Goal: Task Accomplishment & Management: Manage account settings

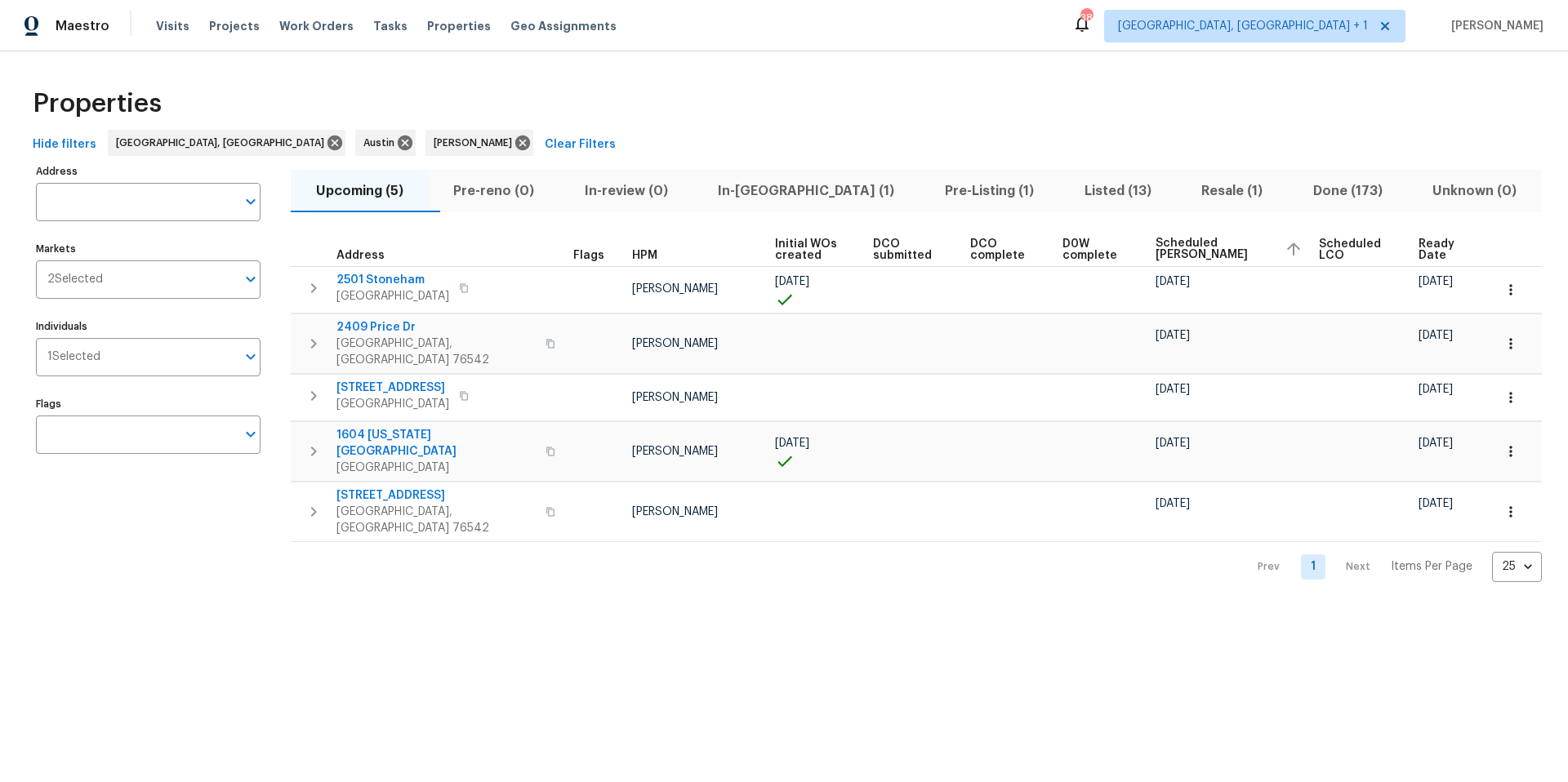
click at [788, 191] on span "In-[GEOGRAPHIC_DATA] (1)" at bounding box center [807, 192] width 207 height 23
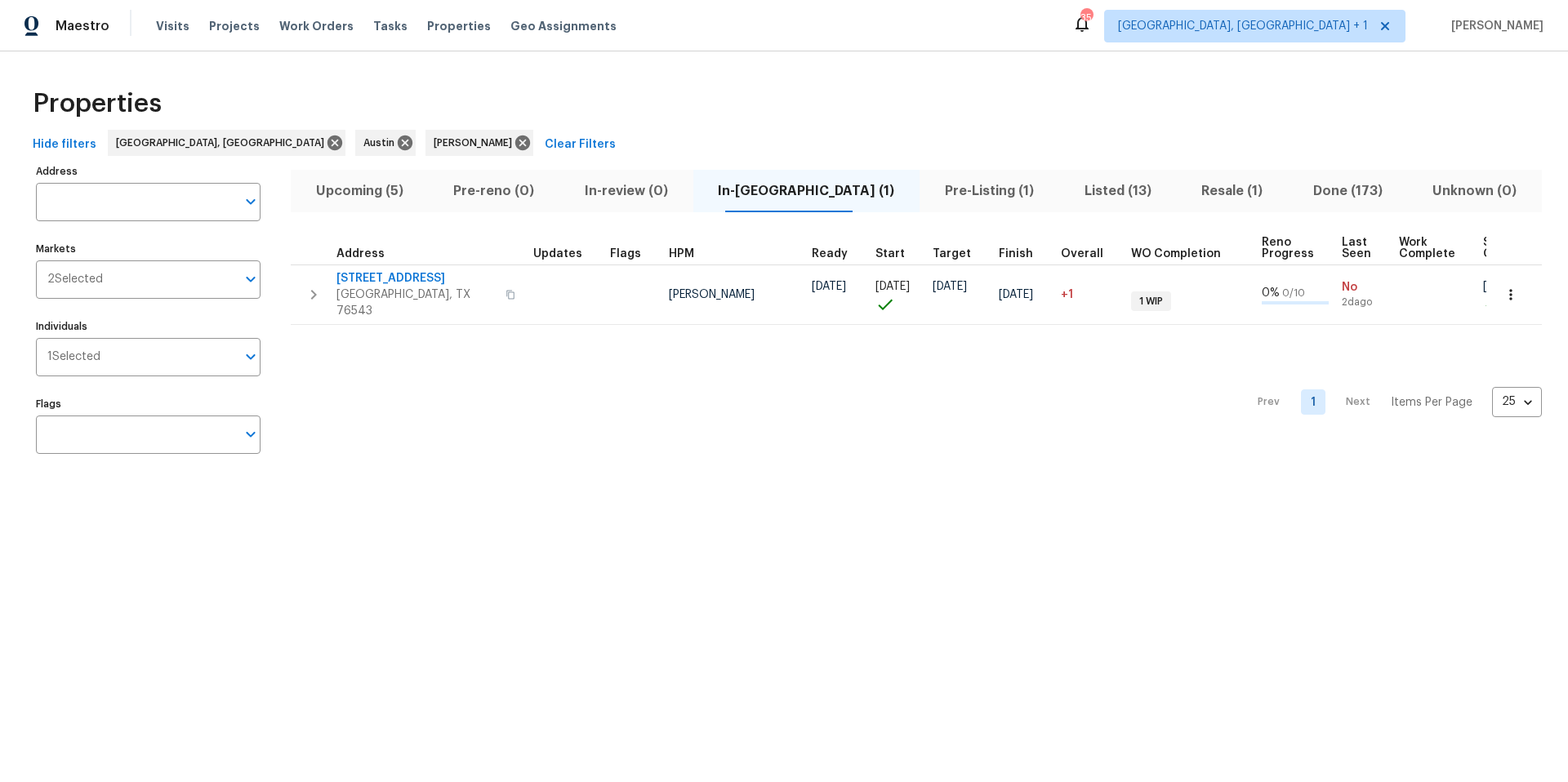
click at [933, 197] on span "Pre-Listing (1)" at bounding box center [989, 192] width 120 height 23
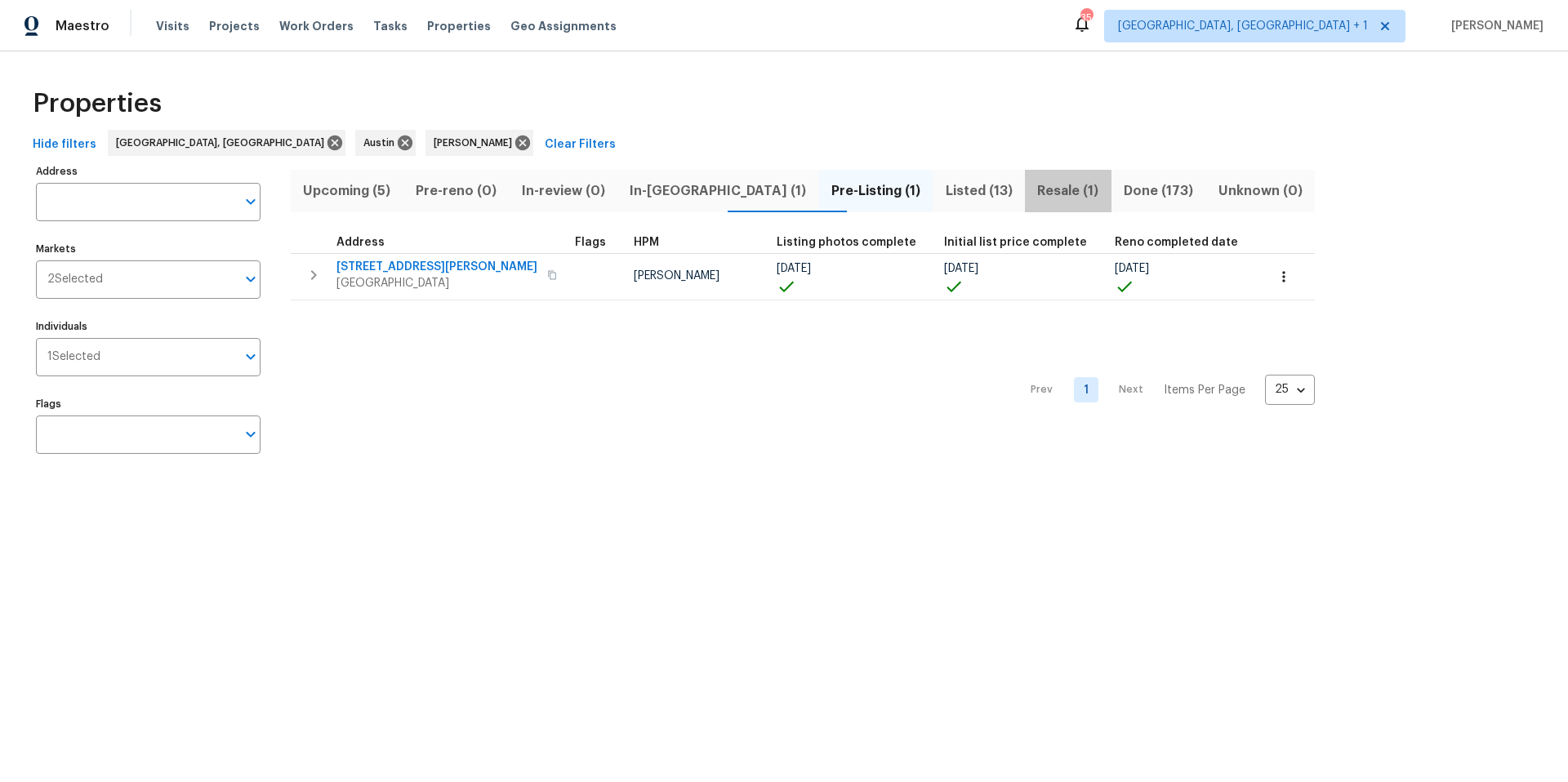
click at [1035, 188] on span "Resale (1)" at bounding box center [1068, 192] width 67 height 23
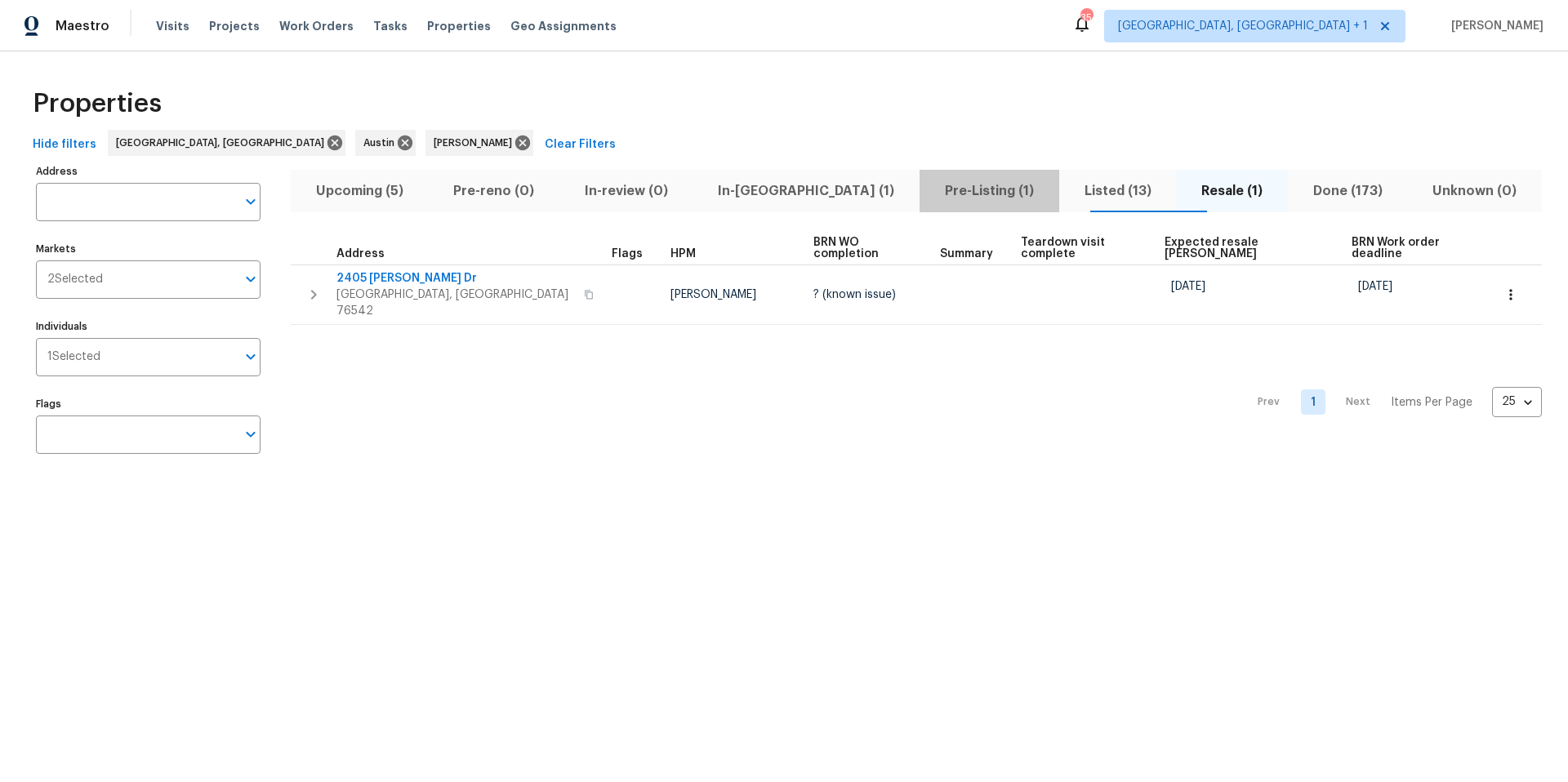
click at [929, 188] on span "Pre-Listing (1)" at bounding box center [989, 192] width 120 height 23
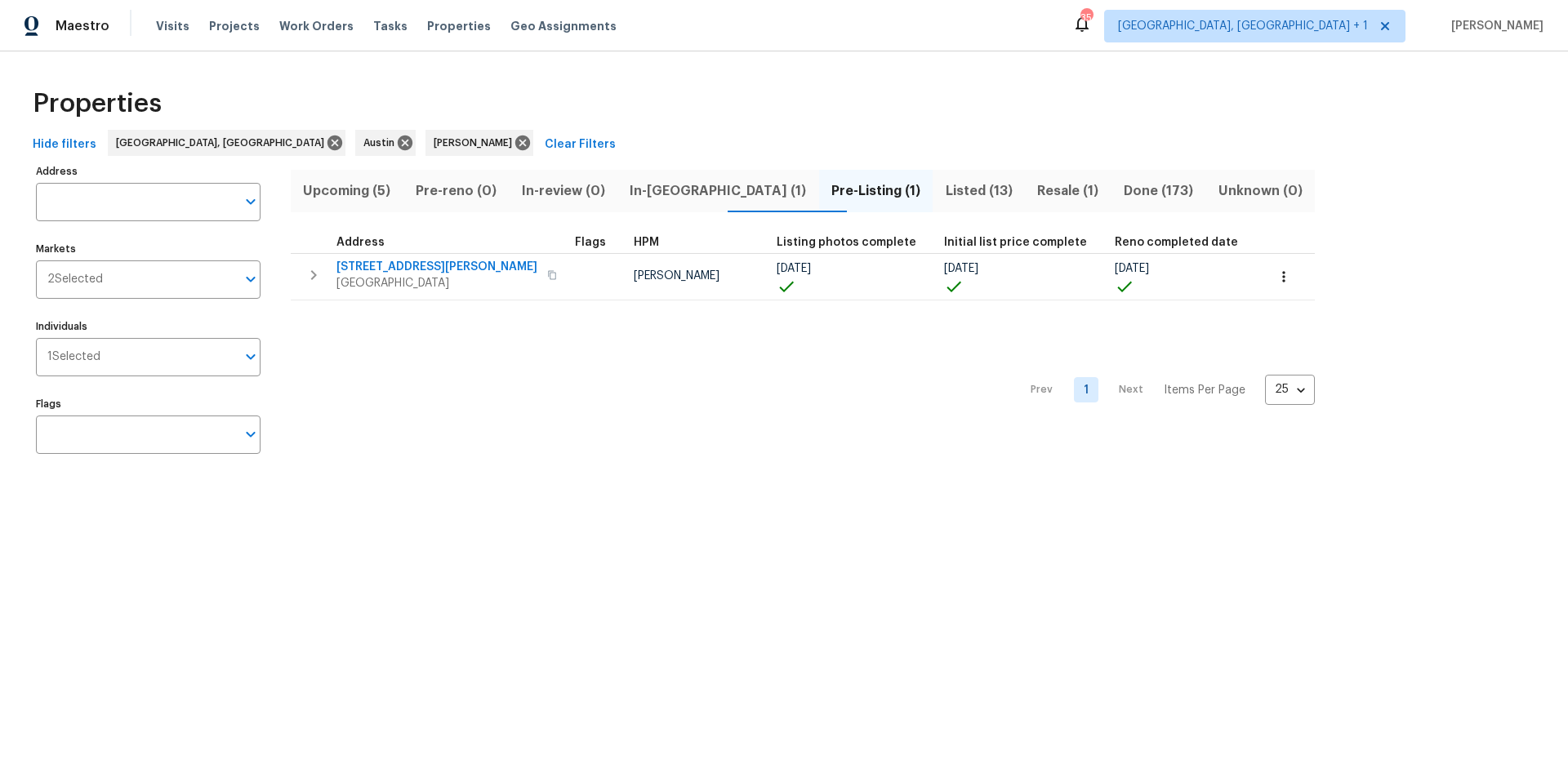
click at [1035, 188] on span "Resale (1)" at bounding box center [1068, 192] width 67 height 23
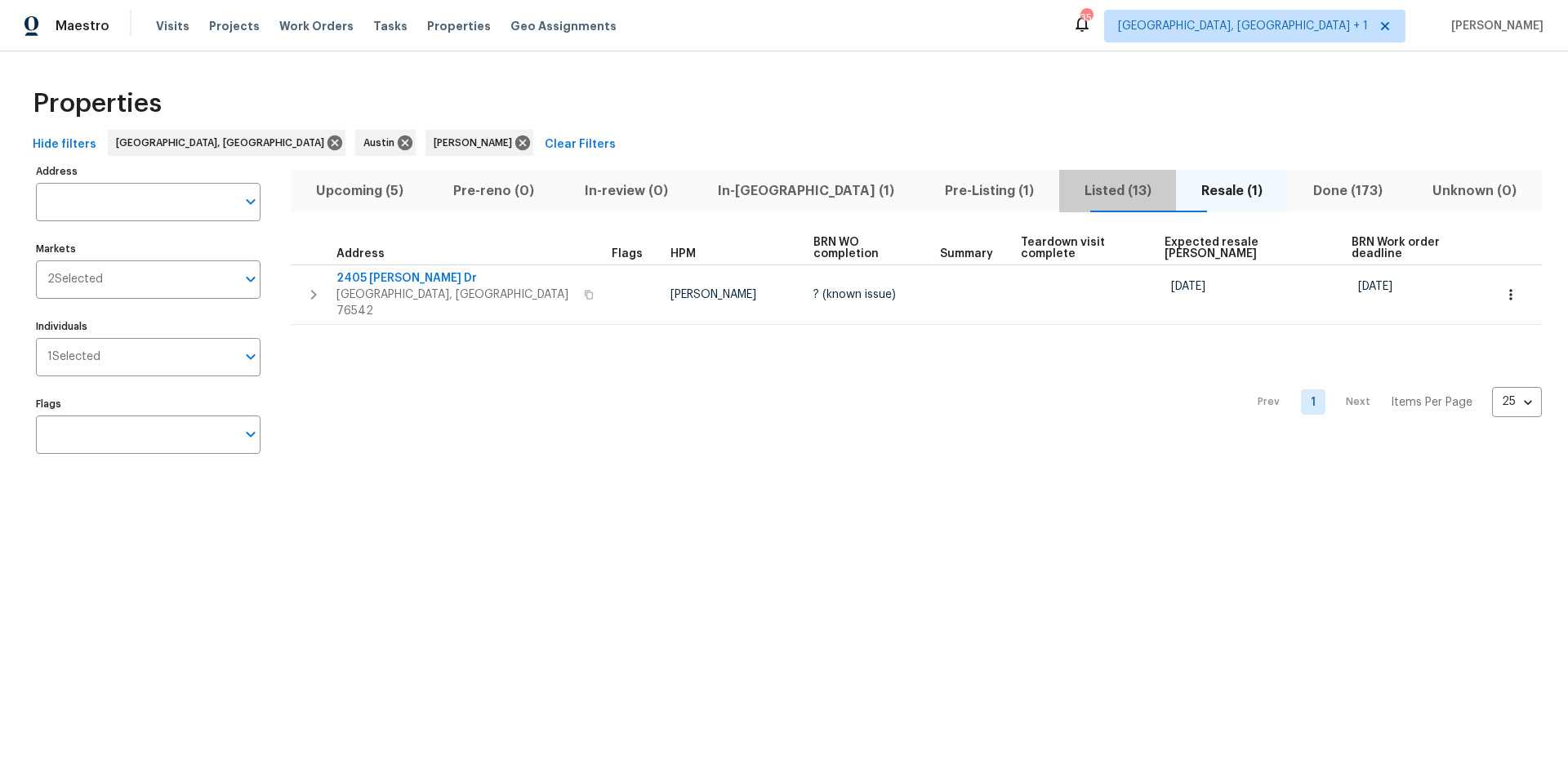
click at [1069, 194] on span "Listed (13)" at bounding box center [1118, 192] width 98 height 23
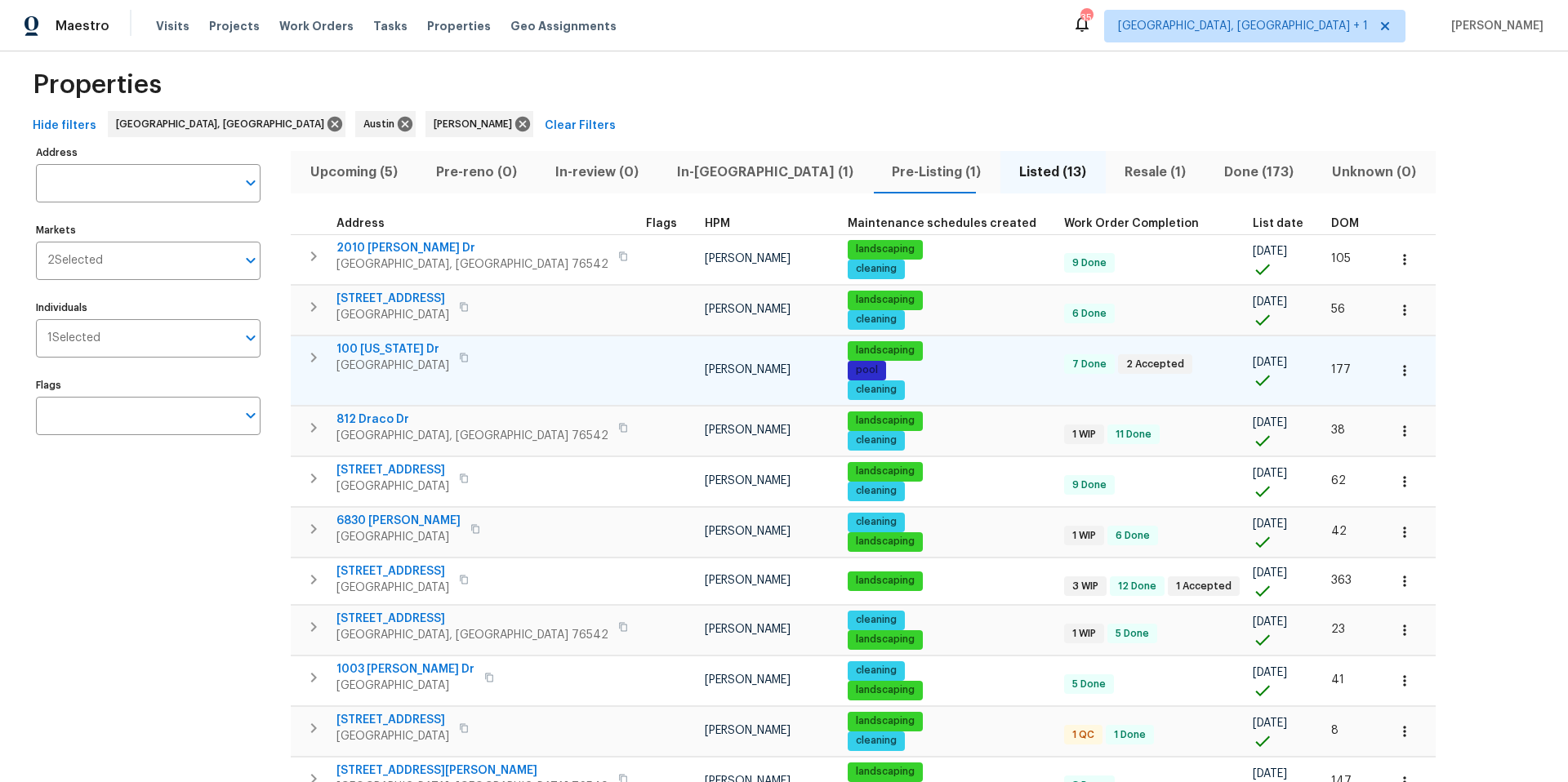
scroll to position [22, 0]
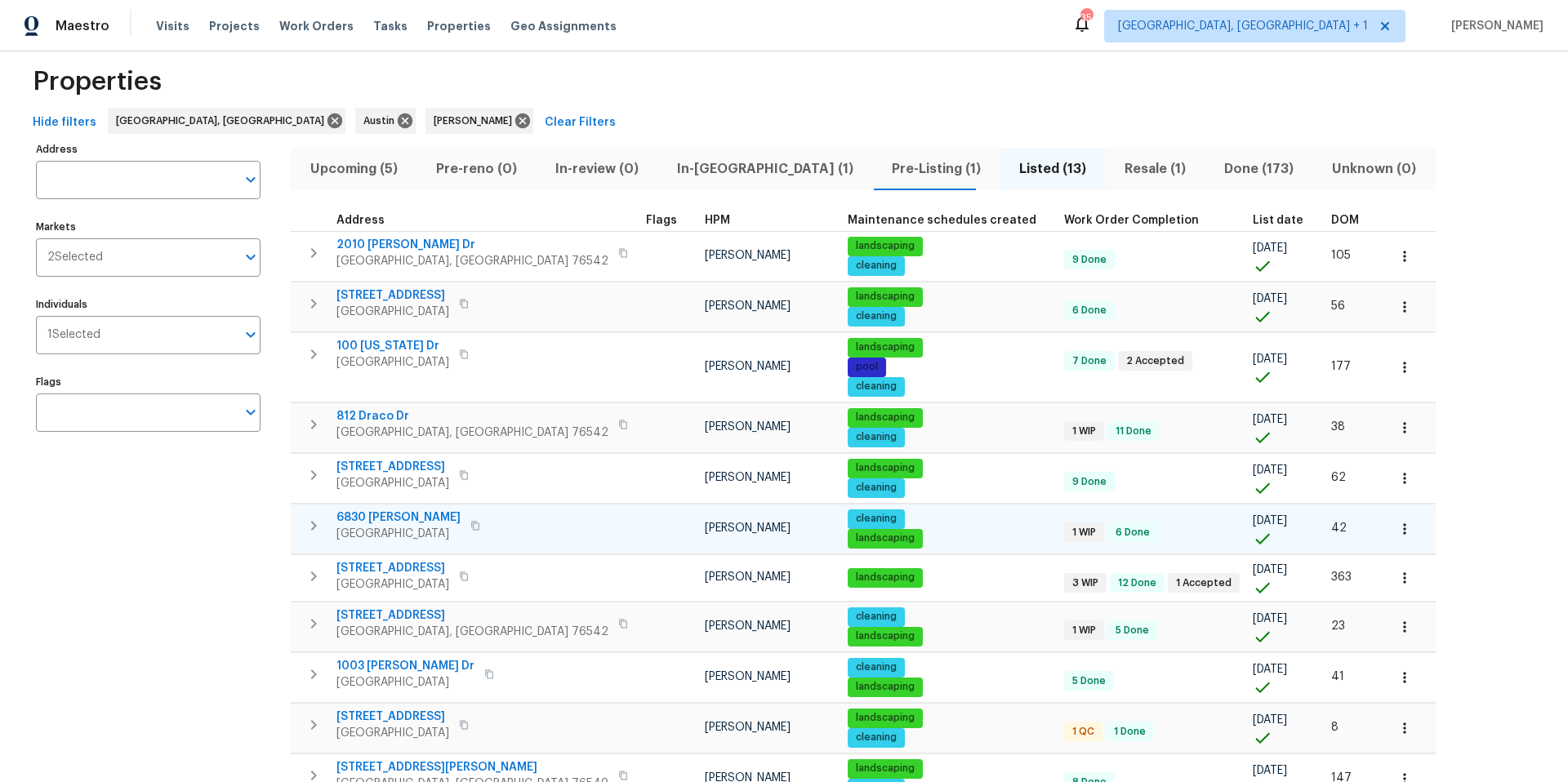
click at [426, 518] on span "6830 Ambrose Cir" at bounding box center [399, 517] width 124 height 17
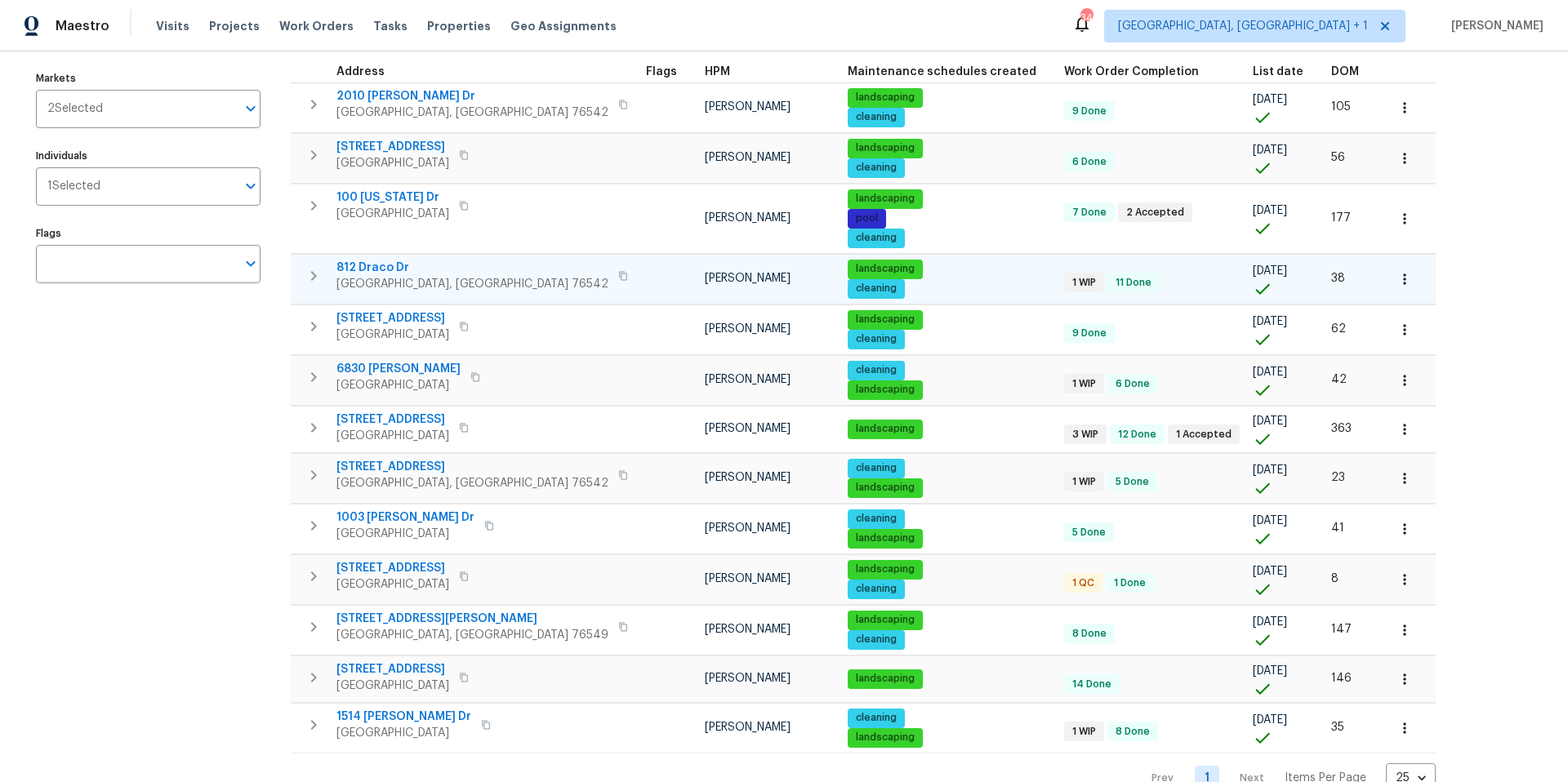
scroll to position [221, 0]
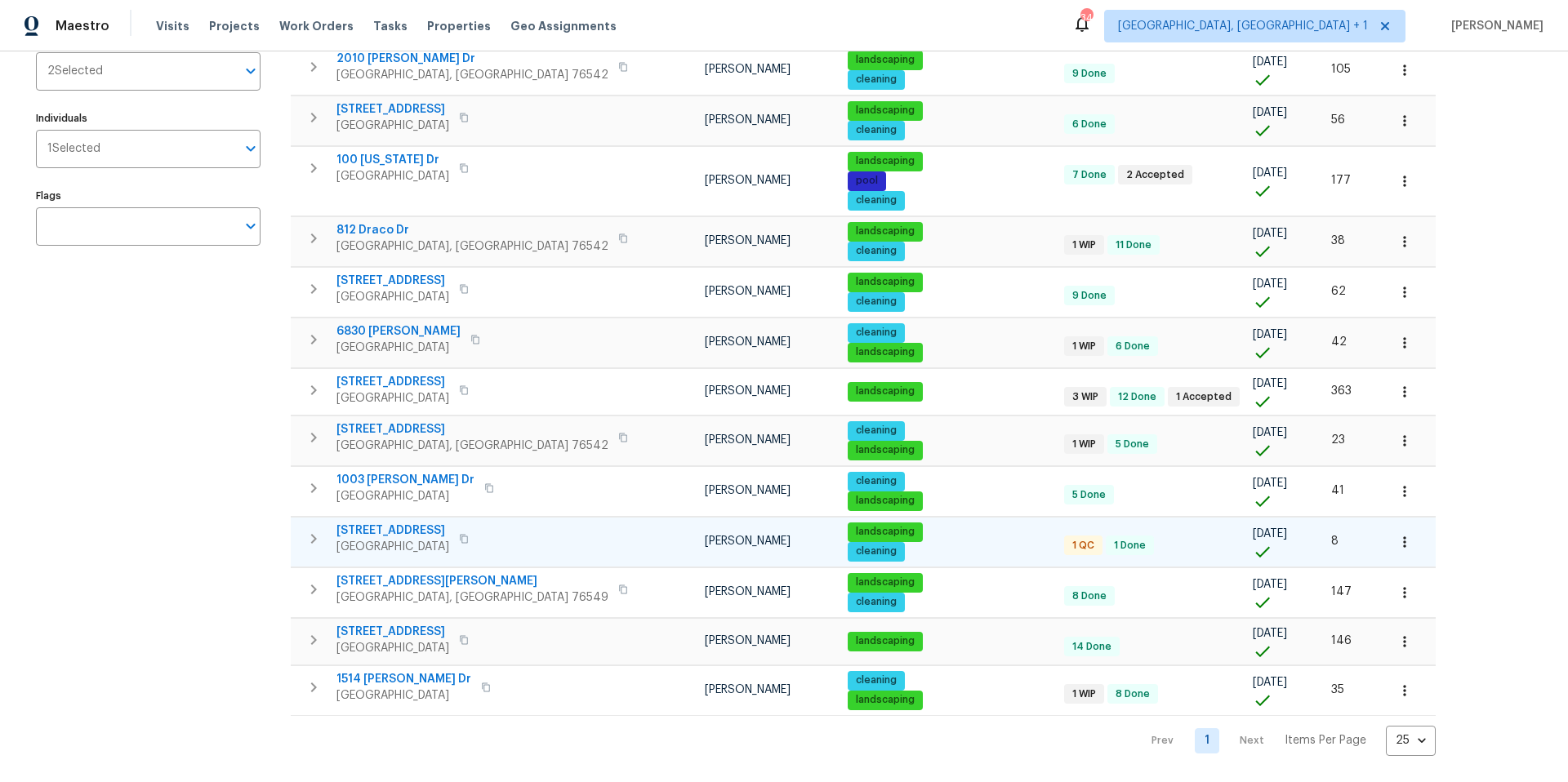
click at [407, 522] on span "220 Sun Grove Trl" at bounding box center [393, 531] width 113 height 17
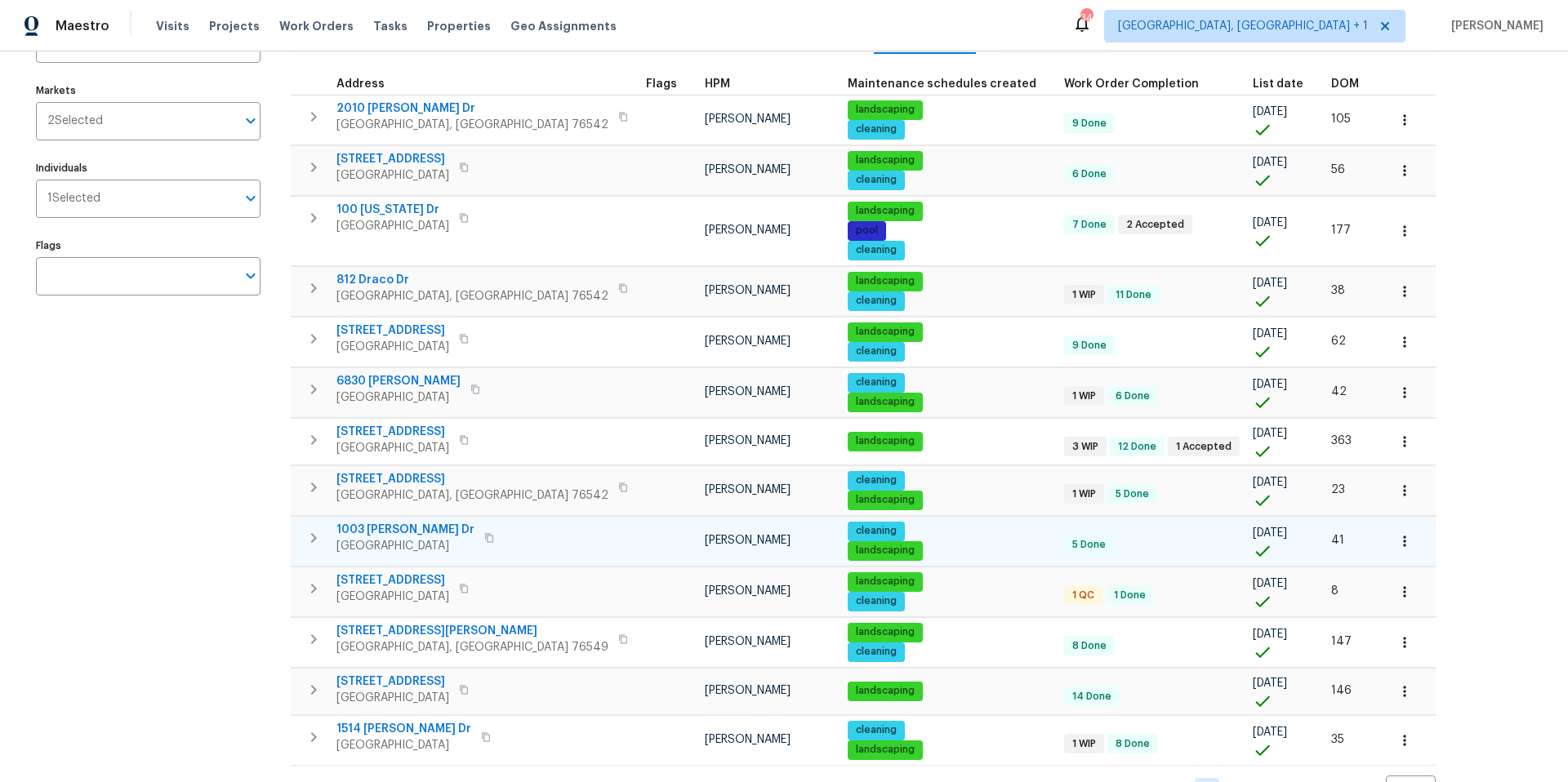
scroll to position [162, 0]
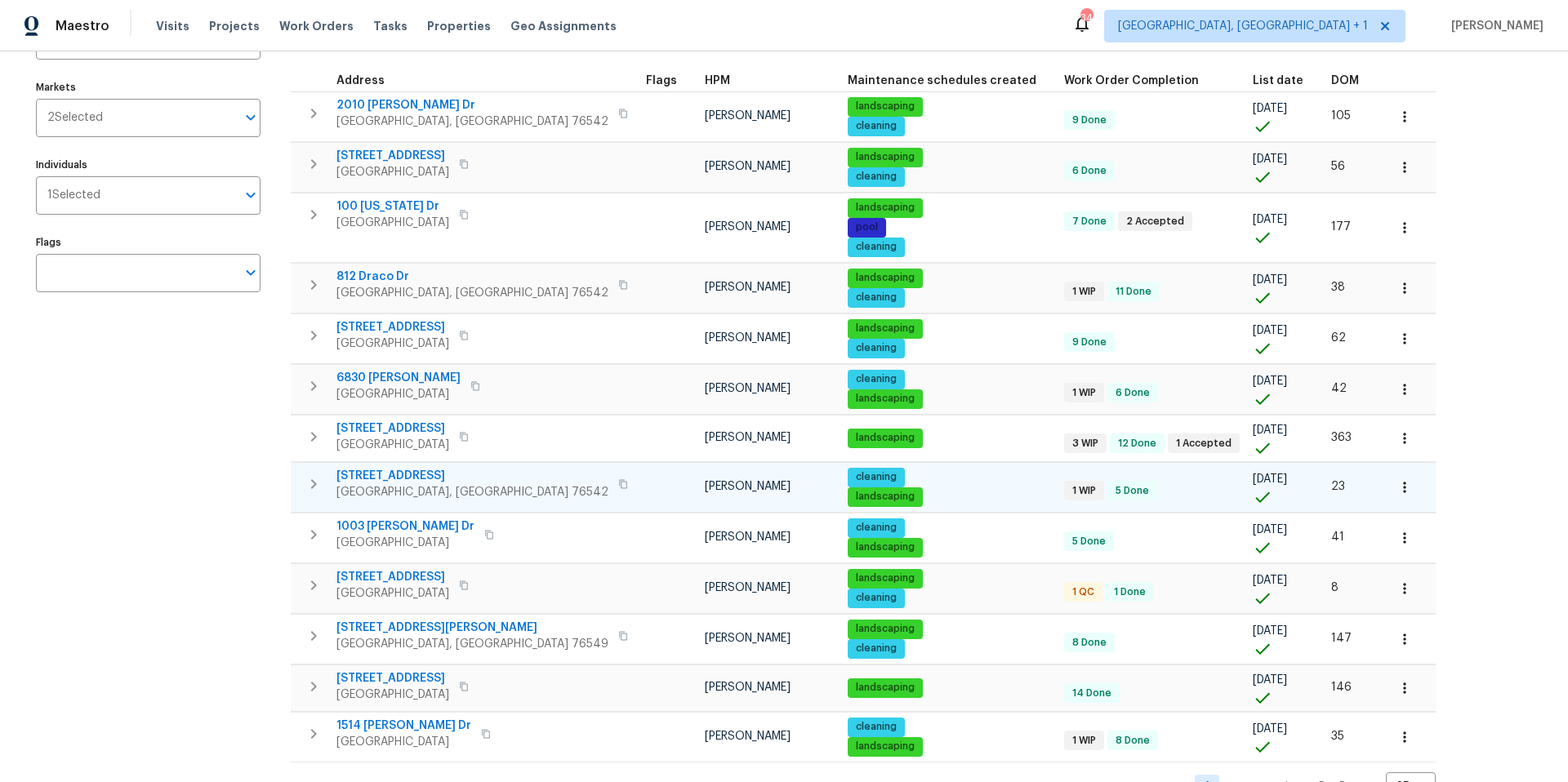
click at [432, 478] on span "5705 Southern Belle Dr" at bounding box center [473, 476] width 272 height 17
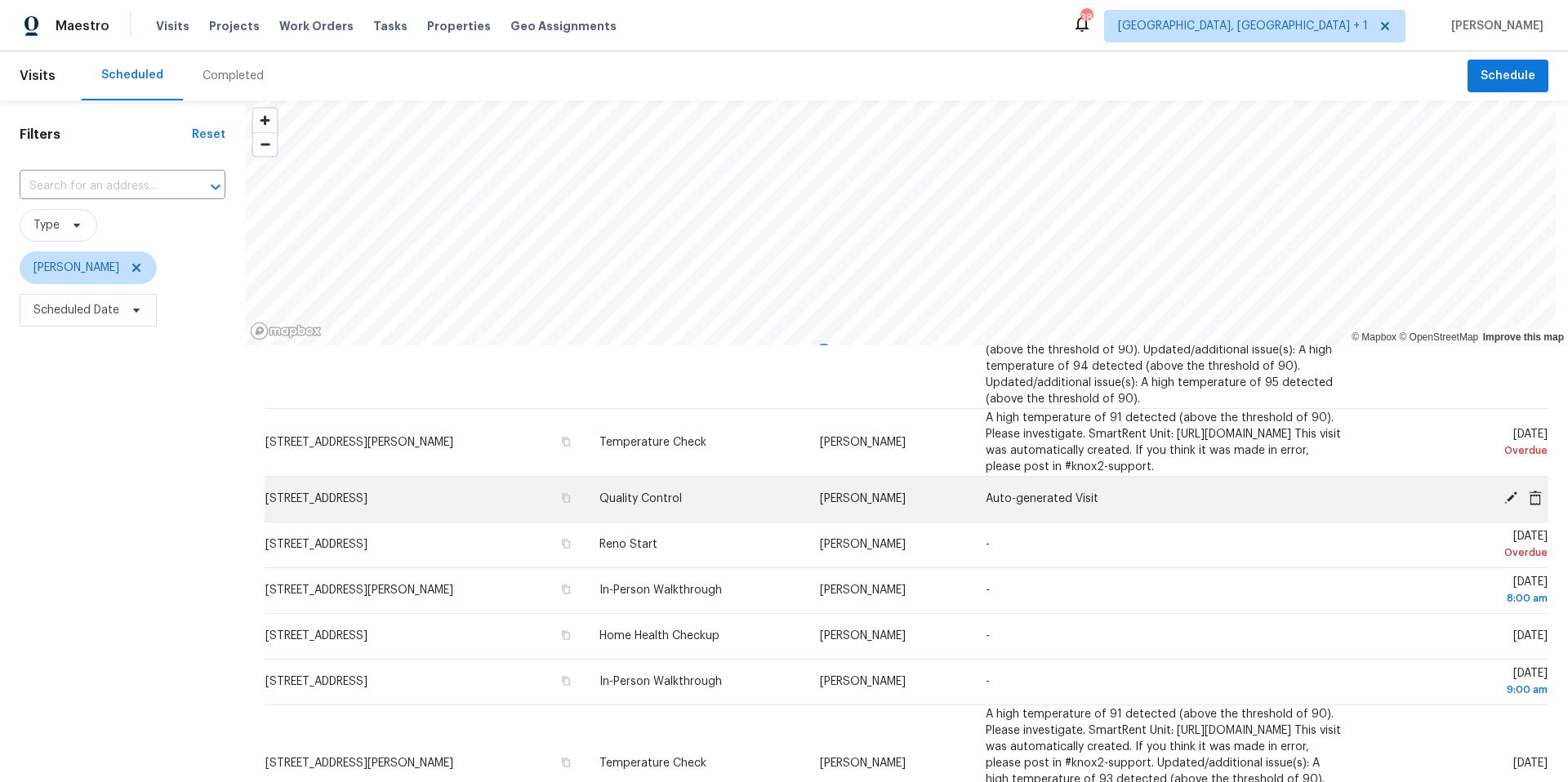
scroll to position [231, 0]
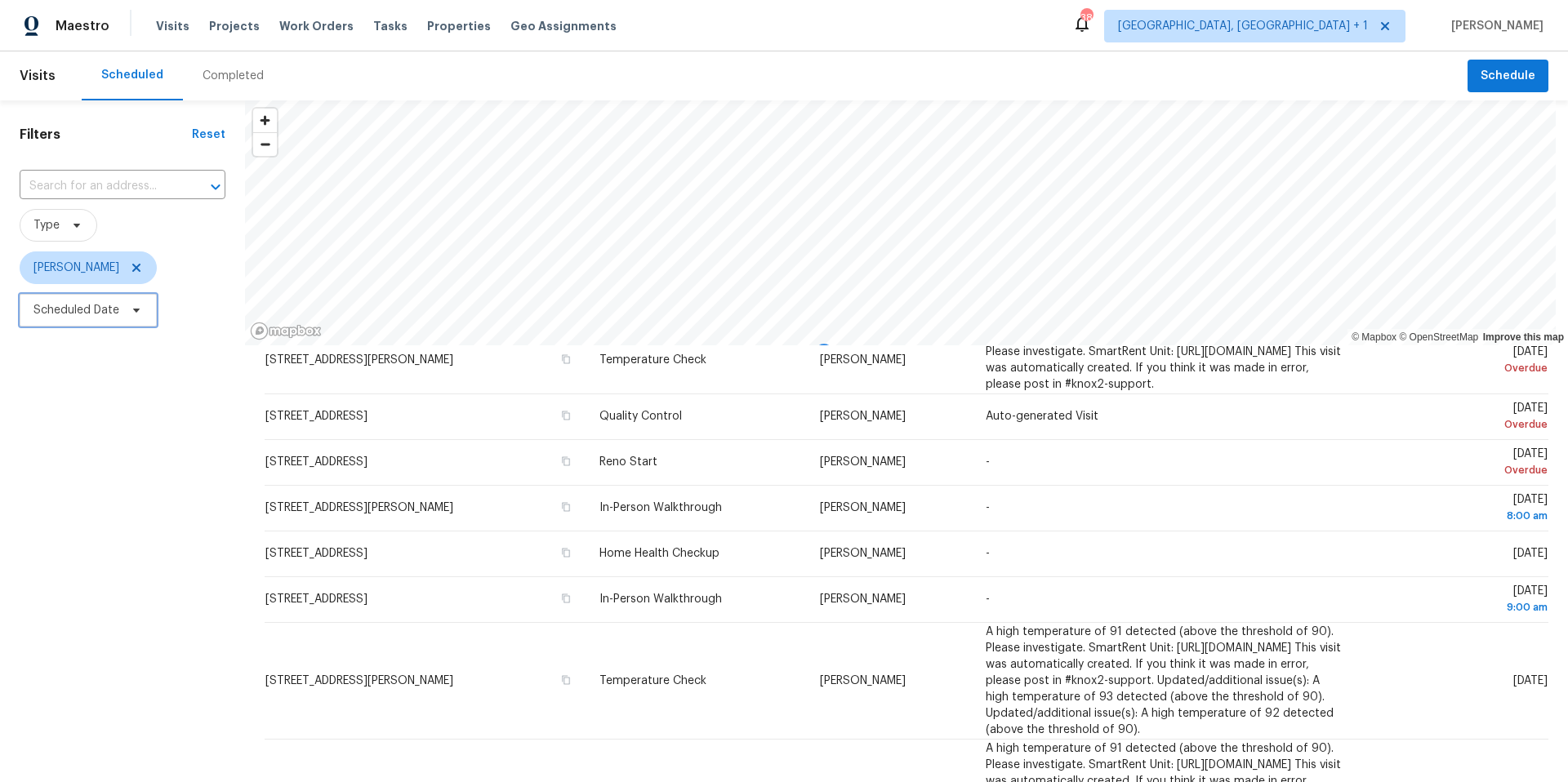
click at [55, 299] on span "Scheduled Date" at bounding box center [88, 309] width 137 height 32
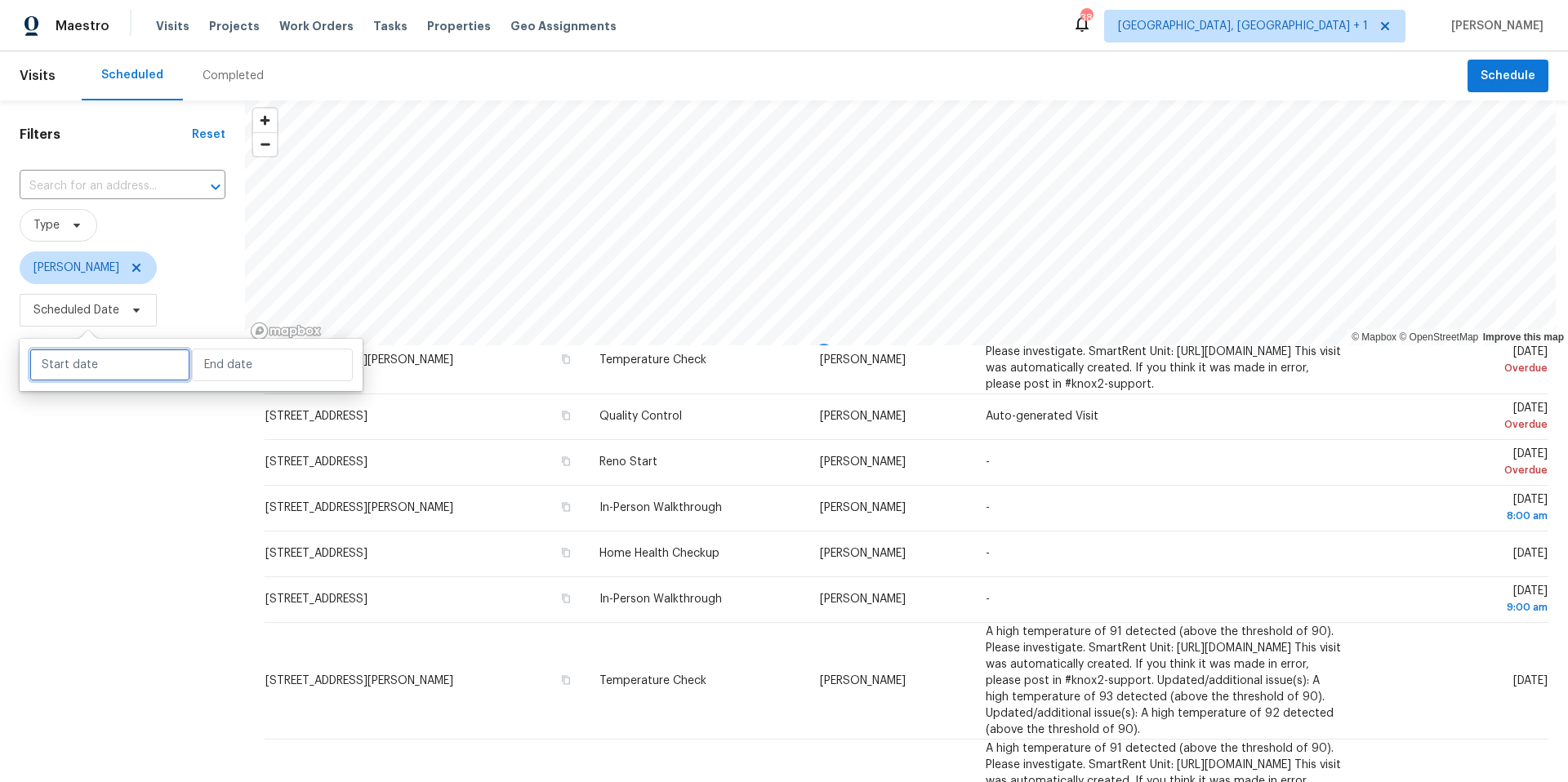
click at [84, 349] on input "text" at bounding box center [110, 364] width 161 height 32
select select "8"
select select "2025"
select select "9"
select select "2025"
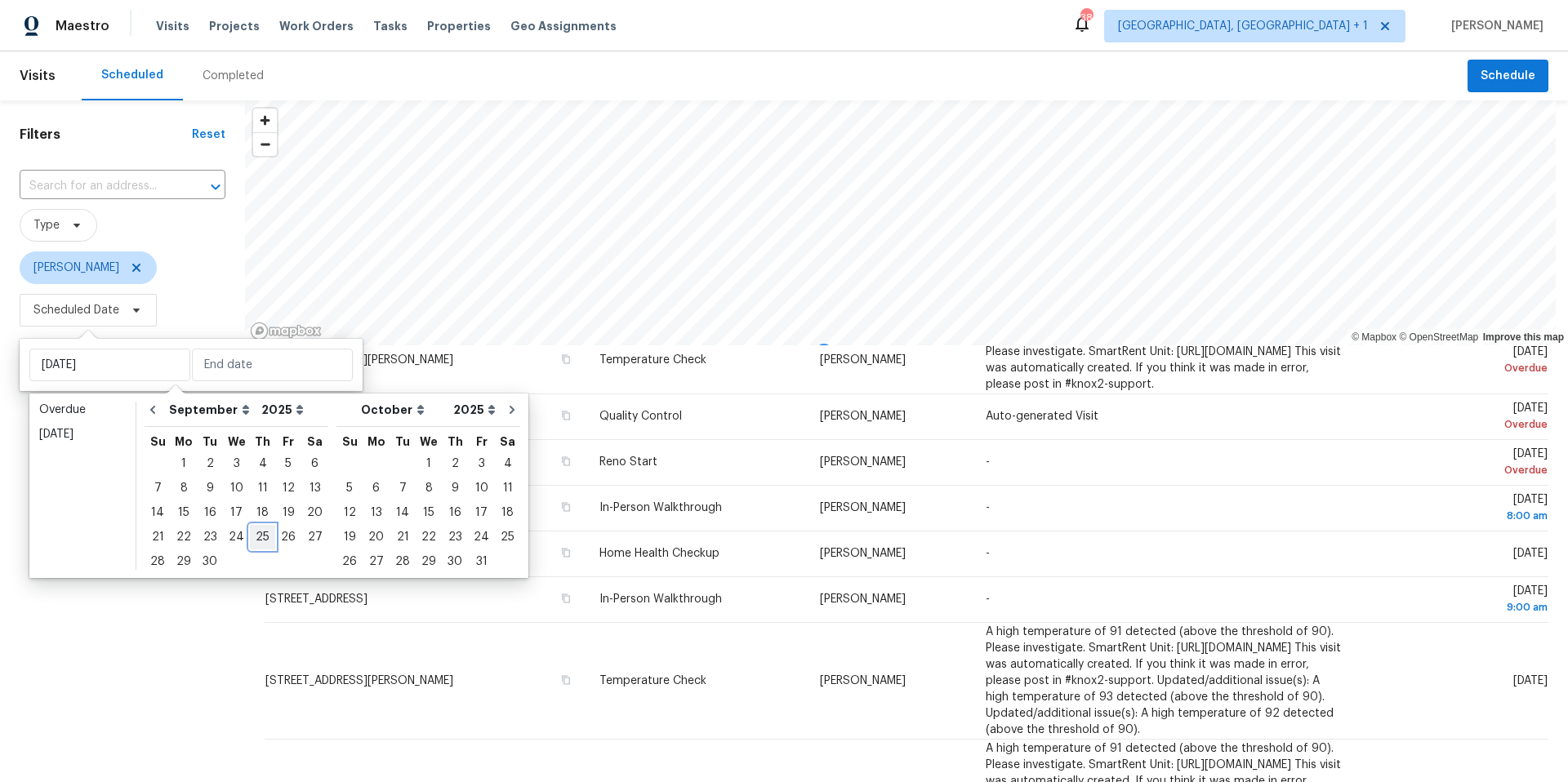
click at [261, 537] on div "25" at bounding box center [262, 537] width 26 height 23
type input "Thu, Sep 25"
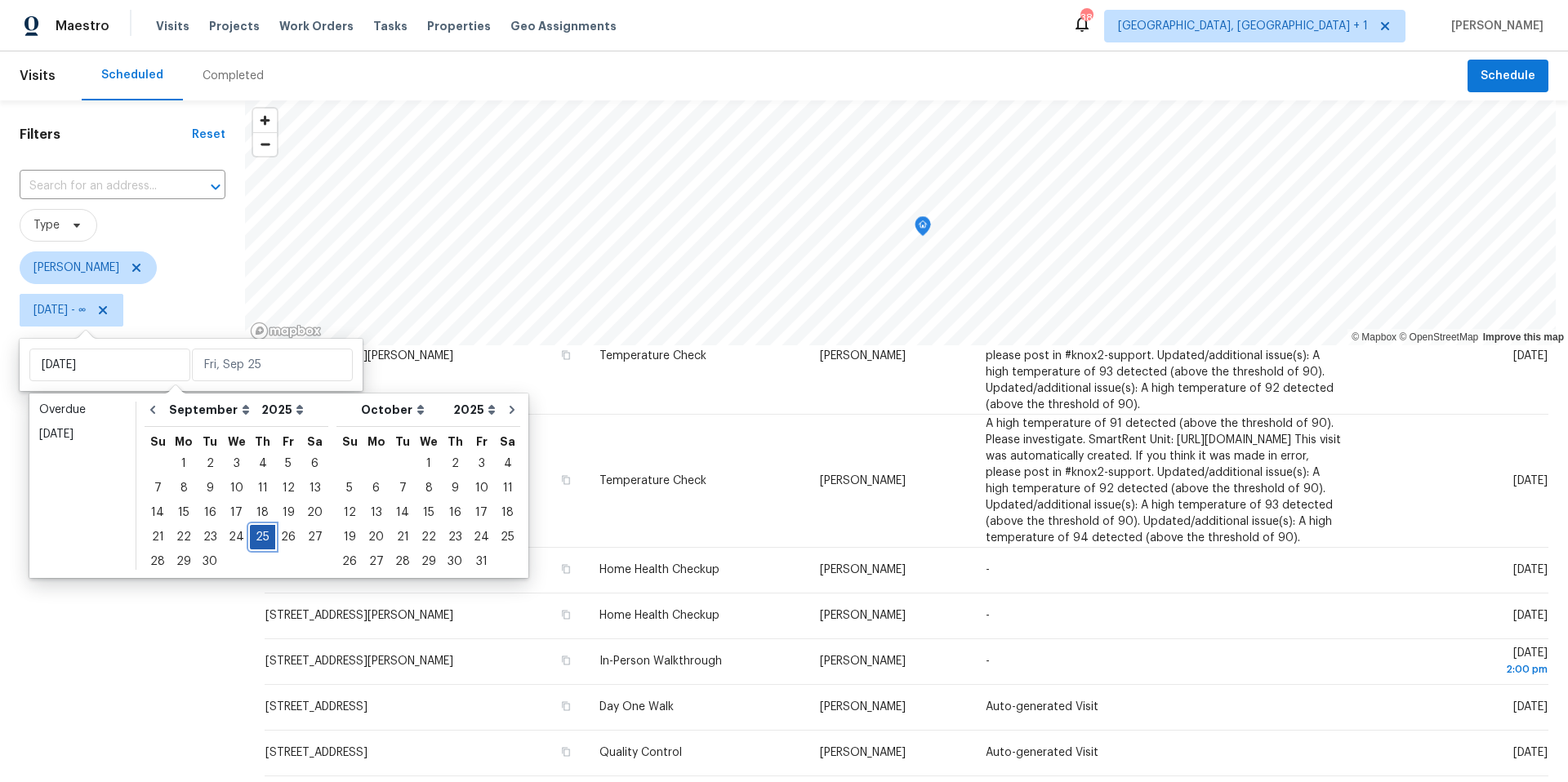
click at [261, 537] on div "25" at bounding box center [262, 537] width 26 height 23
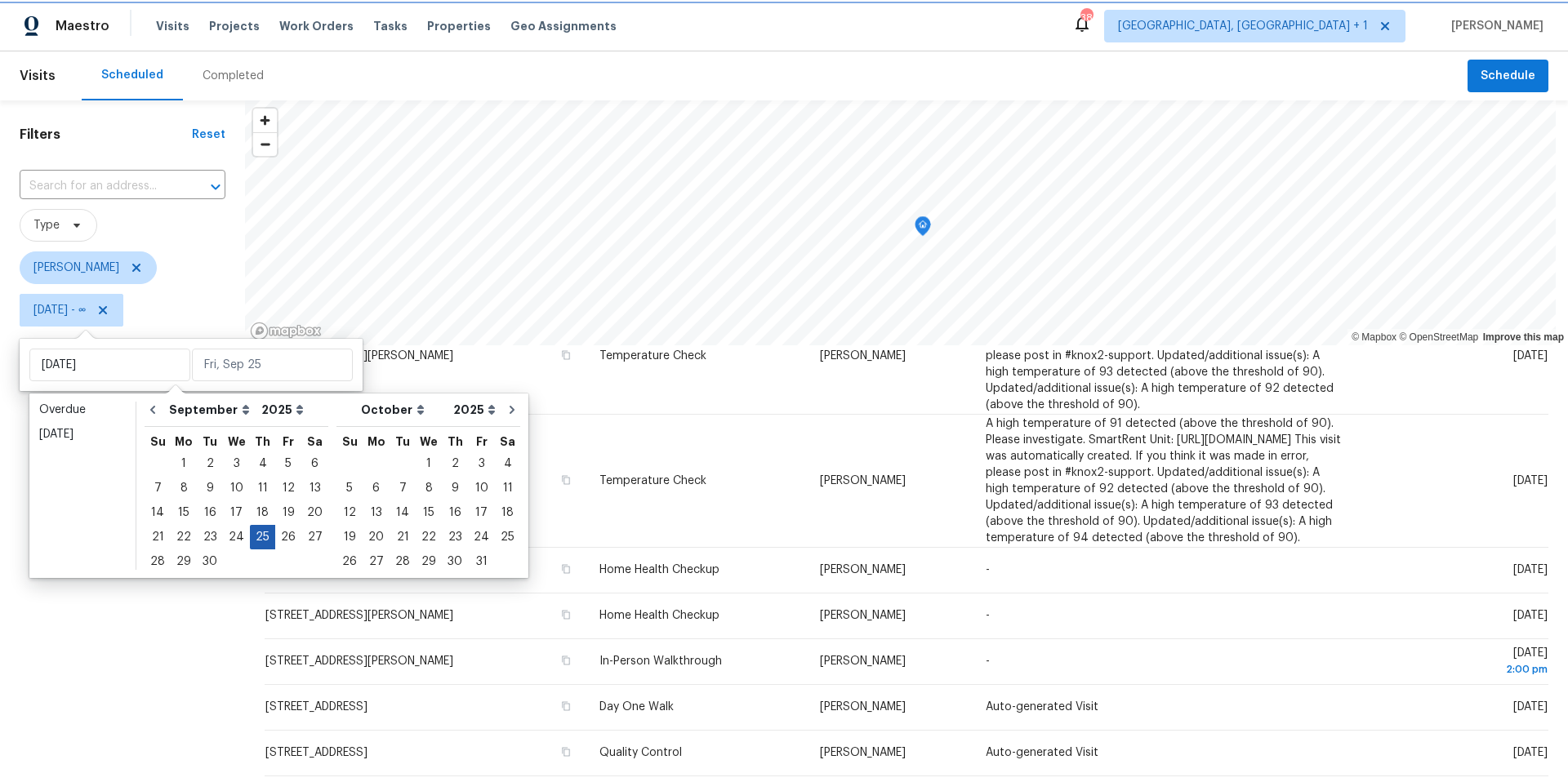
type input "Thu, Sep 25"
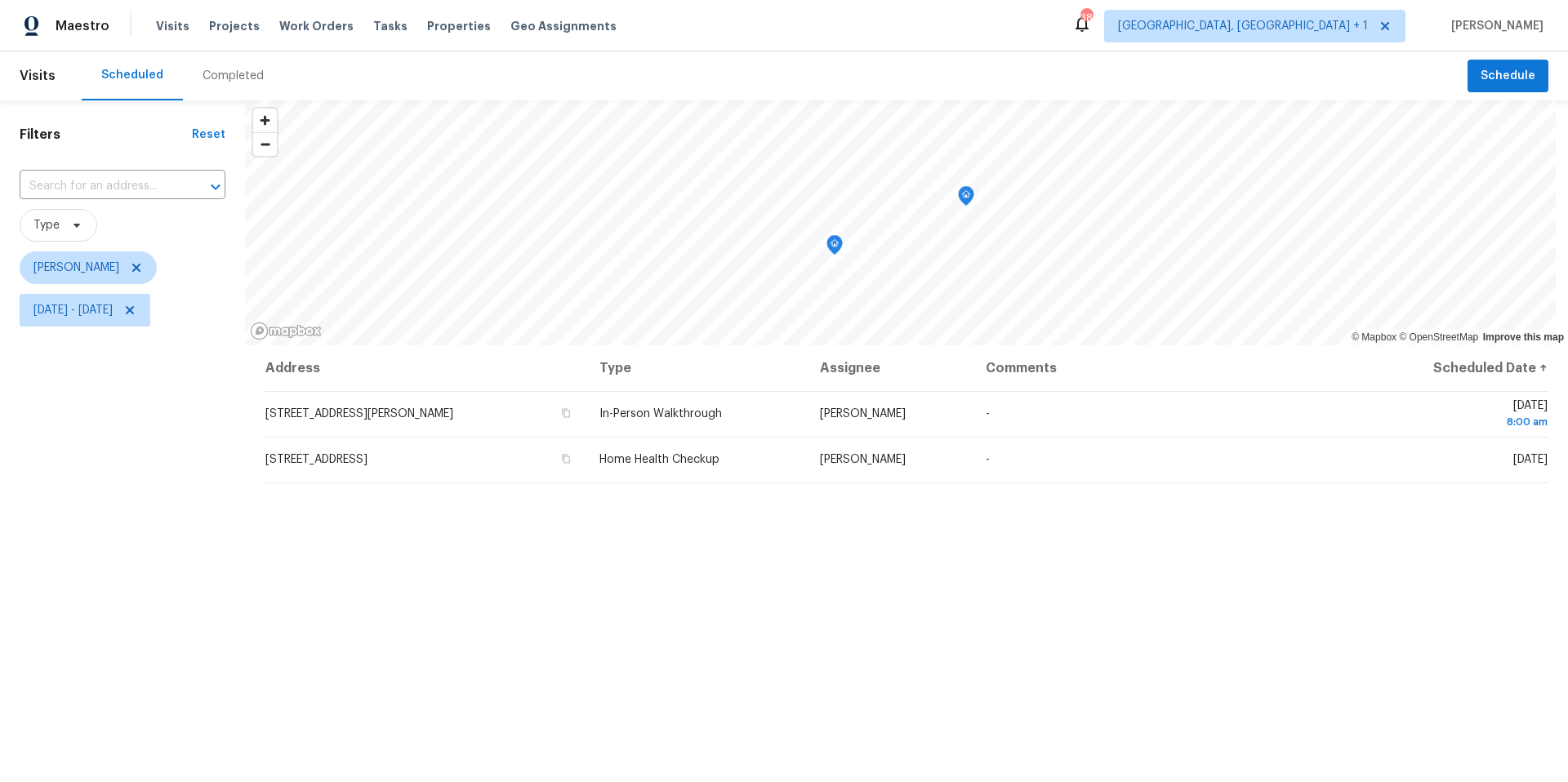
click at [183, 551] on div "Filters Reset ​ Type Nelson Figueroa Thu, Sep 25 - Thu, Sep 25" at bounding box center [122, 536] width 245 height 871
click at [967, 198] on icon "Map marker" at bounding box center [967, 197] width 15 height 19
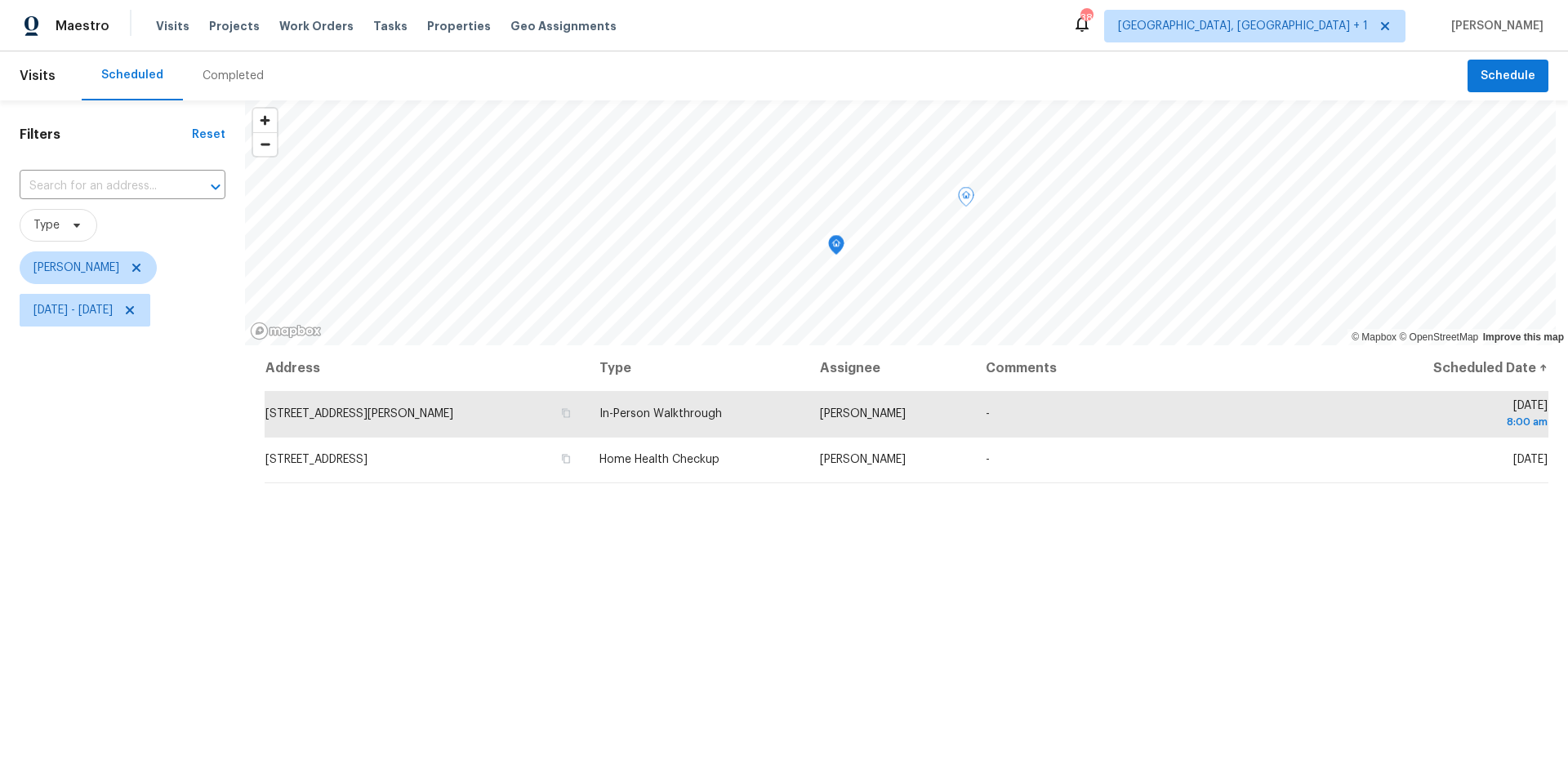
click at [835, 245] on icon "Map marker" at bounding box center [836, 245] width 2 height 2
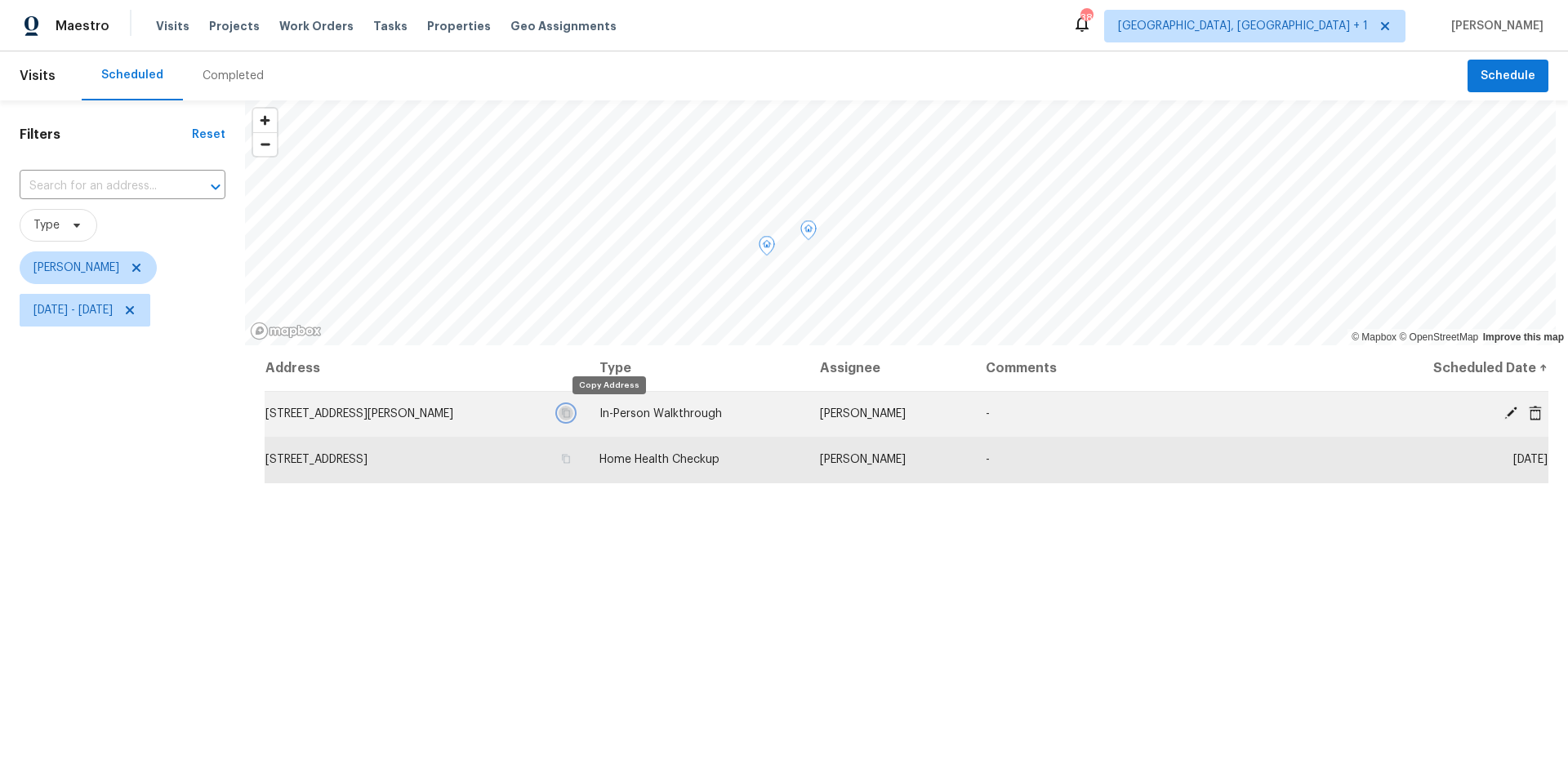
click at [570, 414] on icon "button" at bounding box center [566, 413] width 8 height 9
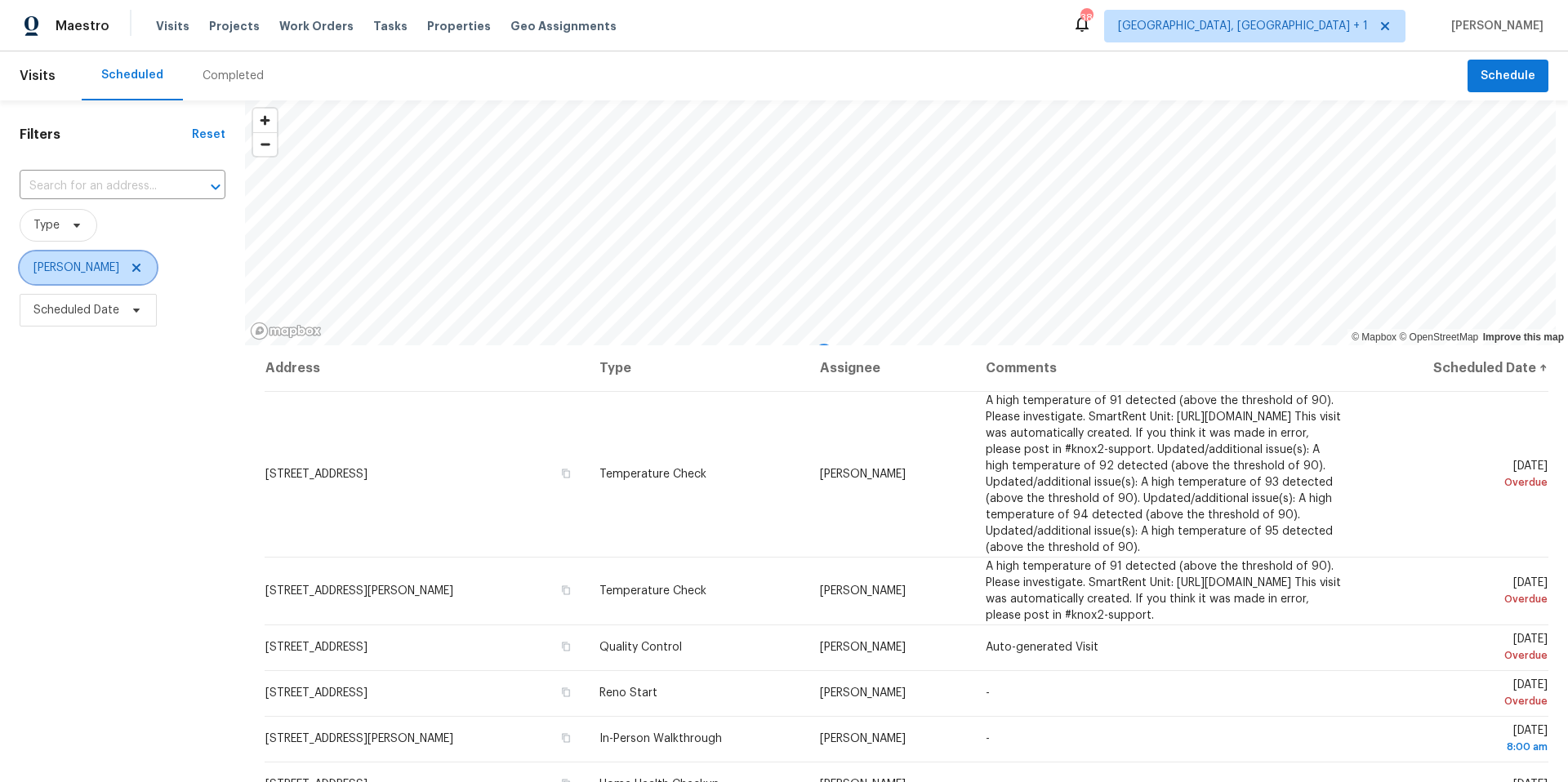
click at [132, 265] on icon at bounding box center [137, 268] width 13 height 13
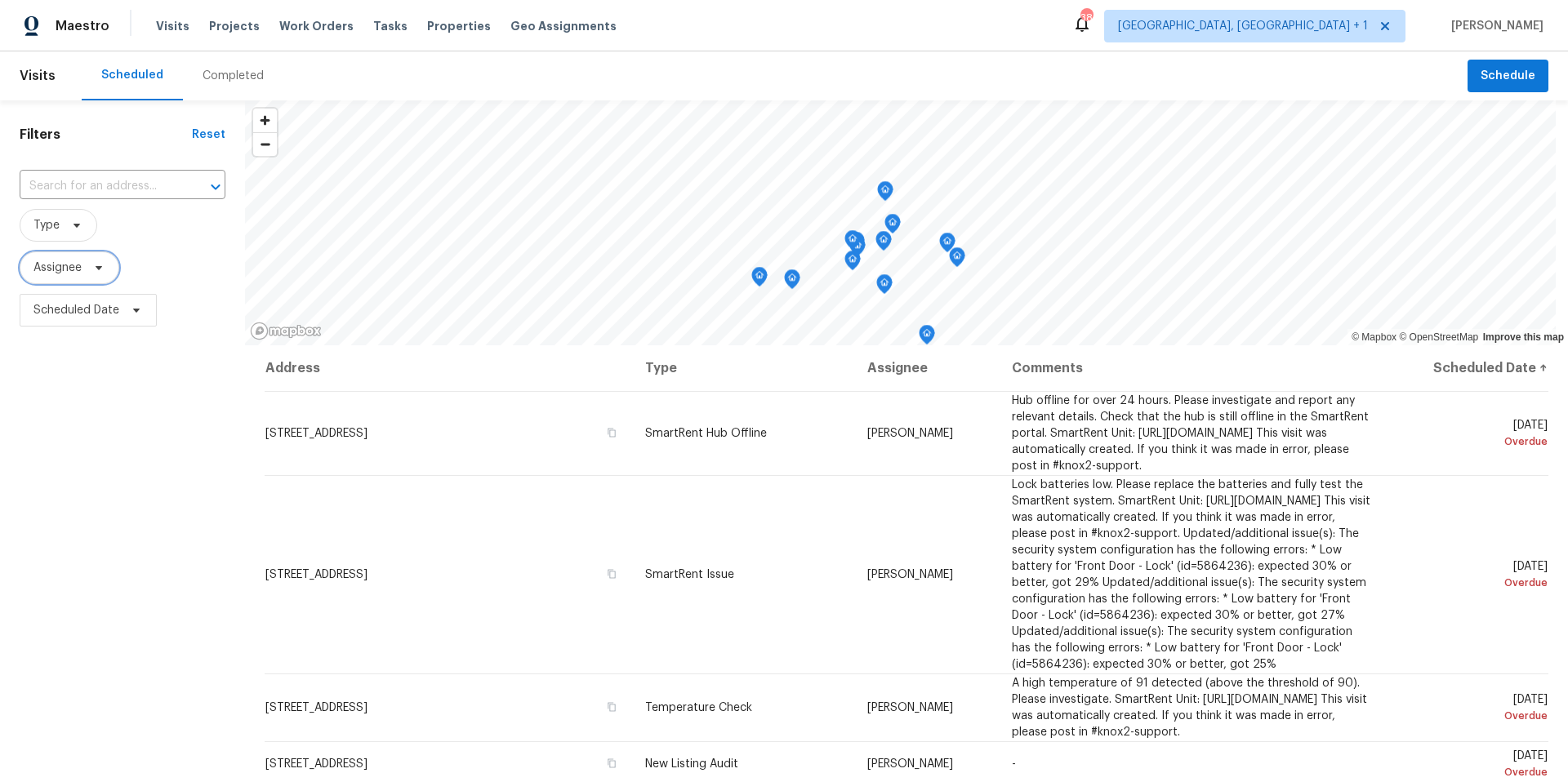
click at [90, 272] on span at bounding box center [96, 268] width 18 height 13
type input "martin chagolla"
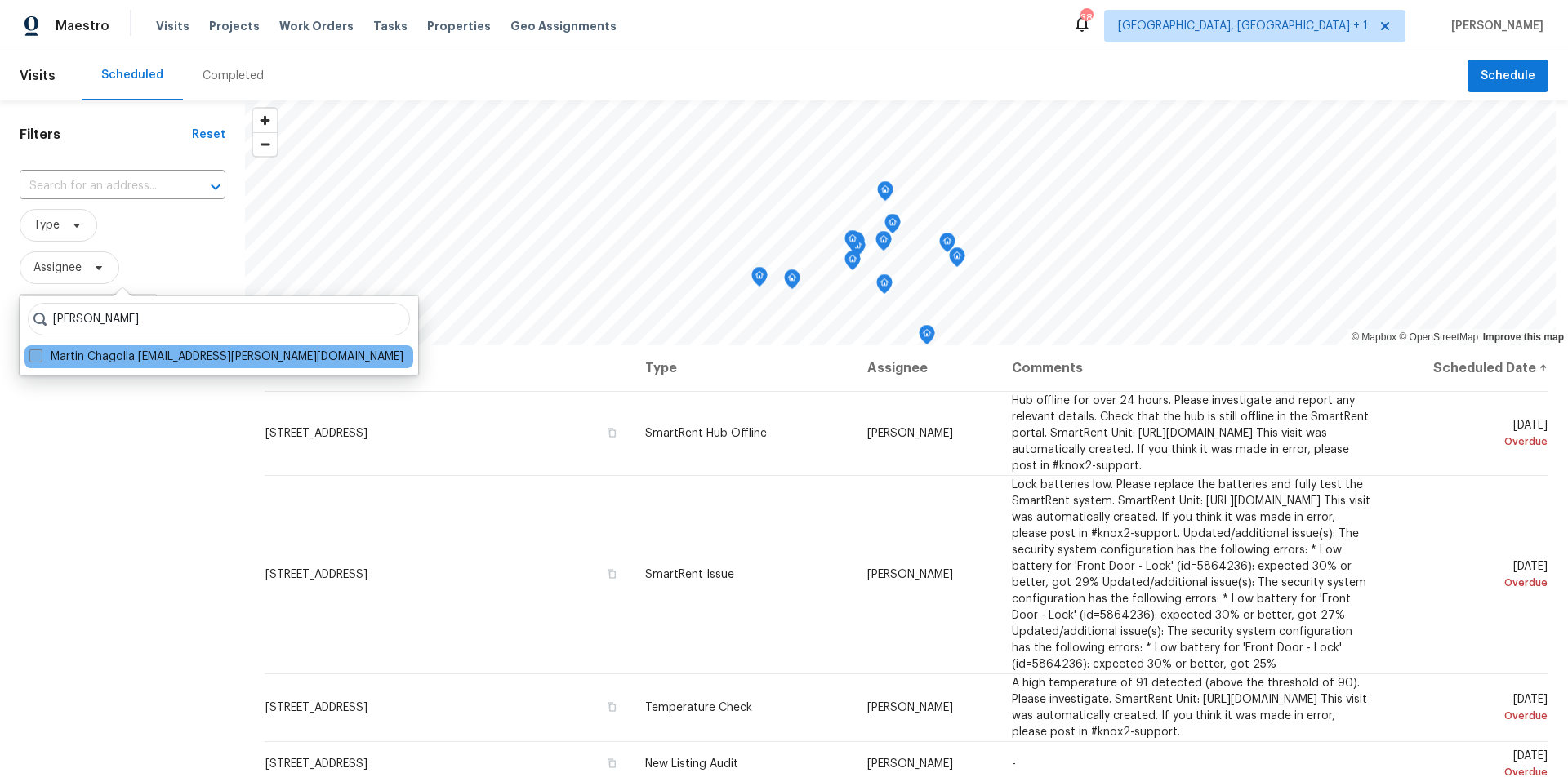
click at [38, 357] on span at bounding box center [36, 356] width 13 height 13
click at [38, 357] on input "Martin Chagolla martin.chagolla@opendoor.com" at bounding box center [34, 353] width 11 height 11
checkbox input "true"
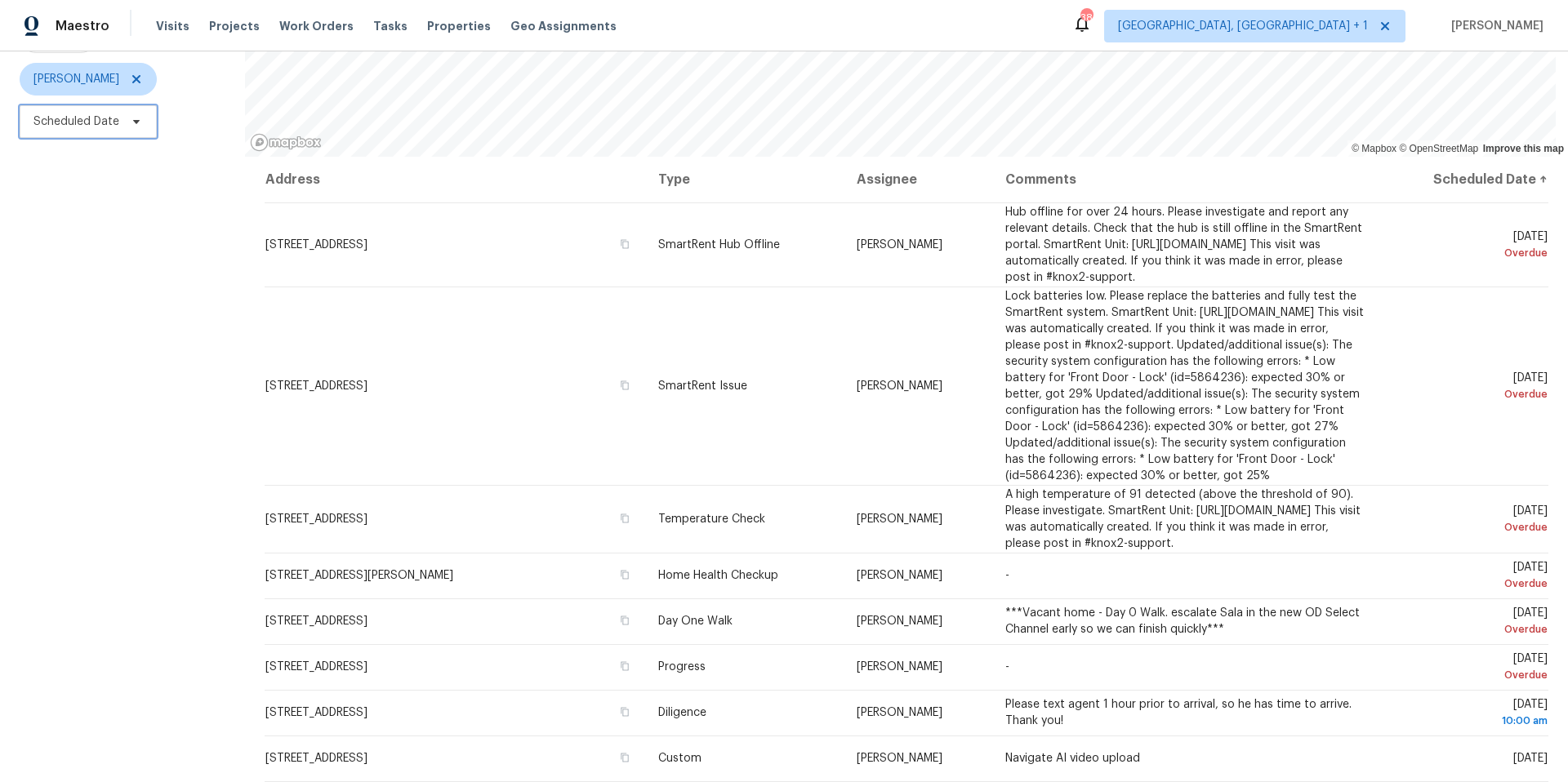
click at [140, 115] on icon at bounding box center [137, 122] width 13 height 13
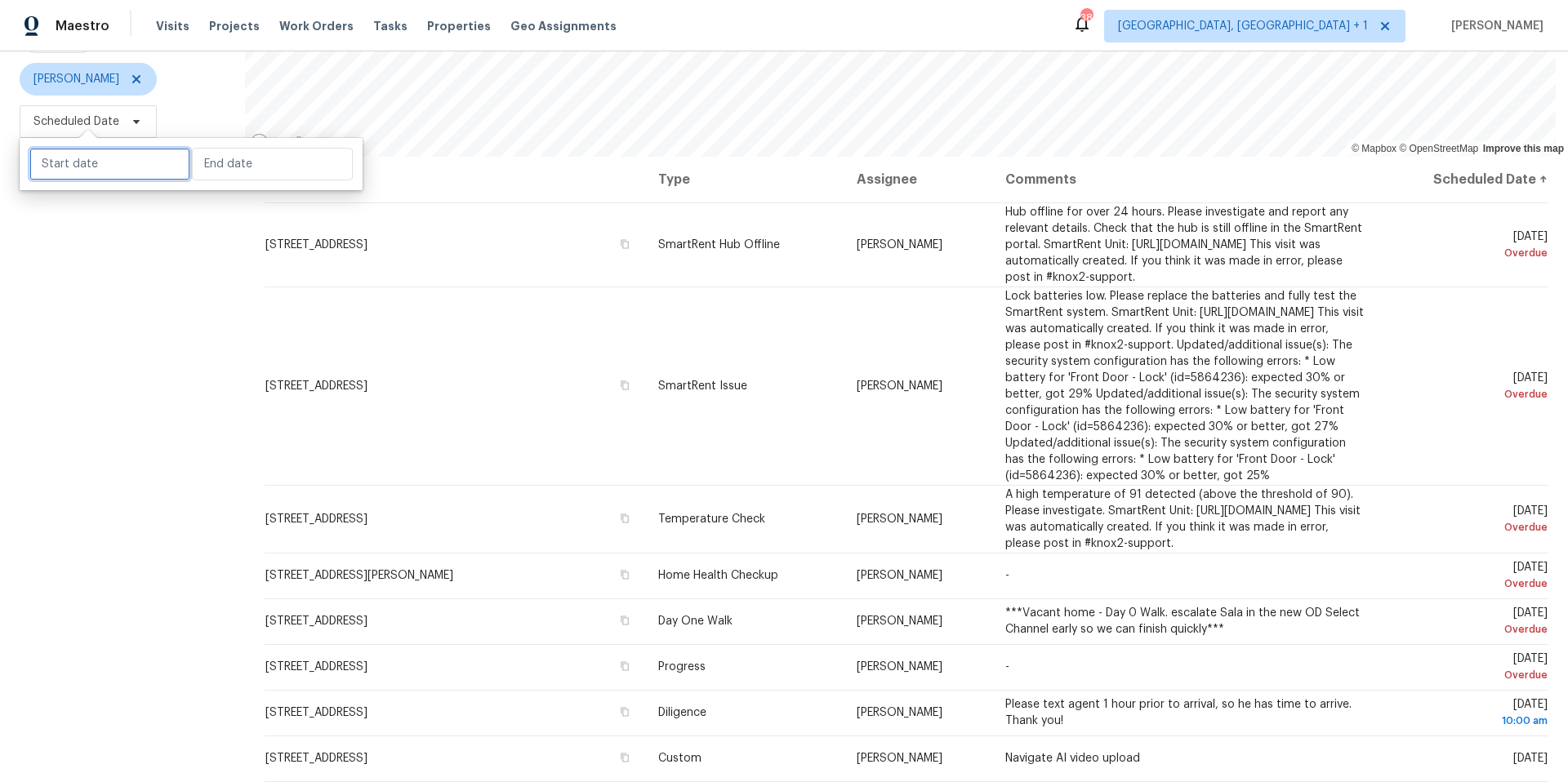
select select "8"
select select "2025"
select select "9"
select select "2025"
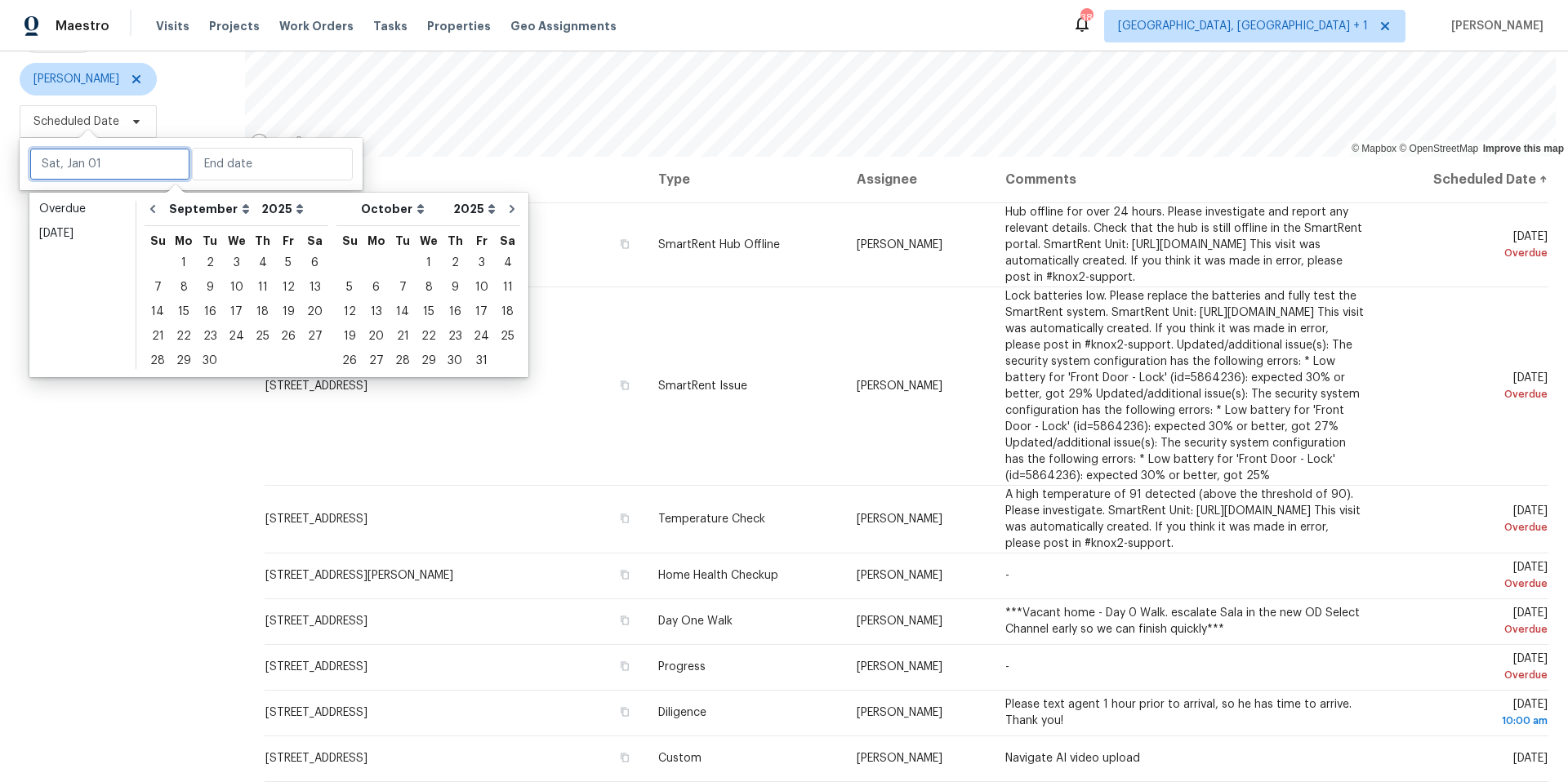
click at [133, 159] on input "text" at bounding box center [110, 163] width 161 height 32
click at [258, 338] on div "25" at bounding box center [262, 337] width 26 height 23
type input "[DATE]"
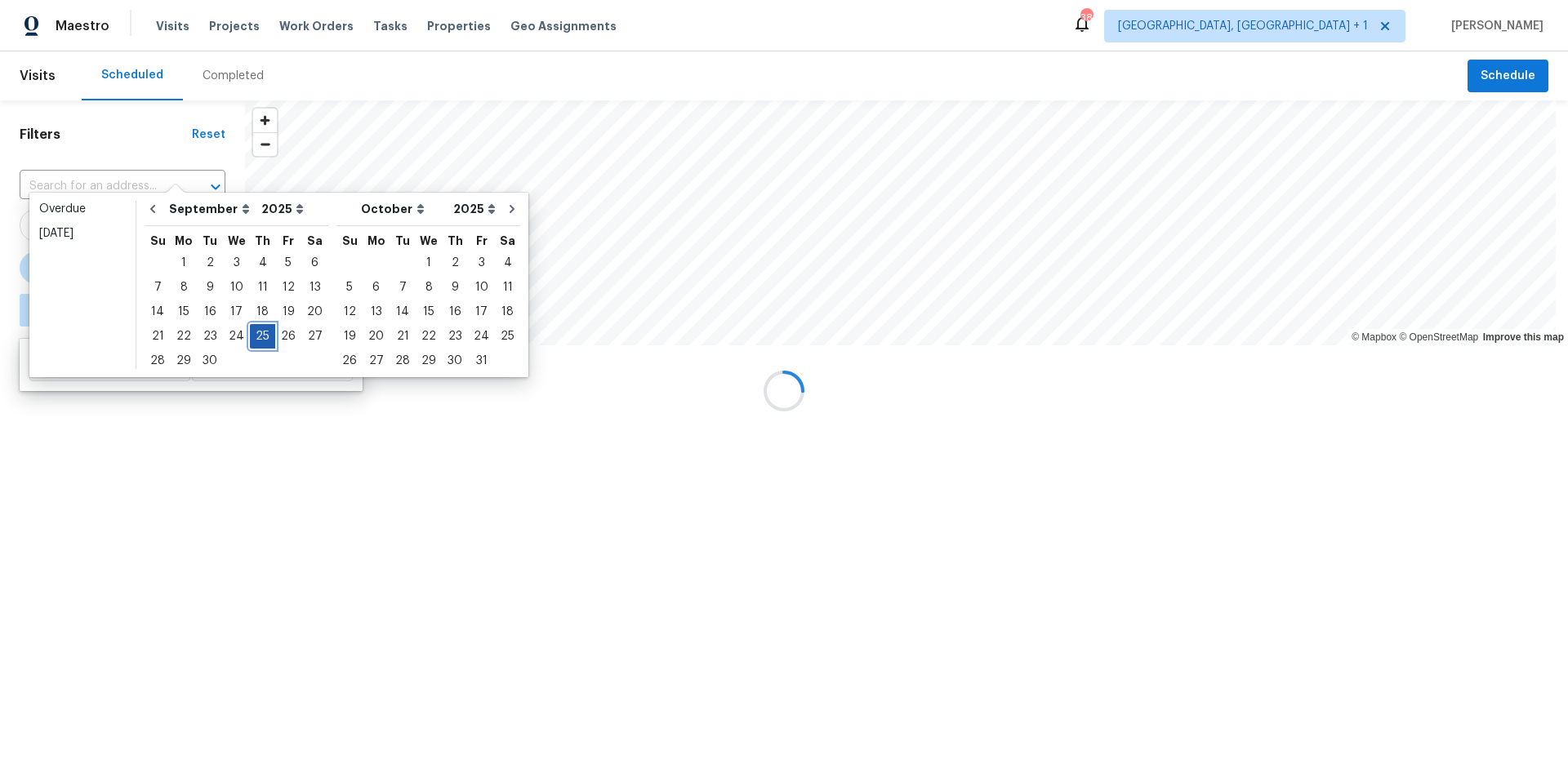
click at [258, 338] on div "25" at bounding box center [262, 337] width 26 height 23
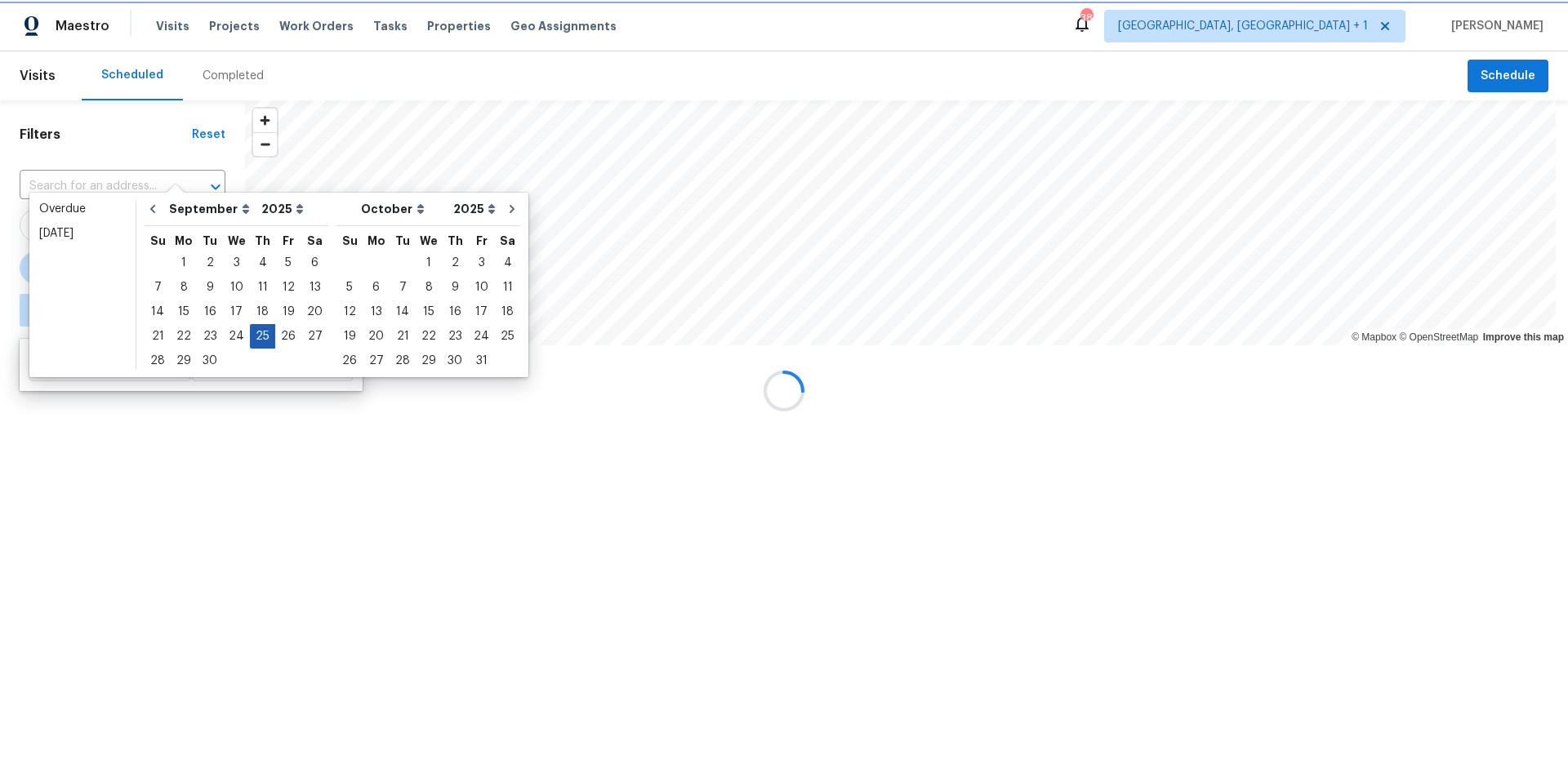
type input "[DATE]"
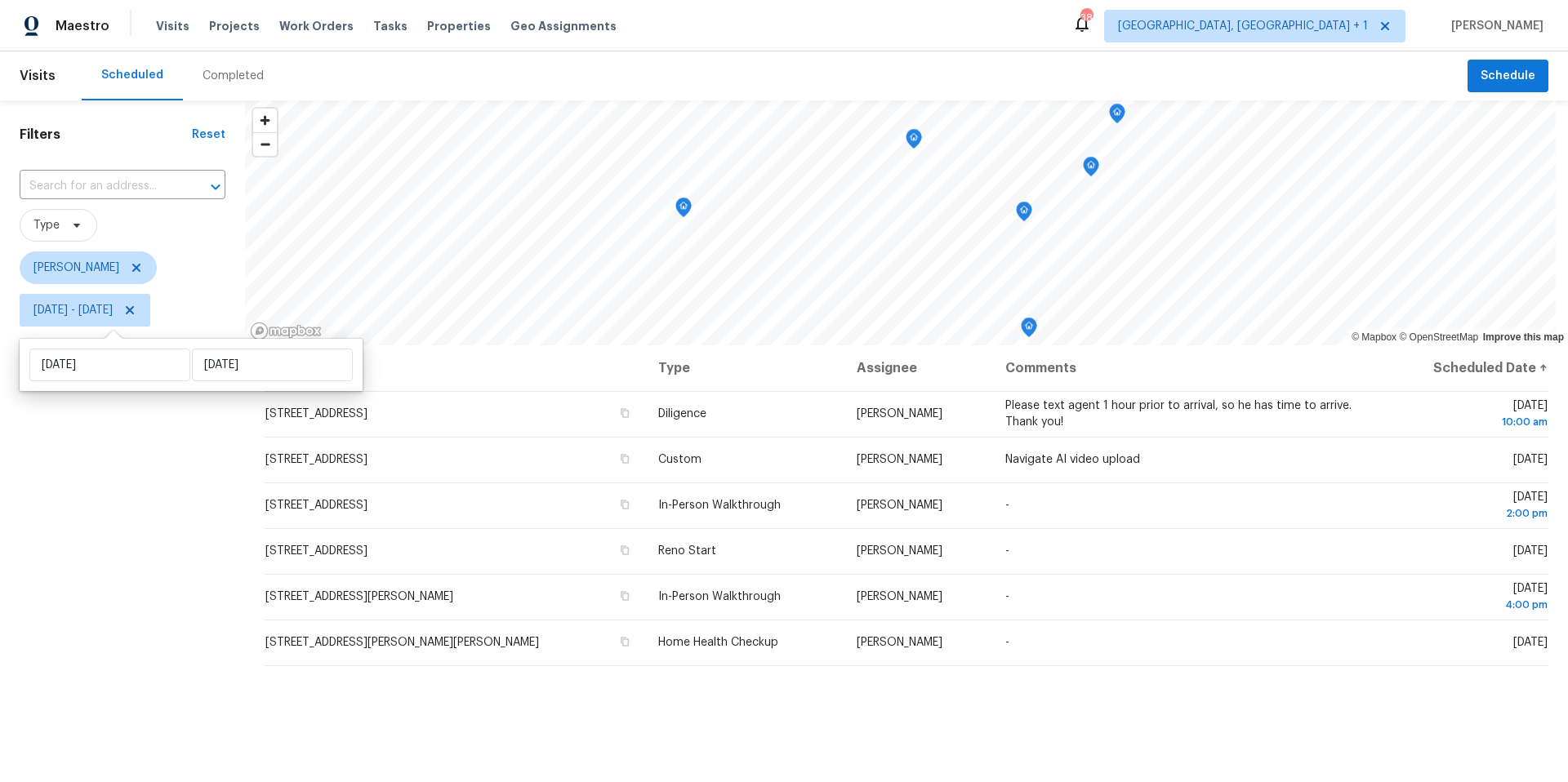
click at [114, 526] on div "Filters Reset ​ Type Martin Chagolla Thu, Sep 25 - Thu, Sep 25" at bounding box center [122, 536] width 245 height 871
click at [913, 140] on icon "Map marker" at bounding box center [914, 139] width 15 height 19
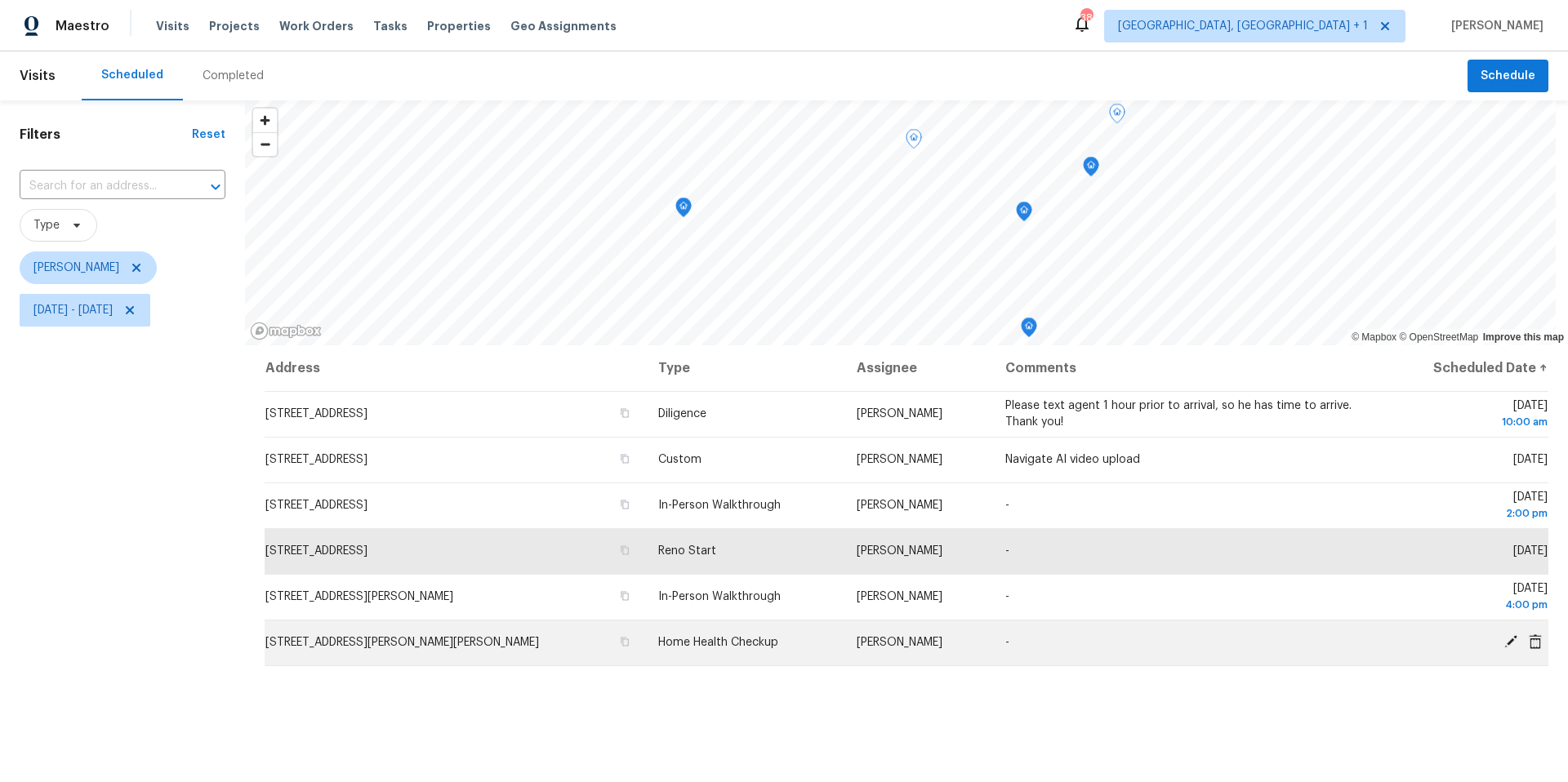
click at [1505, 641] on icon at bounding box center [1512, 642] width 13 height 13
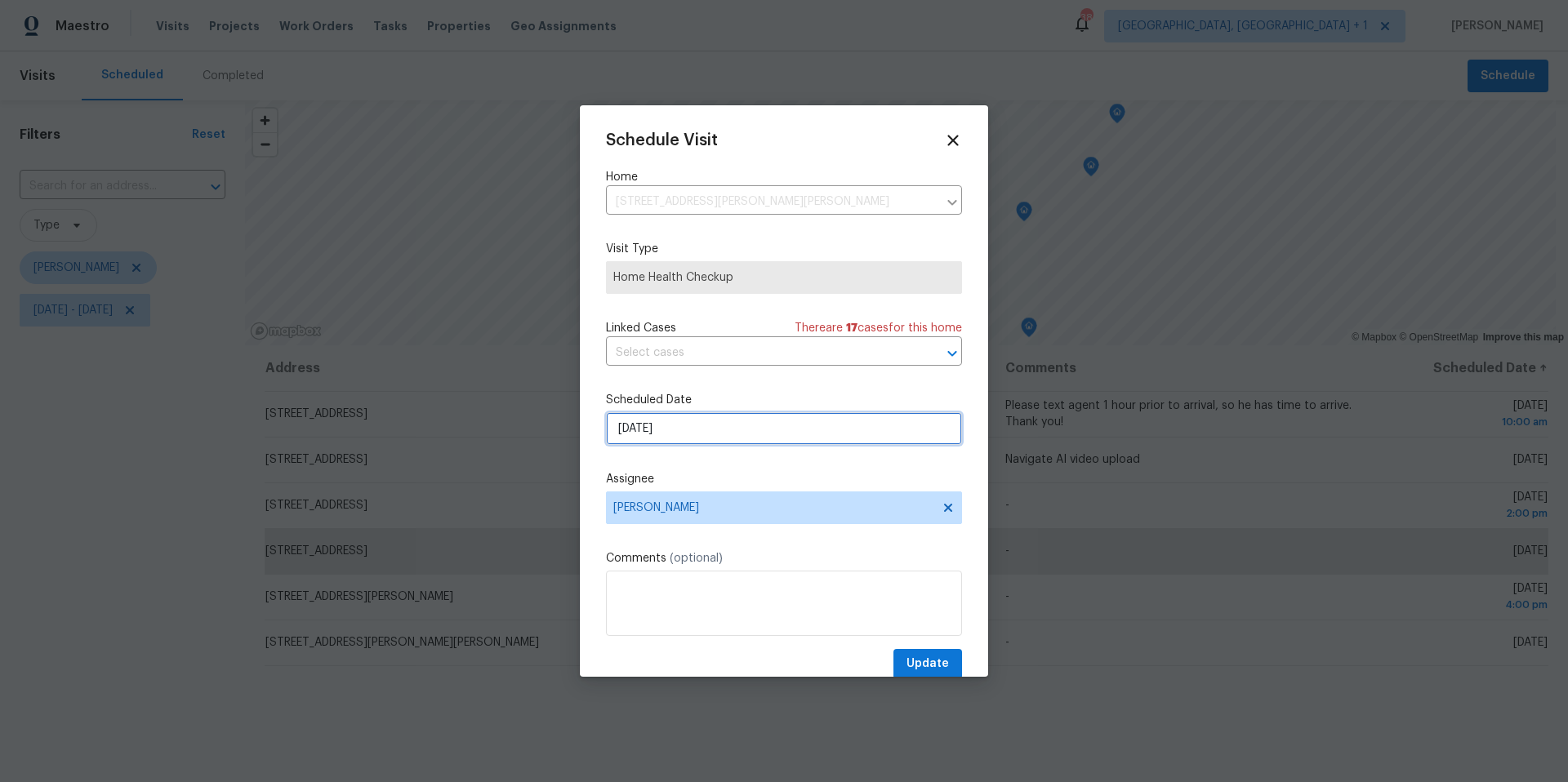
click at [672, 422] on input "[DATE]" at bounding box center [784, 428] width 356 height 32
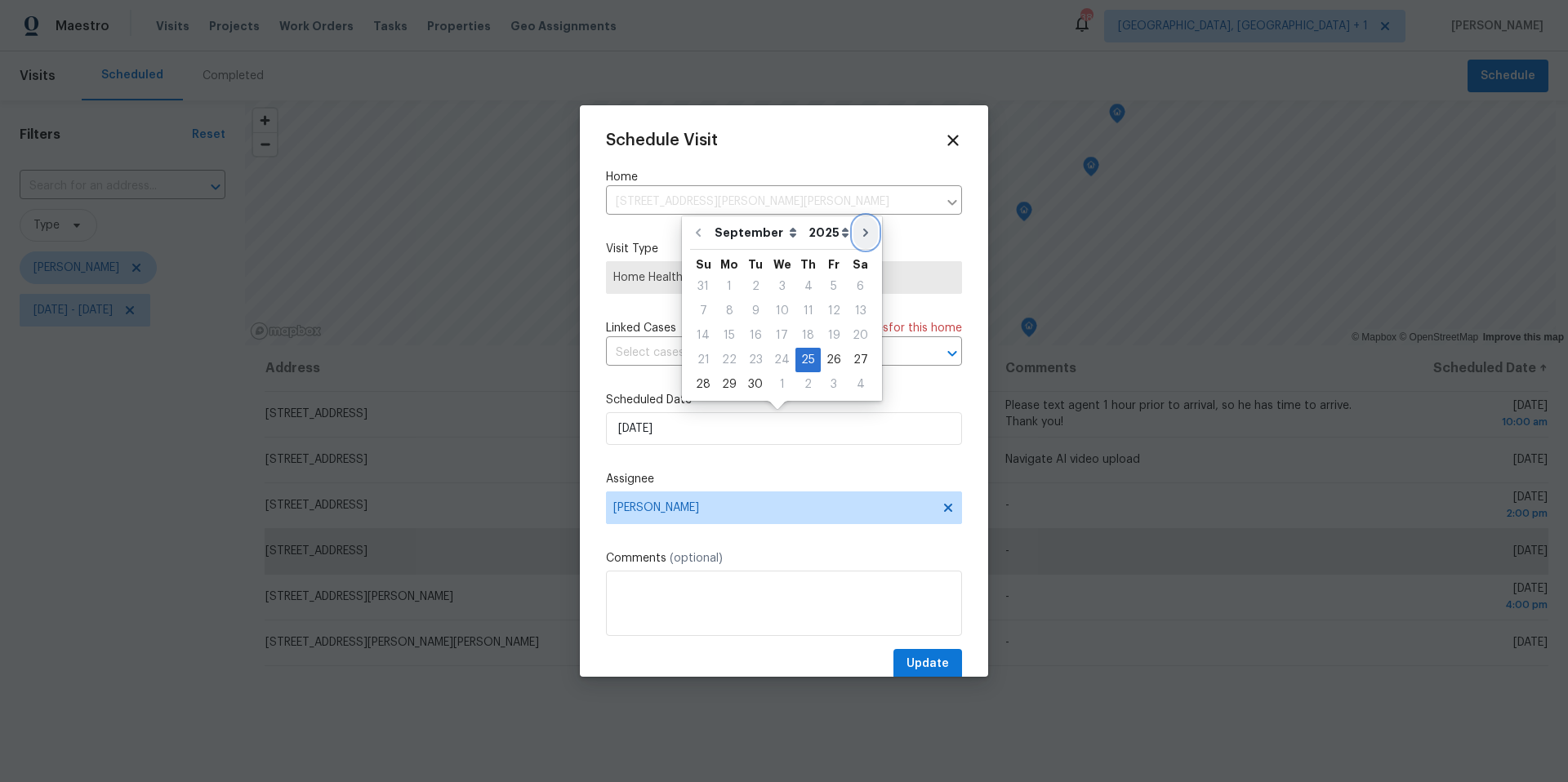
click at [864, 235] on icon "Go to next month" at bounding box center [866, 233] width 5 height 8
type input "10/25/2025"
select select "9"
click at [830, 352] on div "24" at bounding box center [834, 360] width 27 height 23
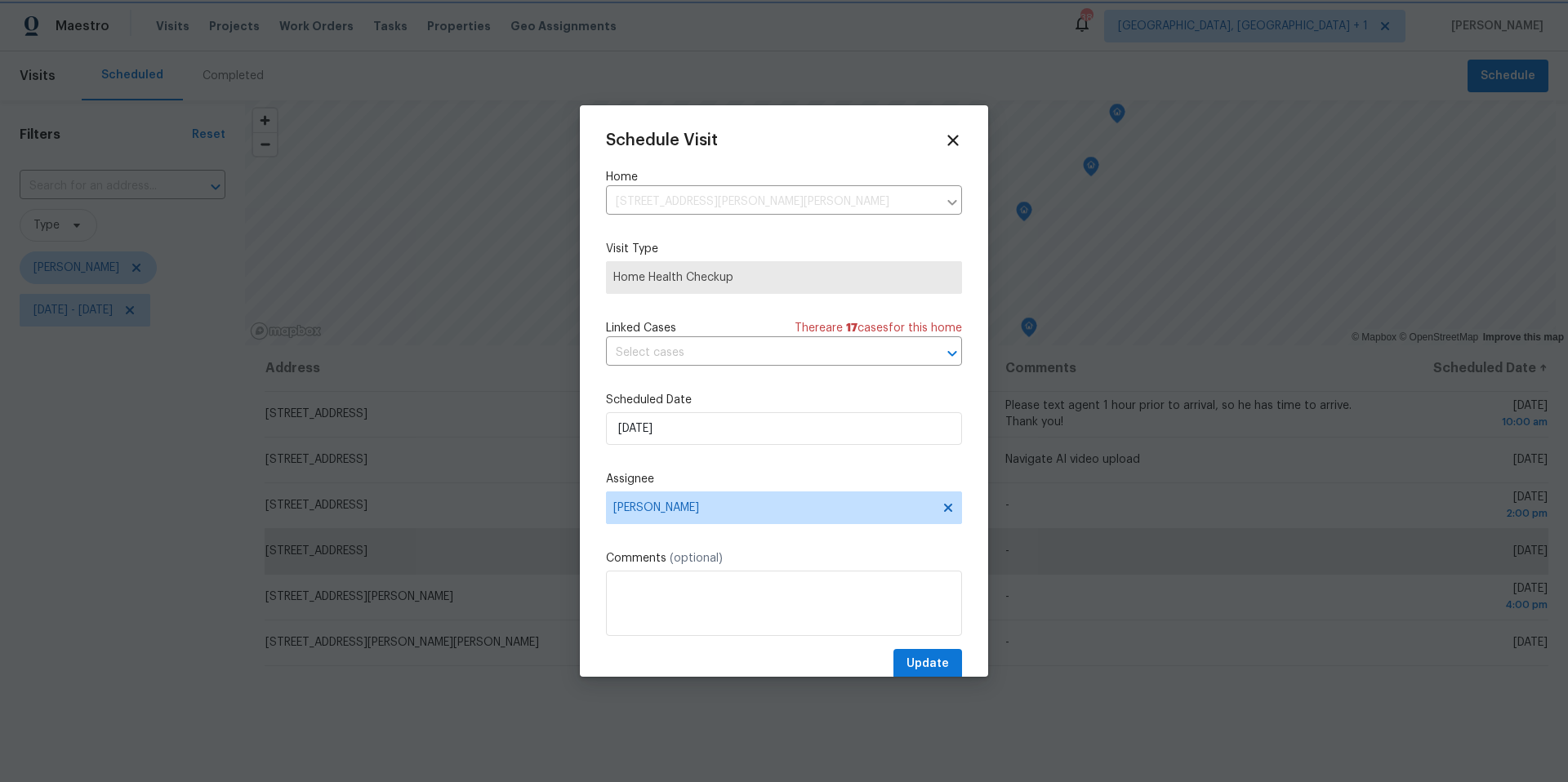
type input "10/24/2025"
click at [912, 669] on span "Update" at bounding box center [928, 664] width 42 height 21
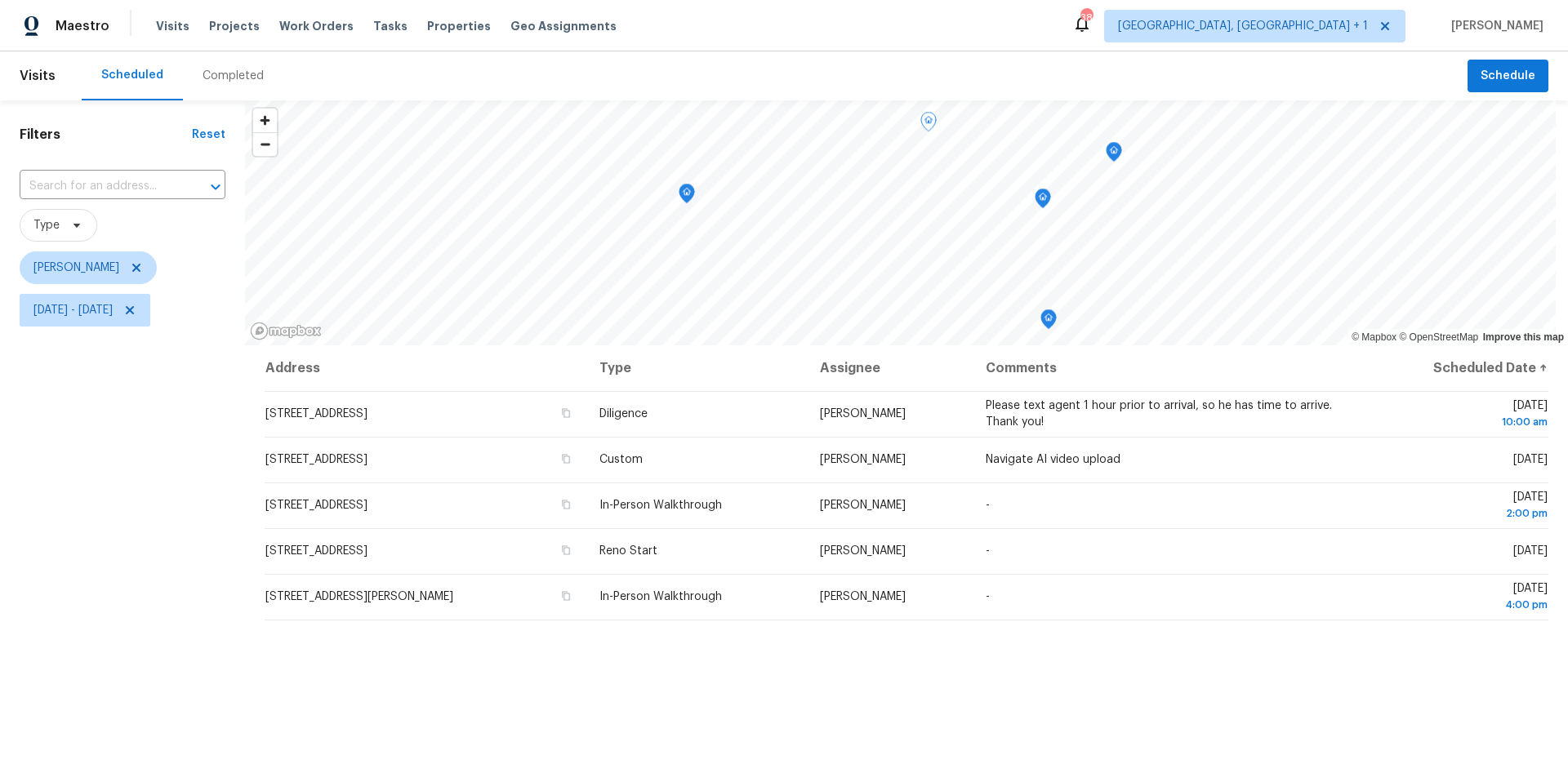
click at [266, 28] on div "Visits Projects Work Orders Tasks Properties Geo Assignments" at bounding box center [396, 26] width 480 height 32
click at [280, 28] on span "Work Orders" at bounding box center [317, 27] width 75 height 17
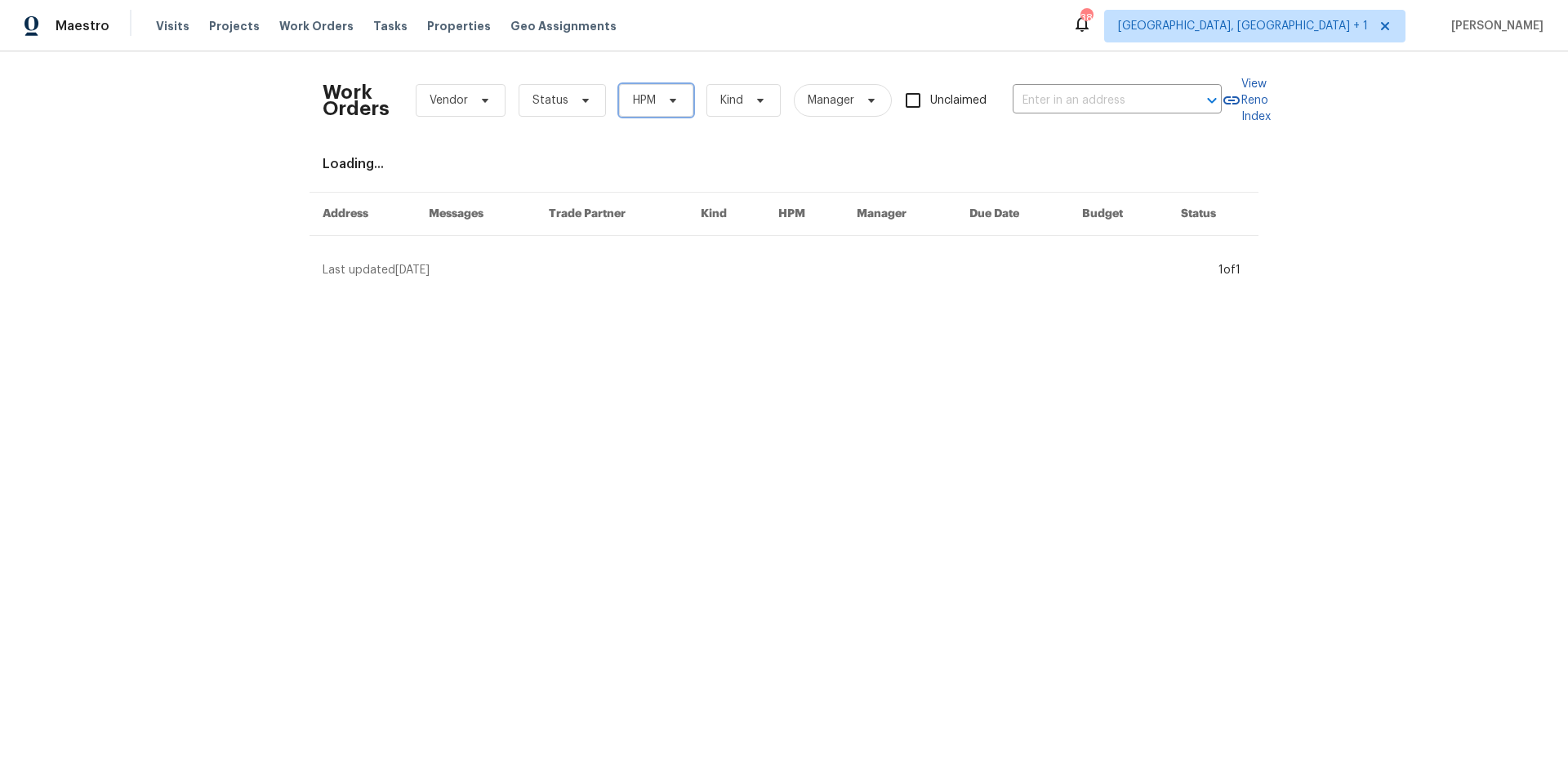
click at [661, 95] on span at bounding box center [670, 100] width 18 height 13
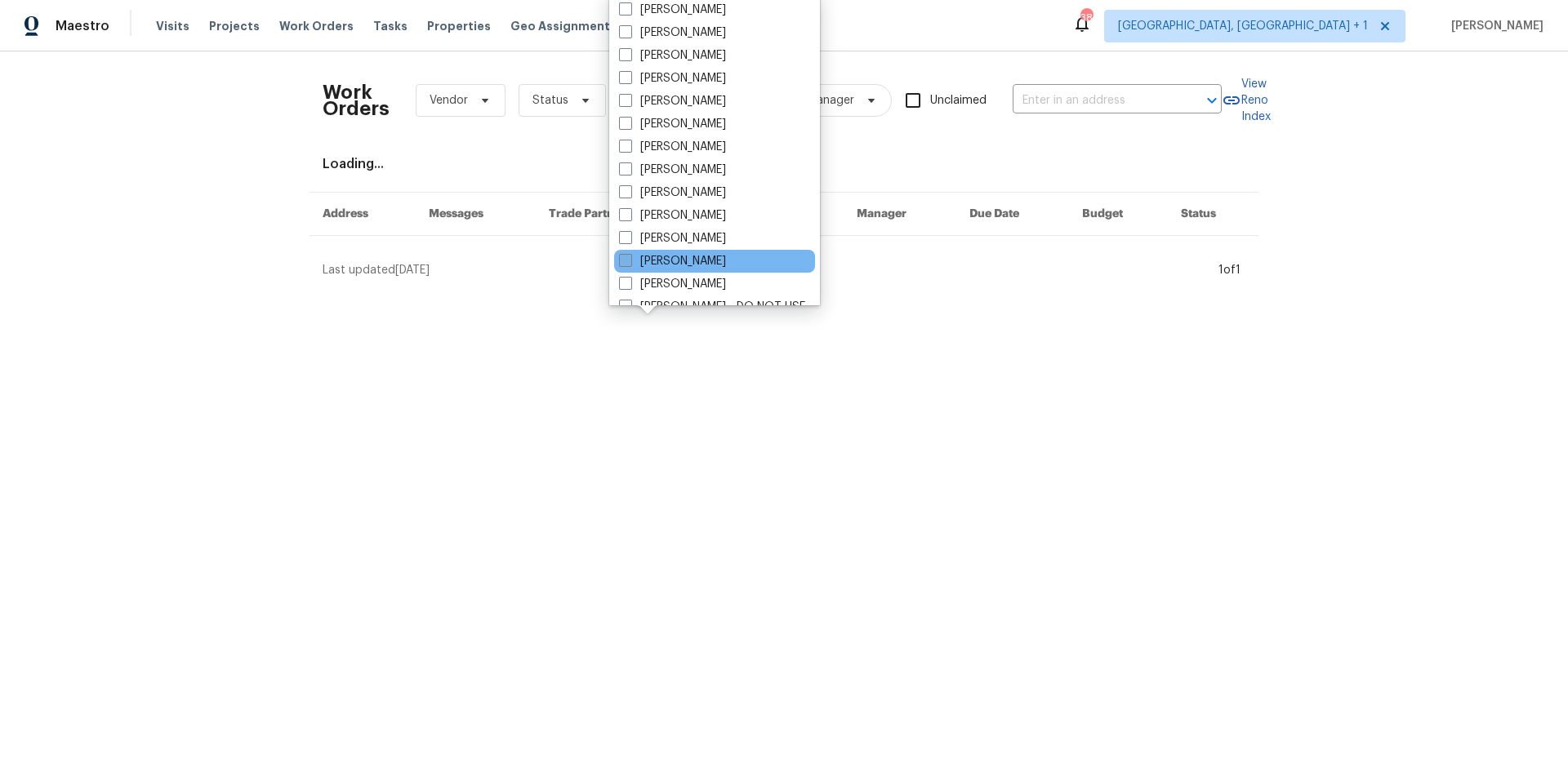
click at [650, 254] on label "[PERSON_NAME]" at bounding box center [672, 261] width 107 height 17
click at [630, 254] on input "[PERSON_NAME]" at bounding box center [624, 258] width 11 height 11
checkbox input "true"
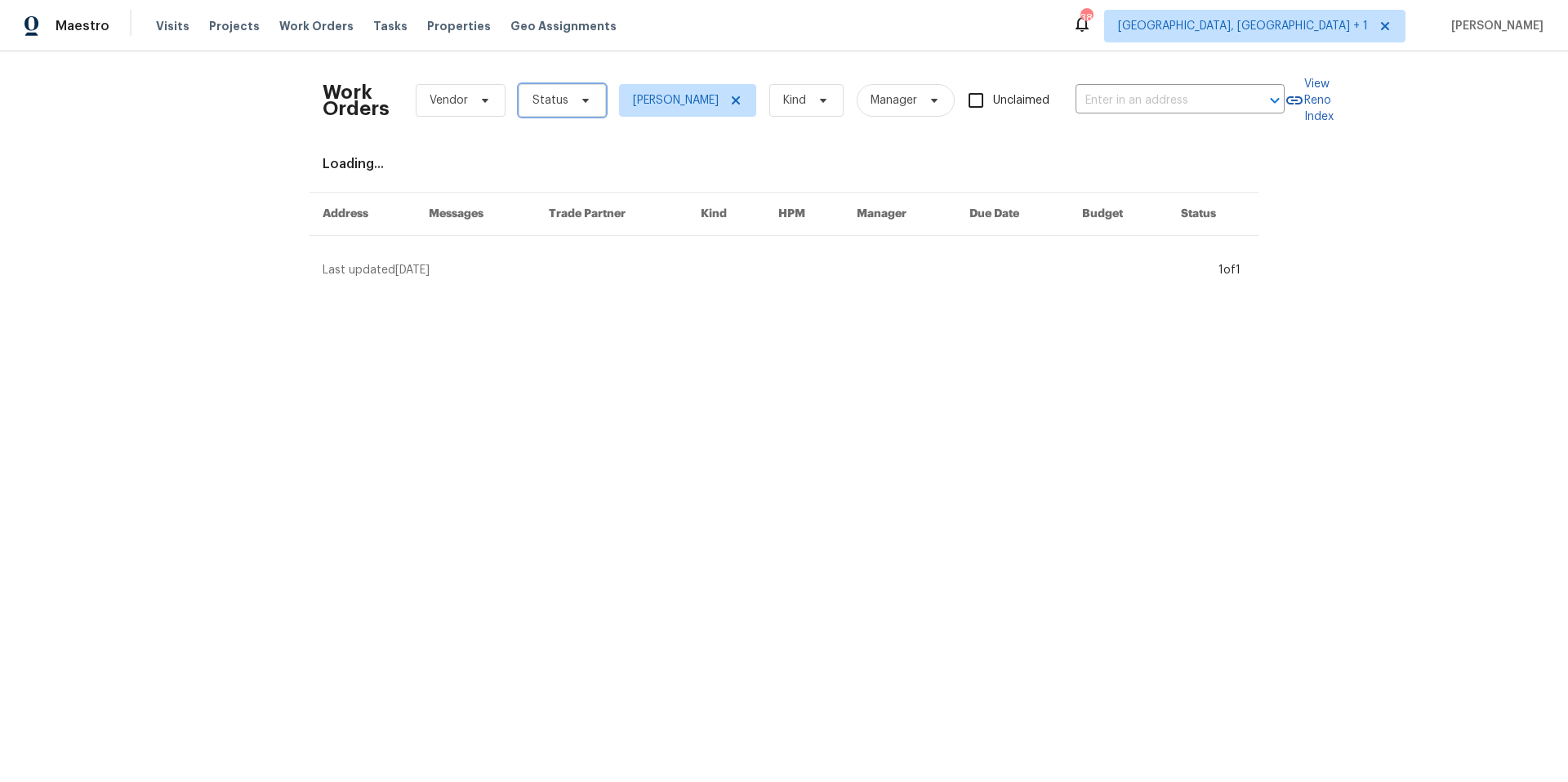
click at [568, 107] on span "Status" at bounding box center [562, 100] width 87 height 32
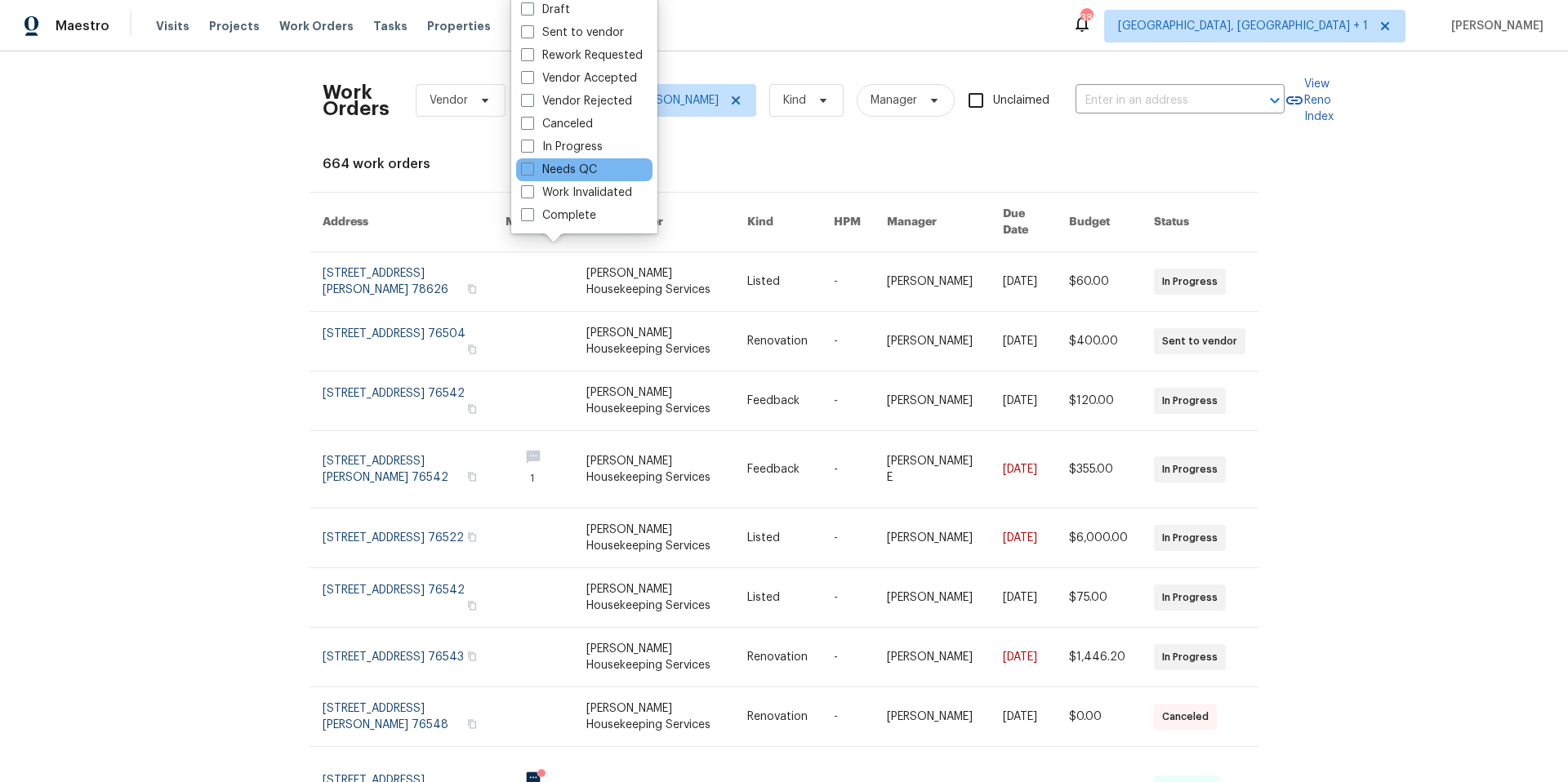
click at [547, 160] on div "Needs QC" at bounding box center [584, 170] width 136 height 23
click at [528, 168] on span at bounding box center [528, 169] width 13 height 13
click at [528, 168] on input "Needs QC" at bounding box center [526, 167] width 11 height 11
checkbox input "true"
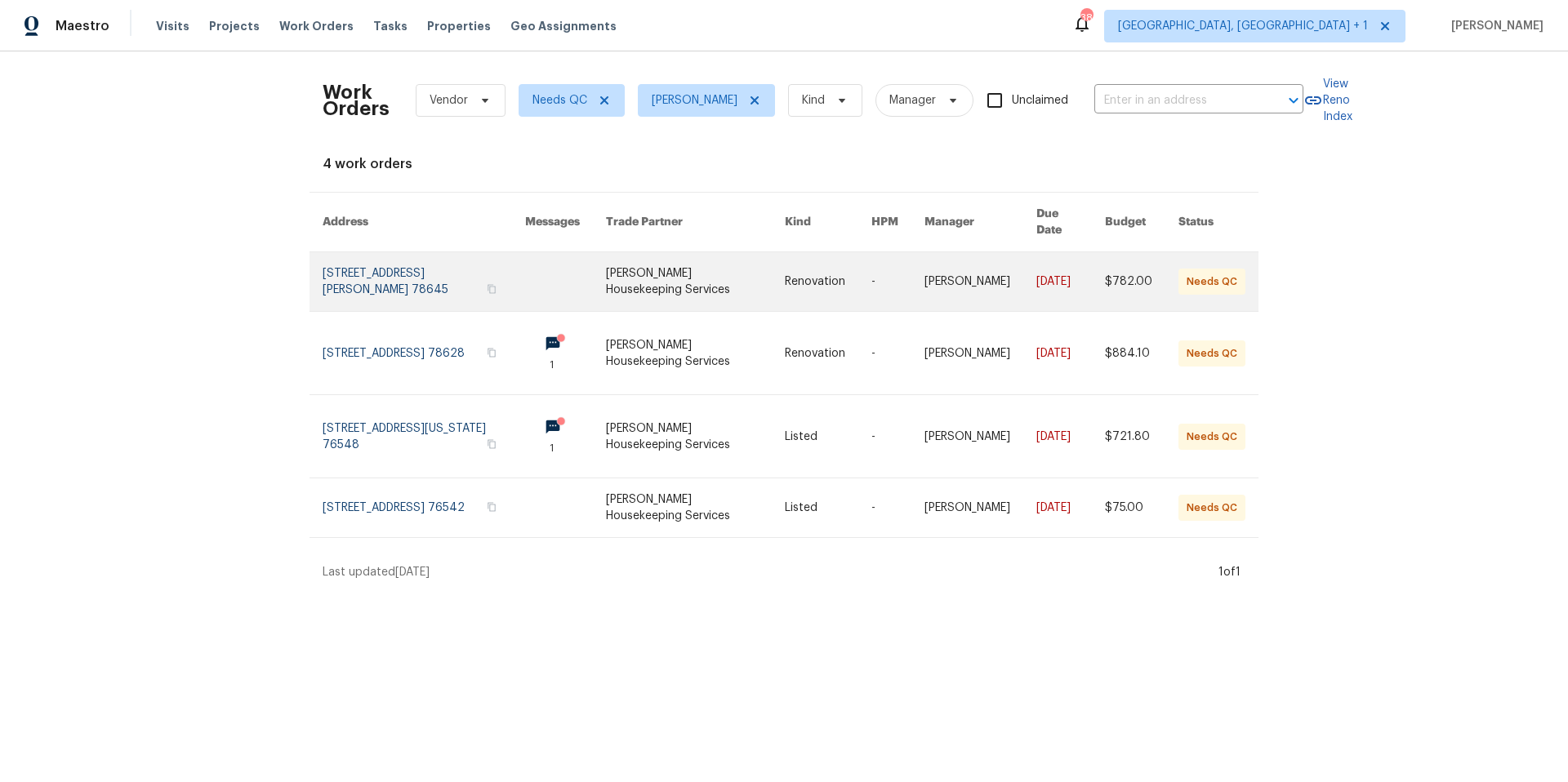
click at [431, 255] on link at bounding box center [424, 281] width 202 height 59
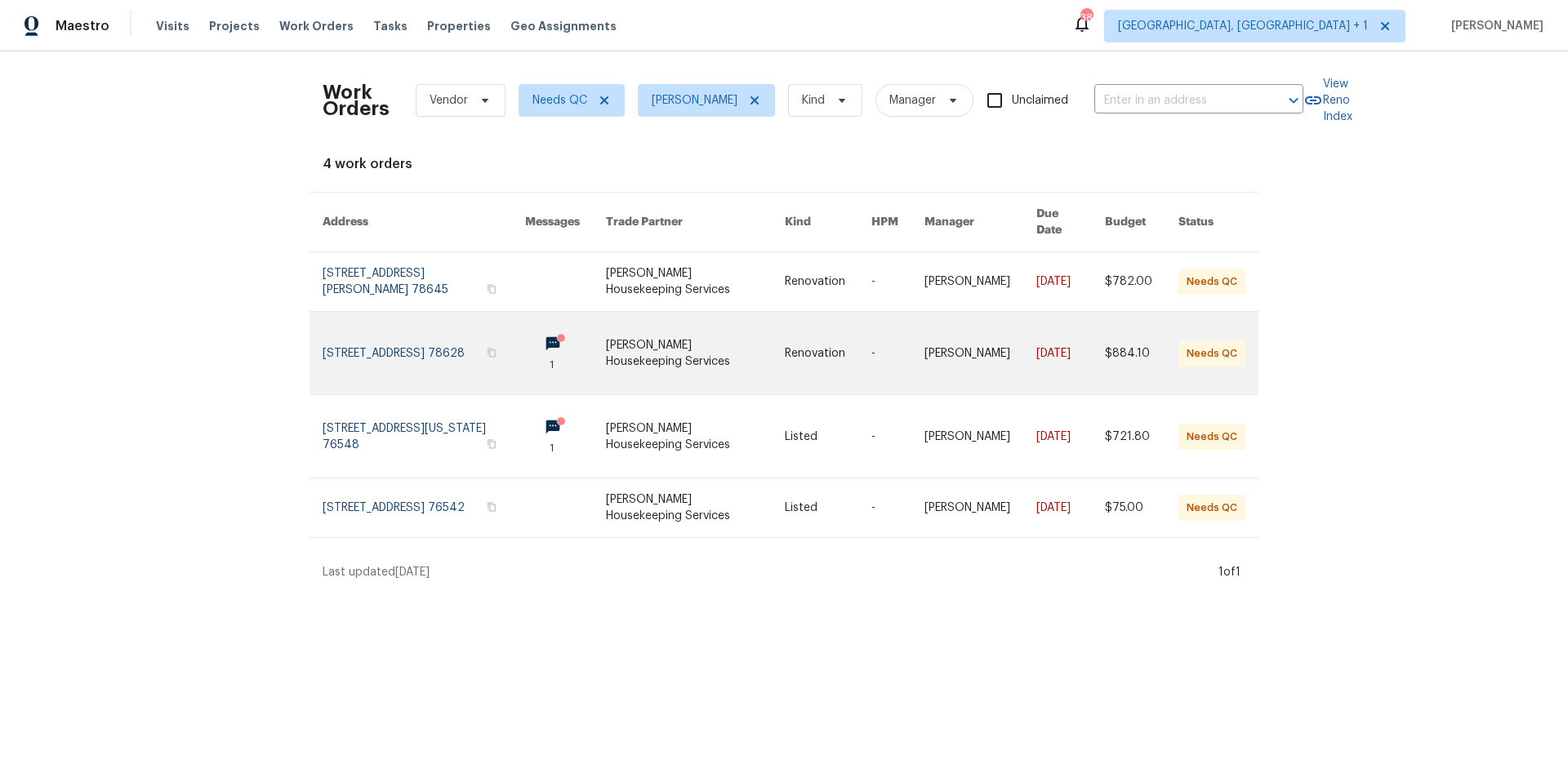
click at [426, 332] on link at bounding box center [424, 352] width 202 height 82
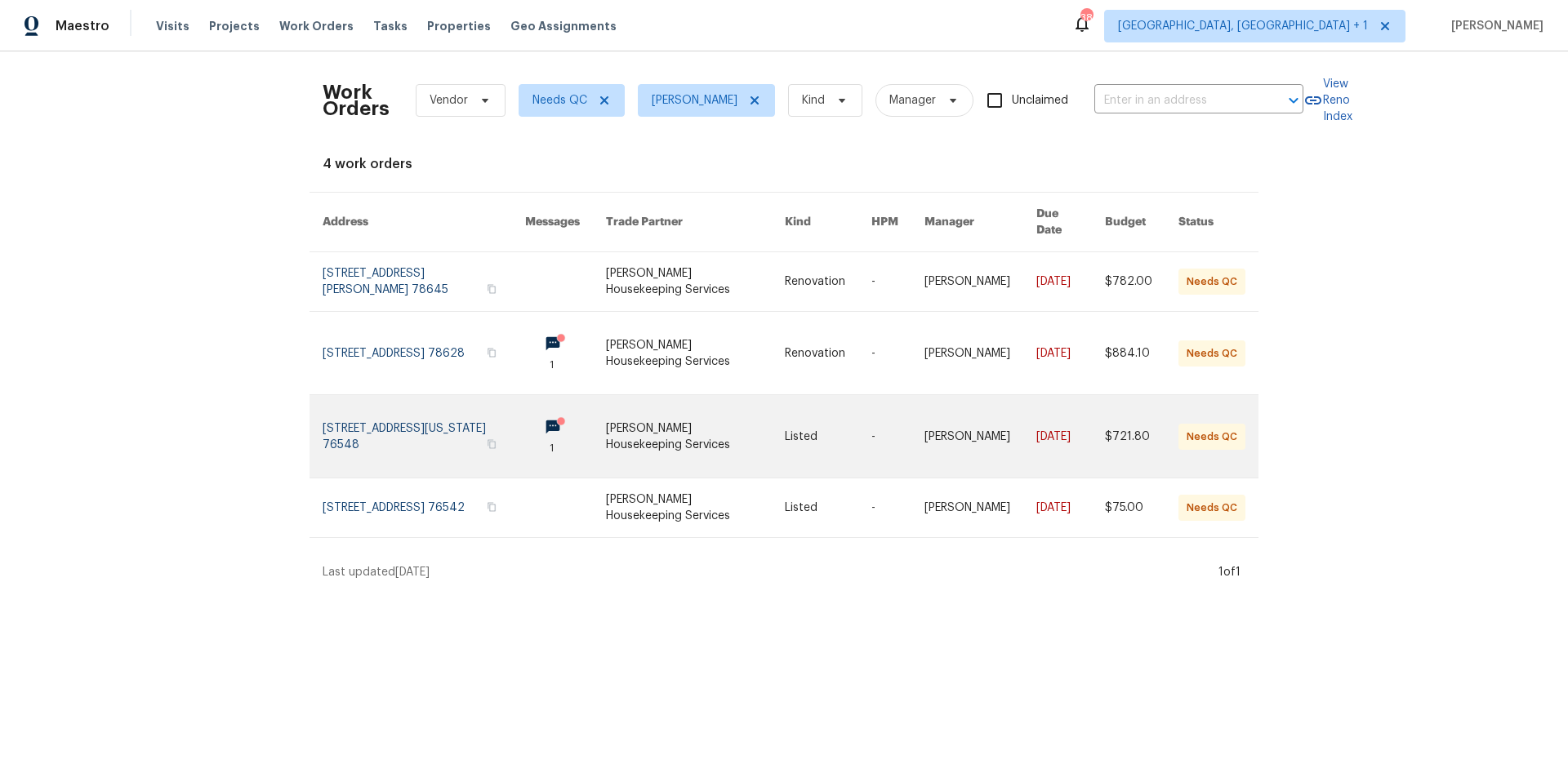
click at [435, 418] on link at bounding box center [424, 436] width 202 height 82
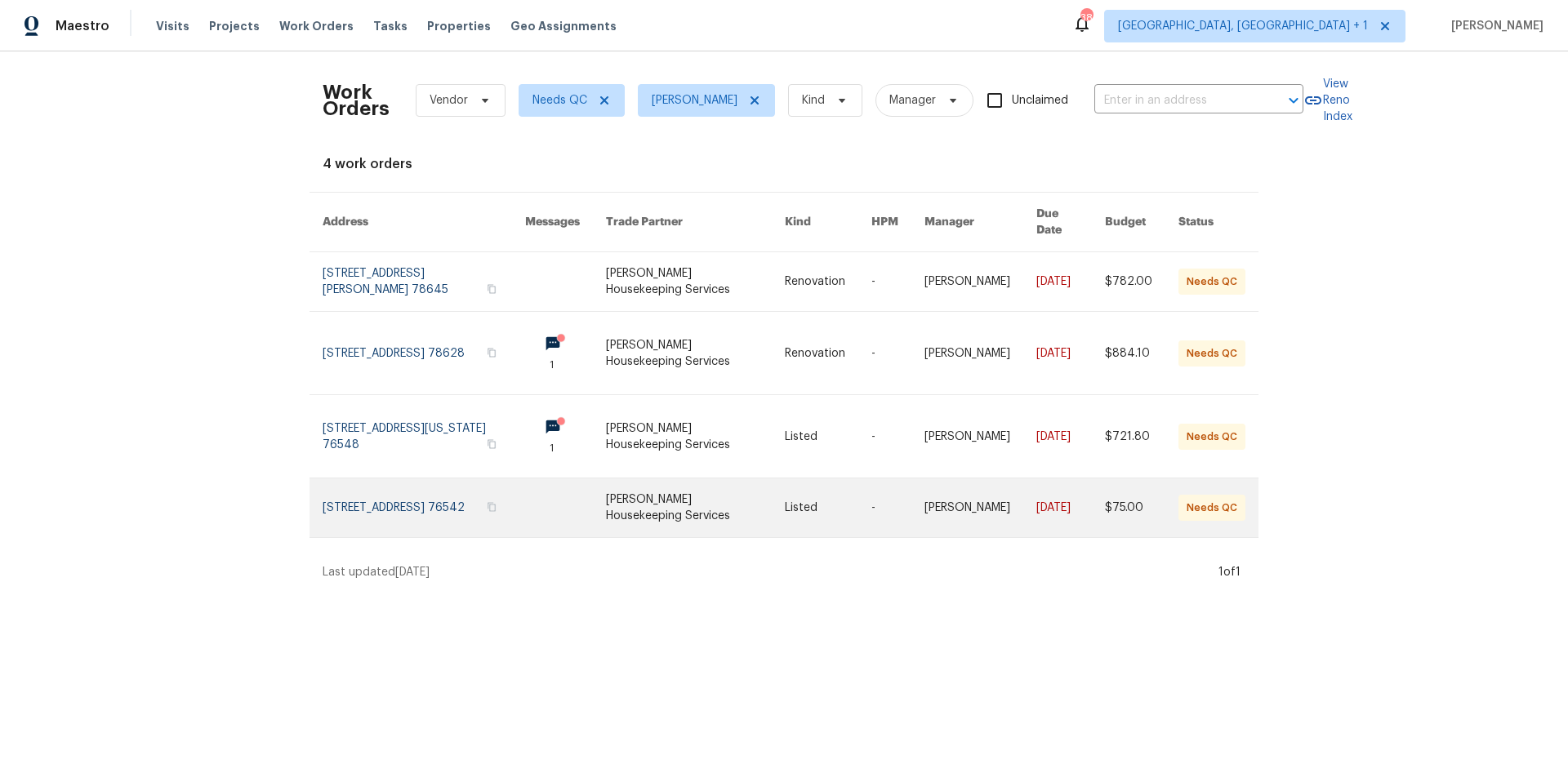
click at [436, 481] on link at bounding box center [424, 508] width 202 height 59
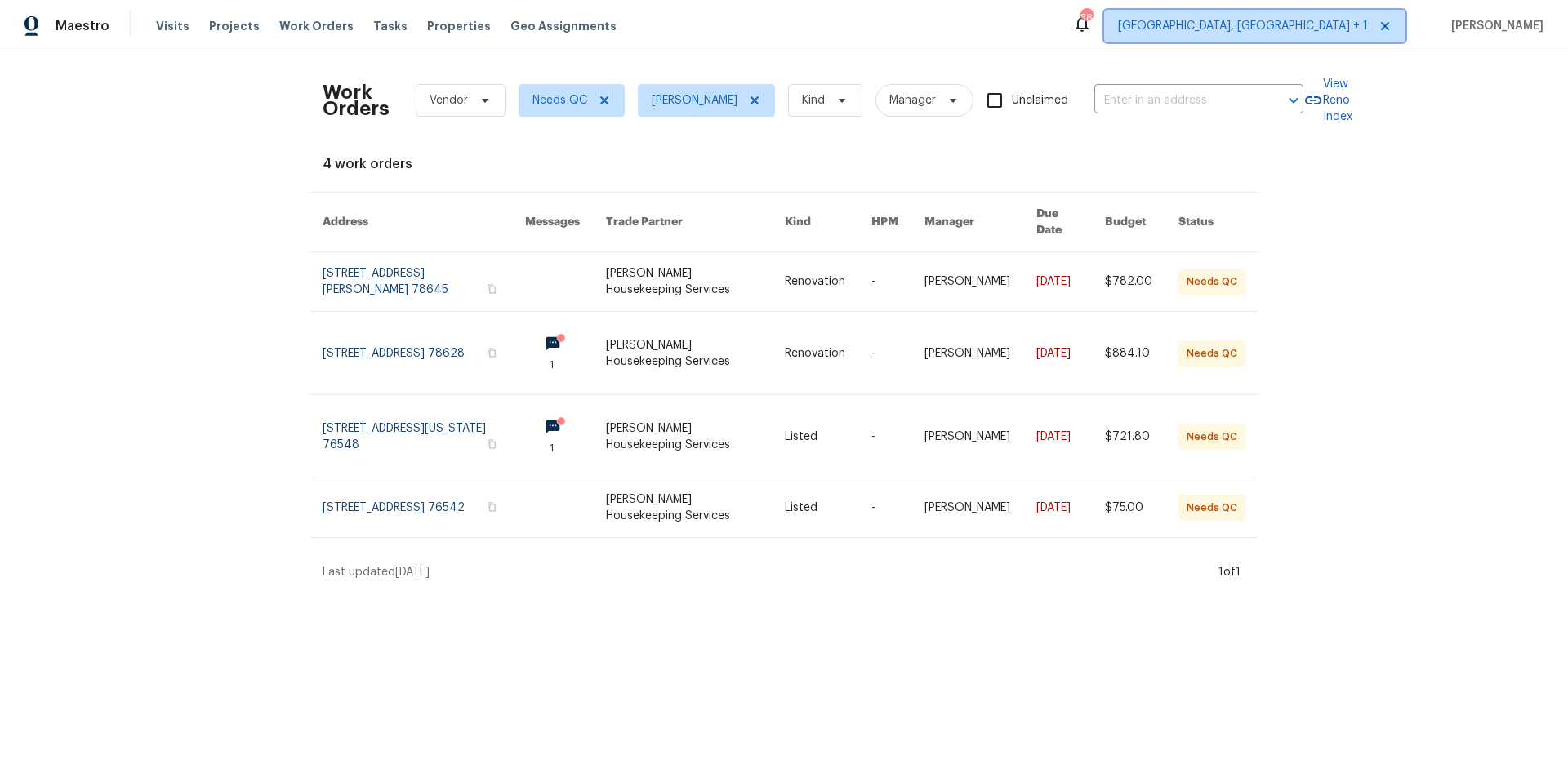
click at [1344, 23] on span "[GEOGRAPHIC_DATA], [GEOGRAPHIC_DATA] + 1" at bounding box center [1243, 27] width 250 height 17
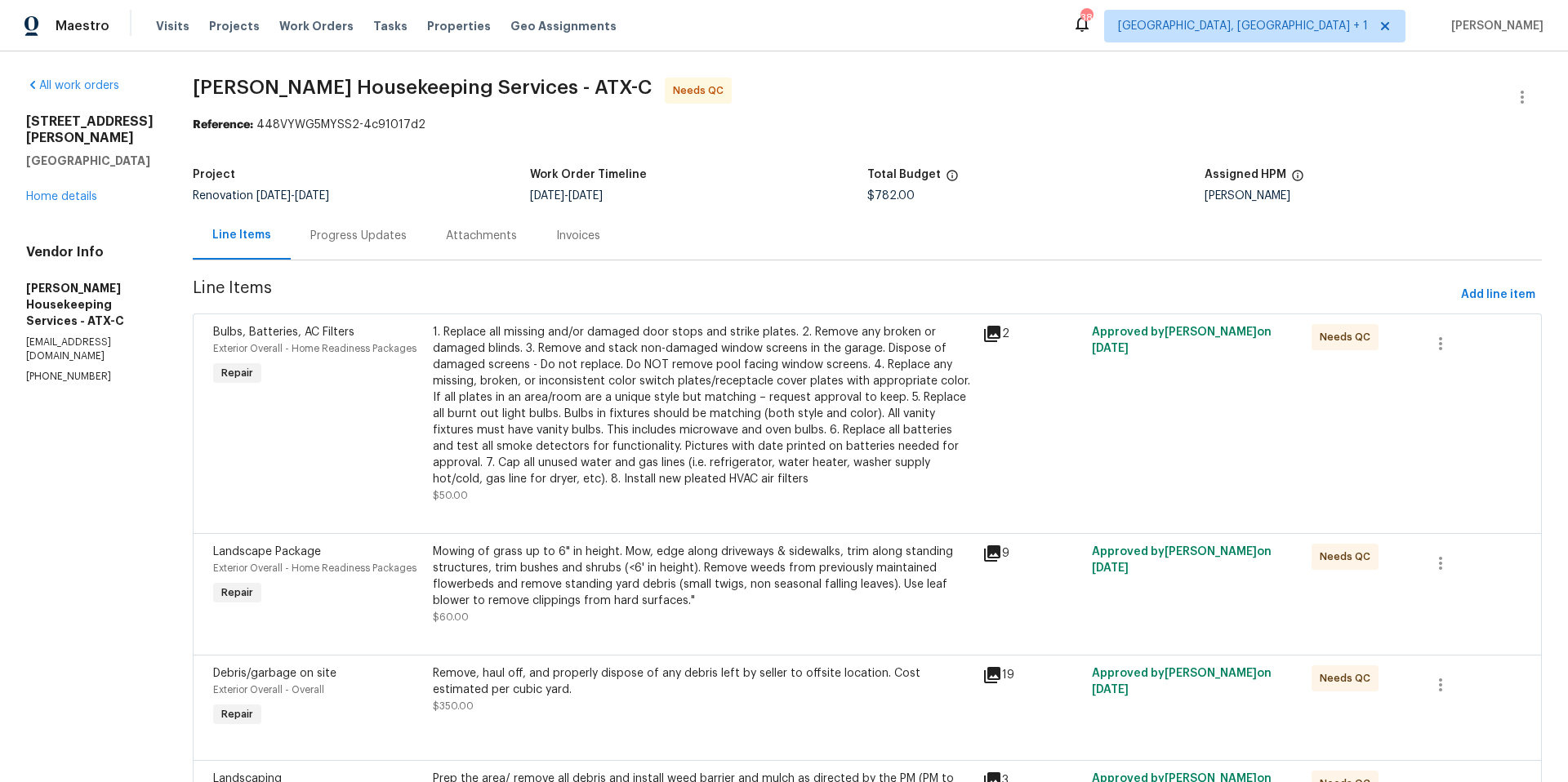
drag, startPoint x: 398, startPoint y: 210, endPoint x: 330, endPoint y: 238, distance: 73.5
click at [392, 218] on section "Arelis Housekeeping Services - ATX-C Needs QC Reference: 448VYWG5MYSS2-4c91017d…" at bounding box center [867, 624] width 1349 height 1093
click at [385, 238] on div "Progress Updates" at bounding box center [358, 236] width 96 height 17
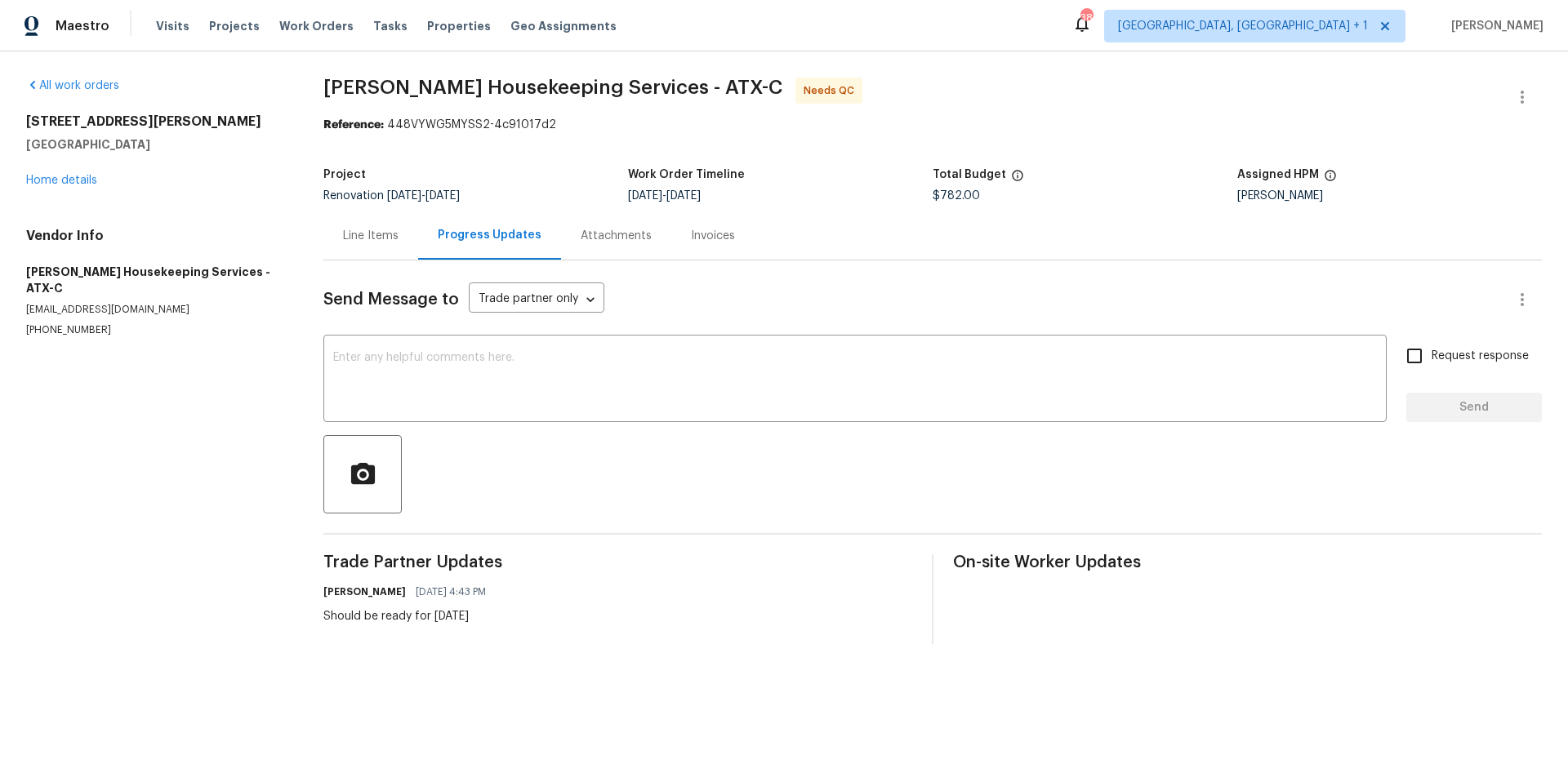
click at [381, 237] on div "Line Items" at bounding box center [371, 236] width 56 height 17
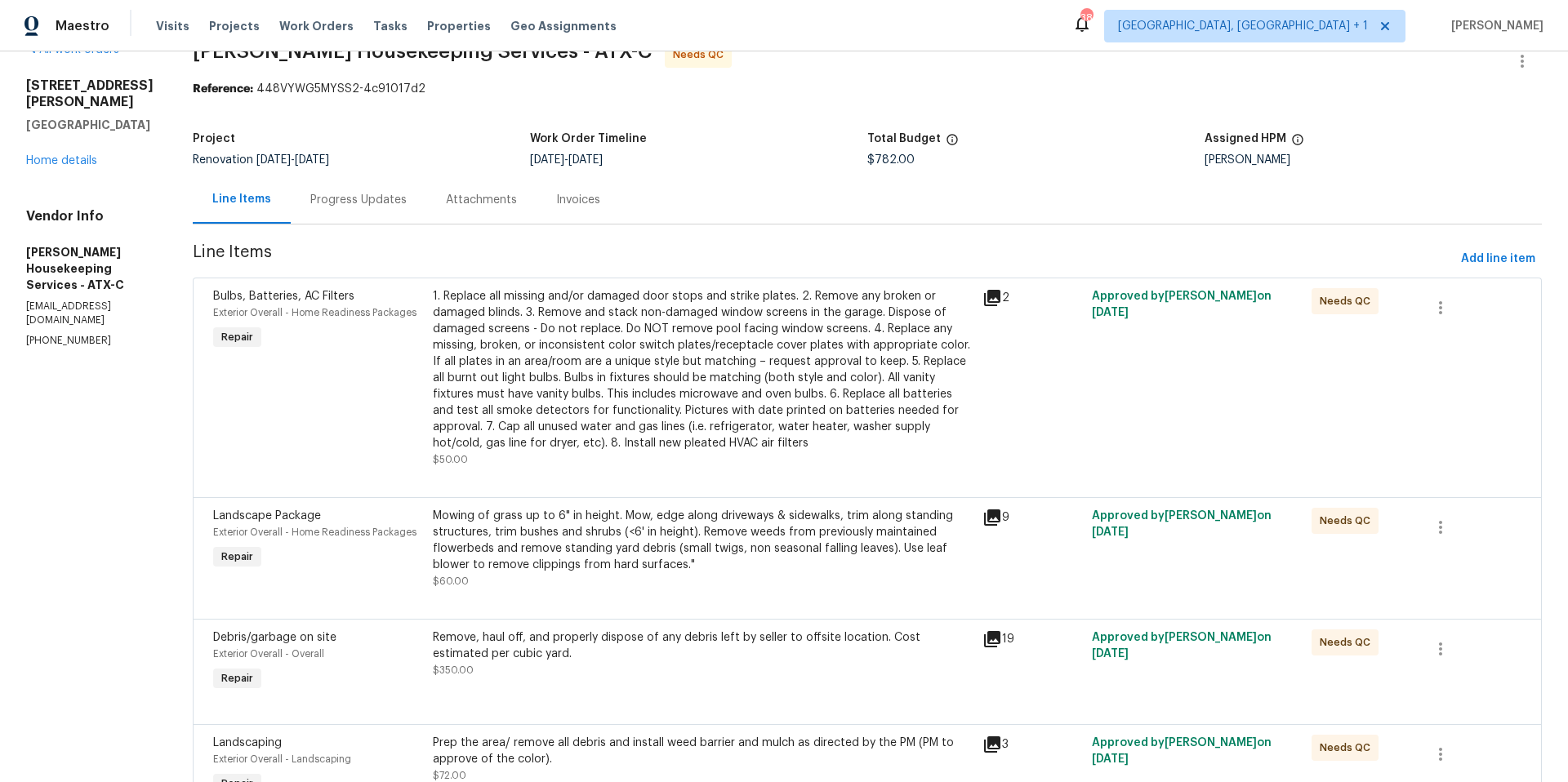
scroll to position [55, 0]
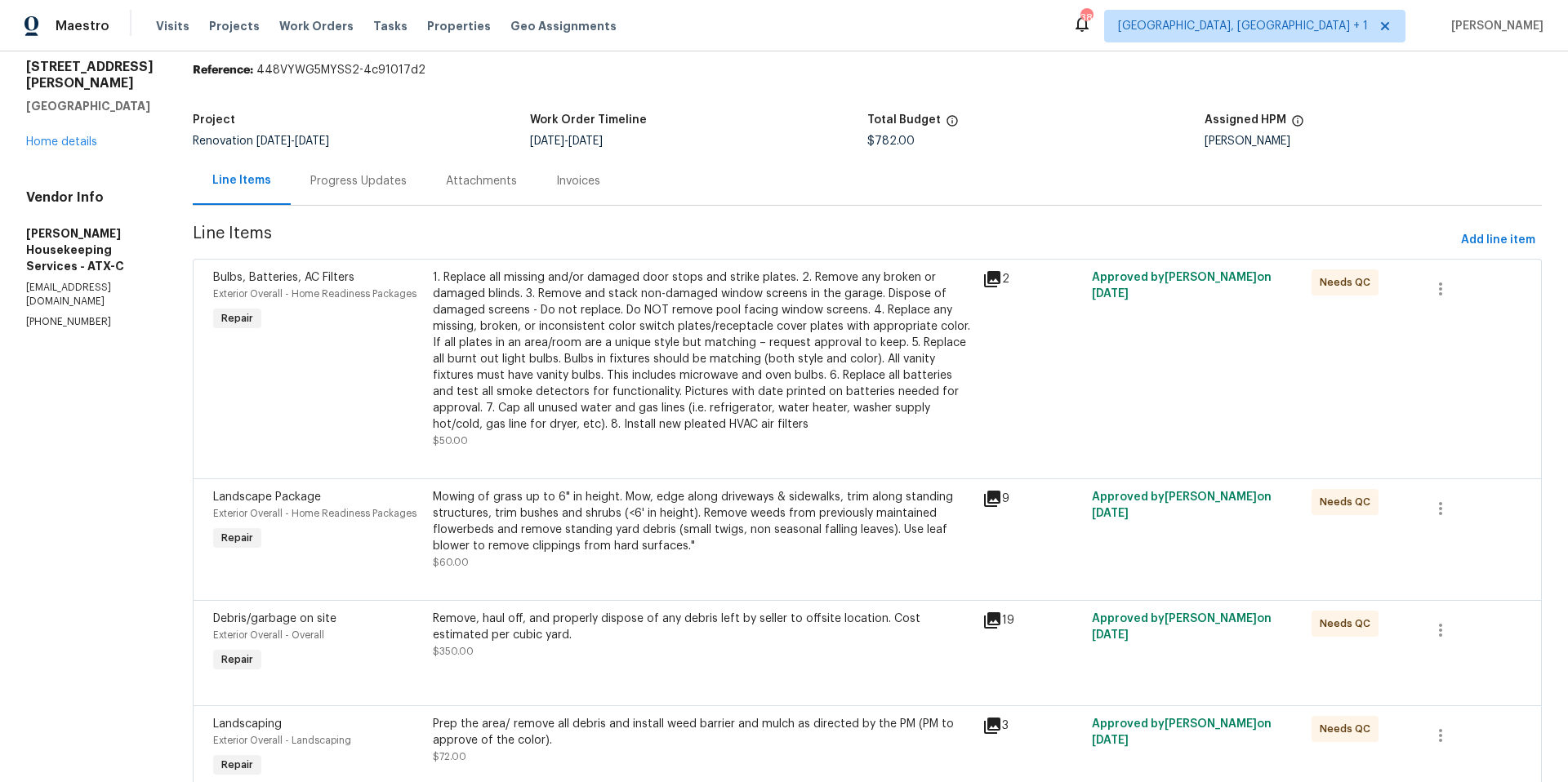
click at [697, 341] on div "1. Replace all missing and/or damaged door stops and strike plates. 2. Remove a…" at bounding box center [703, 351] width 540 height 163
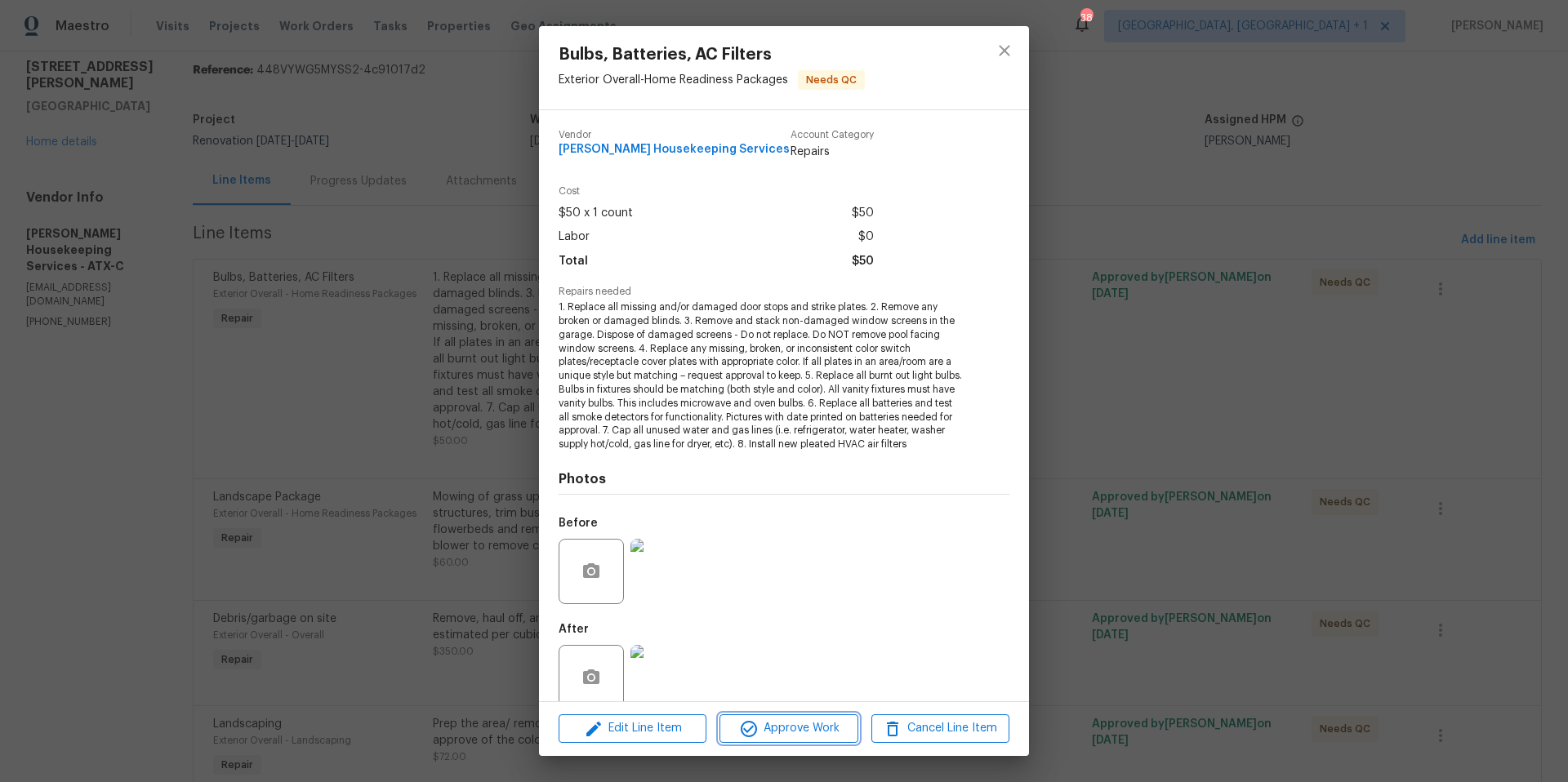
click at [771, 715] on button "Approve Work" at bounding box center [788, 728] width 138 height 28
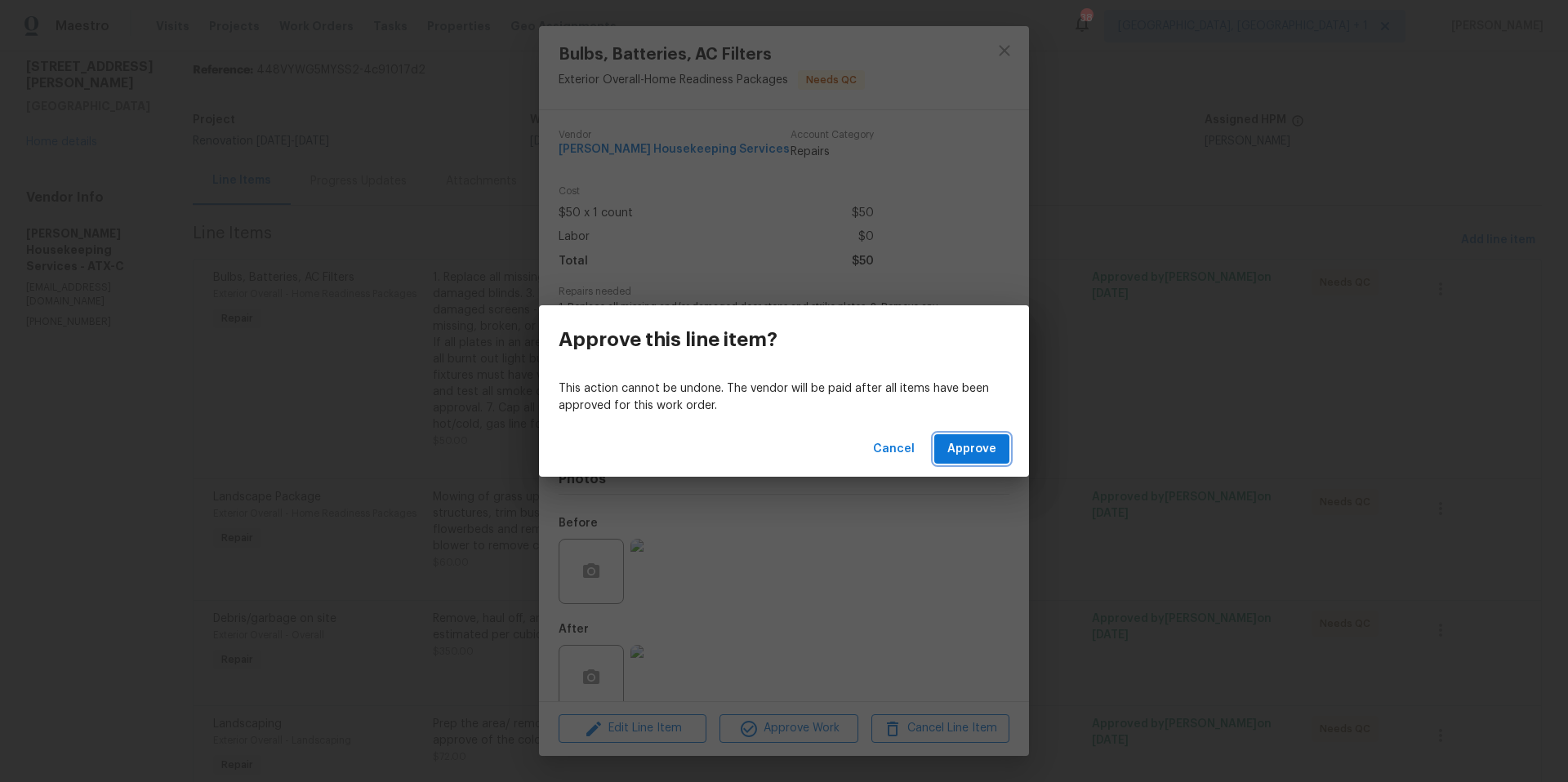
click at [976, 449] on span "Approve" at bounding box center [971, 449] width 49 height 21
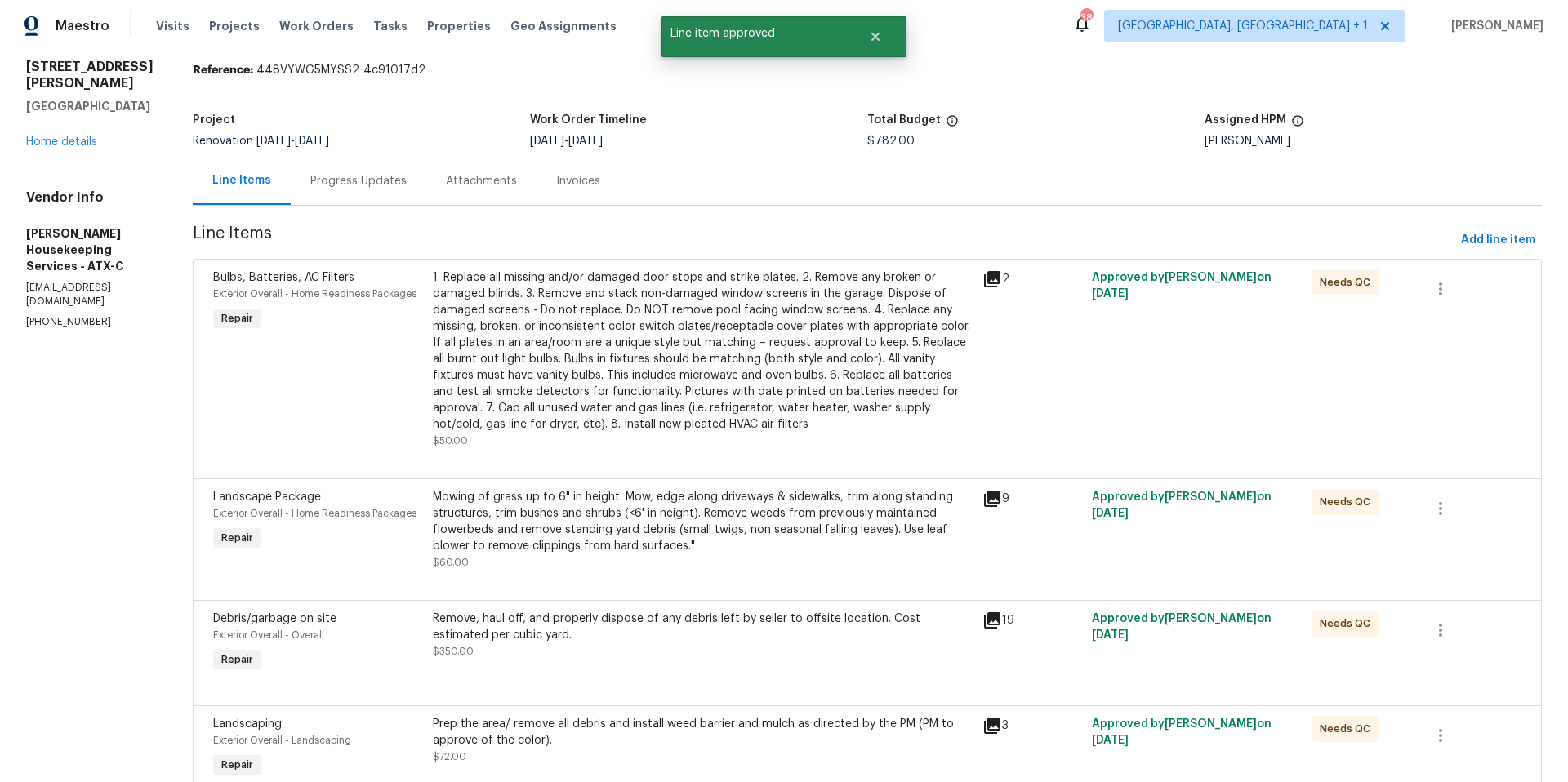
scroll to position [0, 0]
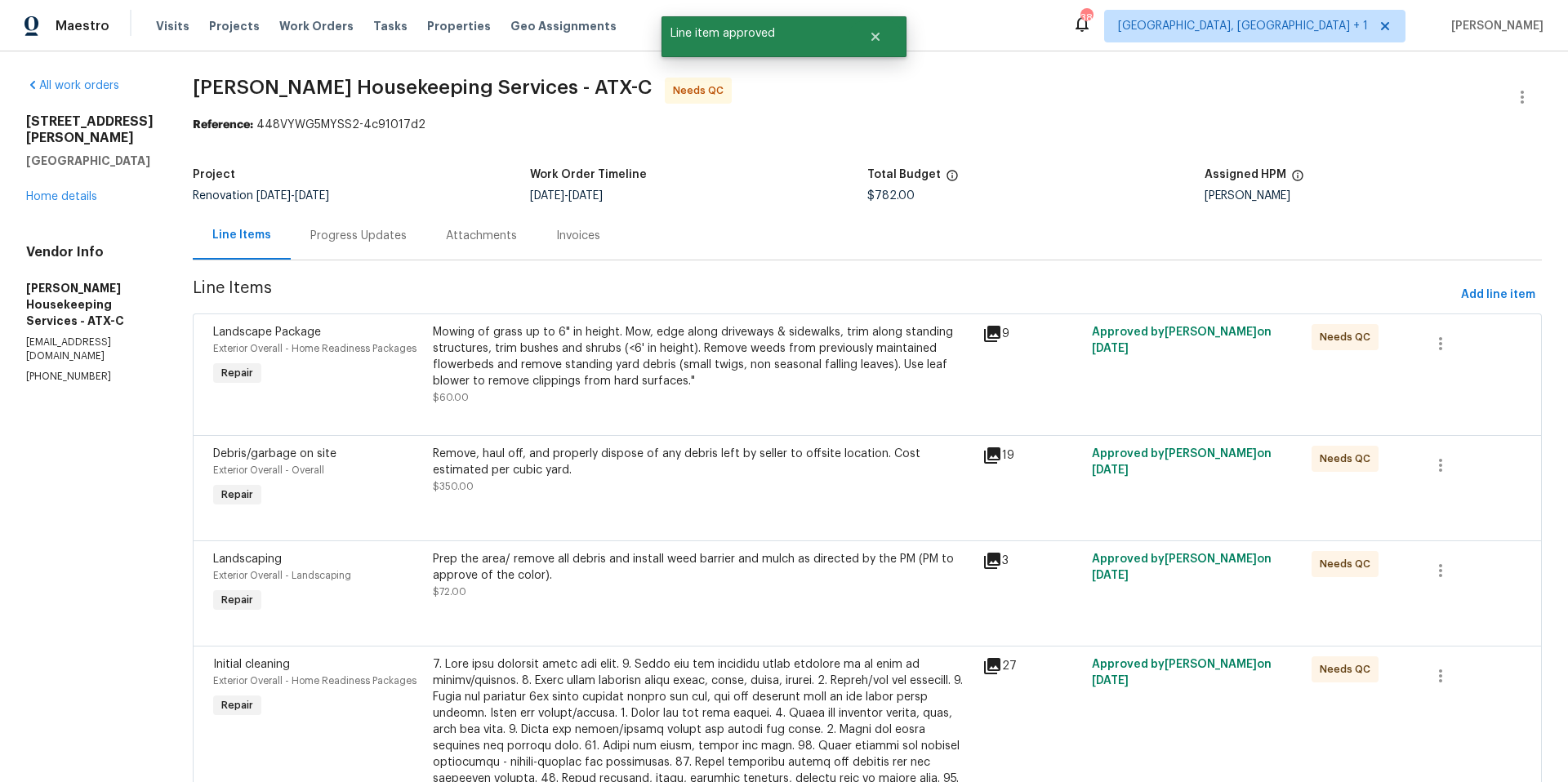
click at [632, 348] on div "Mowing of grass up to 6" in height. Mow, edge along driveways & sidewalks, trim…" at bounding box center [703, 357] width 540 height 66
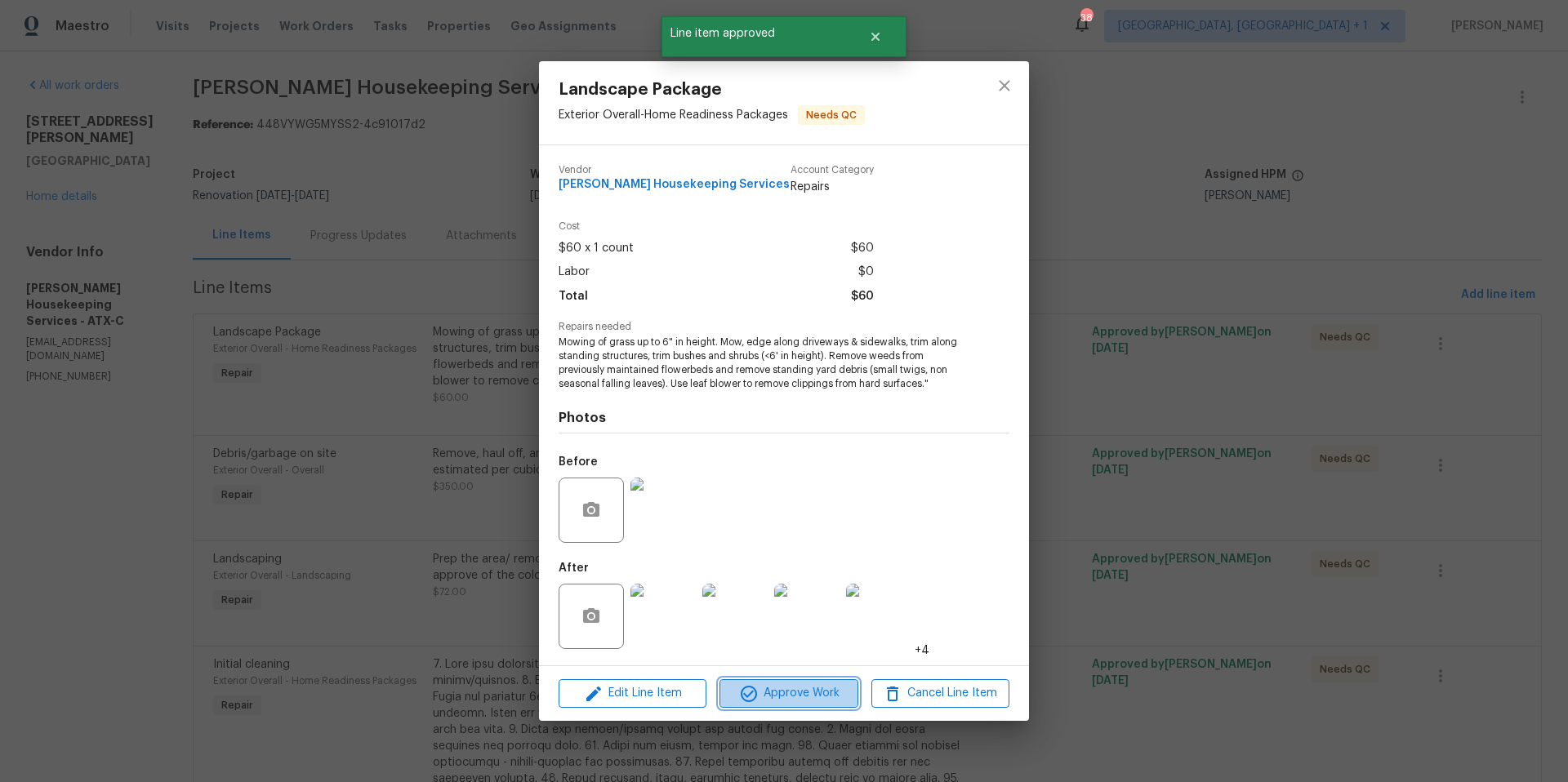
click at [804, 697] on span "Approve Work" at bounding box center [788, 693] width 129 height 21
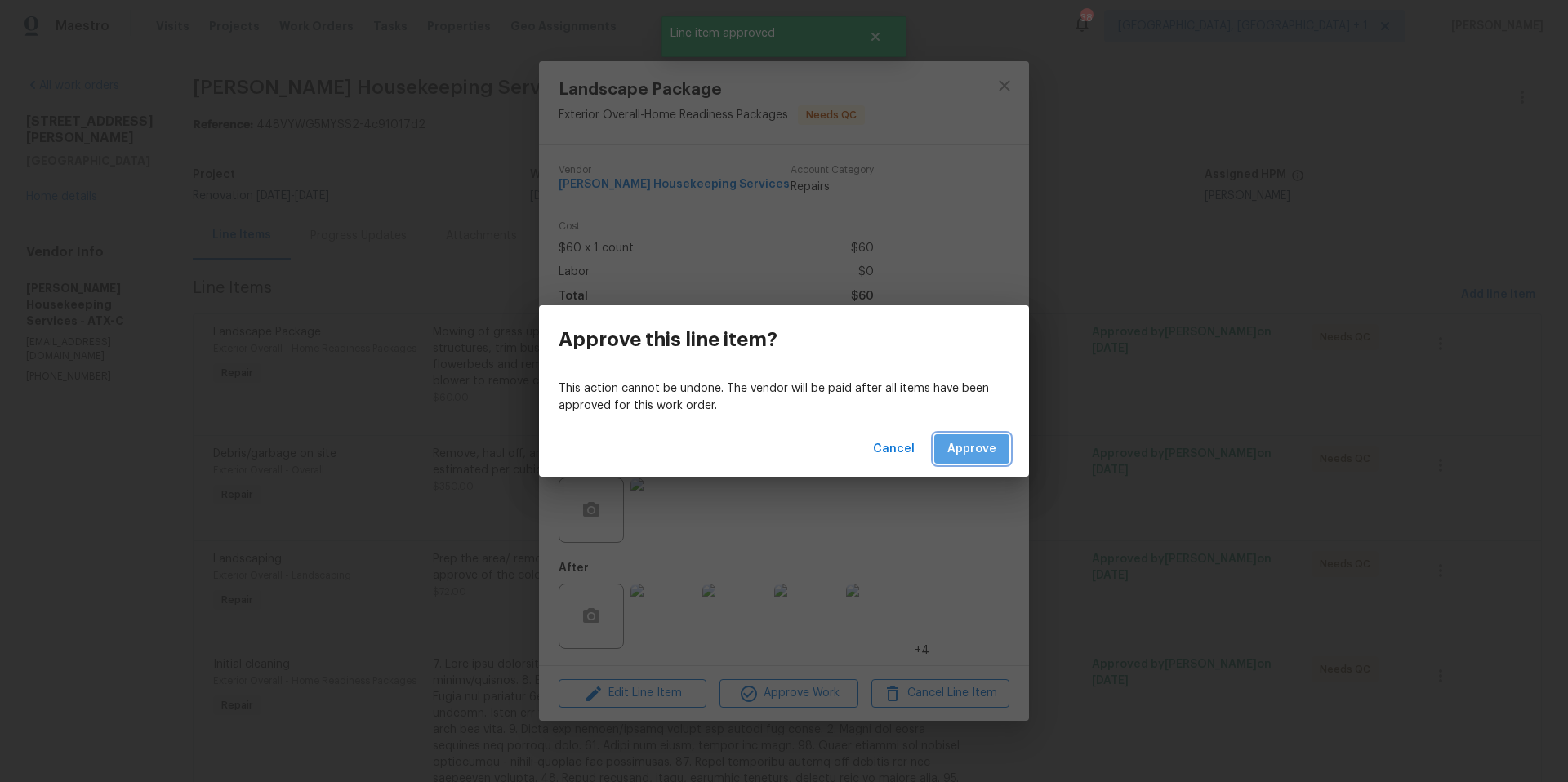
click at [988, 443] on span "Approve" at bounding box center [971, 449] width 49 height 21
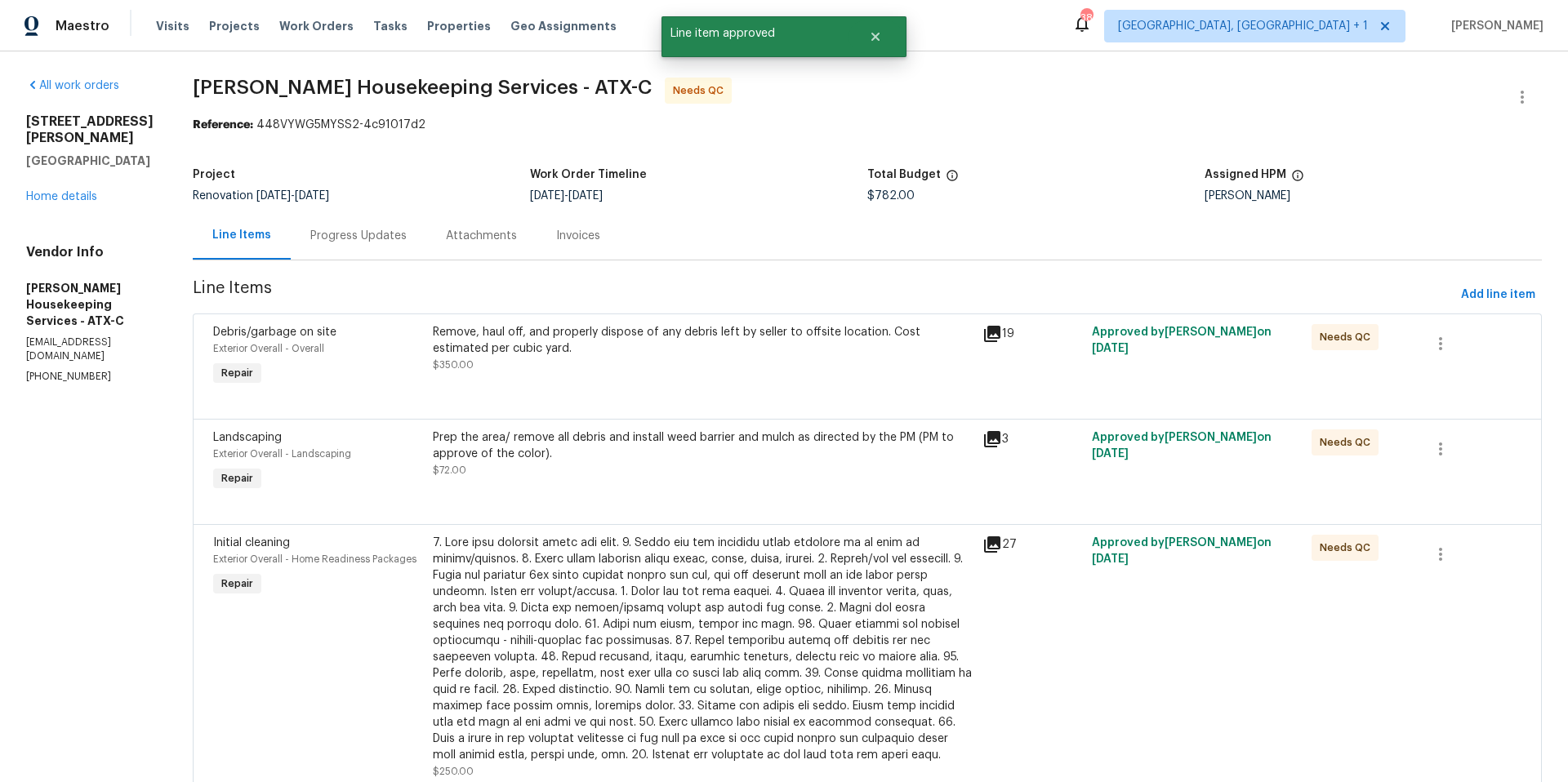
click at [641, 336] on div "Remove, haul off, and properly dispose of any debris left by seller to offsite …" at bounding box center [703, 340] width 540 height 32
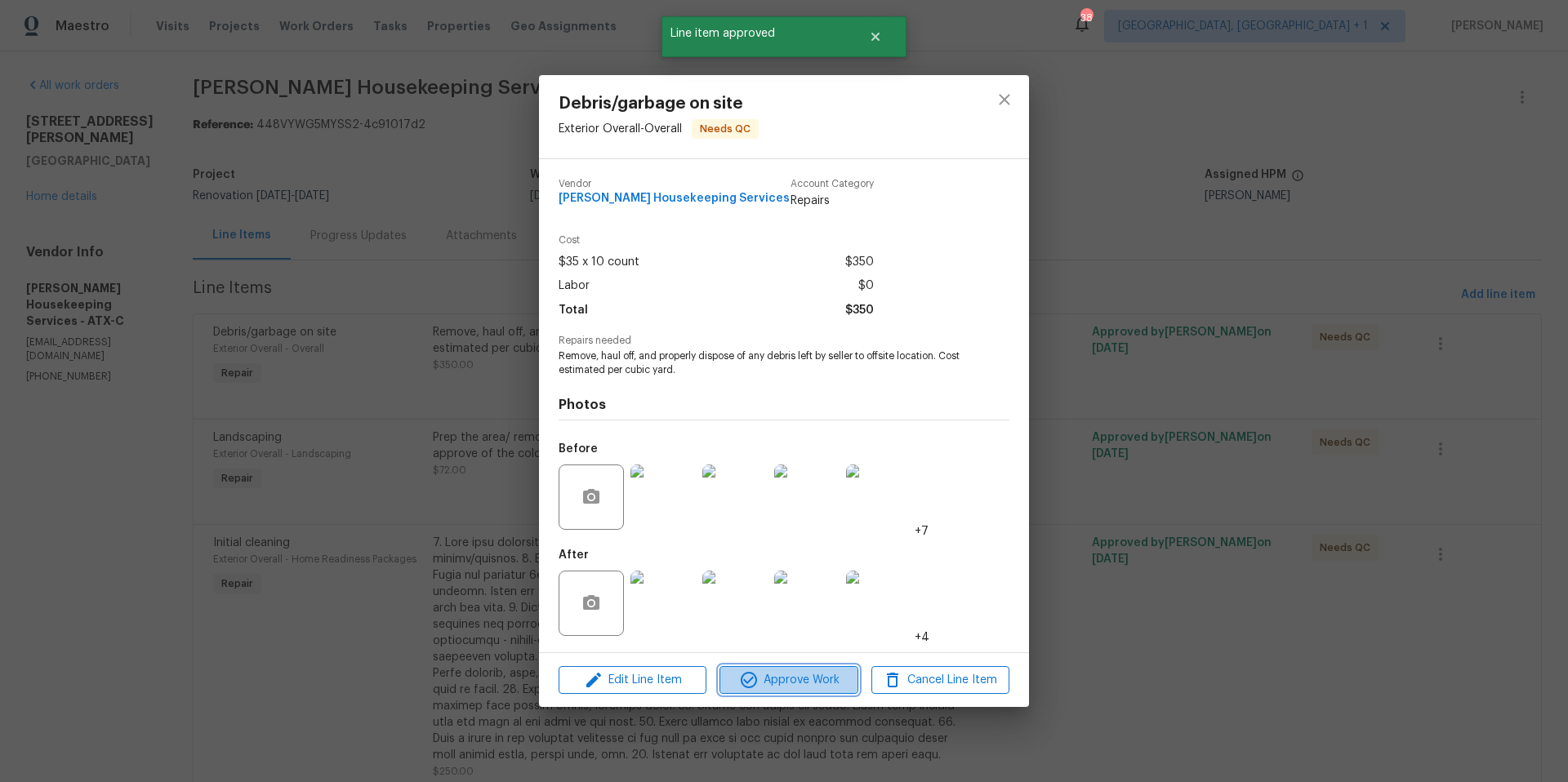
click at [764, 687] on span "Approve Work" at bounding box center [788, 680] width 129 height 21
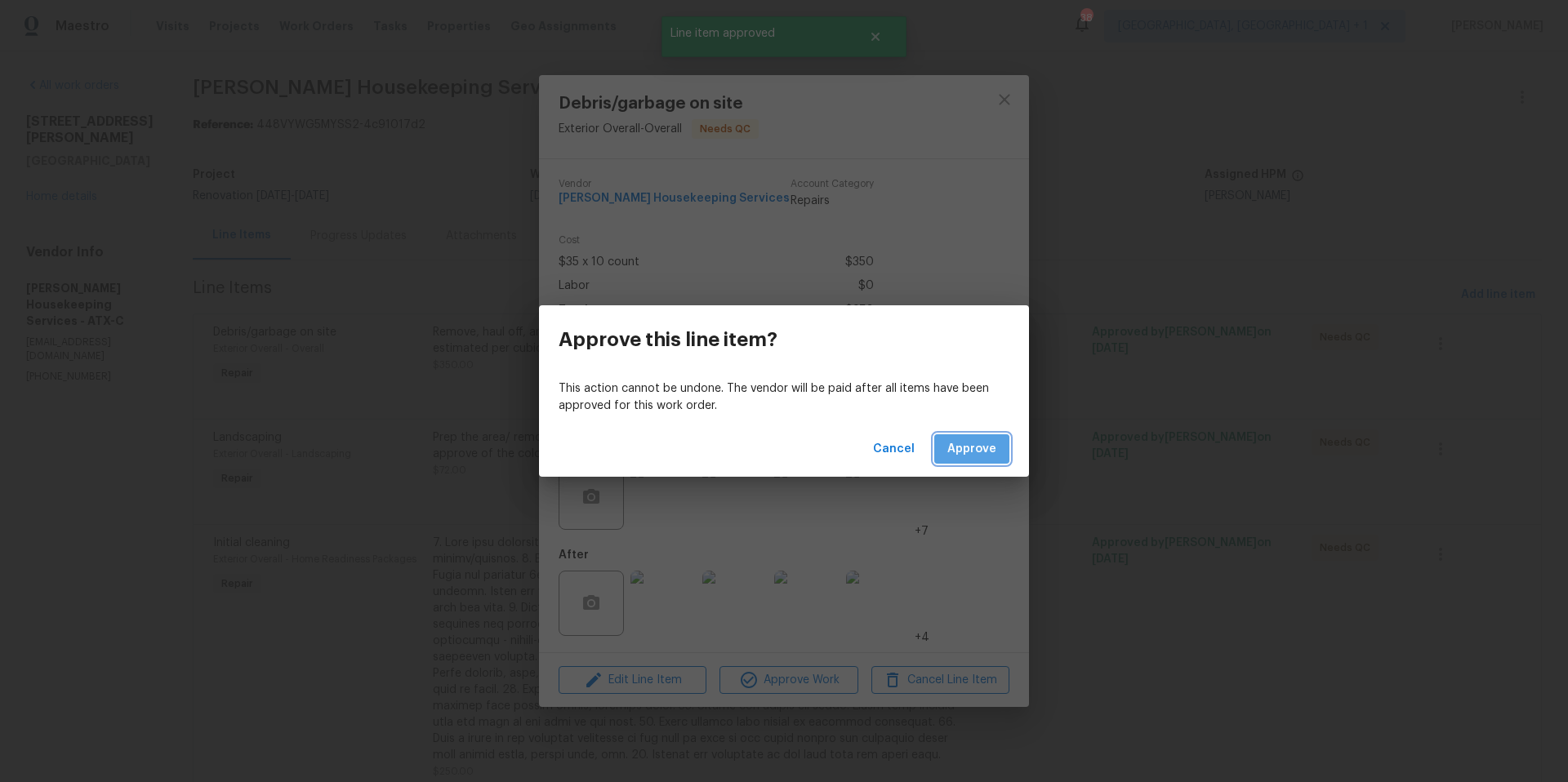
click at [979, 443] on span "Approve" at bounding box center [971, 449] width 49 height 21
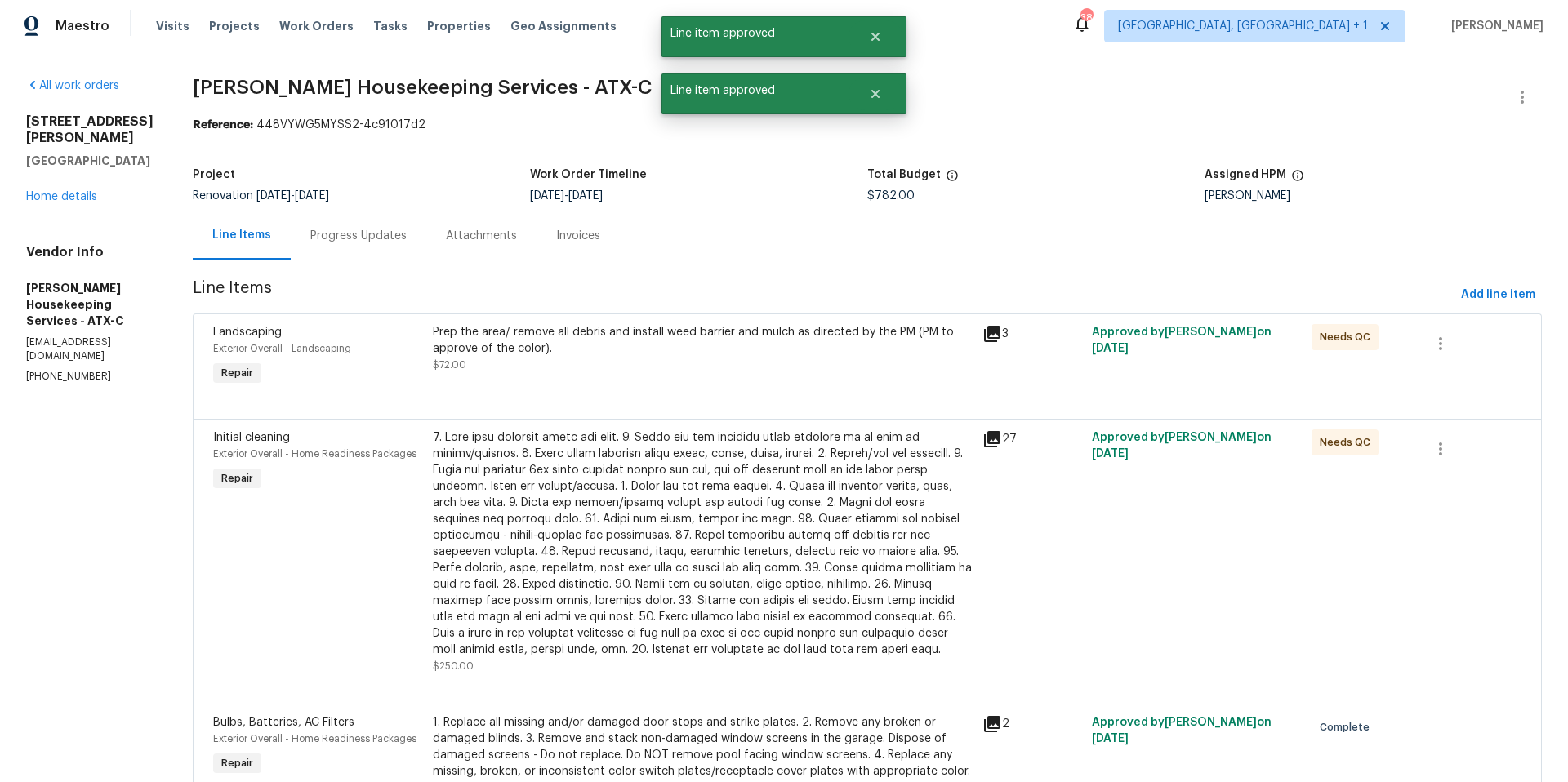
click at [655, 331] on div "Prep the area/ remove all debris and install weed barrier and mulch as directed…" at bounding box center [703, 340] width 540 height 32
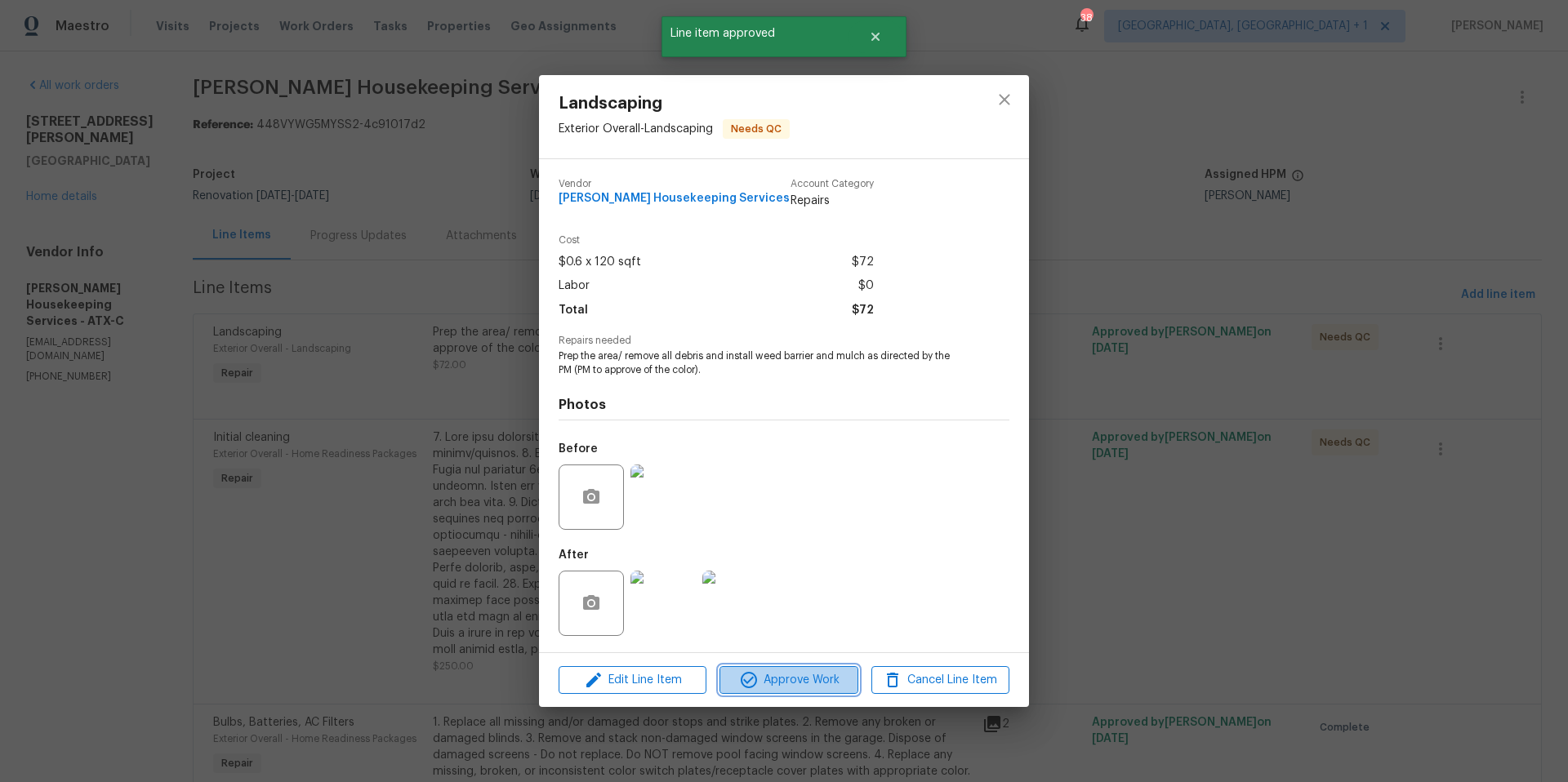
click at [752, 678] on icon "button" at bounding box center [749, 680] width 17 height 17
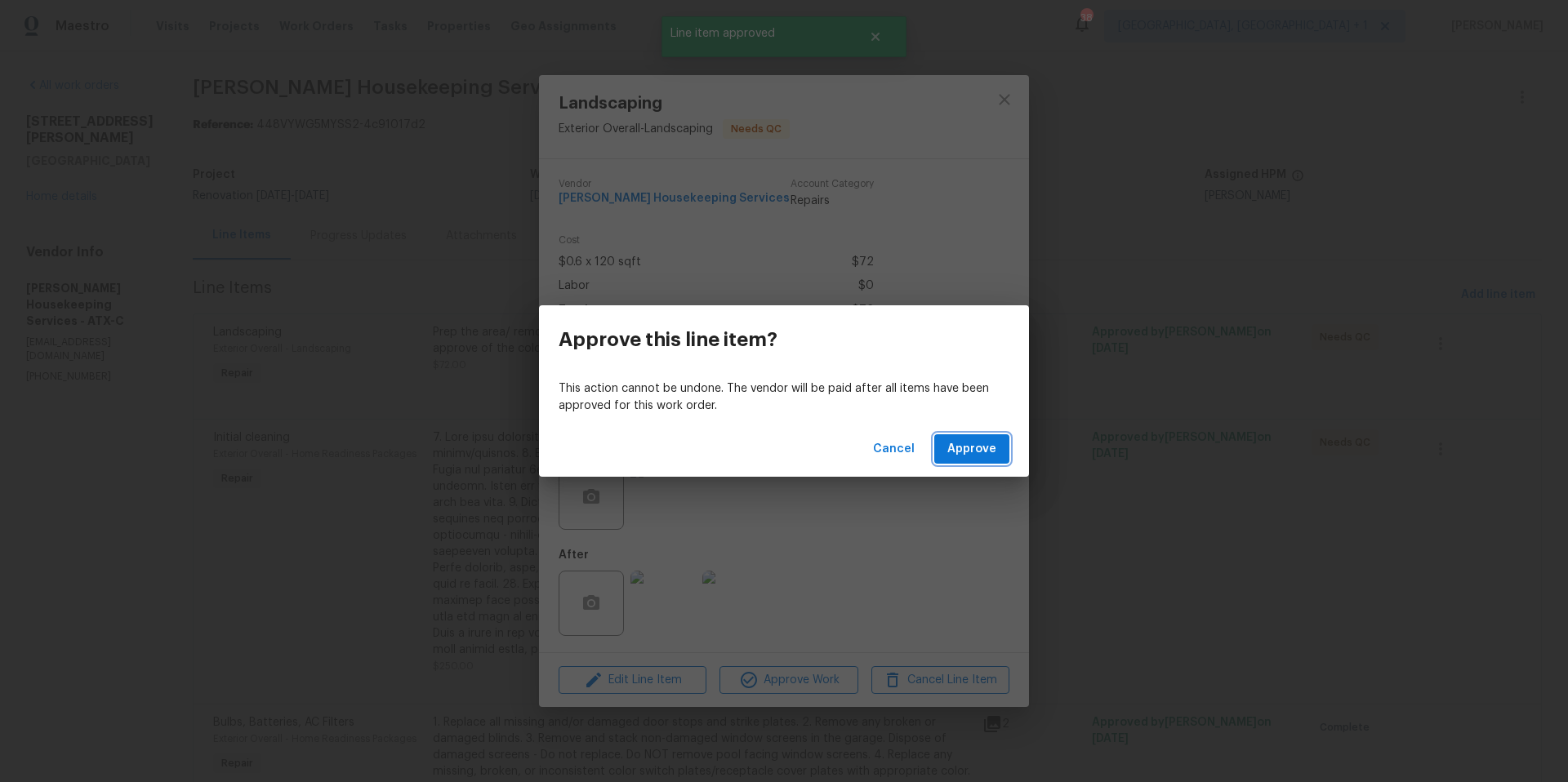
click at [977, 445] on span "Approve" at bounding box center [971, 449] width 49 height 21
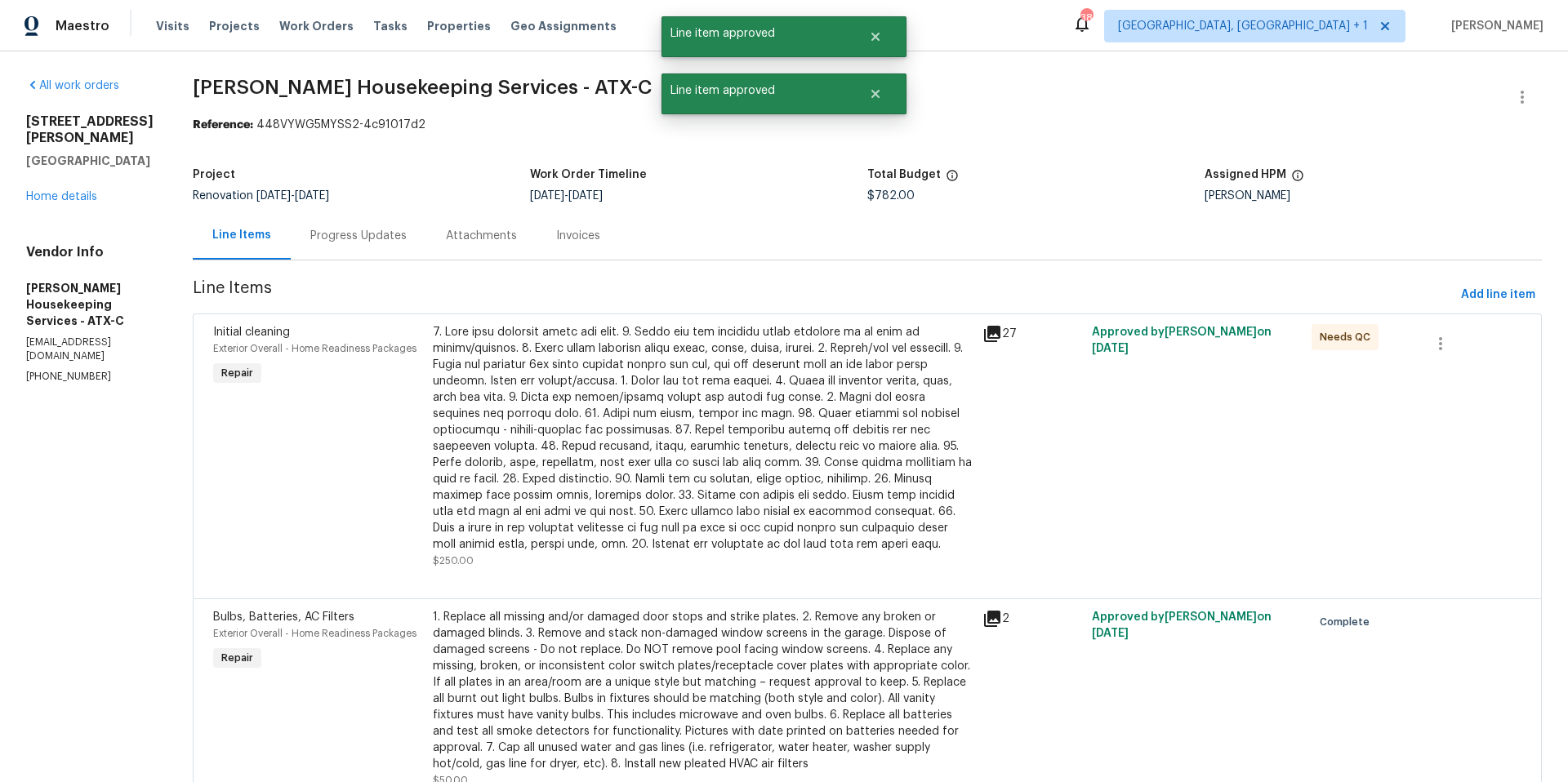
click at [701, 383] on div at bounding box center [703, 439] width 540 height 229
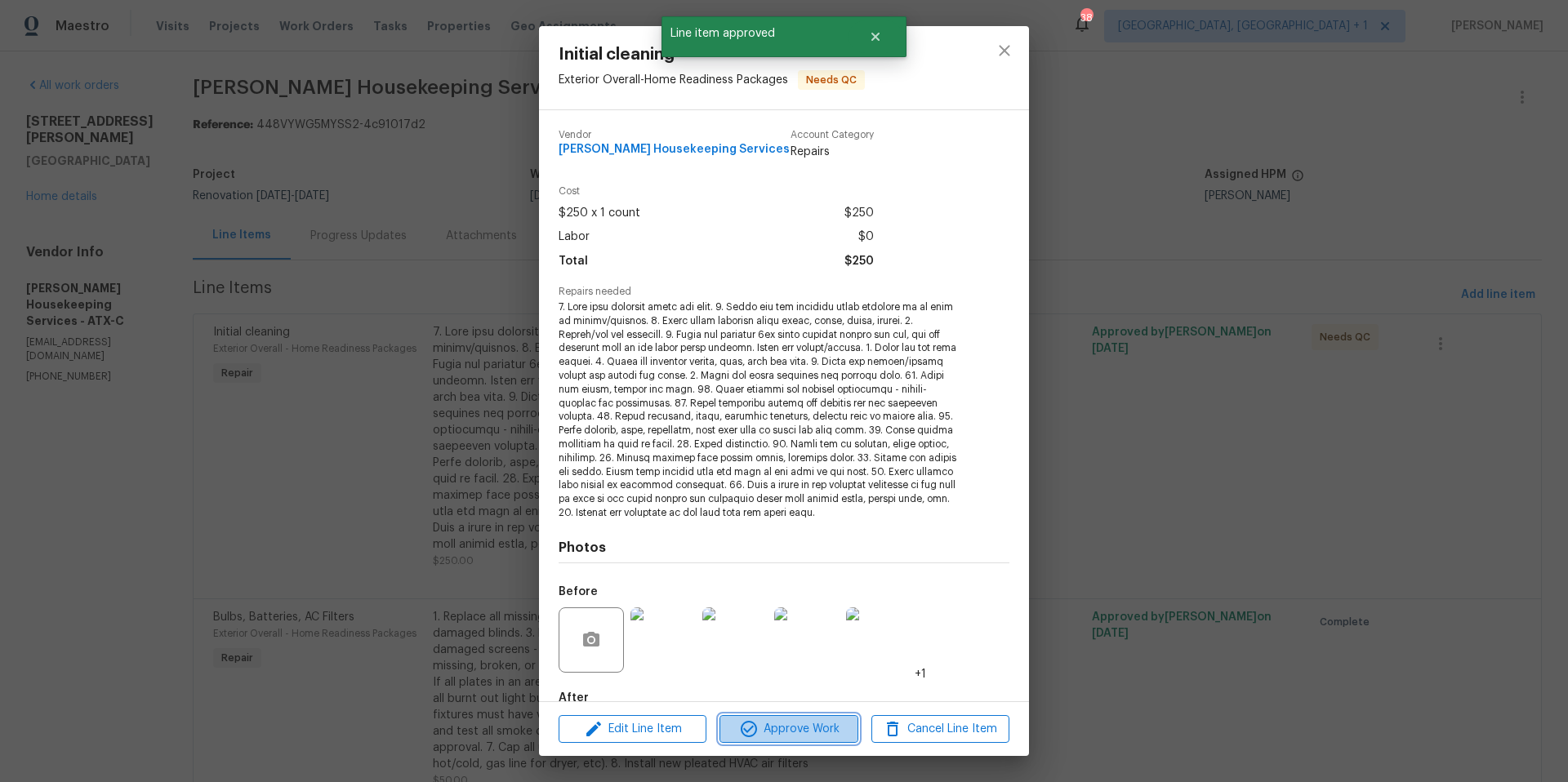
click at [818, 729] on span "Approve Work" at bounding box center [788, 729] width 129 height 21
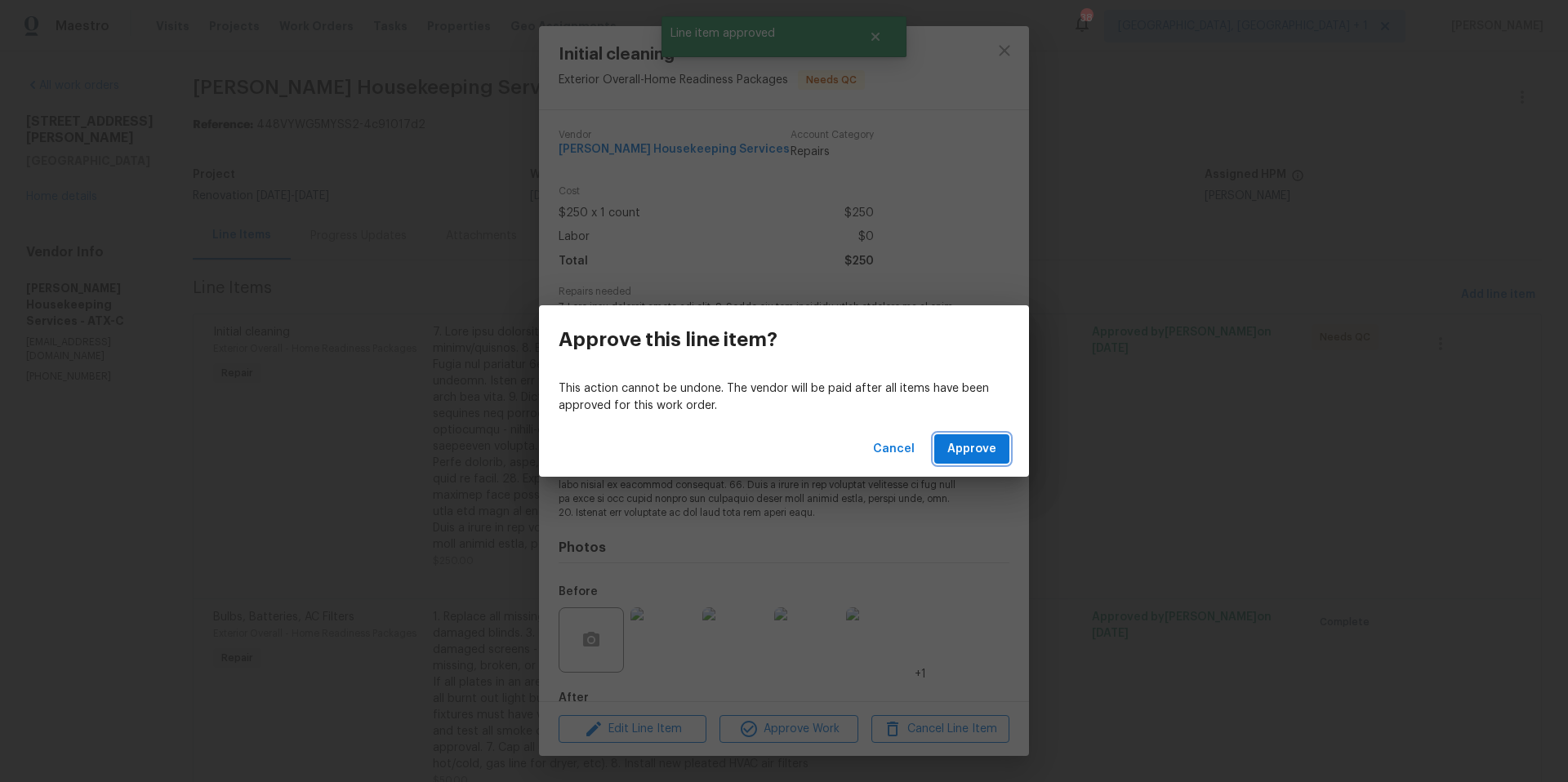
click at [990, 442] on span "Approve" at bounding box center [971, 449] width 49 height 21
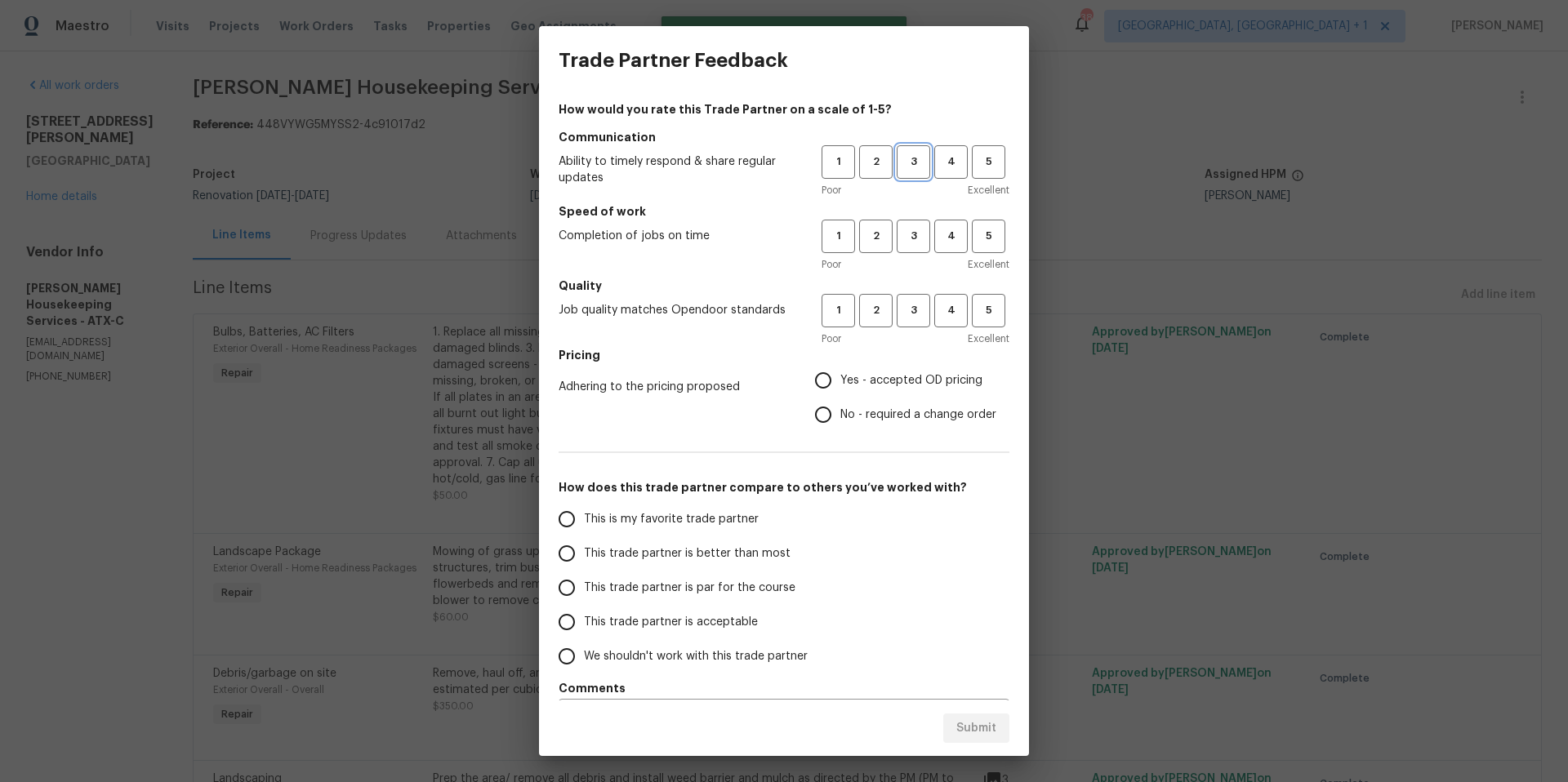
drag, startPoint x: 894, startPoint y: 155, endPoint x: 894, endPoint y: 216, distance: 61.0
click at [898, 155] on span "3" at bounding box center [913, 162] width 30 height 19
drag, startPoint x: 896, startPoint y: 235, endPoint x: 896, endPoint y: 257, distance: 22.0
click at [898, 235] on span "3" at bounding box center [913, 236] width 30 height 19
click at [898, 314] on span "3" at bounding box center [913, 310] width 30 height 19
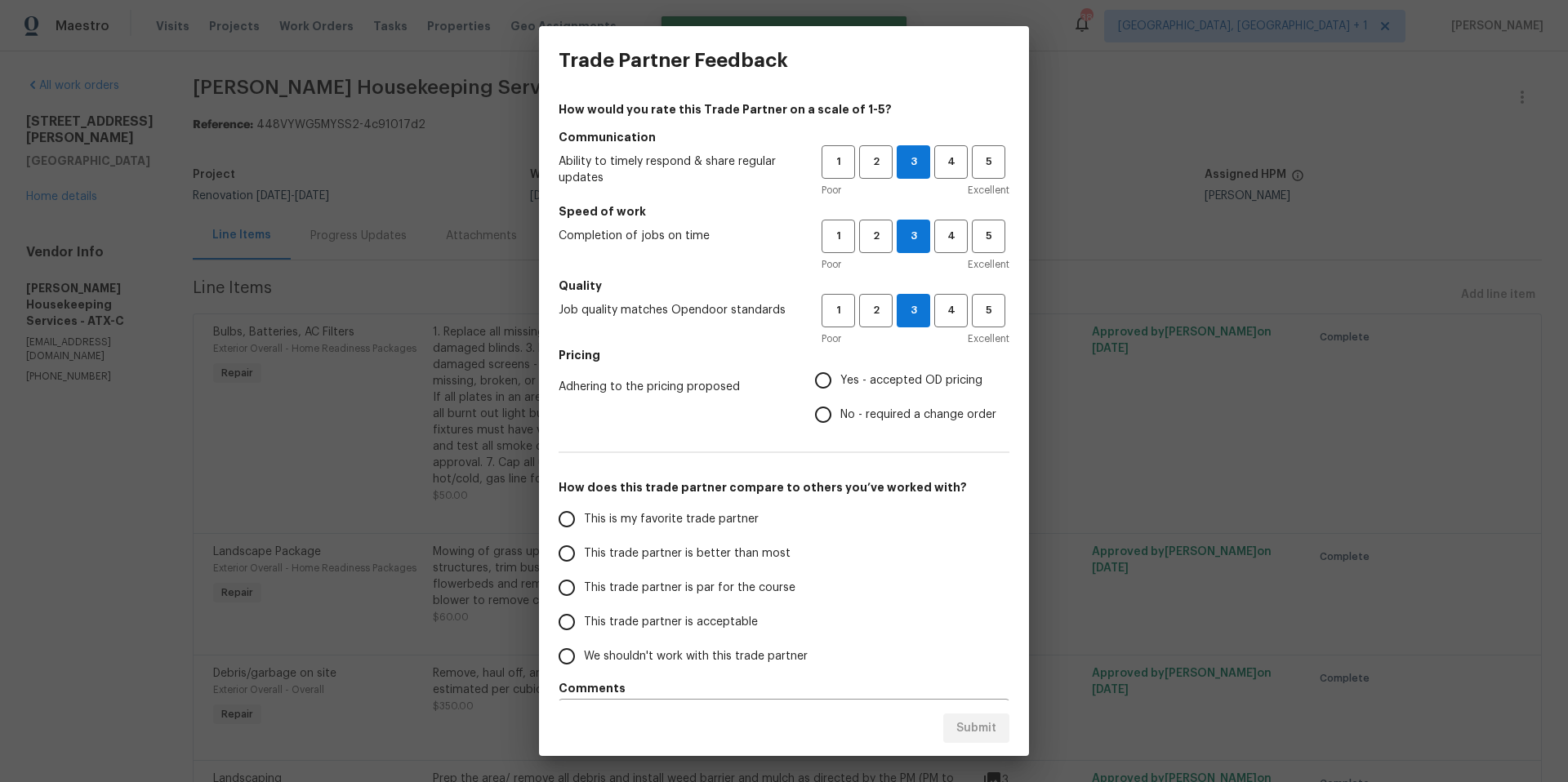
click at [829, 386] on label "Yes - accepted OD pricing" at bounding box center [901, 380] width 190 height 34
click at [829, 386] on input "Yes - accepted OD pricing" at bounding box center [823, 380] width 34 height 34
radio input "true"
click at [576, 594] on input "This trade partner is par for the course" at bounding box center [567, 587] width 34 height 34
click at [960, 730] on span "Submit" at bounding box center [976, 728] width 40 height 21
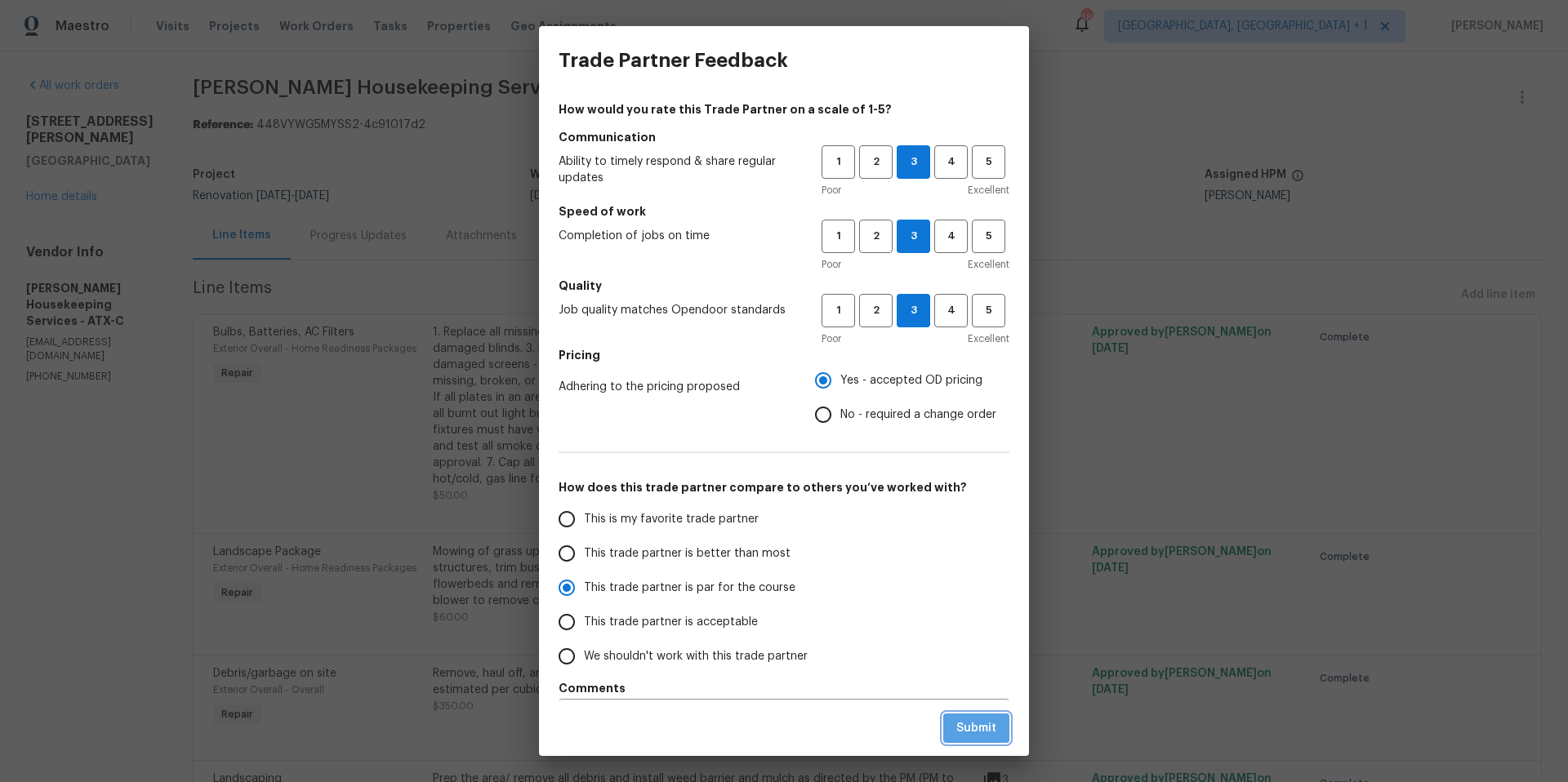
radio input "true"
radio input "false"
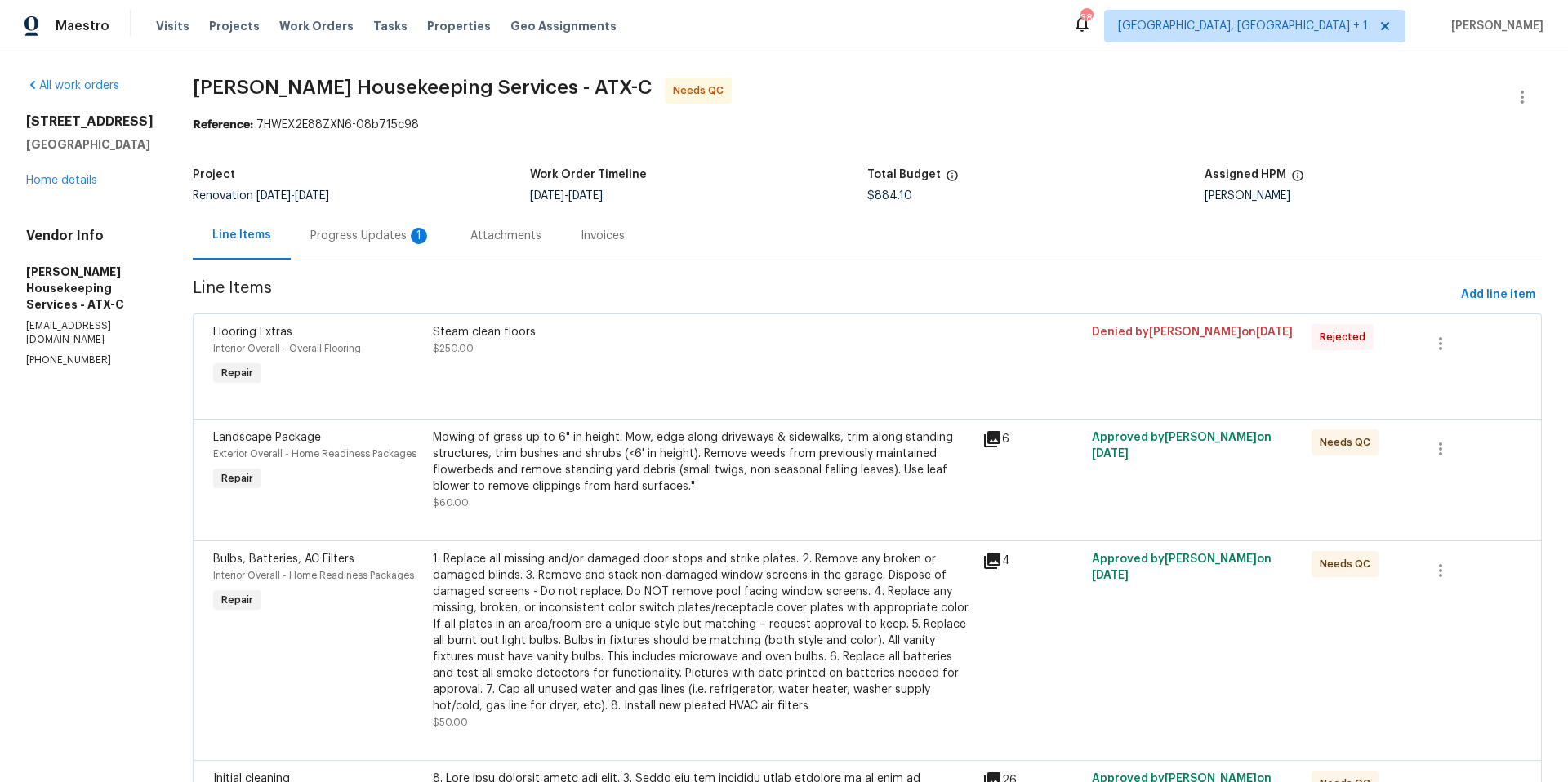
click at [401, 240] on div "Progress Updates 1" at bounding box center [371, 236] width 121 height 17
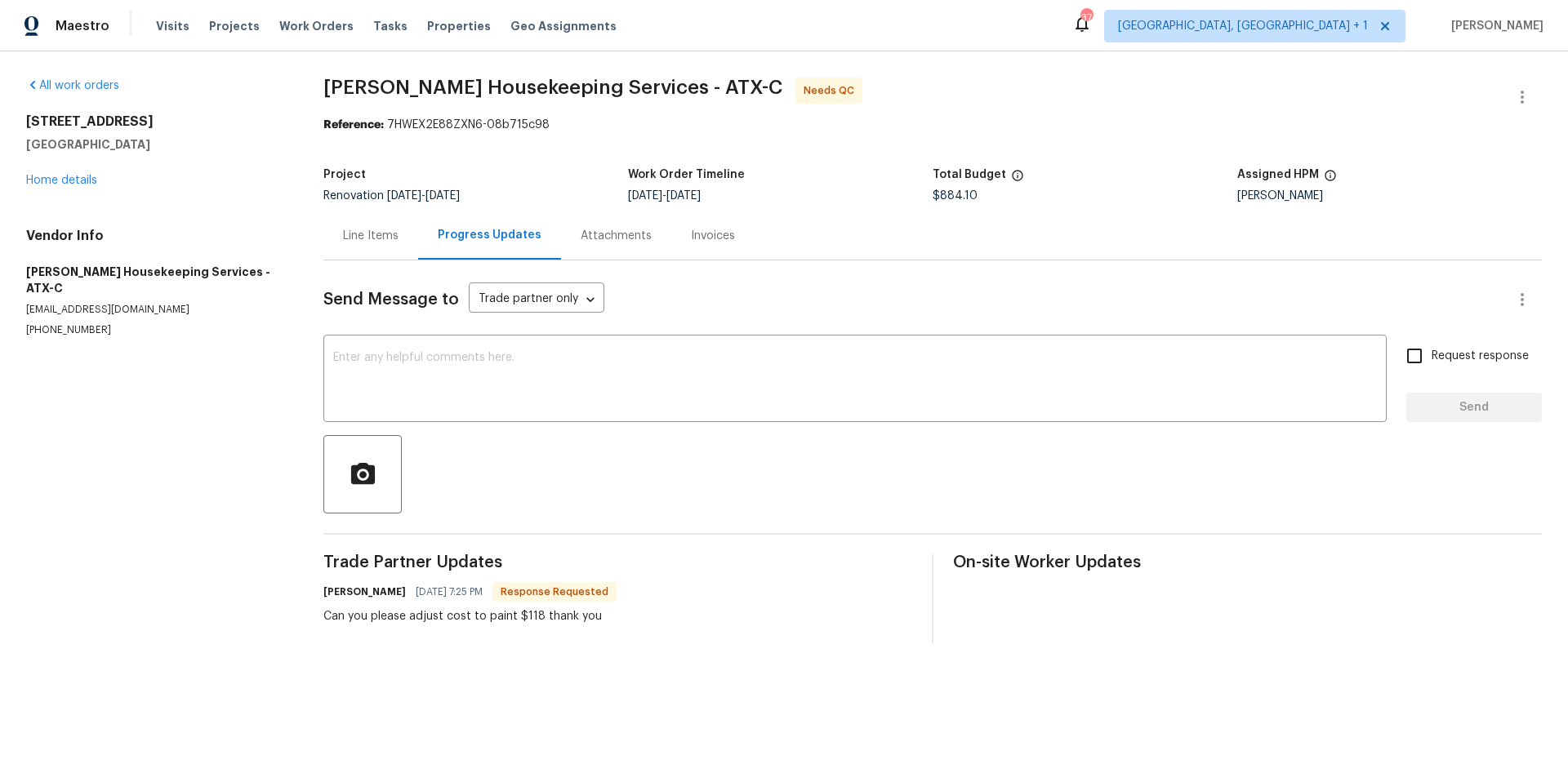
click at [369, 236] on div "Line Items" at bounding box center [371, 236] width 56 height 17
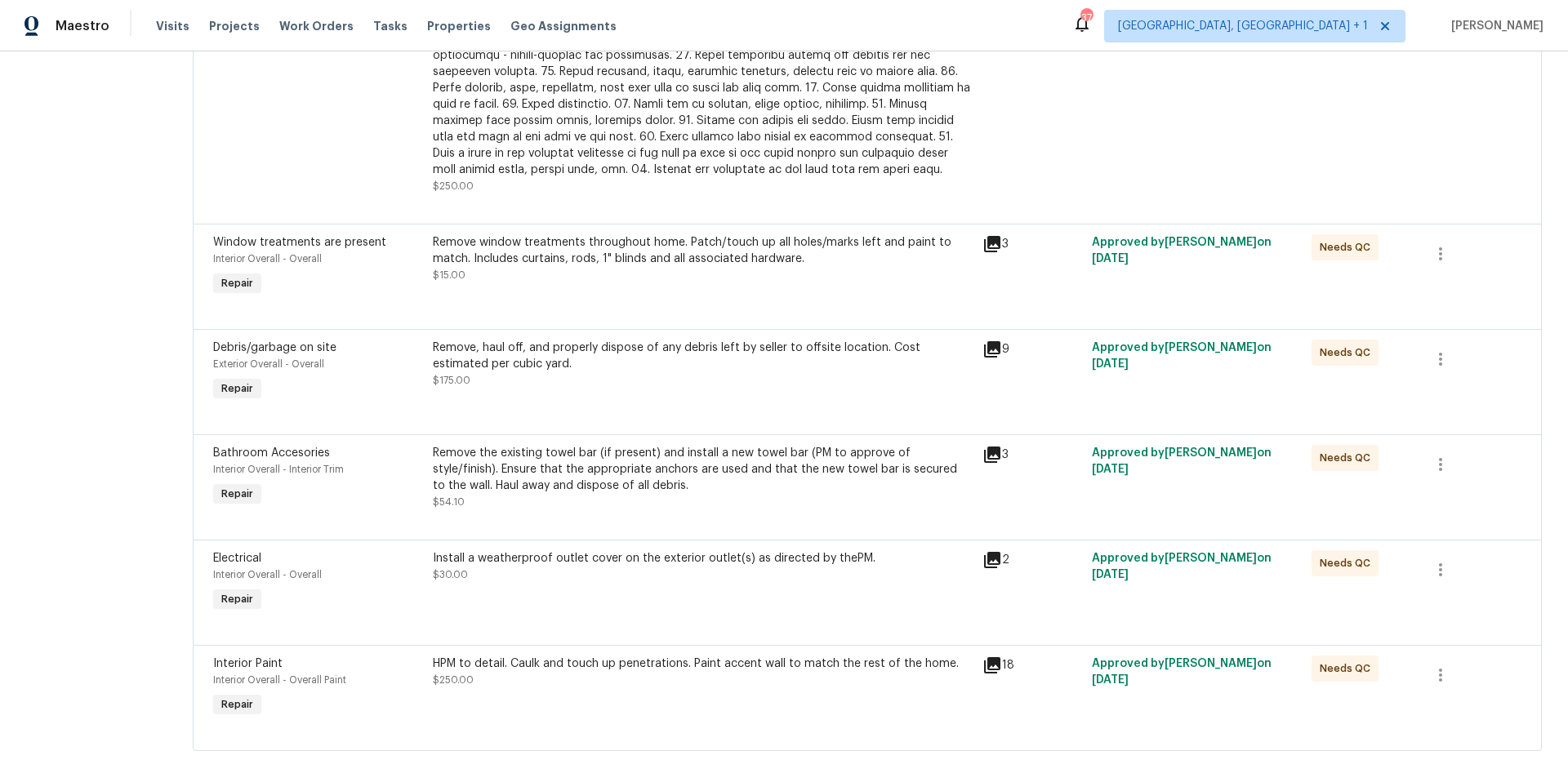
scroll to position [822, 0]
click at [598, 662] on div "HPM to detail. Caulk and touch up penetrations. Paint accent wall to match the …" at bounding box center [703, 663] width 540 height 17
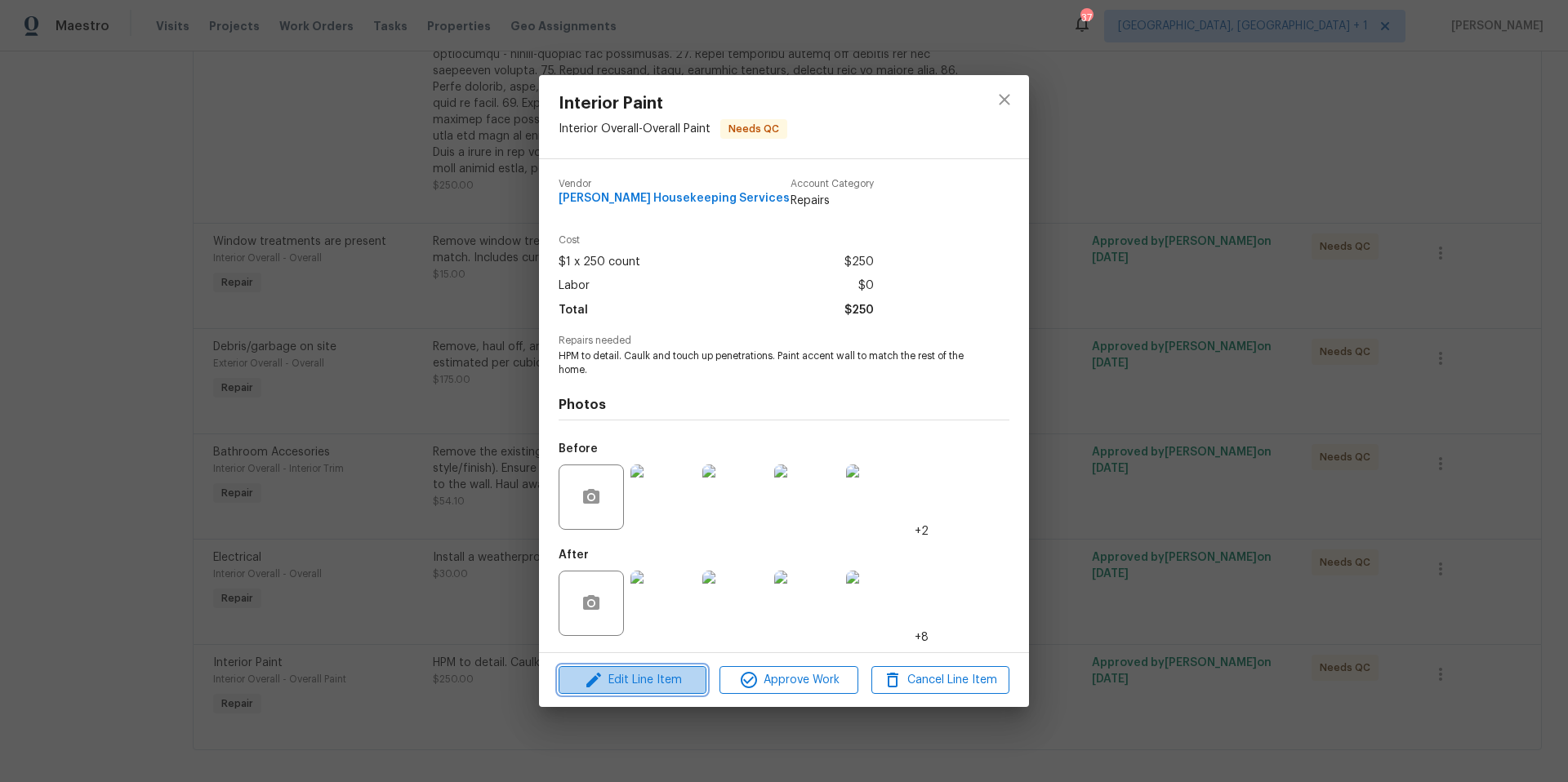
click at [675, 679] on span "Edit Line Item" at bounding box center [632, 680] width 138 height 21
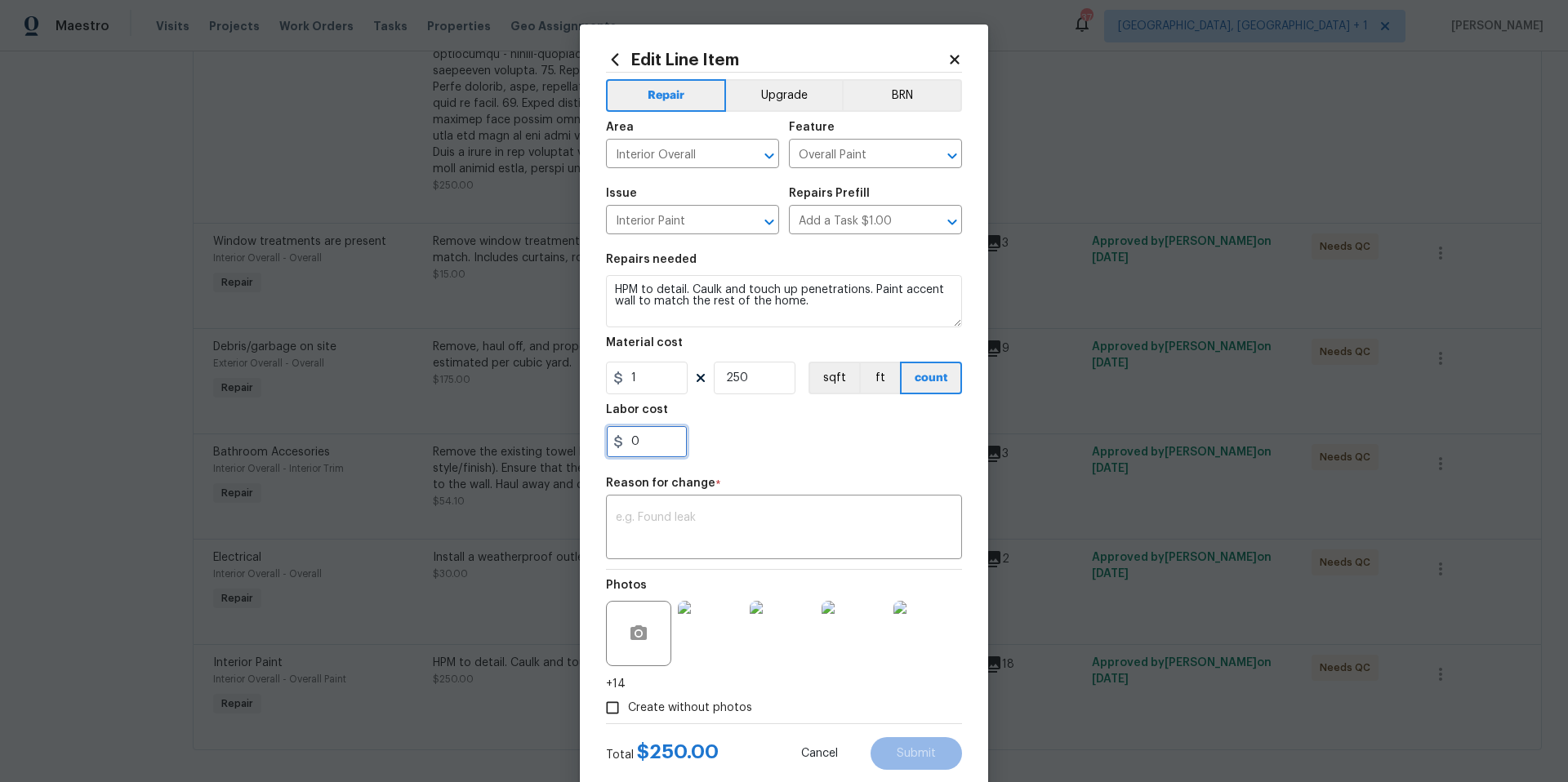
click at [660, 440] on input "0" at bounding box center [647, 441] width 81 height 32
type input "118"
click at [667, 543] on textarea at bounding box center [784, 528] width 337 height 34
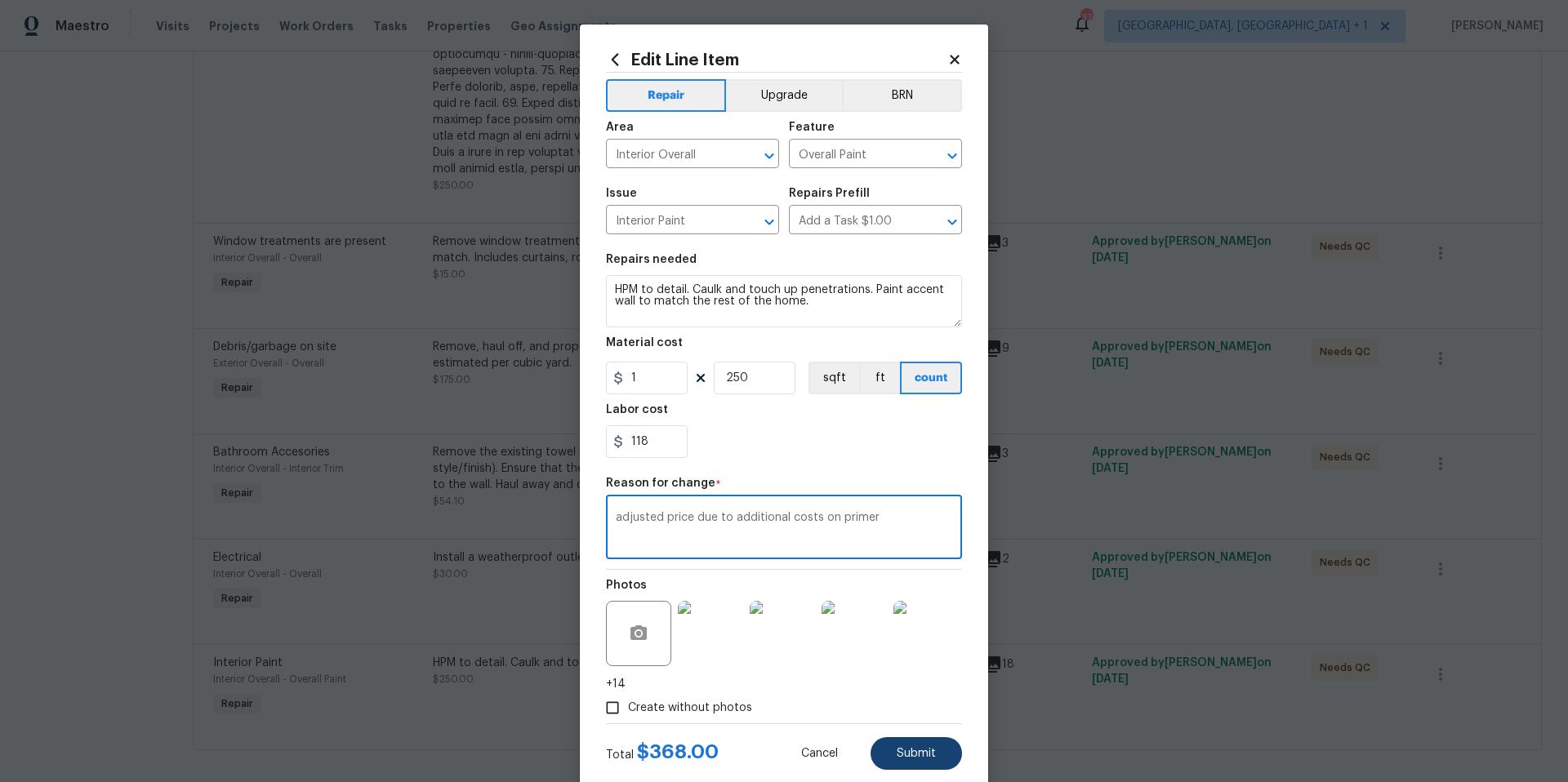
type textarea "adjusted price due to additional costs on primer"
click at [932, 765] on button "Submit" at bounding box center [917, 753] width 91 height 32
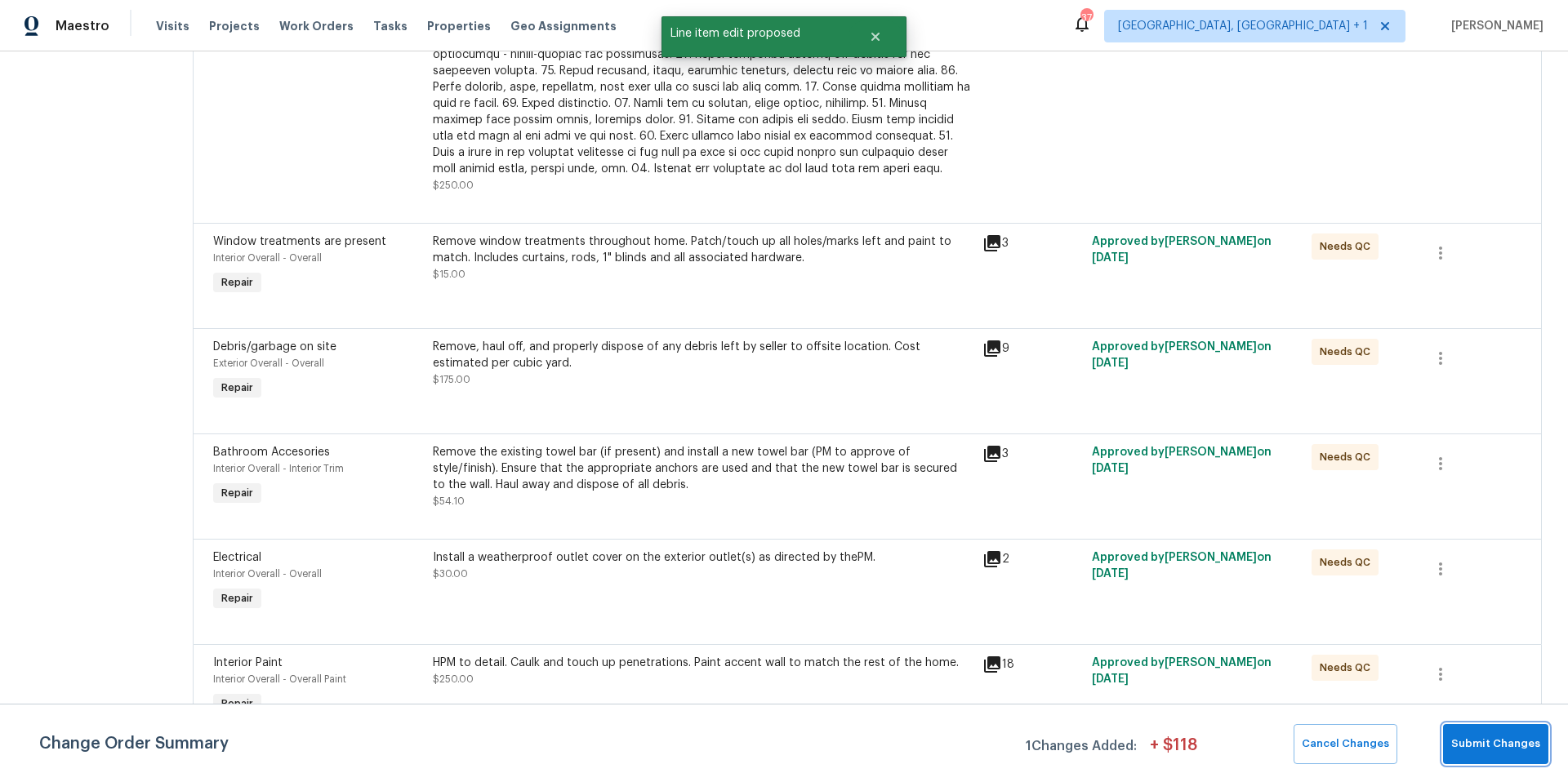
click at [1522, 752] on span "Submit Changes" at bounding box center [1496, 744] width 89 height 19
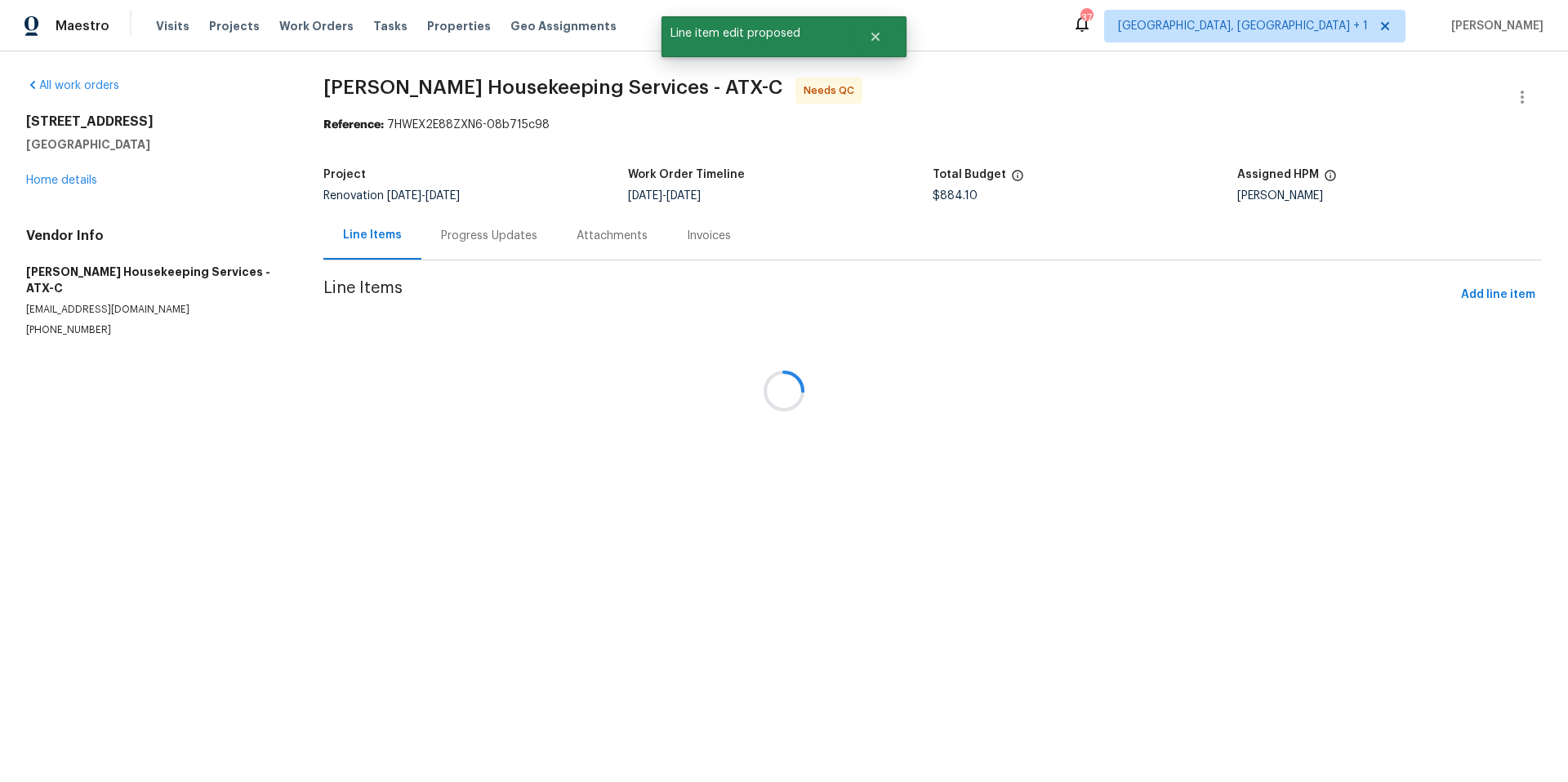
scroll to position [0, 0]
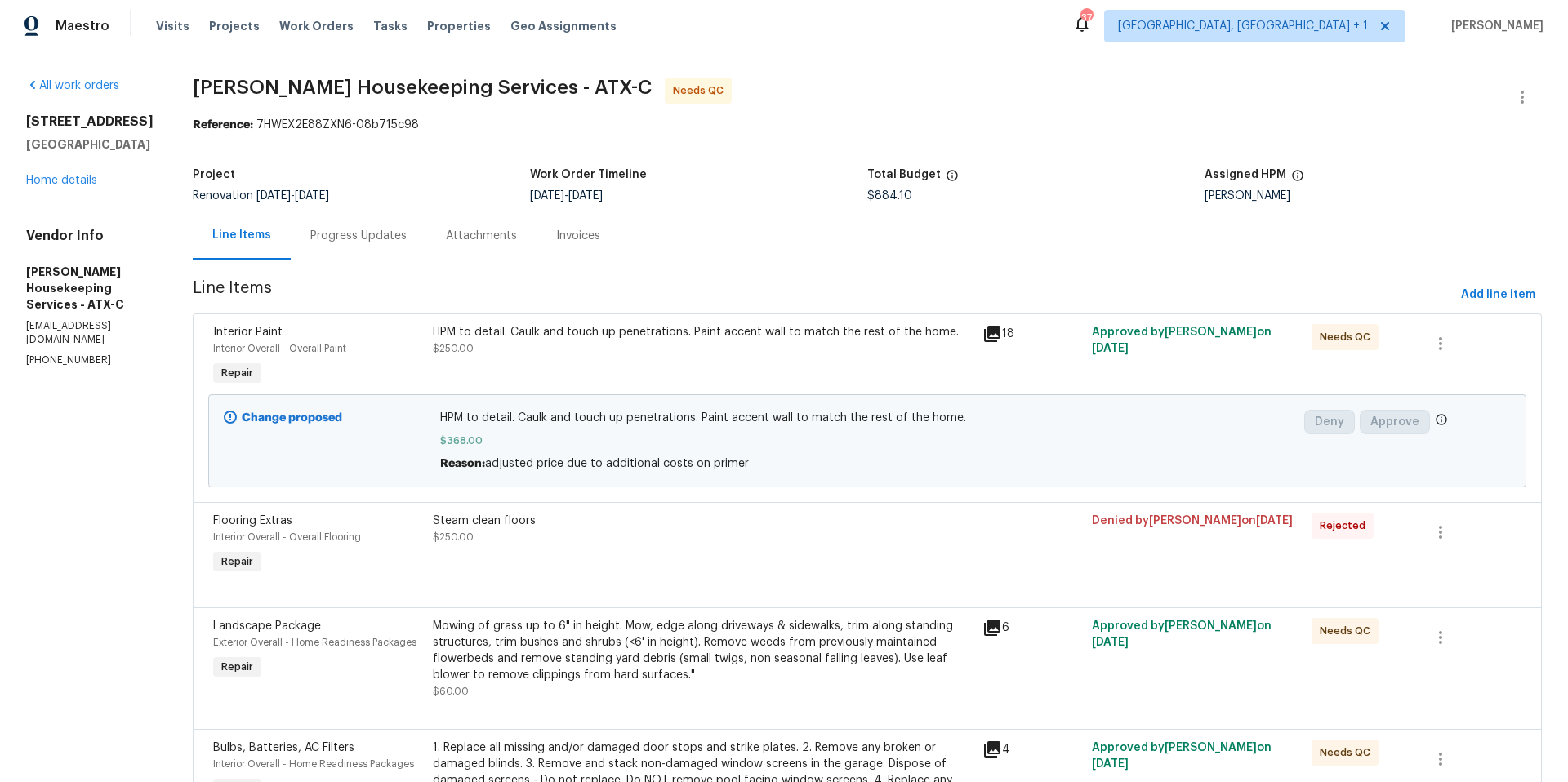
click at [754, 625] on div "Mowing of grass up to 6" in height. Mow, edge along driveways & sidewalks, trim…" at bounding box center [703, 650] width 540 height 66
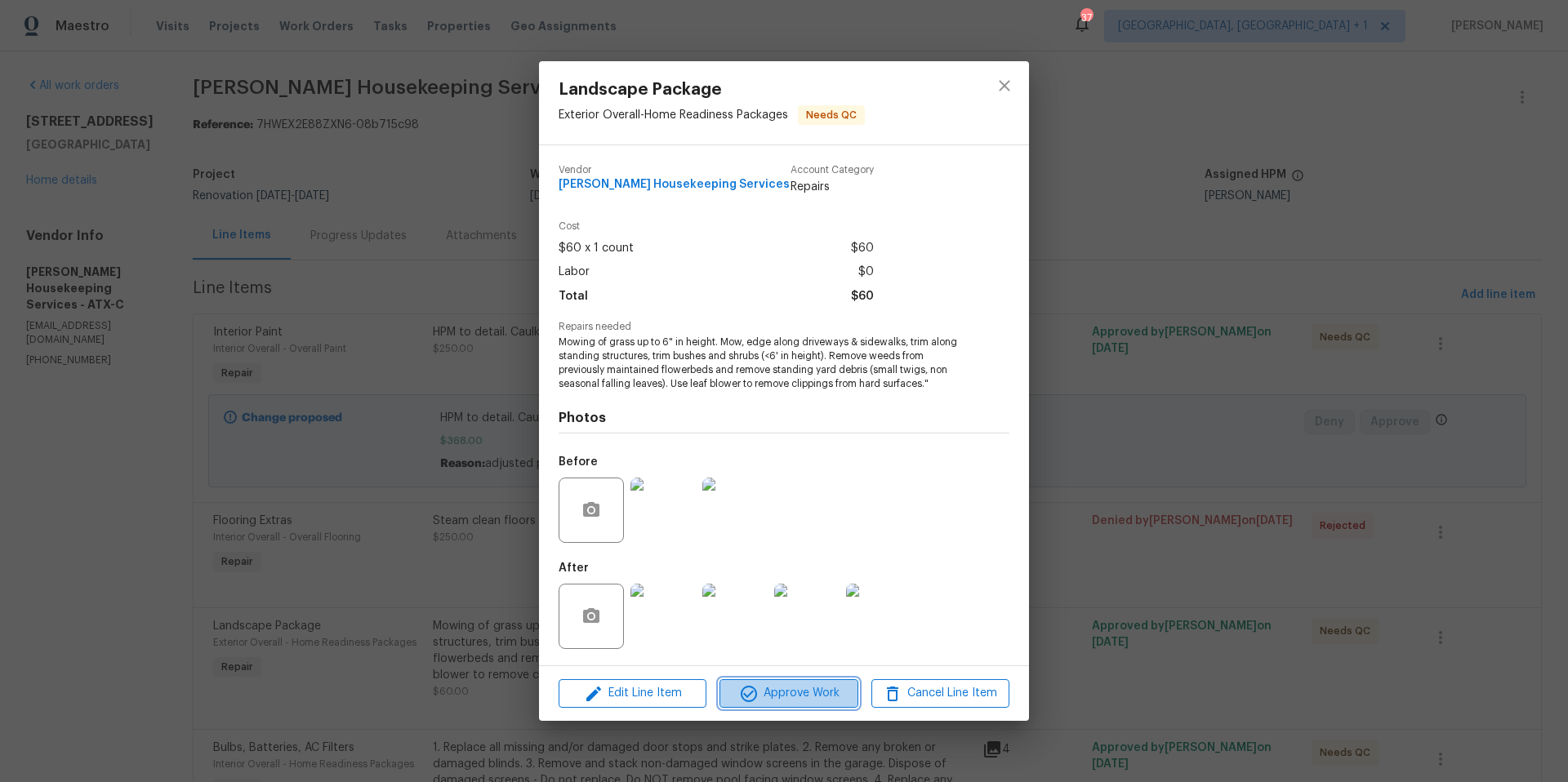
click at [767, 687] on span "Approve Work" at bounding box center [788, 693] width 129 height 21
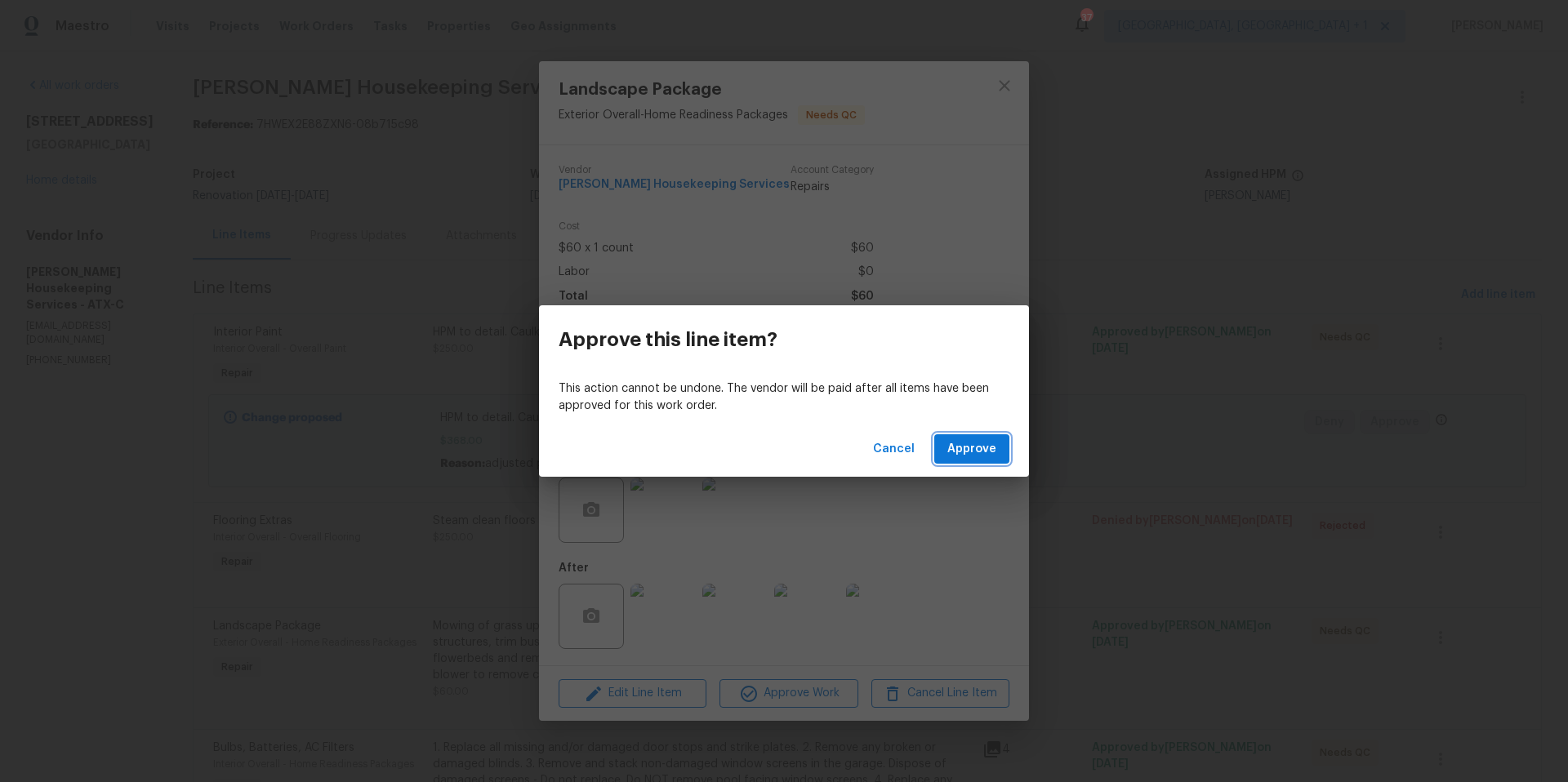
click at [964, 455] on span "Approve" at bounding box center [971, 449] width 49 height 21
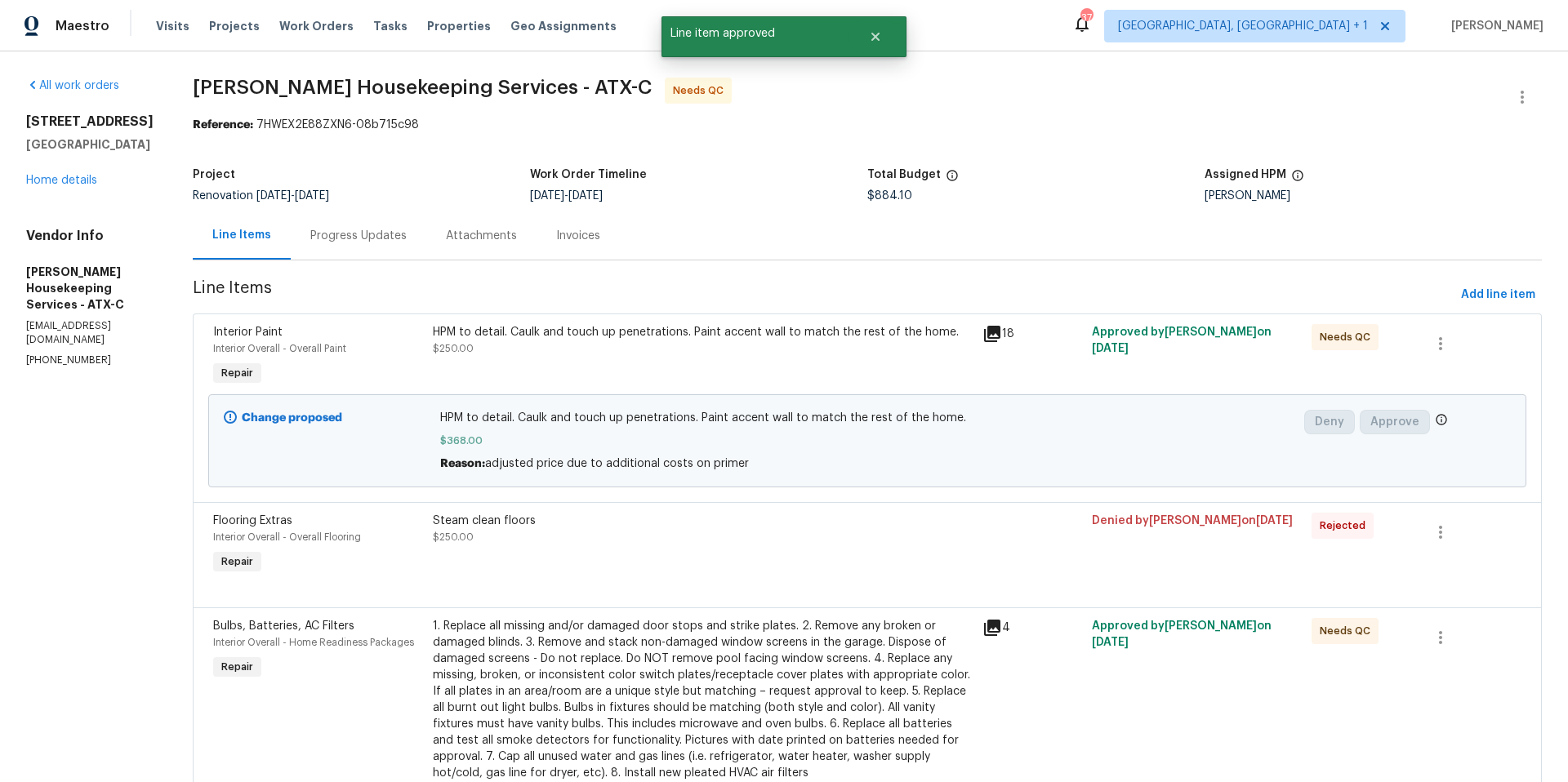
click at [785, 637] on div "1. Replace all missing and/or damaged door stops and strike plates. 2. Remove a…" at bounding box center [703, 699] width 540 height 163
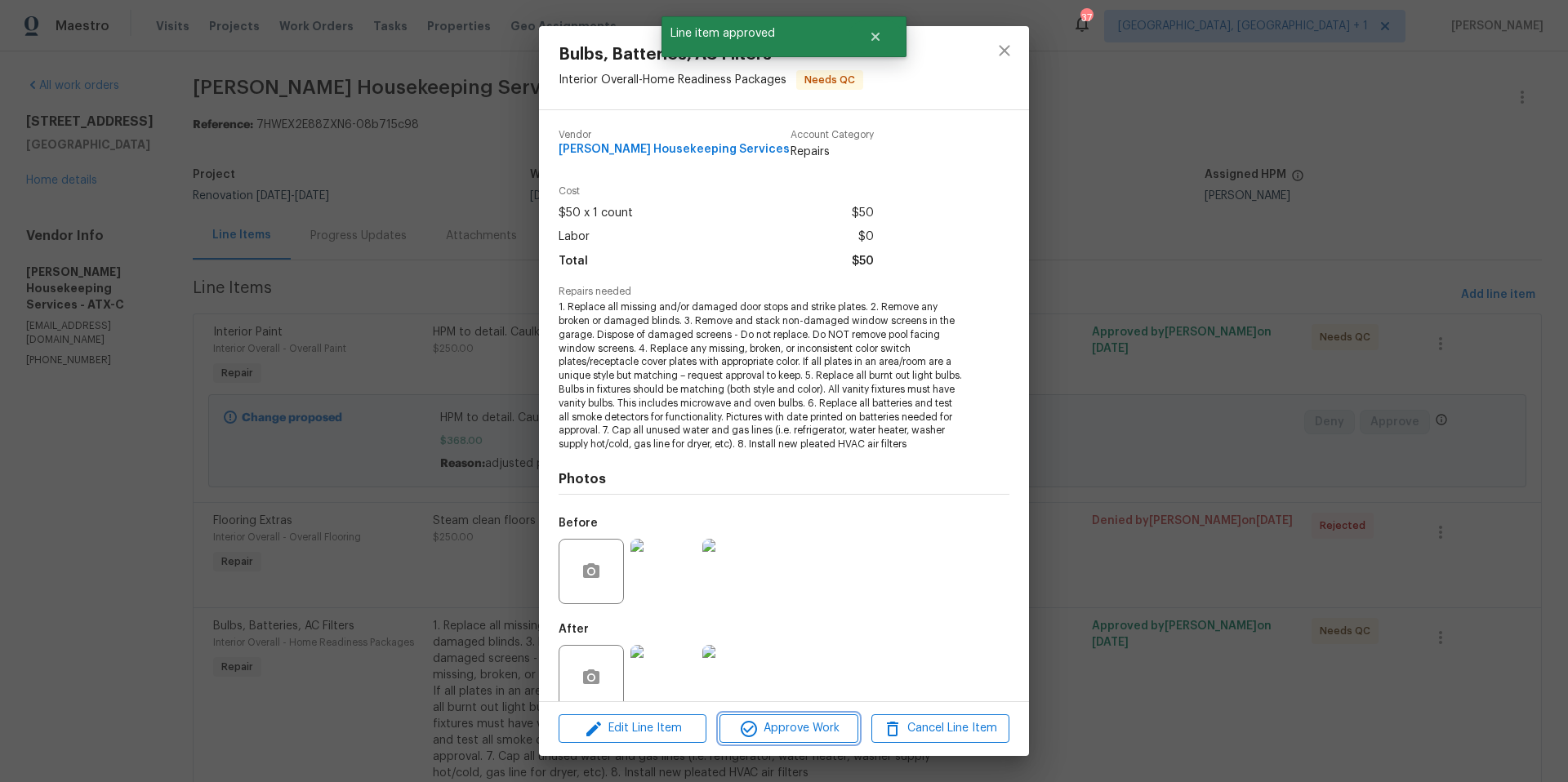
click at [832, 730] on span "Approve Work" at bounding box center [788, 728] width 129 height 21
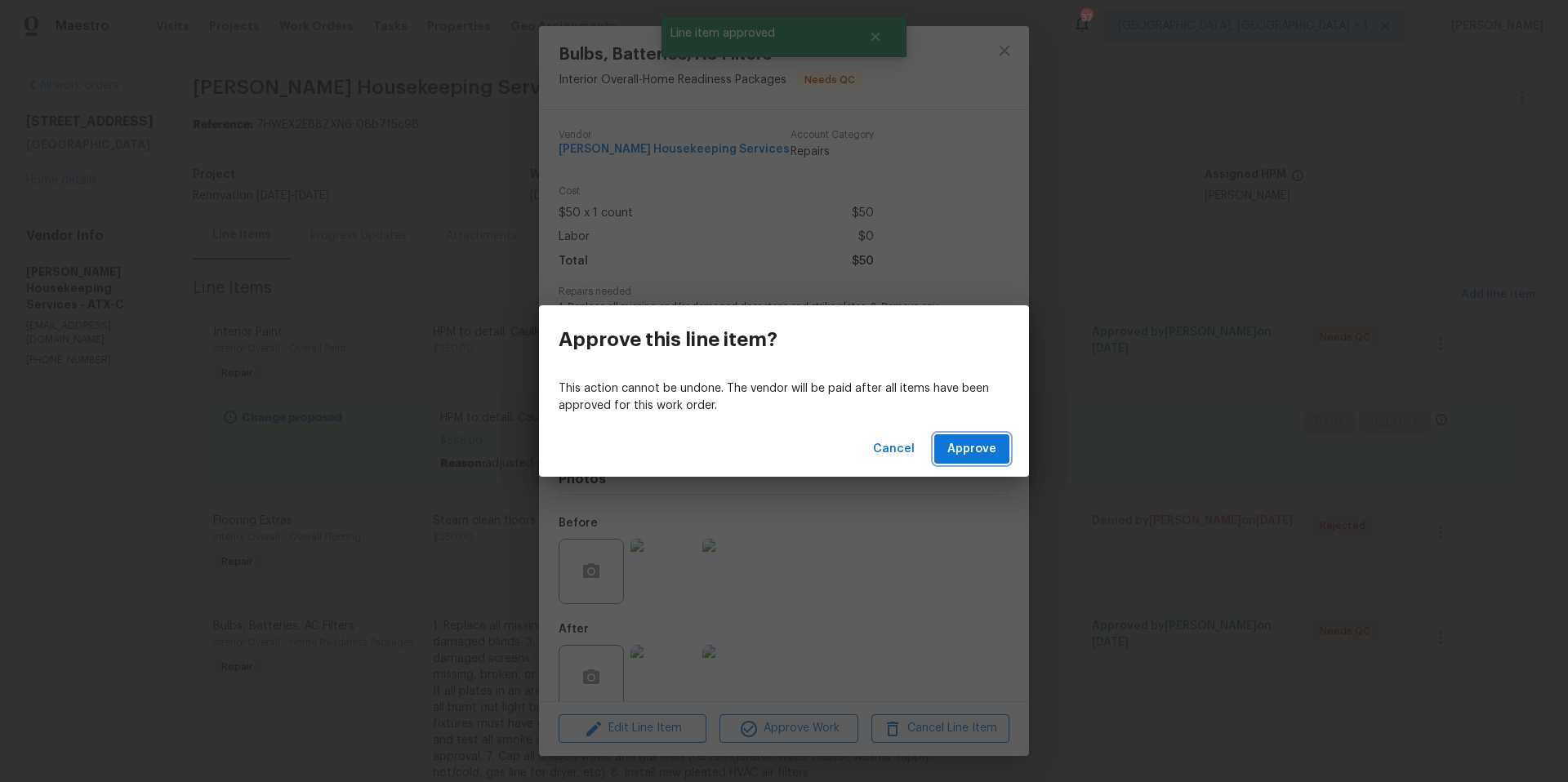
click at [982, 455] on span "Approve" at bounding box center [971, 449] width 49 height 21
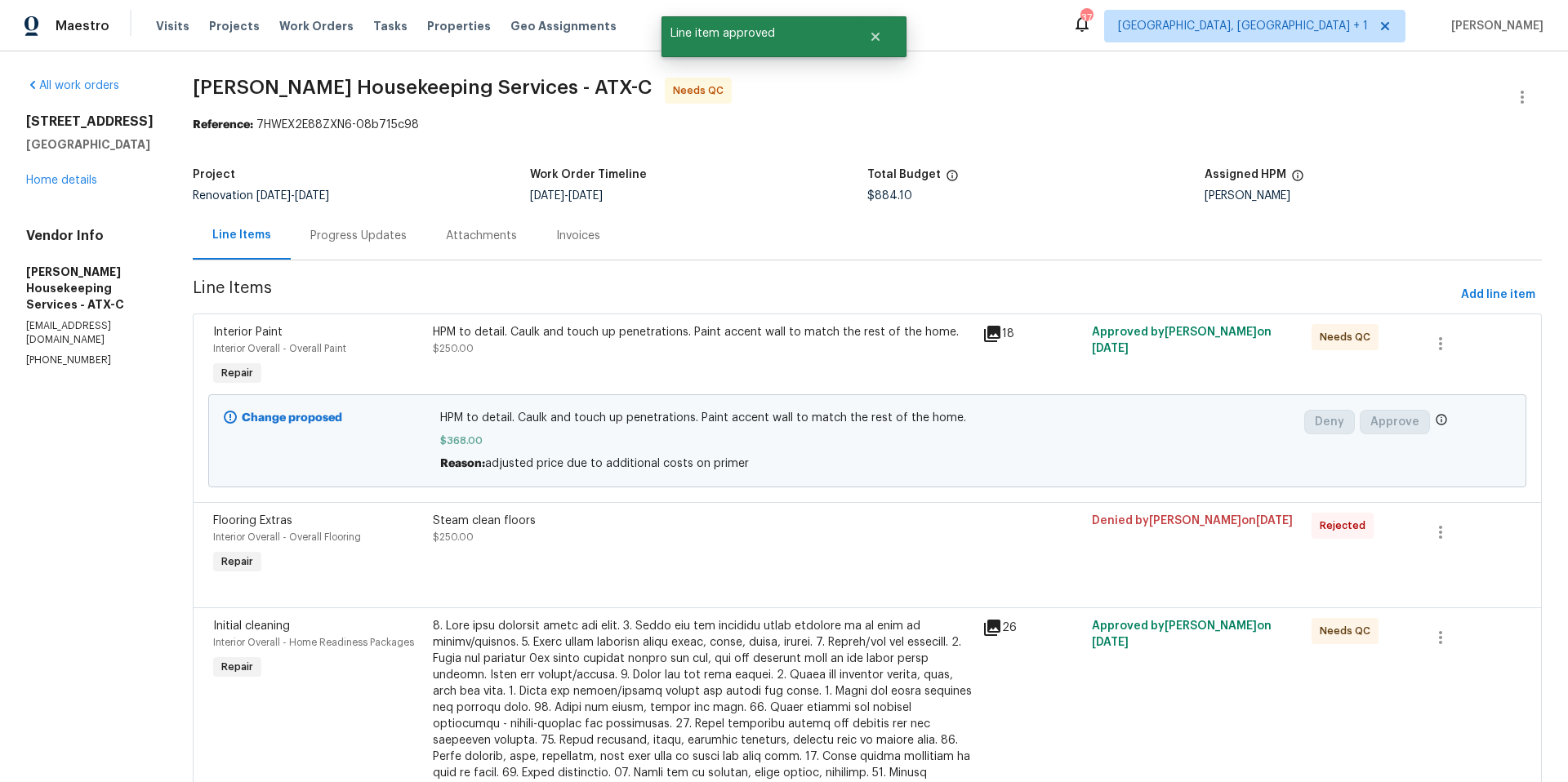
click at [762, 657] on div at bounding box center [703, 732] width 540 height 229
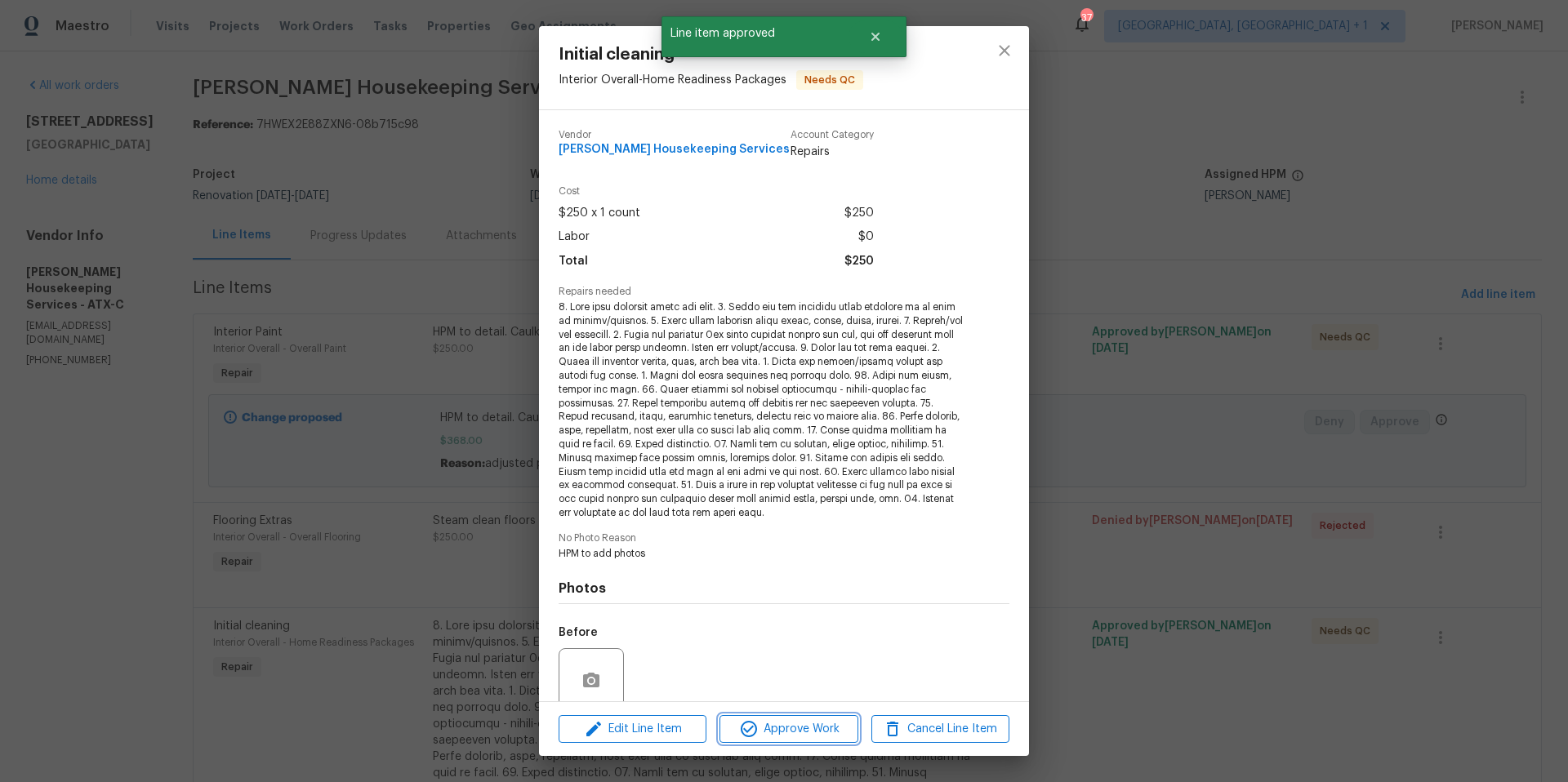
click at [824, 720] on span "Approve Work" at bounding box center [788, 729] width 129 height 21
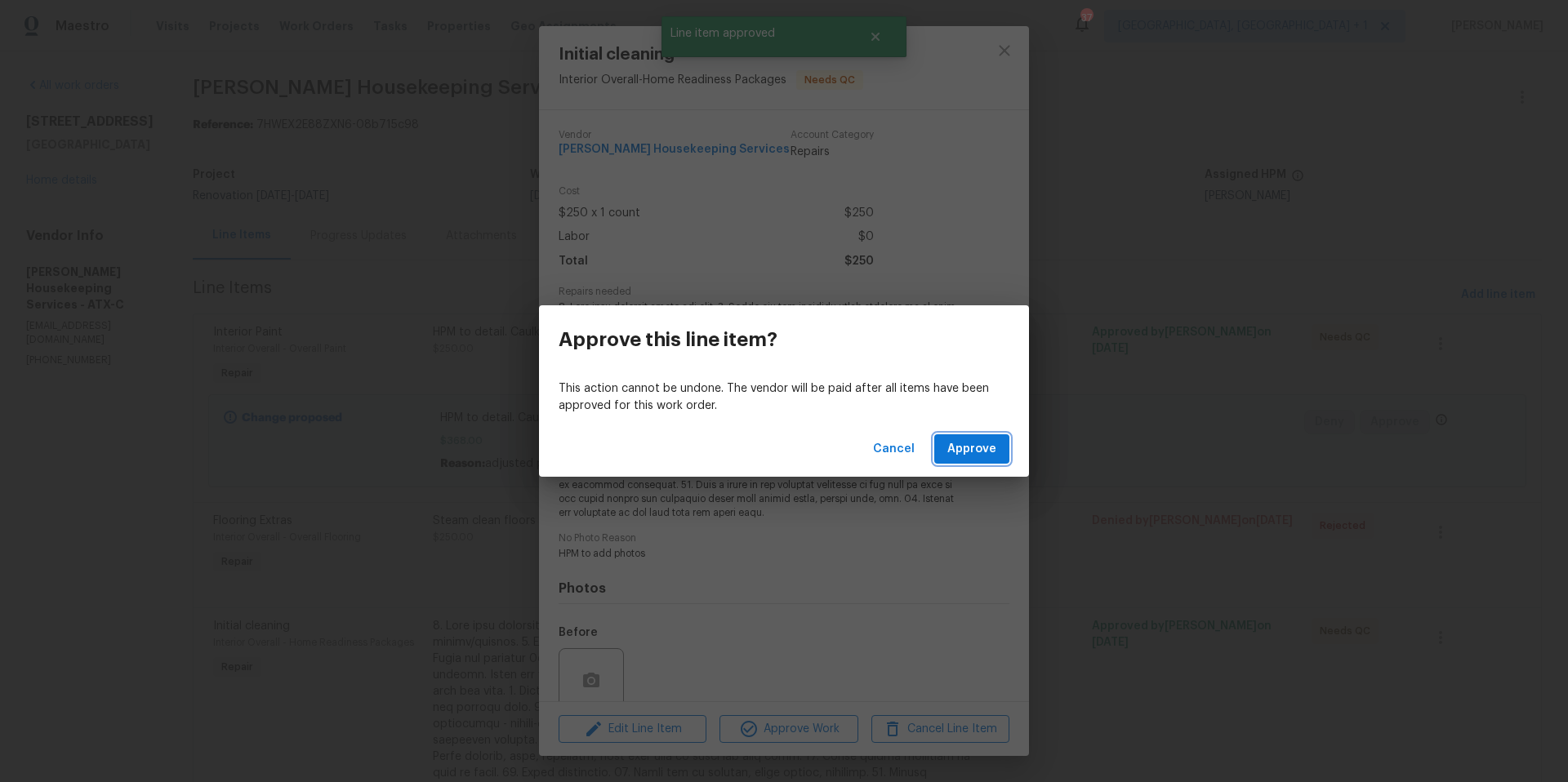
click at [976, 455] on span "Approve" at bounding box center [971, 449] width 49 height 21
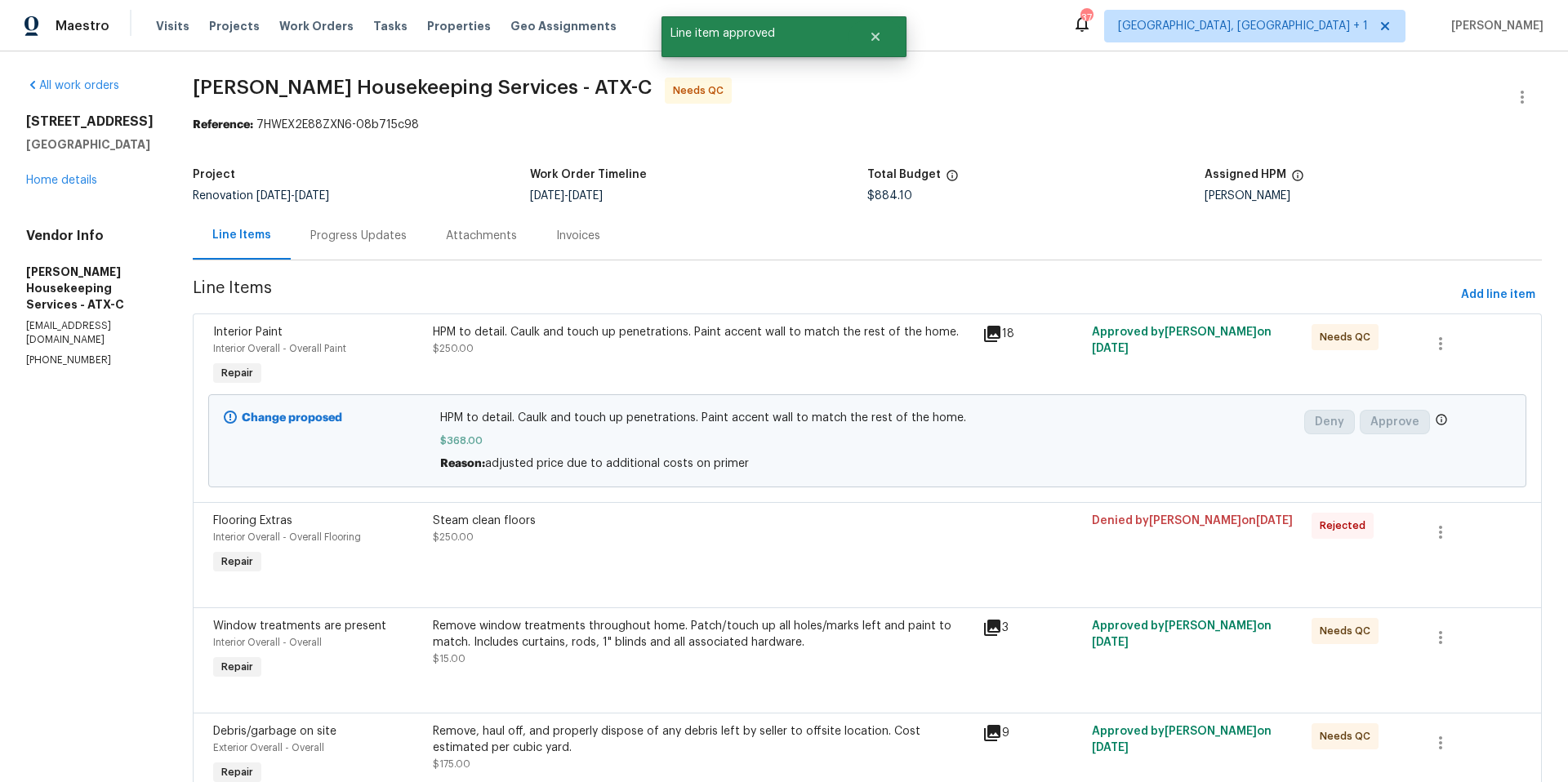
click at [722, 674] on div "Remove window treatments throughout home. Patch/touch up all holes/marks left a…" at bounding box center [703, 650] width 550 height 75
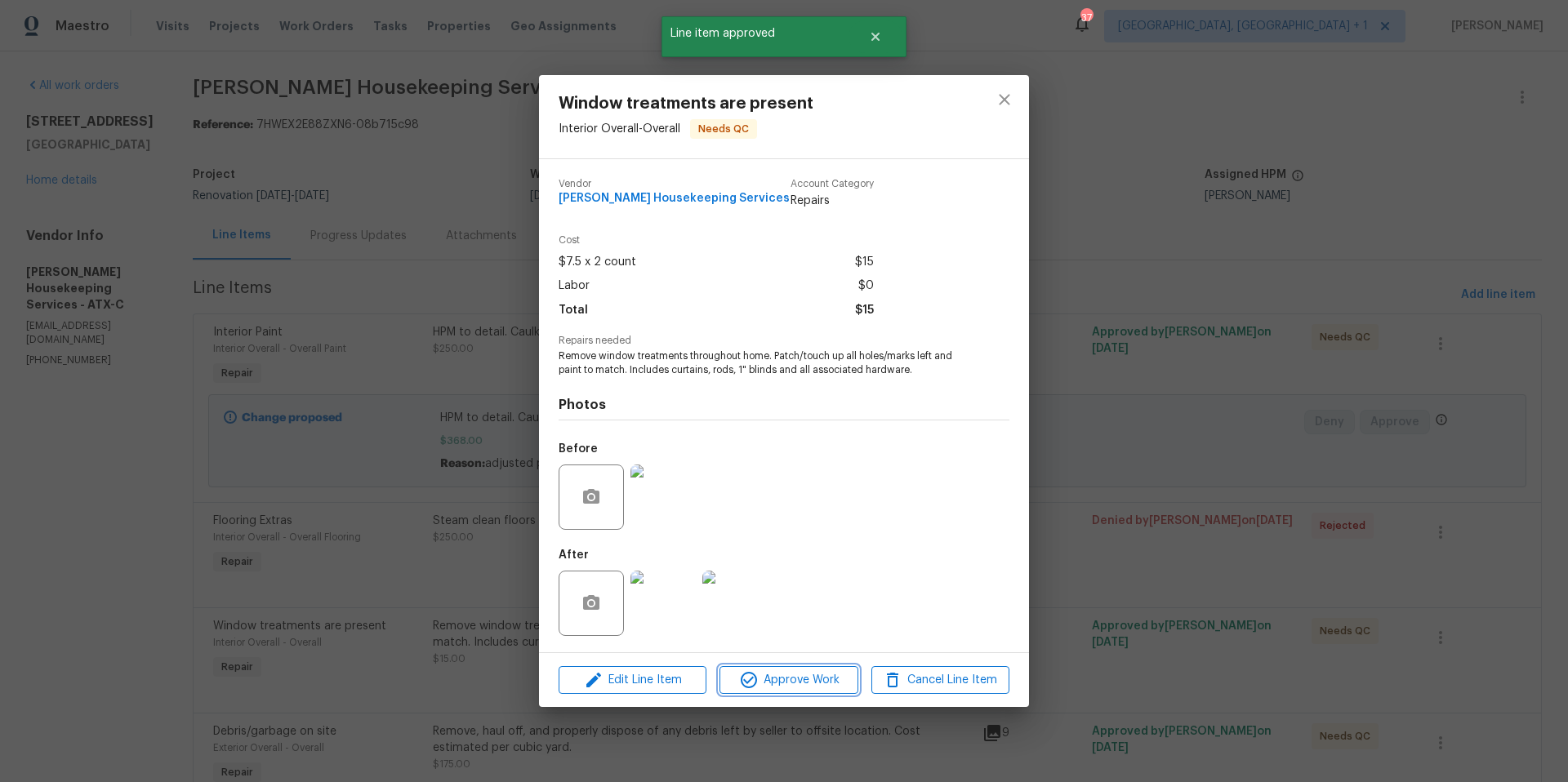
click at [791, 667] on button "Approve Work" at bounding box center [788, 680] width 138 height 28
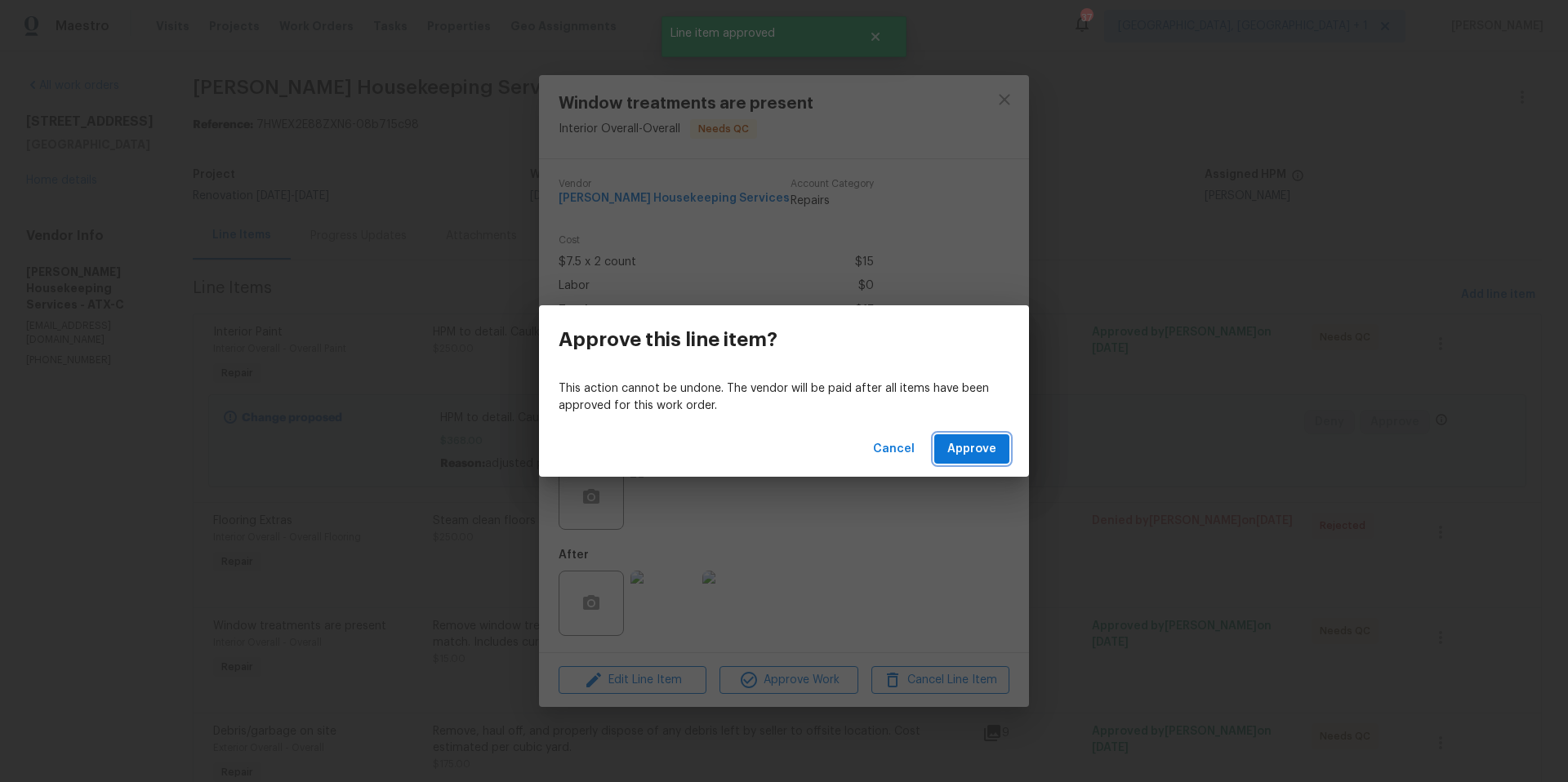
click at [976, 460] on button "Approve" at bounding box center [971, 449] width 75 height 30
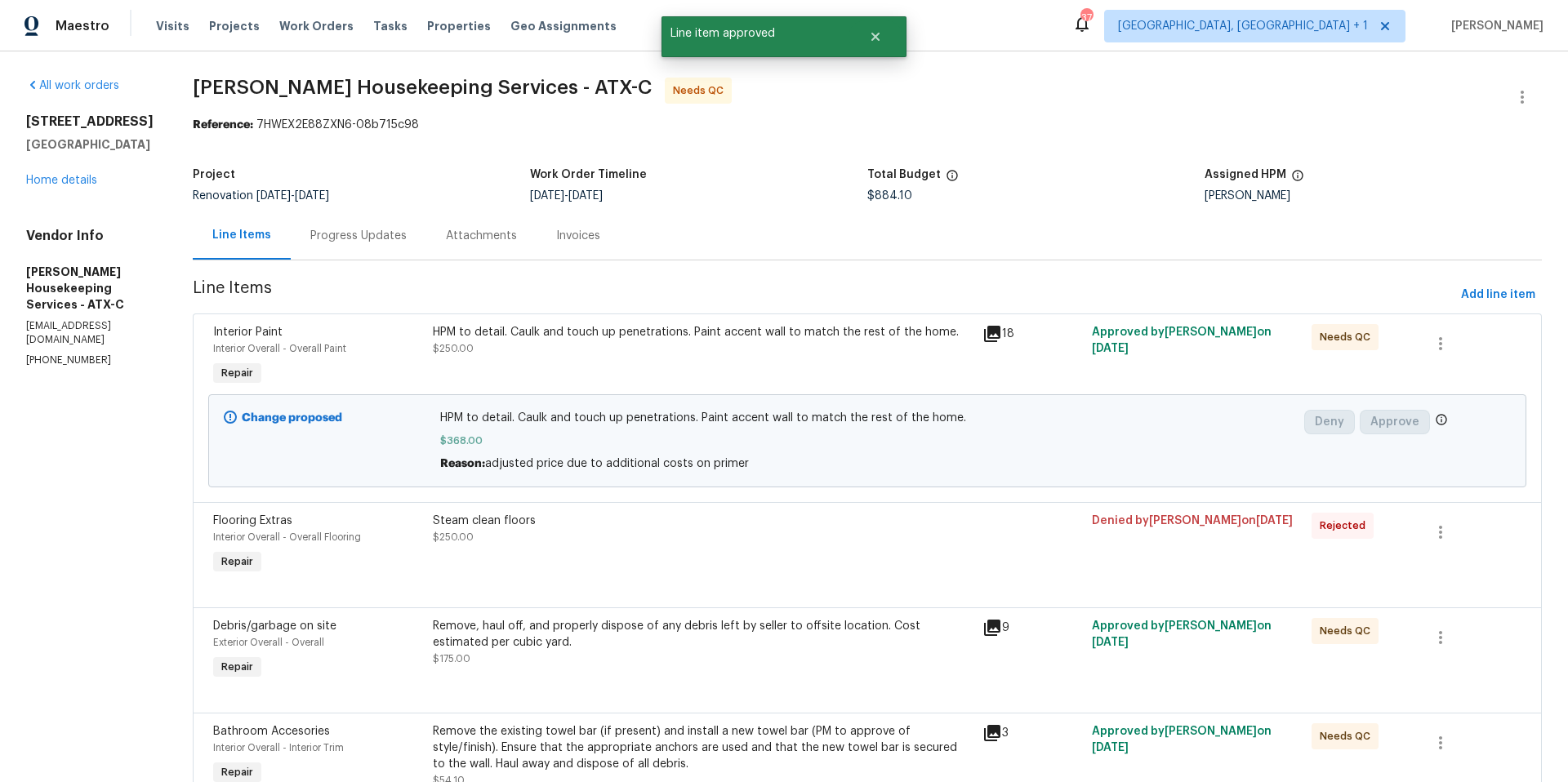
click at [712, 661] on div "Remove, haul off, and properly dispose of any debris left by seller to offsite …" at bounding box center [703, 642] width 540 height 49
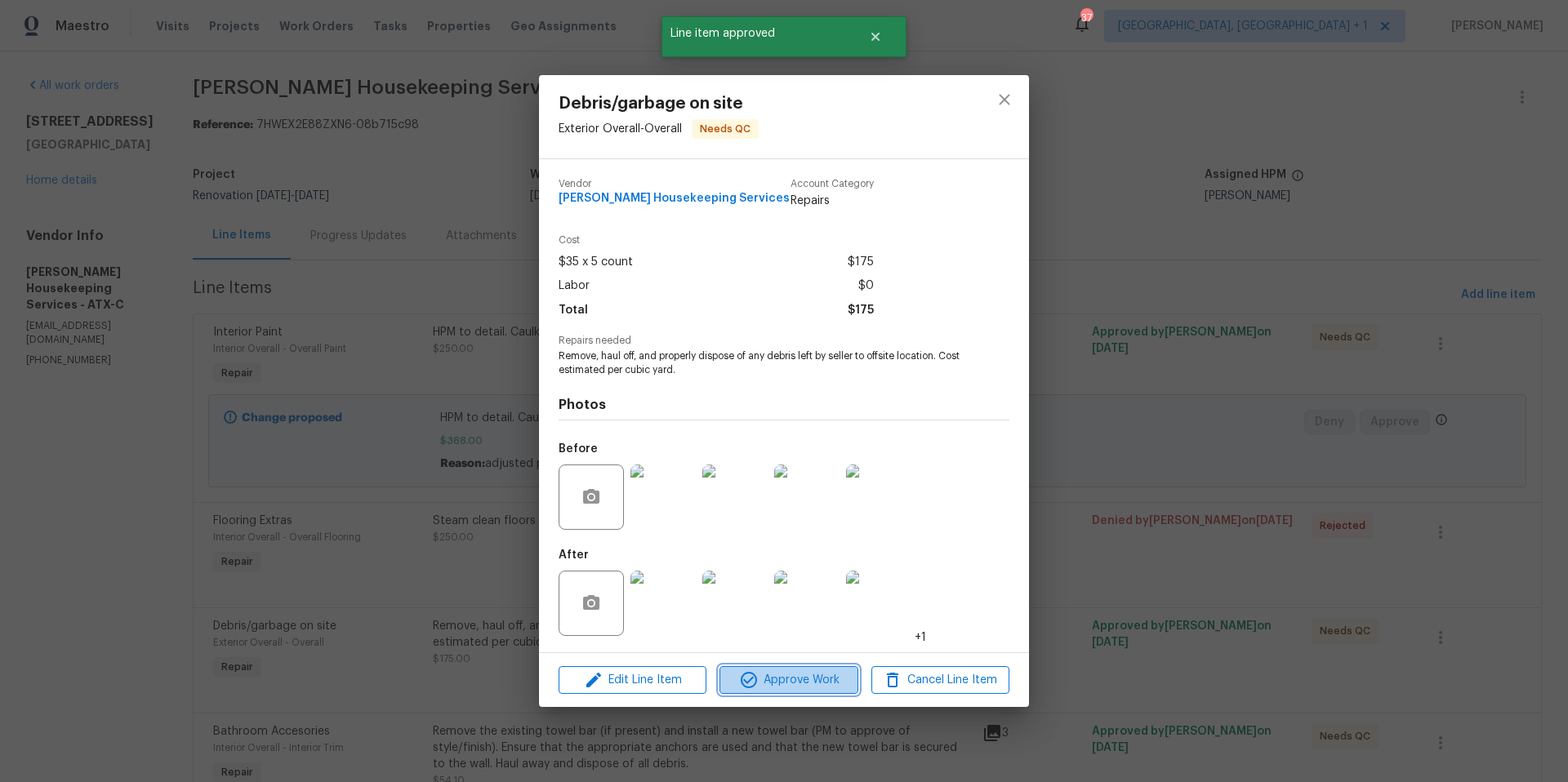
click at [757, 678] on icon "button" at bounding box center [749, 680] width 20 height 20
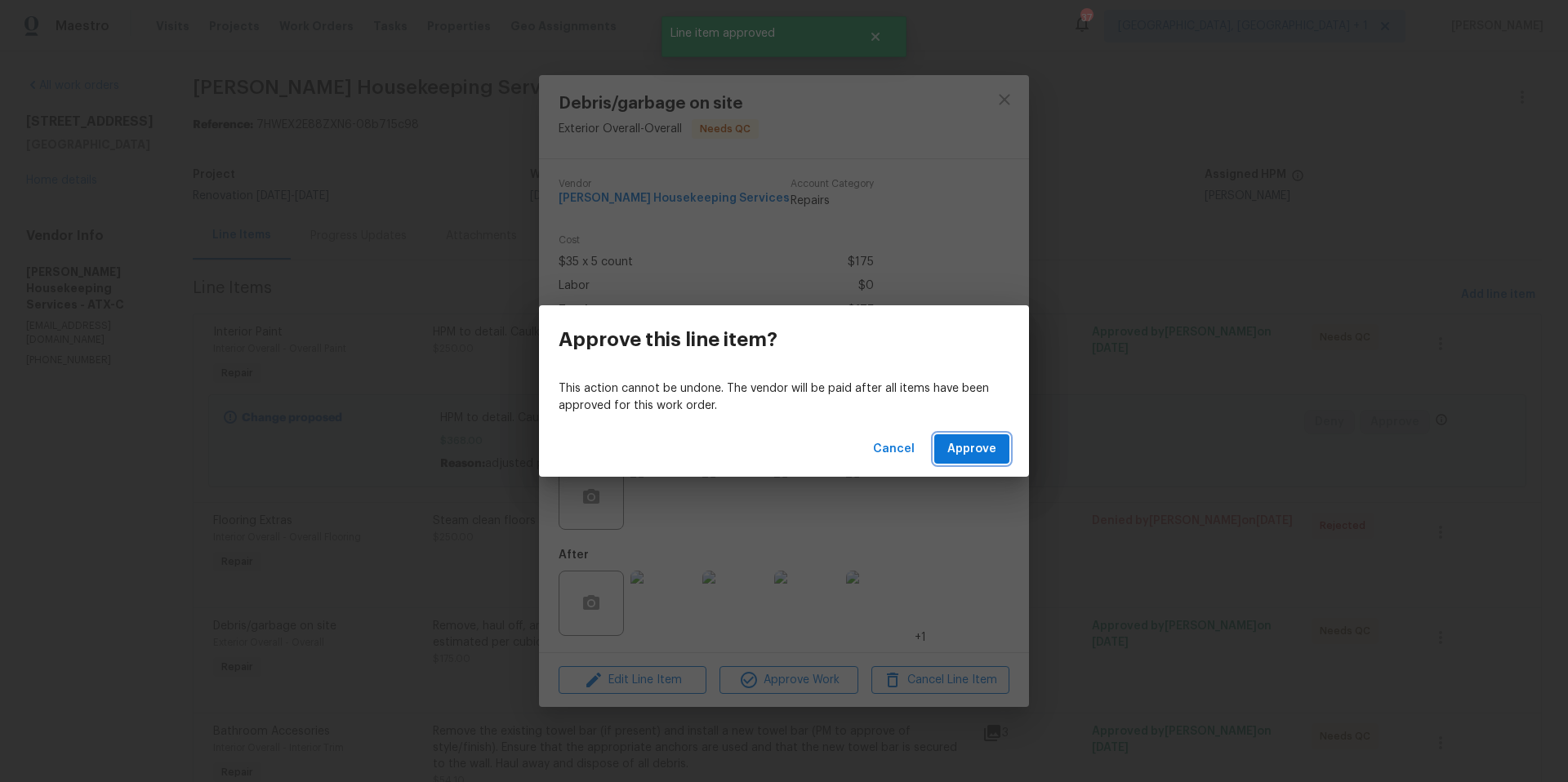
click at [961, 459] on button "Approve" at bounding box center [971, 449] width 75 height 30
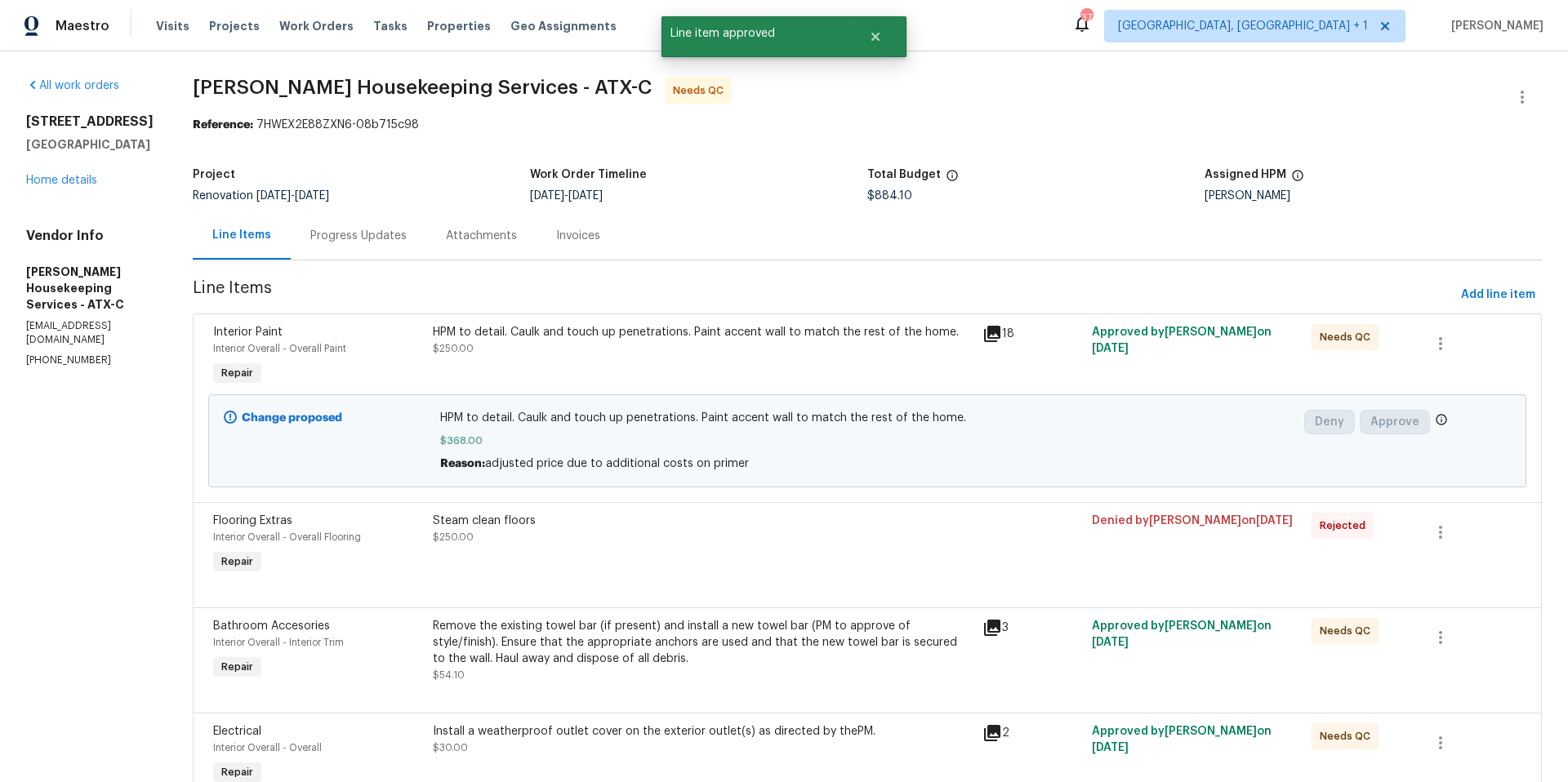
click at [723, 668] on div "Remove the existing towel bar (if present) and install a new towel bar (PM to a…" at bounding box center [703, 650] width 540 height 66
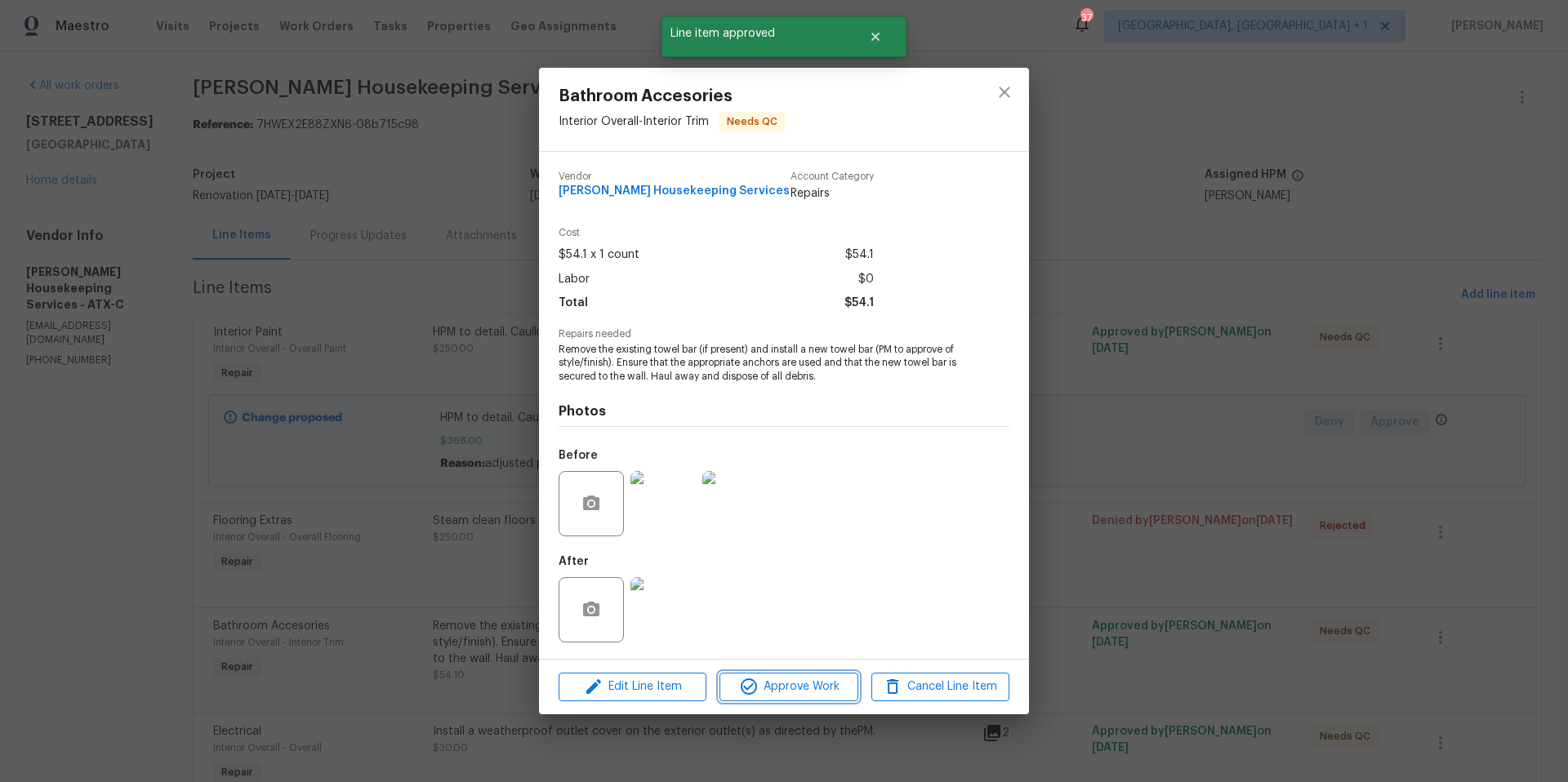
click at [787, 682] on span "Approve Work" at bounding box center [788, 687] width 129 height 21
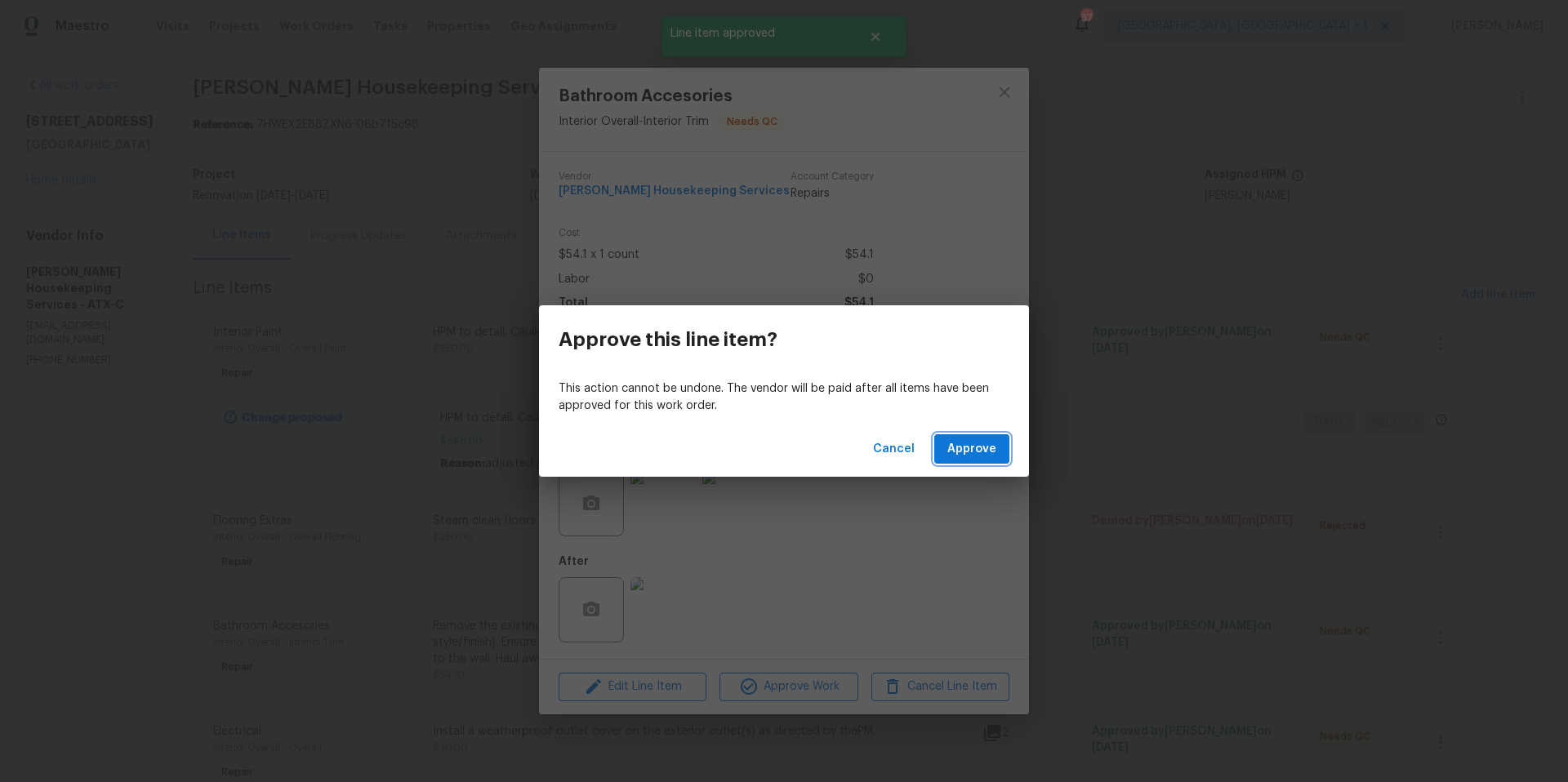
click at [979, 449] on span "Approve" at bounding box center [971, 449] width 49 height 21
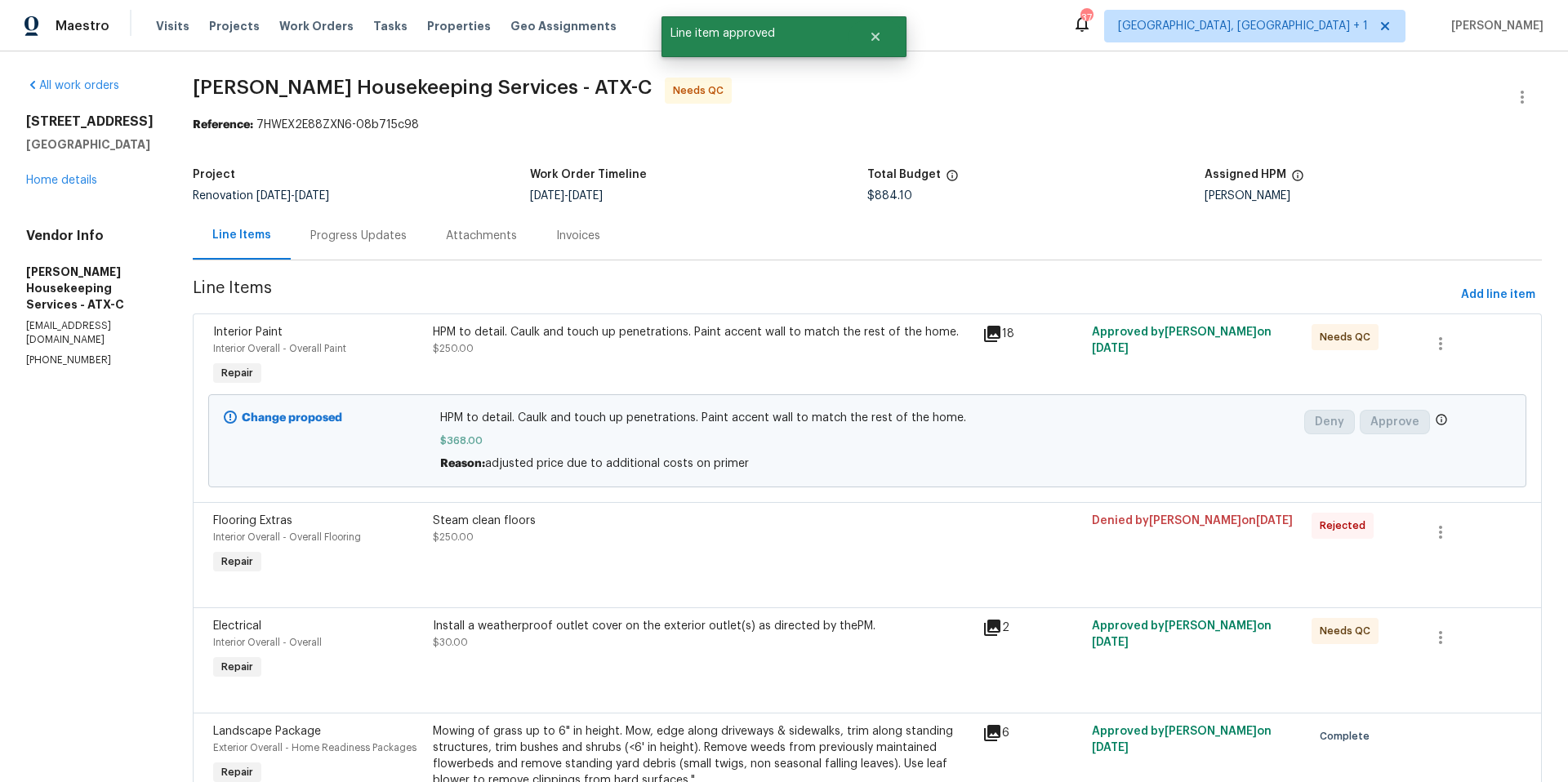
click at [676, 670] on div "Install a weatherproof outlet cover on the exterior outlet(s) as directed by th…" at bounding box center [703, 650] width 550 height 75
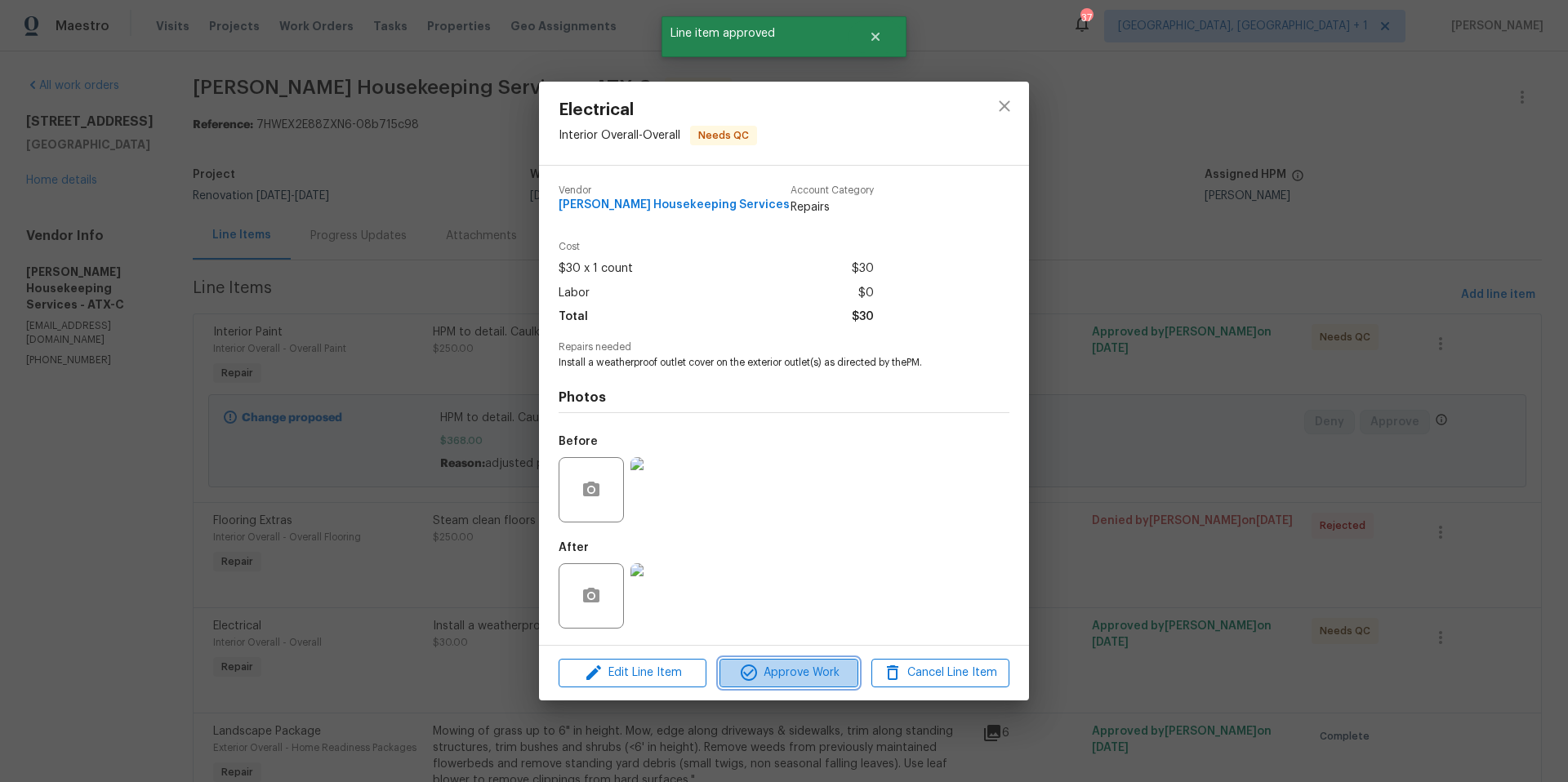
click at [765, 671] on span "Approve Work" at bounding box center [788, 673] width 129 height 21
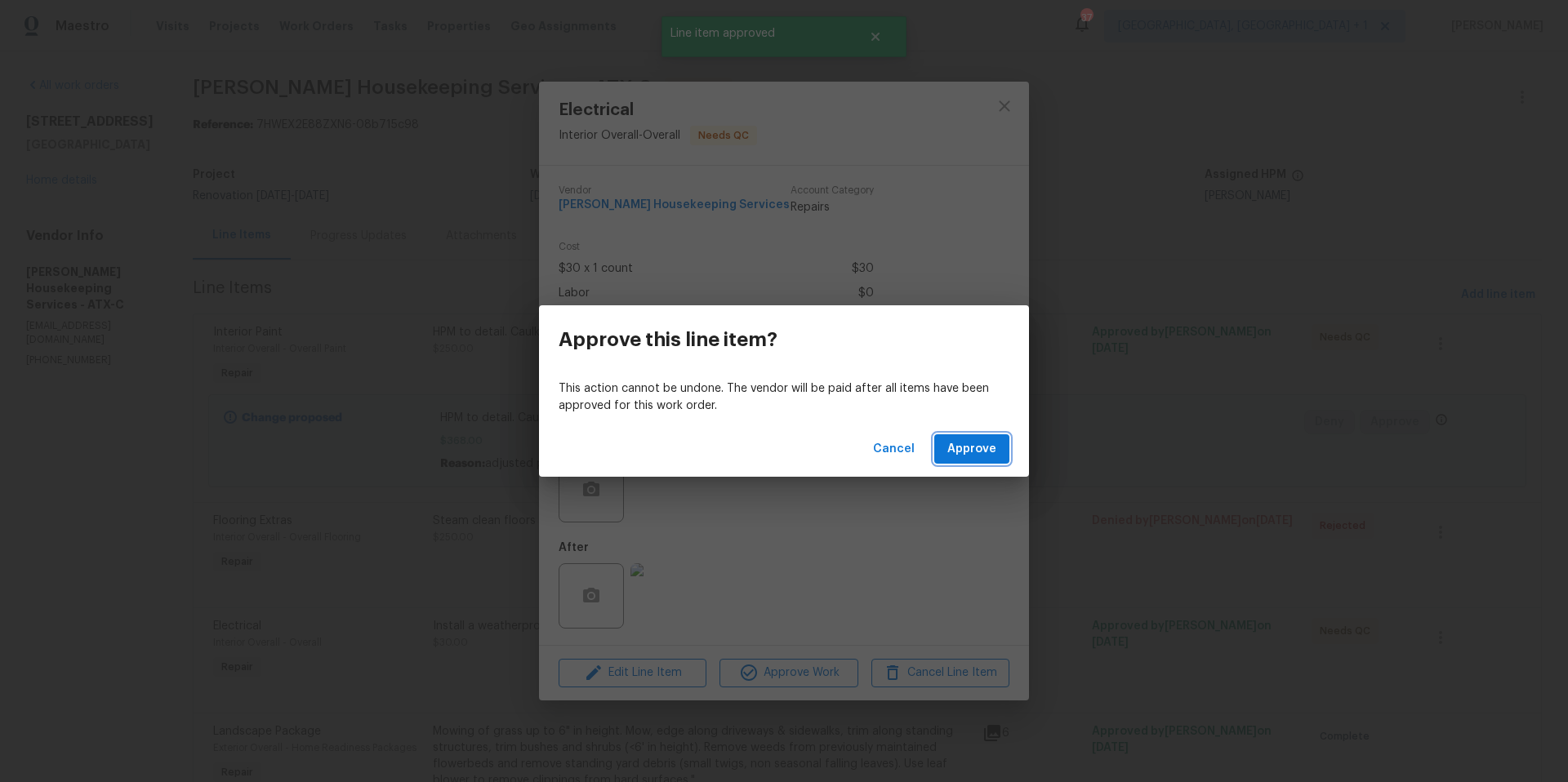
click at [954, 454] on span "Approve" at bounding box center [971, 449] width 49 height 21
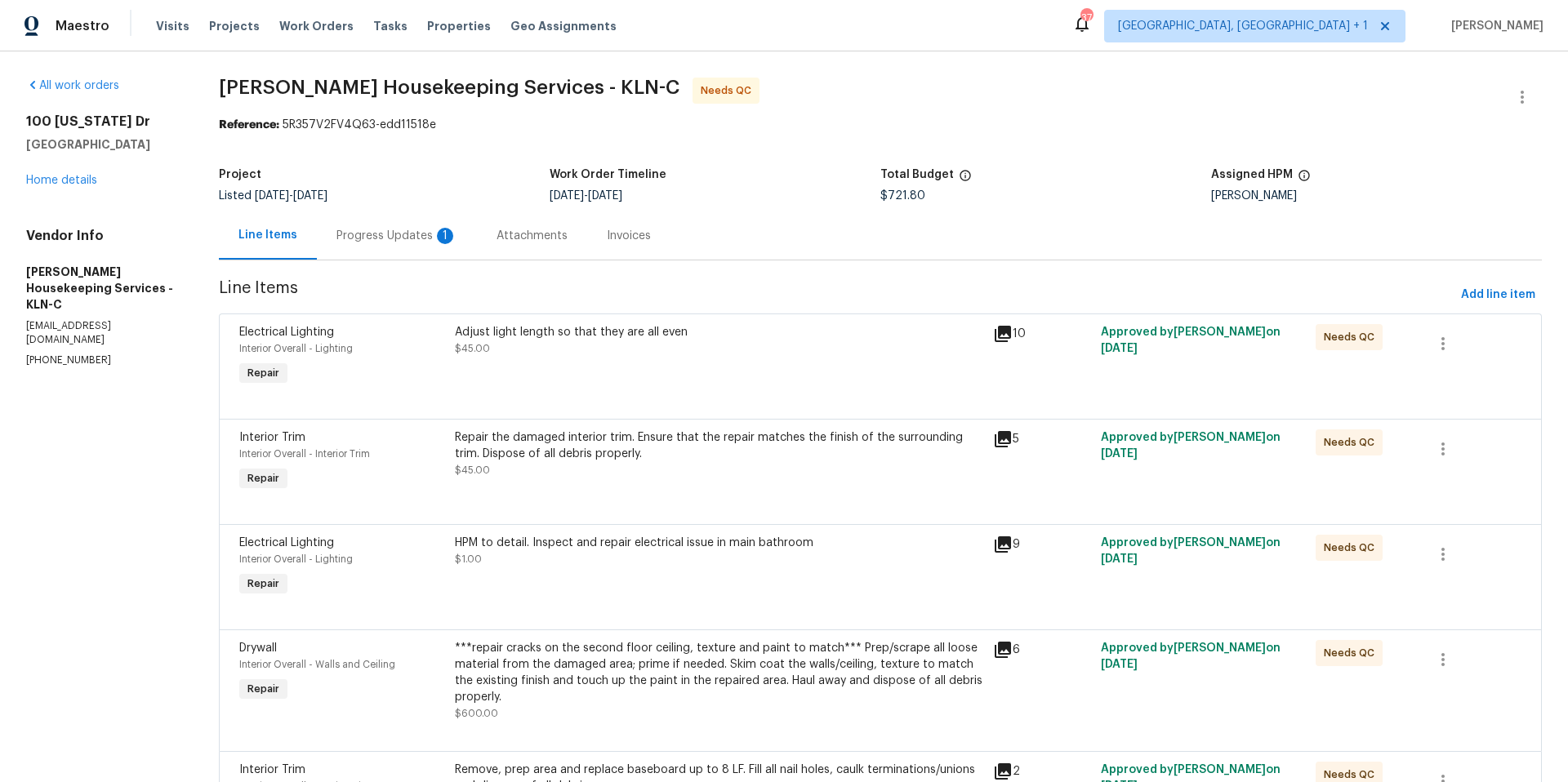
click at [380, 234] on div "Progress Updates 1" at bounding box center [397, 236] width 121 height 17
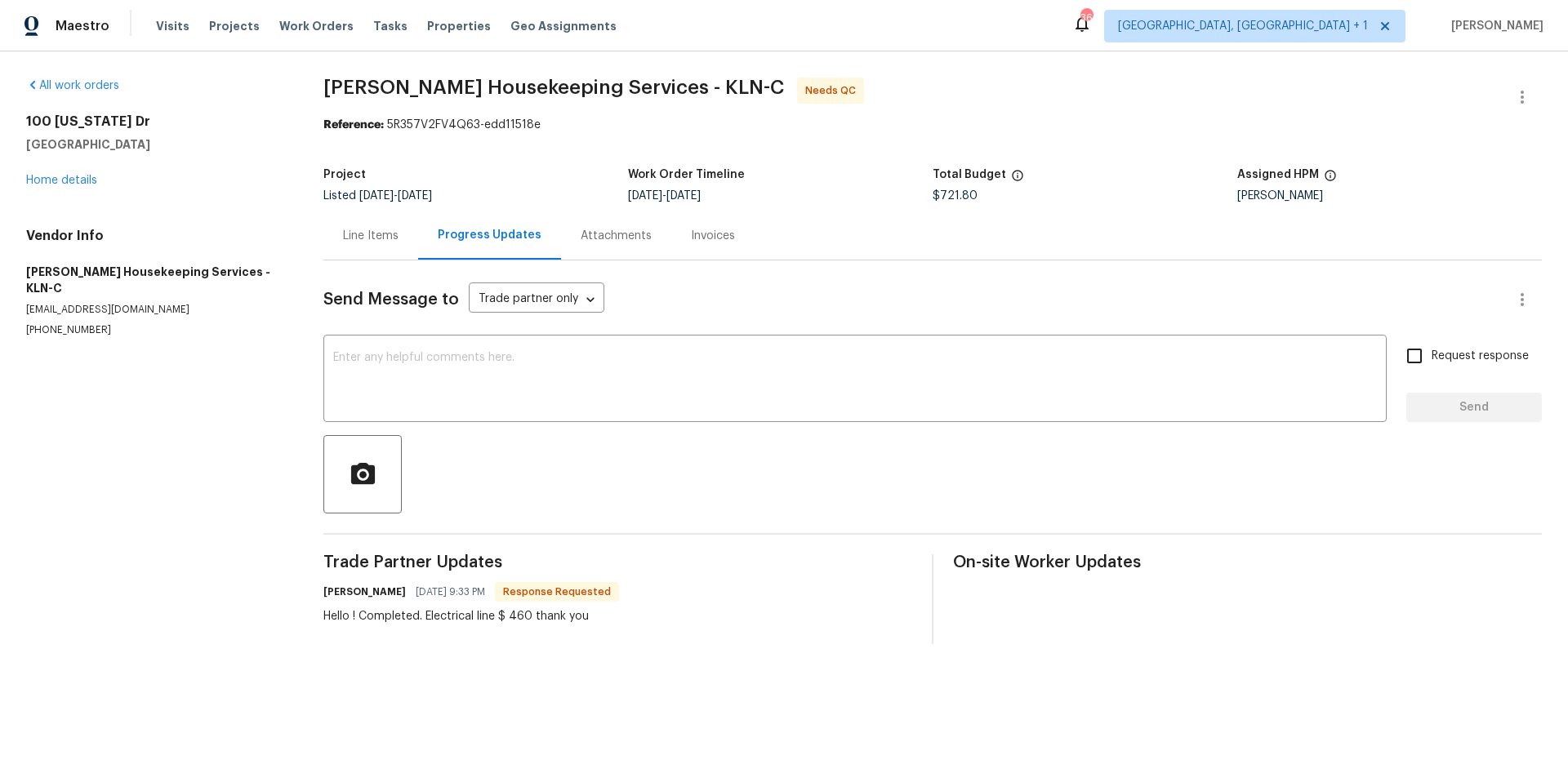
click at [398, 228] on div "Line Items" at bounding box center [371, 236] width 95 height 48
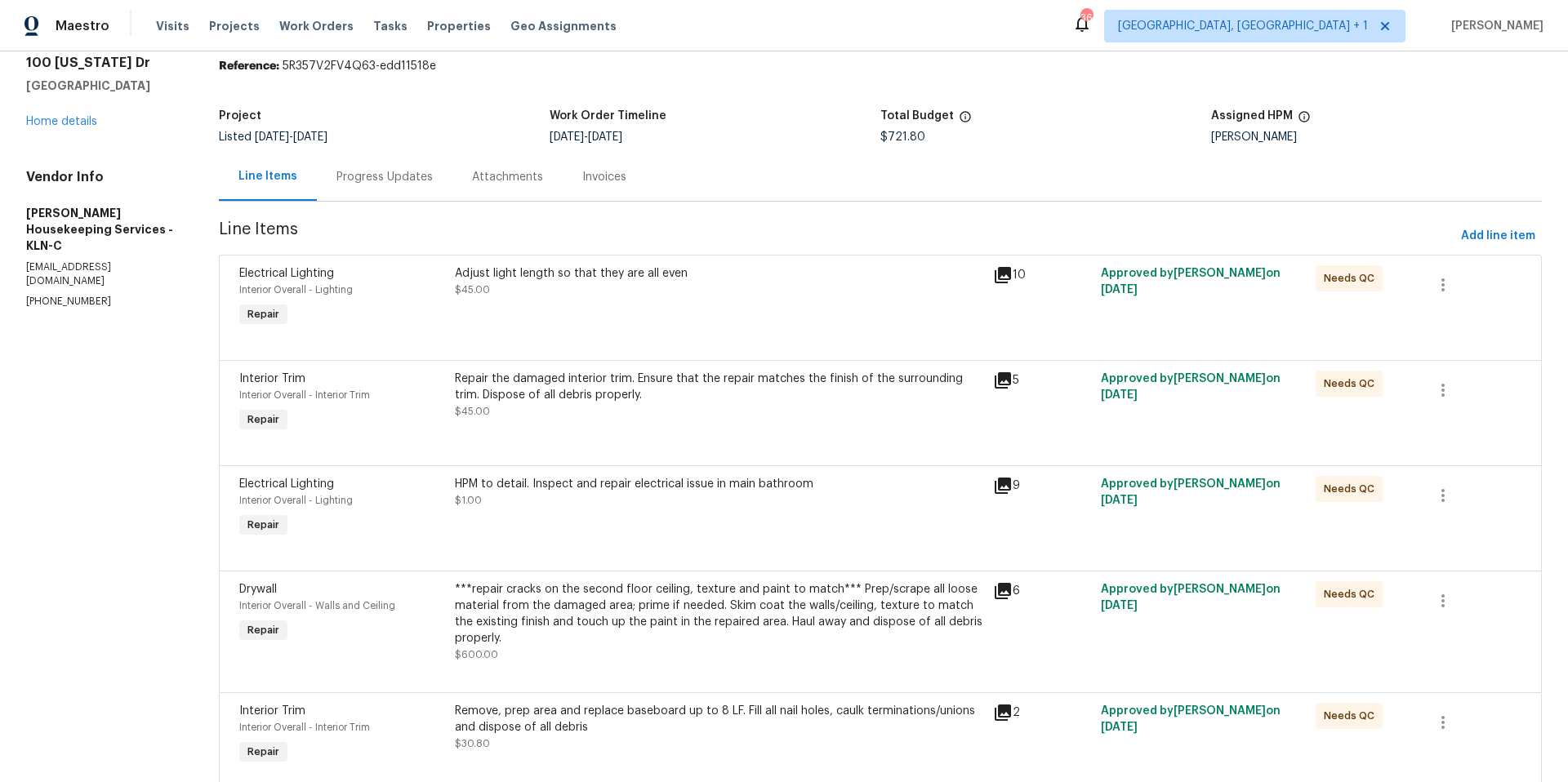
scroll to position [62, 0]
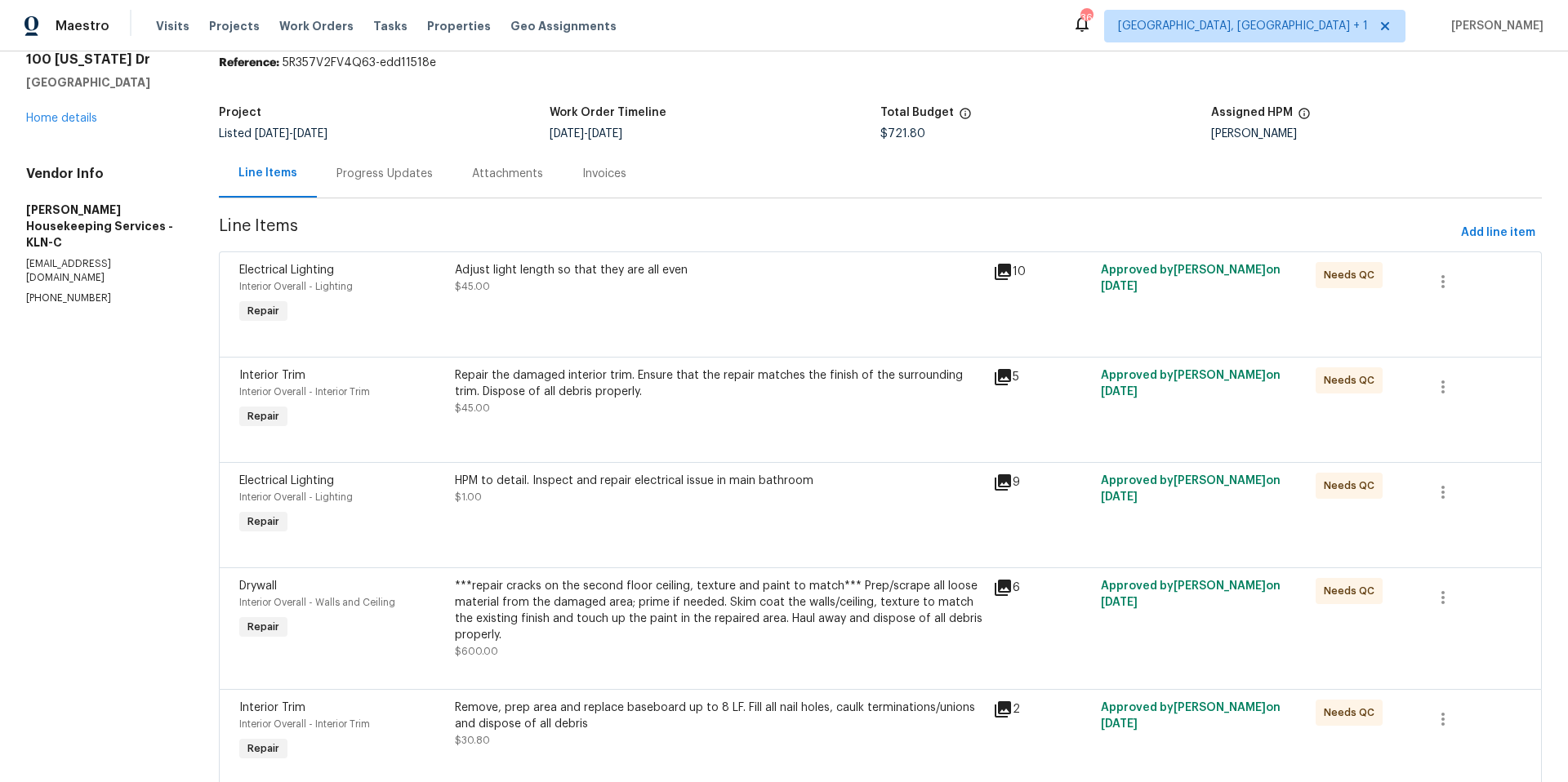
click at [710, 497] on div "HPM to detail. Inspect and repair electrical issue in main bathroom $1.00" at bounding box center [718, 488] width 528 height 32
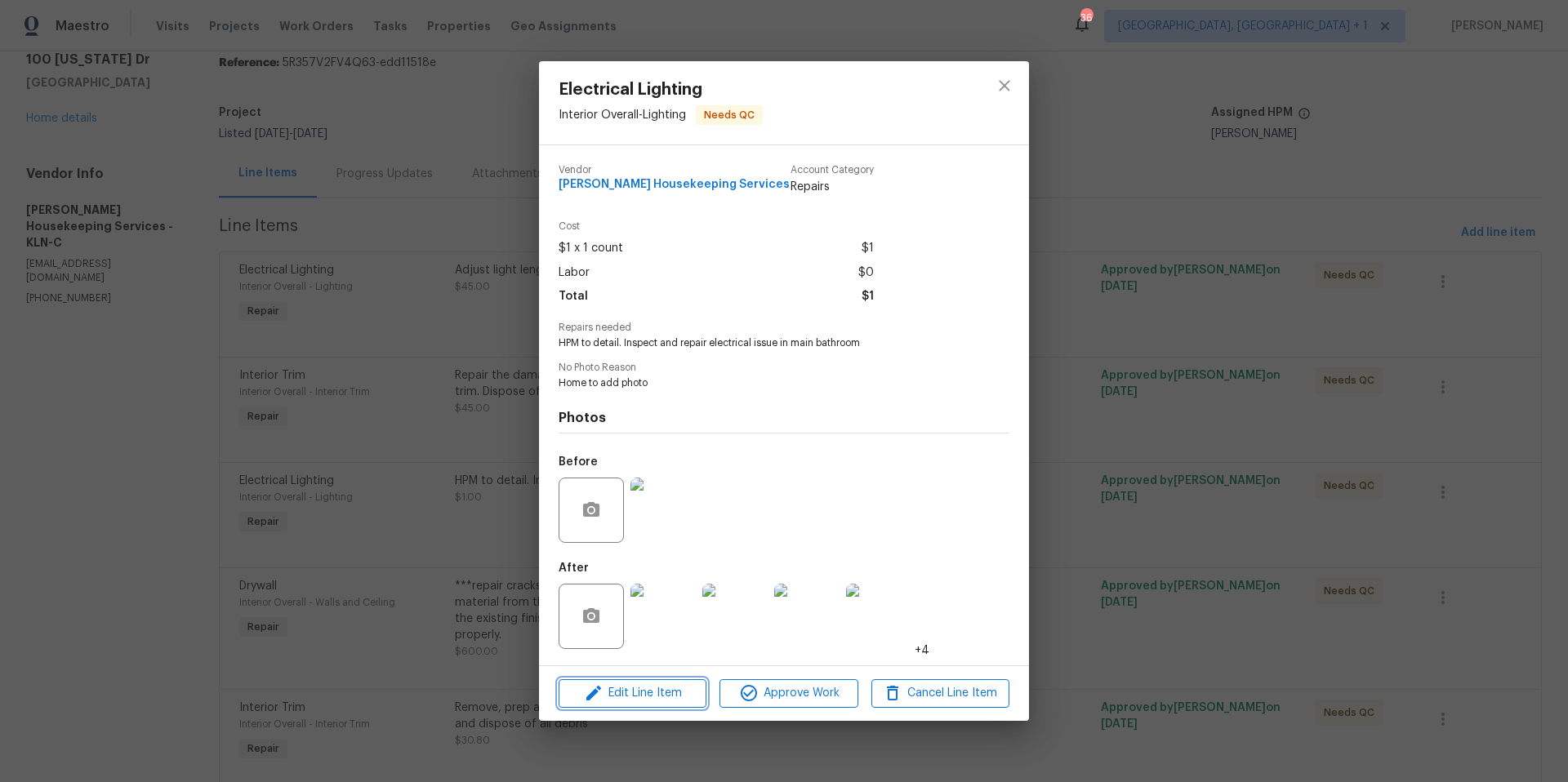
click at [684, 696] on span "Edit Line Item" at bounding box center [632, 693] width 138 height 21
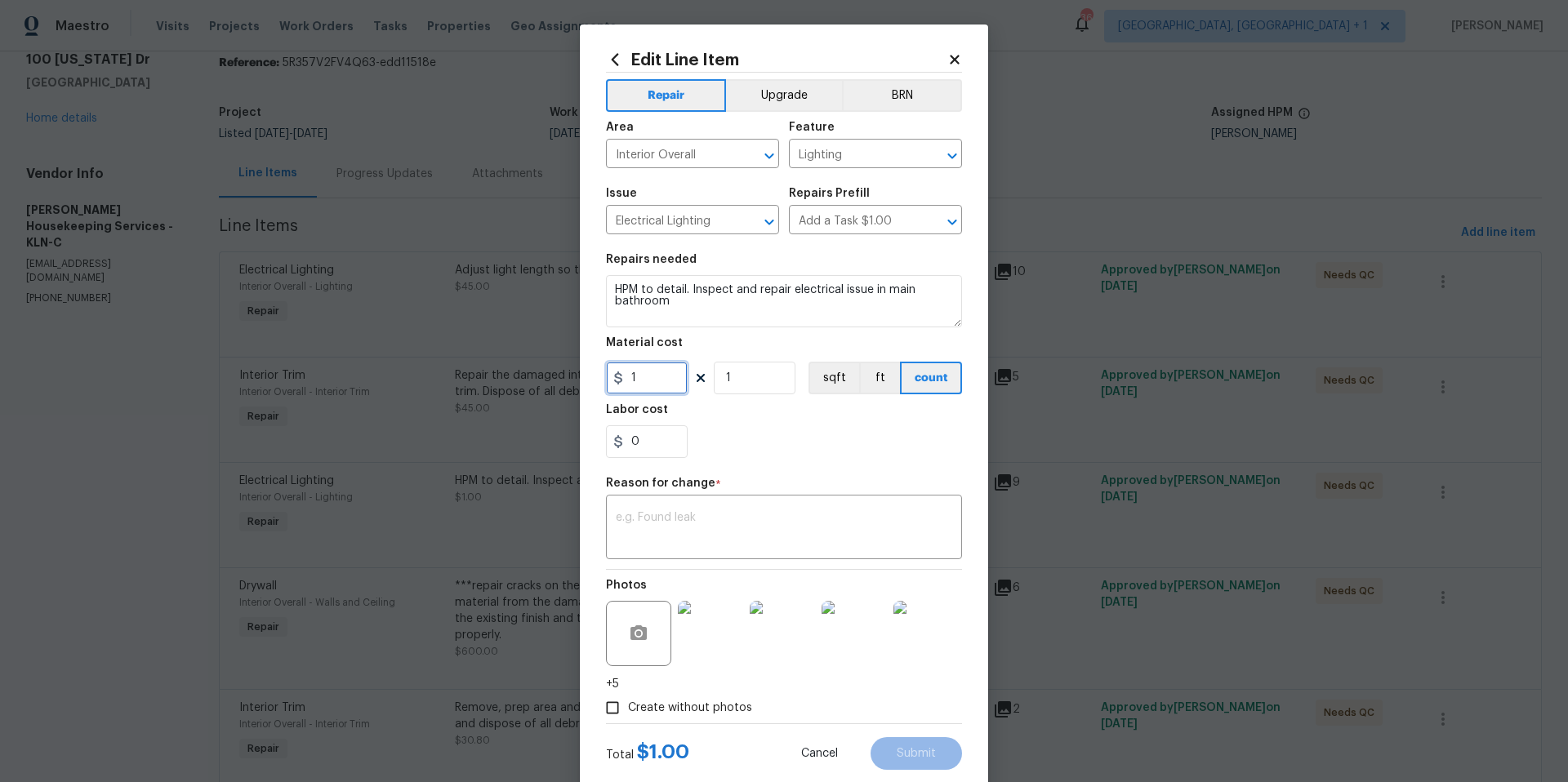
drag, startPoint x: 631, startPoint y: 381, endPoint x: 605, endPoint y: 376, distance: 26.5
click at [606, 381] on input "1" at bounding box center [647, 377] width 81 height 32
type input "460"
click at [647, 514] on textarea at bounding box center [784, 528] width 337 height 34
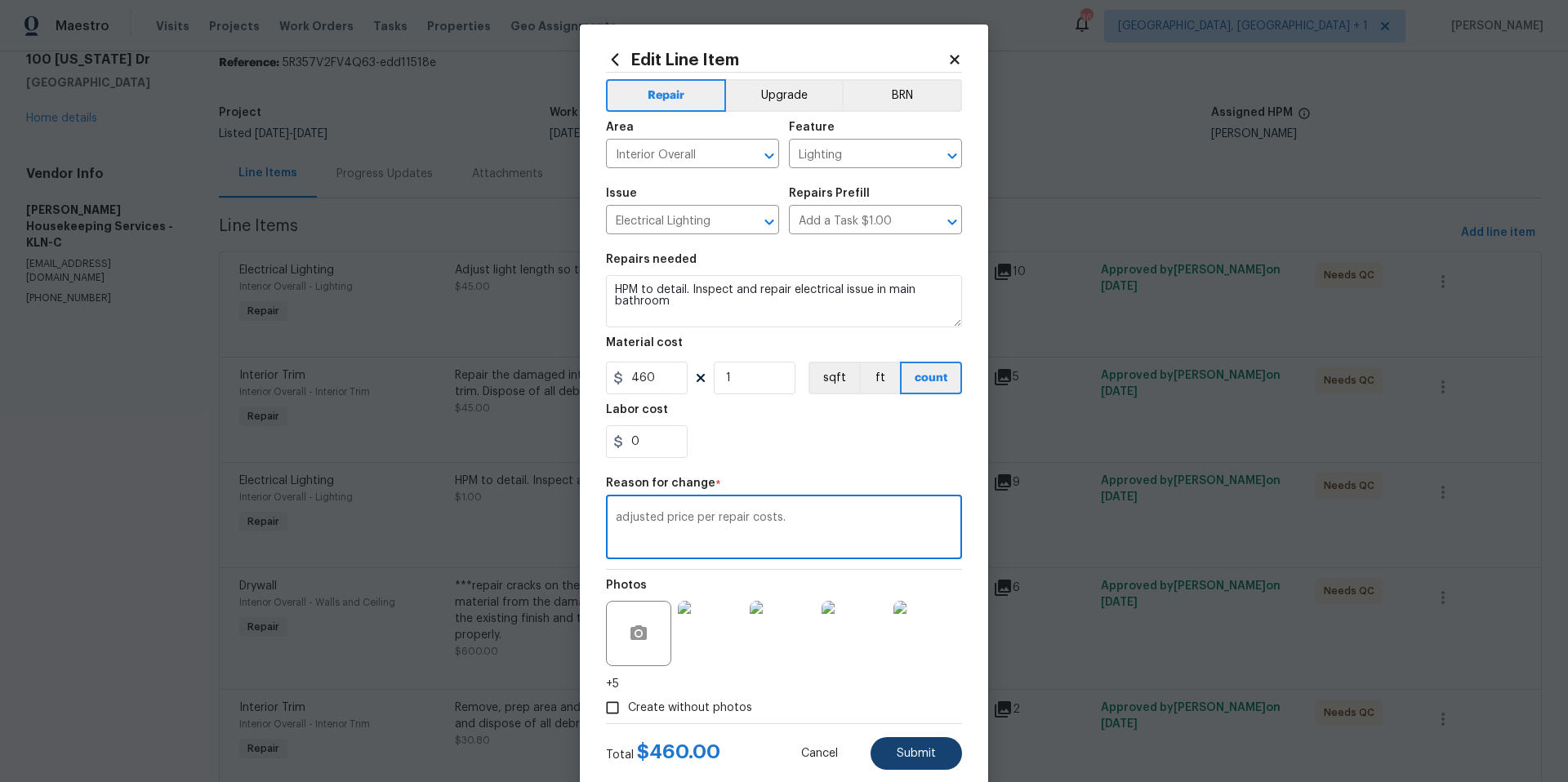
type textarea "adjusted price per repair costs."
click at [916, 758] on span "Submit" at bounding box center [916, 754] width 39 height 12
type input "1"
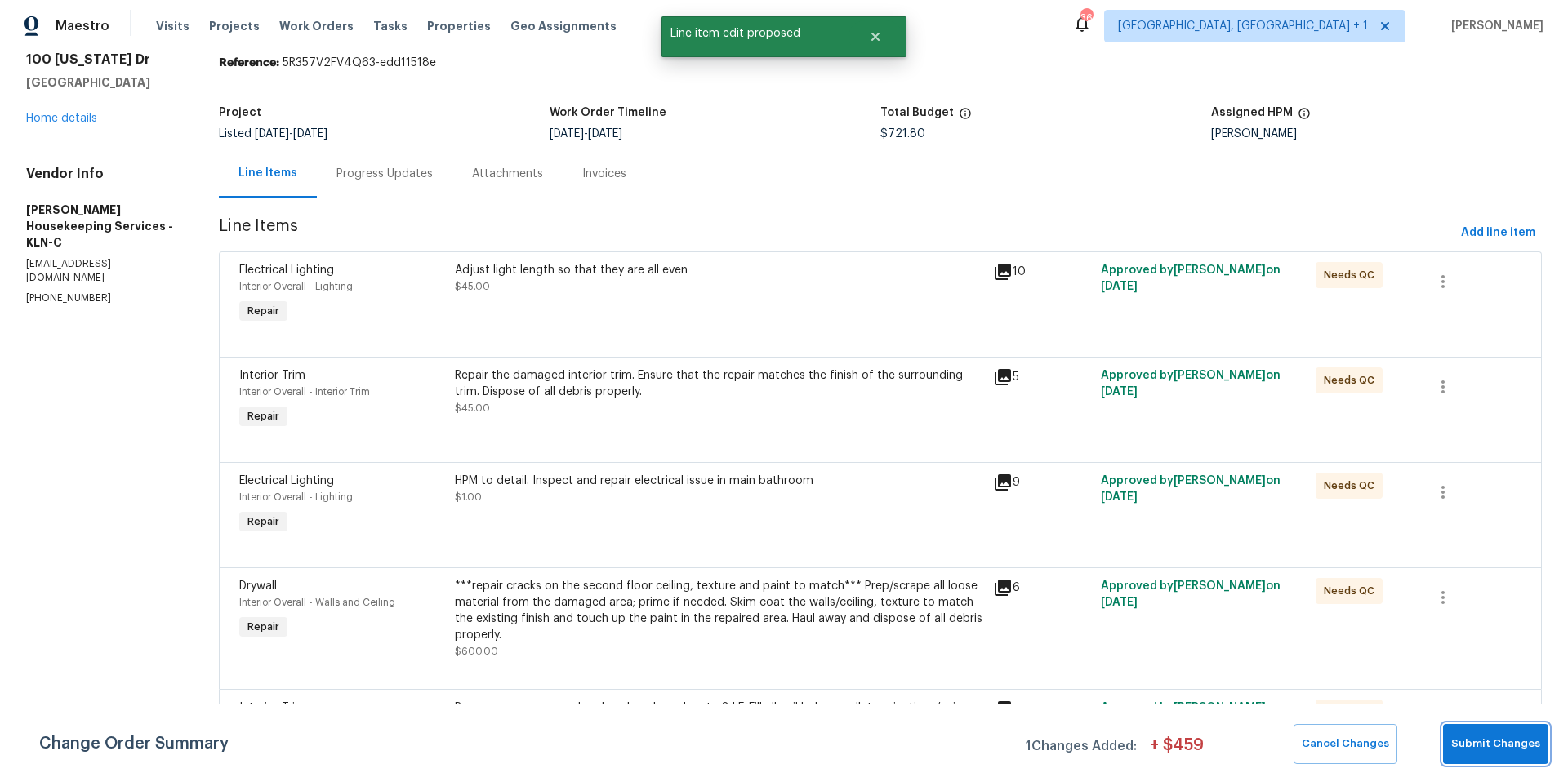
click at [1479, 736] on span "Submit Changes" at bounding box center [1496, 744] width 89 height 19
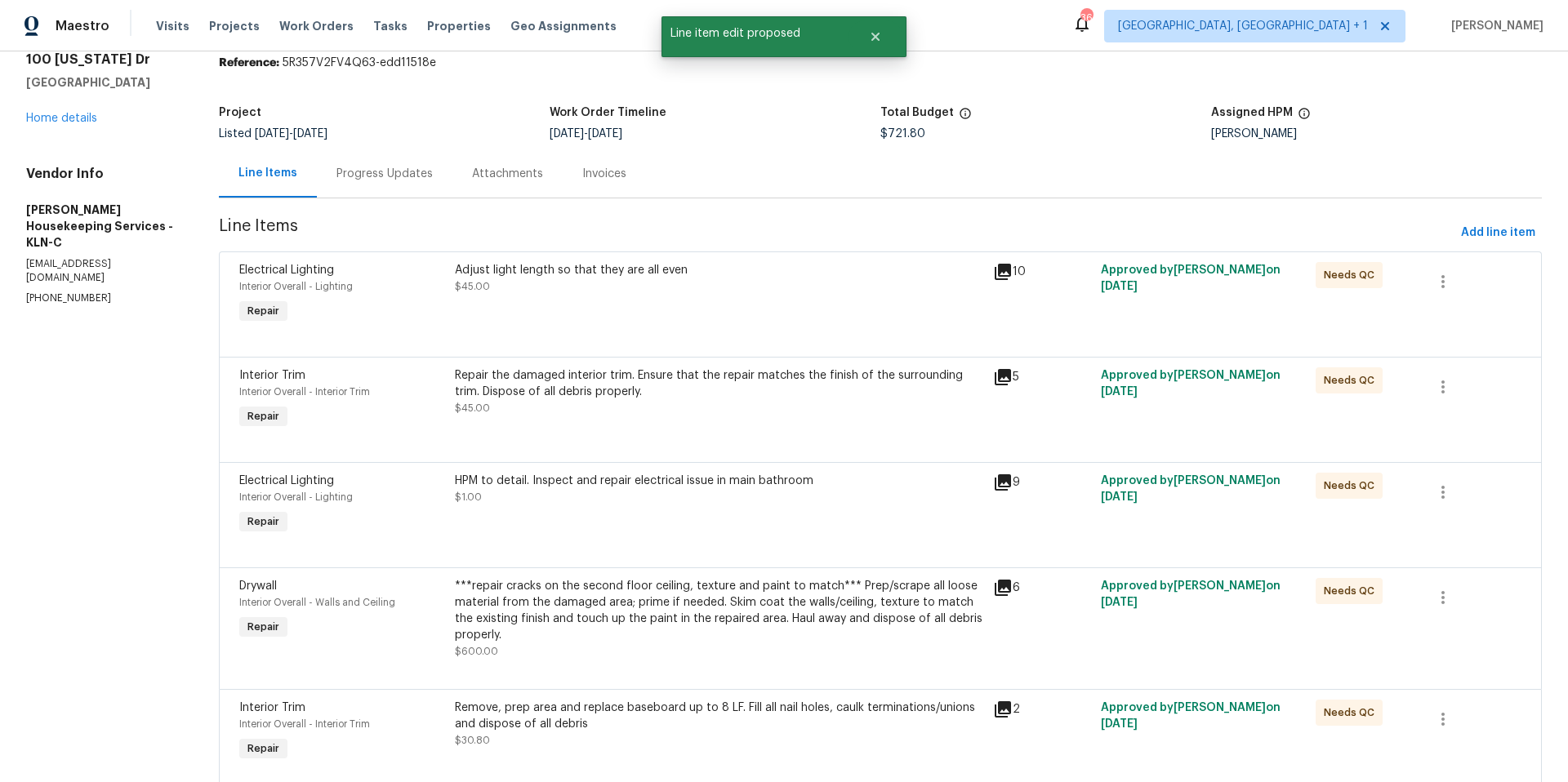
scroll to position [0, 0]
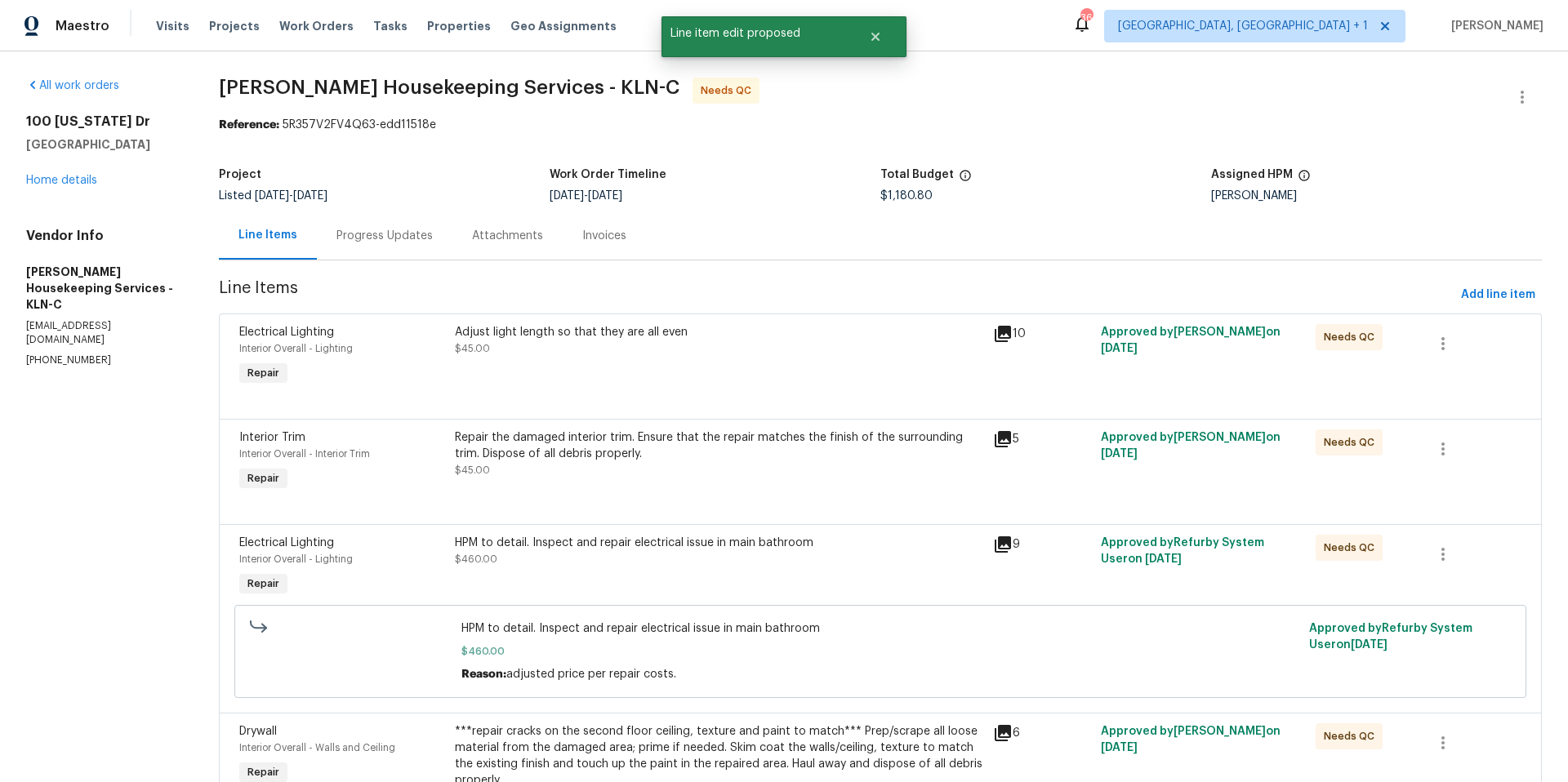
click at [781, 368] on div "Adjust light length so that they are all even $45.00" at bounding box center [718, 357] width 538 height 75
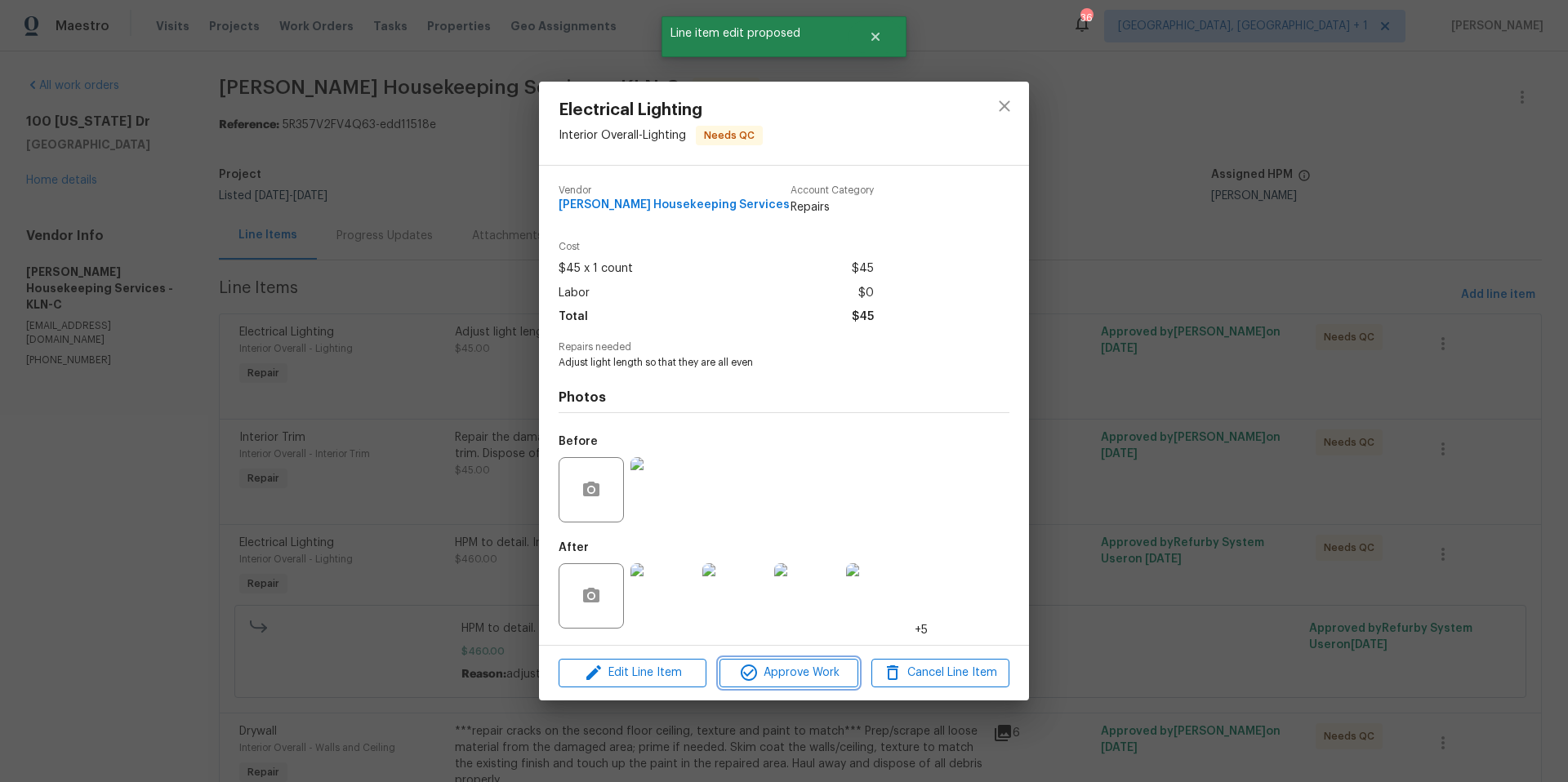
click at [816, 671] on span "Approve Work" at bounding box center [788, 673] width 129 height 21
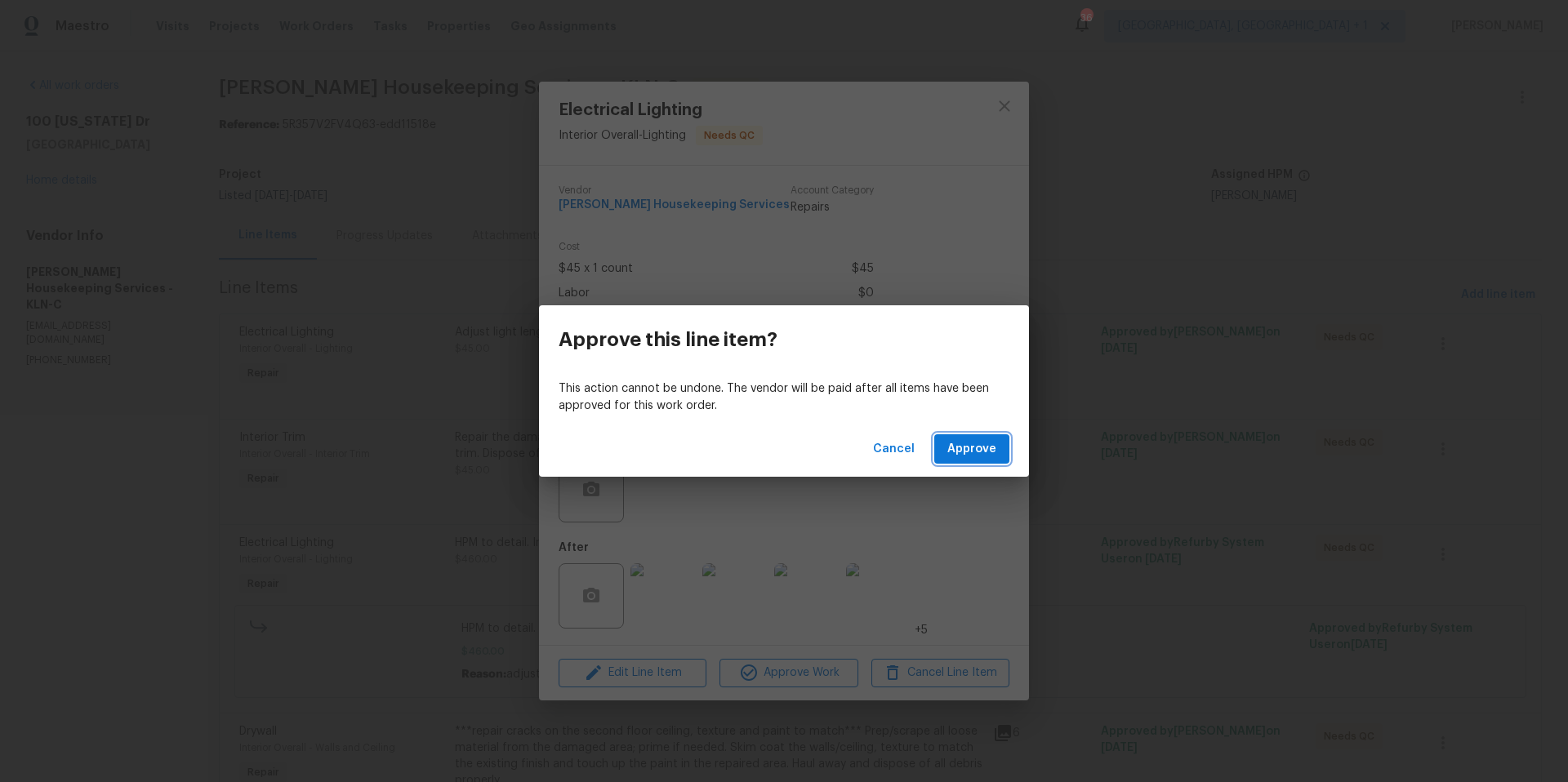
click at [971, 451] on span "Approve" at bounding box center [971, 449] width 49 height 21
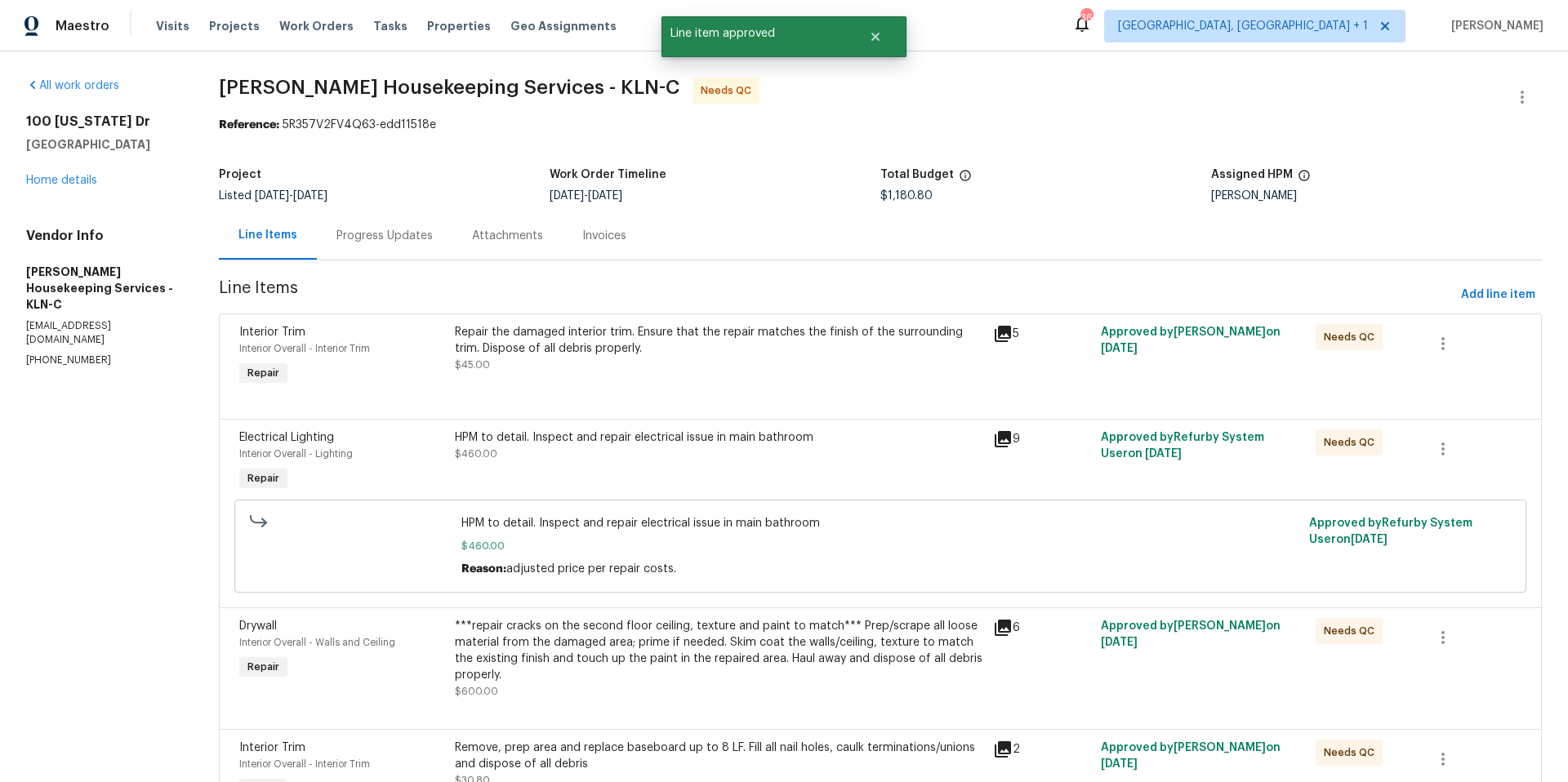
click at [759, 372] on div "Repair the damaged interior trim. Ensure that the repair matches the finish of …" at bounding box center [718, 348] width 528 height 49
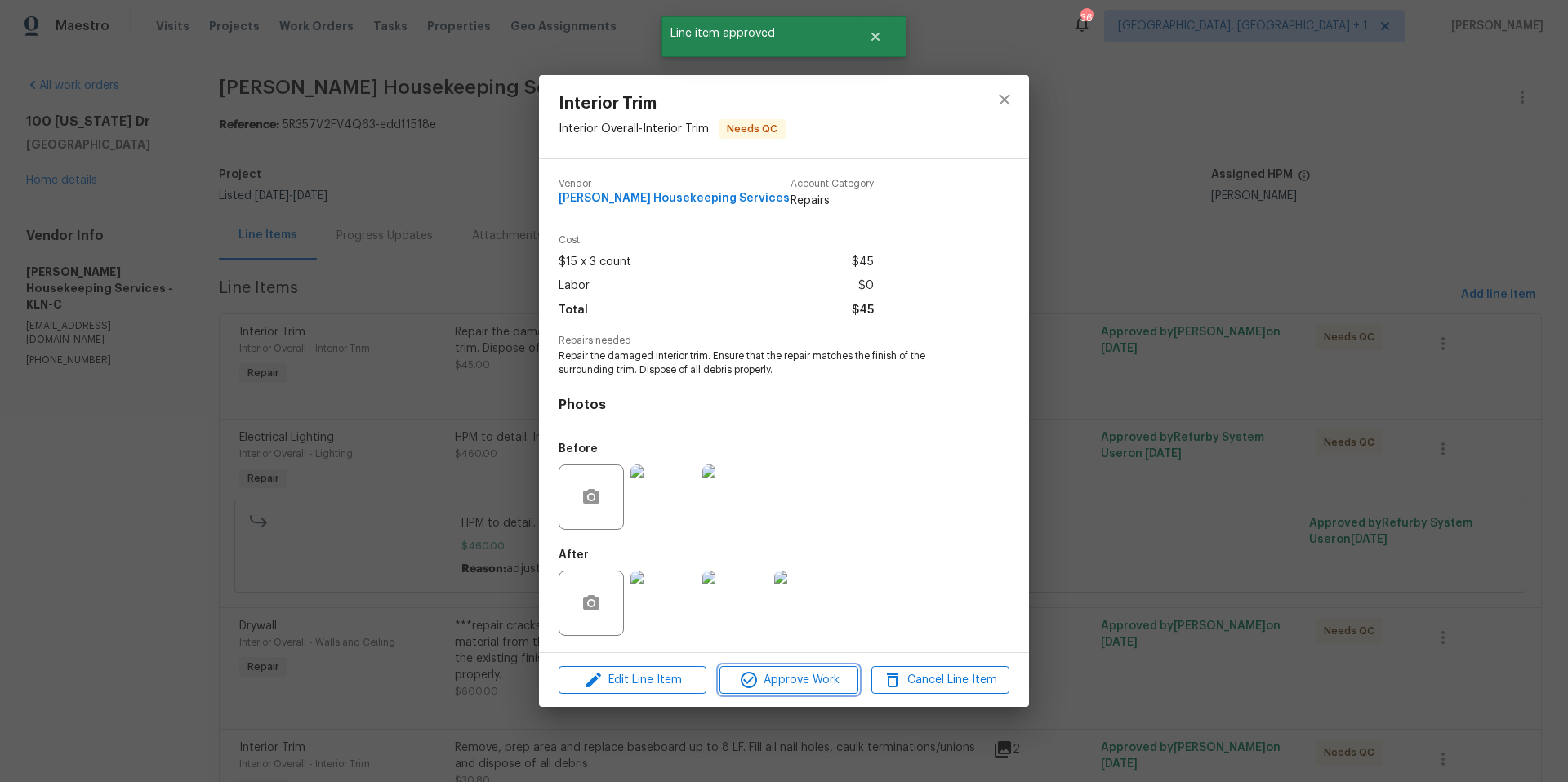
click at [809, 672] on span "Approve Work" at bounding box center [788, 680] width 129 height 21
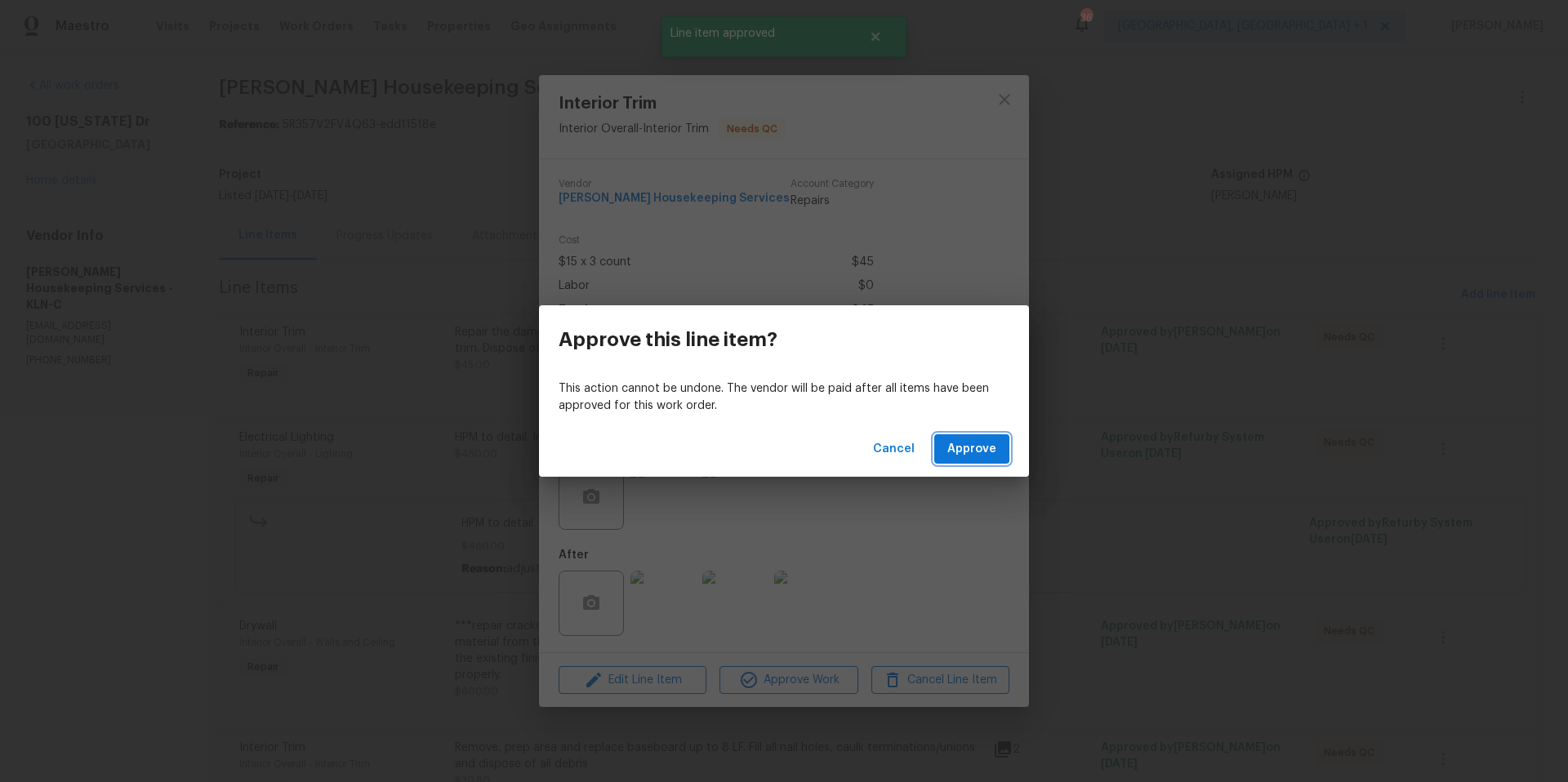
click at [971, 447] on span "Approve" at bounding box center [971, 449] width 49 height 21
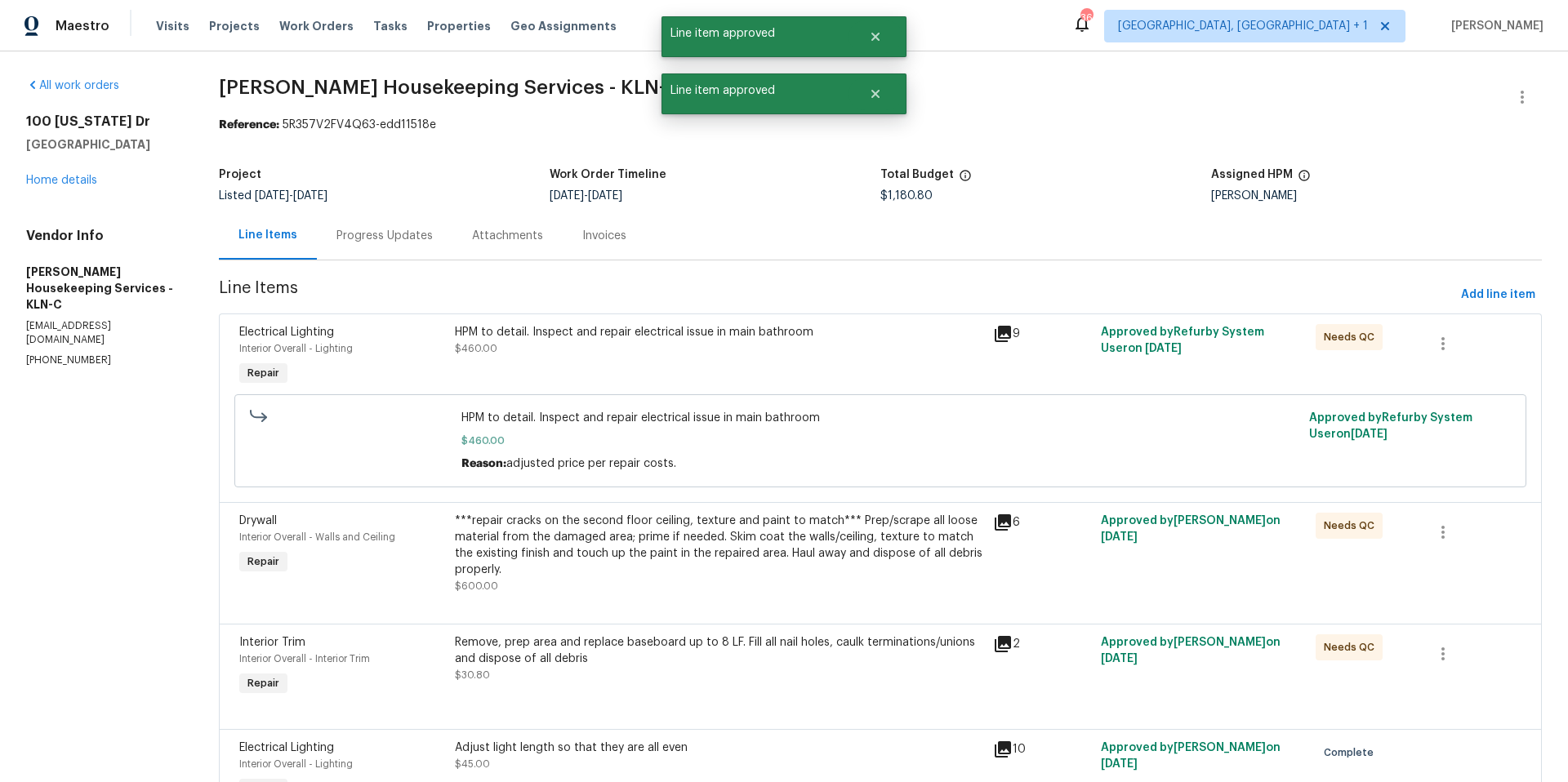
click at [776, 357] on div "HPM to detail. Inspect and repair electrical issue in main bathroom $460.00" at bounding box center [718, 357] width 538 height 75
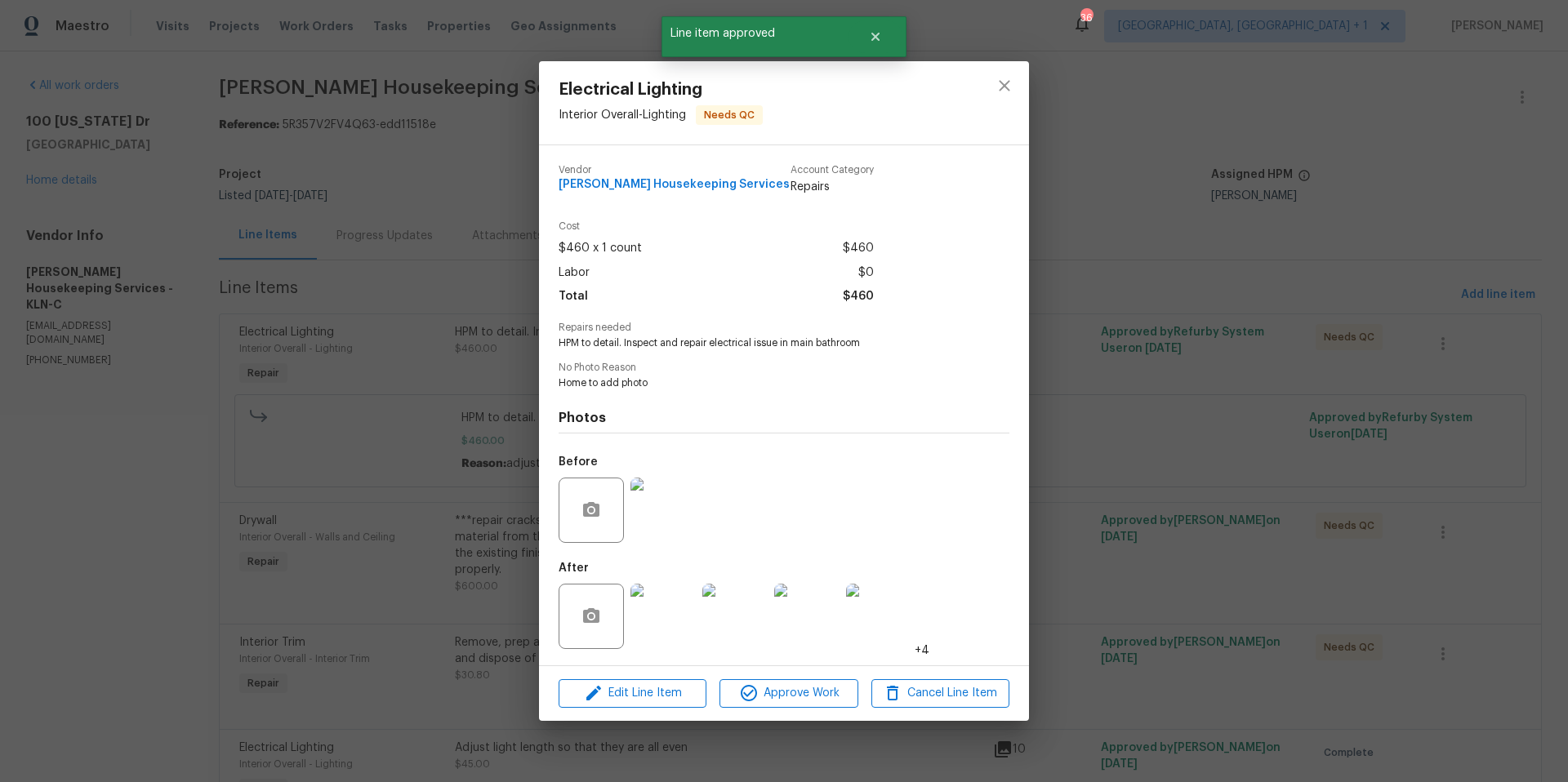
click at [476, 269] on div "Electrical Lighting Interior Overall - Lighting Needs QC Vendor [PERSON_NAME] H…" at bounding box center [784, 391] width 1568 height 782
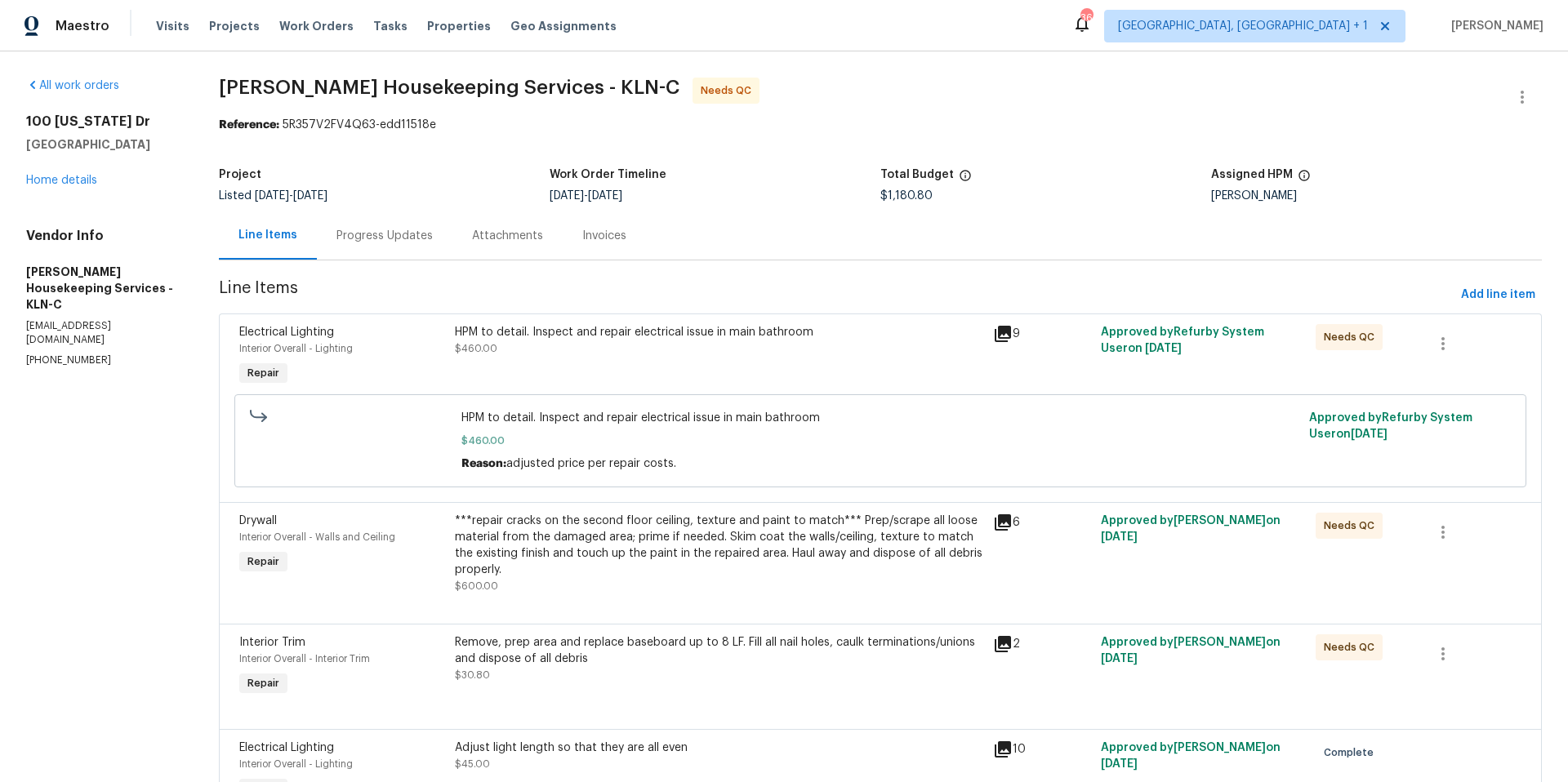
click at [796, 344] on div "HPM to detail. Inspect and repair electrical issue in main bathroom $460.00" at bounding box center [718, 340] width 528 height 32
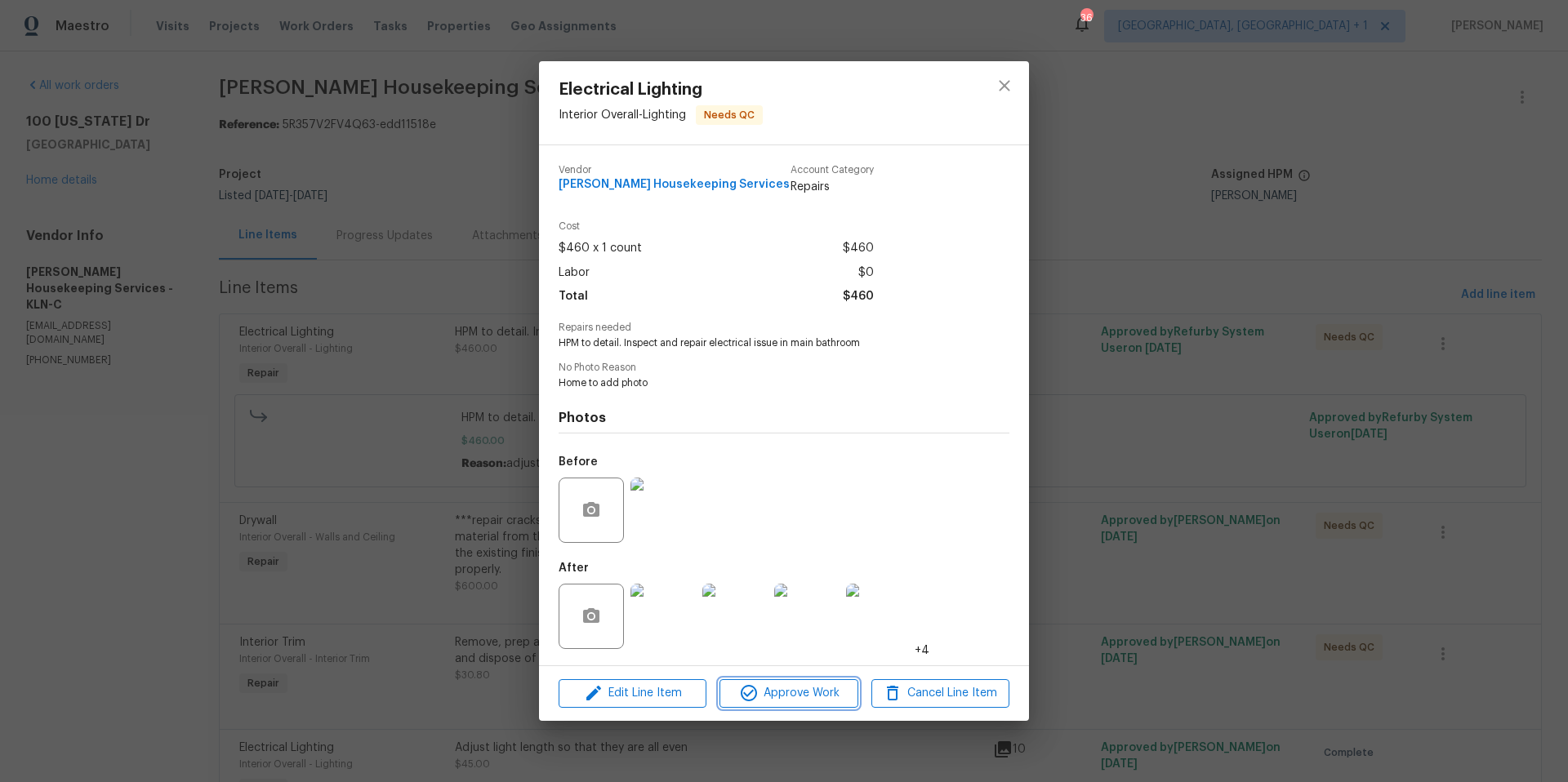
click at [791, 700] on span "Approve Work" at bounding box center [788, 693] width 129 height 21
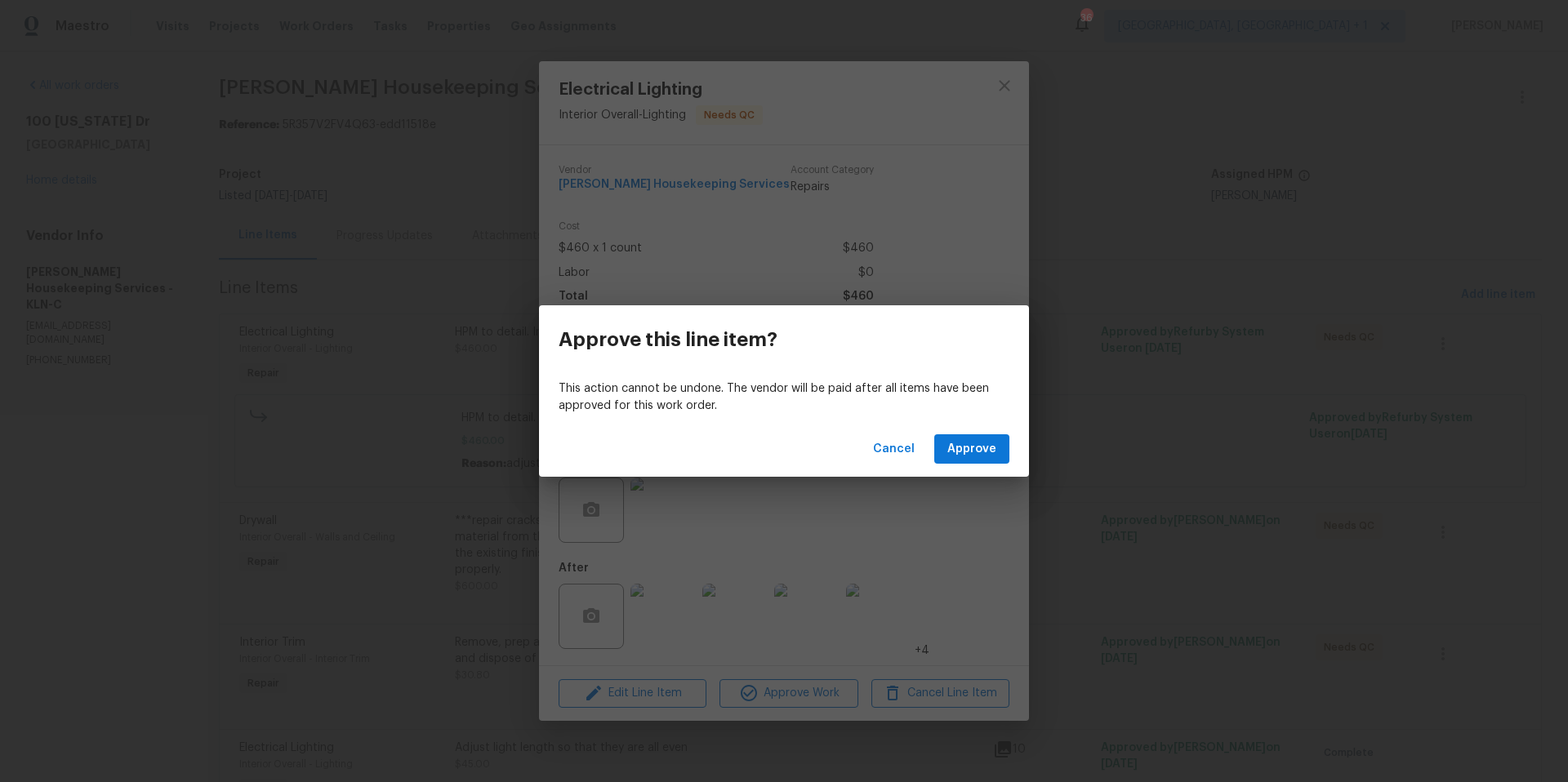
click at [978, 464] on div "Cancel Approve" at bounding box center [784, 449] width 490 height 56
click at [971, 456] on span "Approve" at bounding box center [971, 449] width 49 height 21
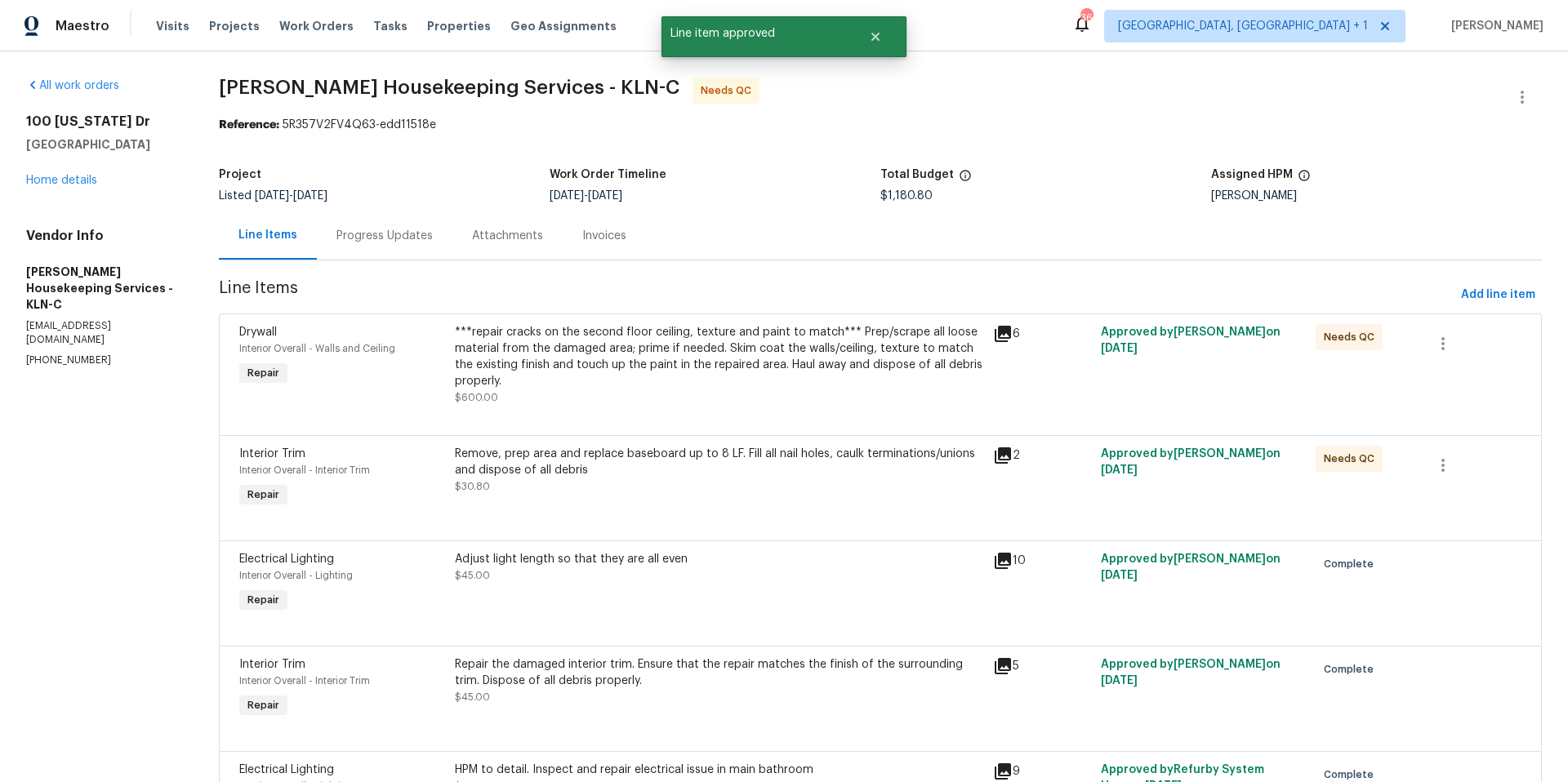
click at [778, 392] on div "***repair cracks on the second floor ceiling, texture and paint to match*** Pre…" at bounding box center [718, 365] width 528 height 81
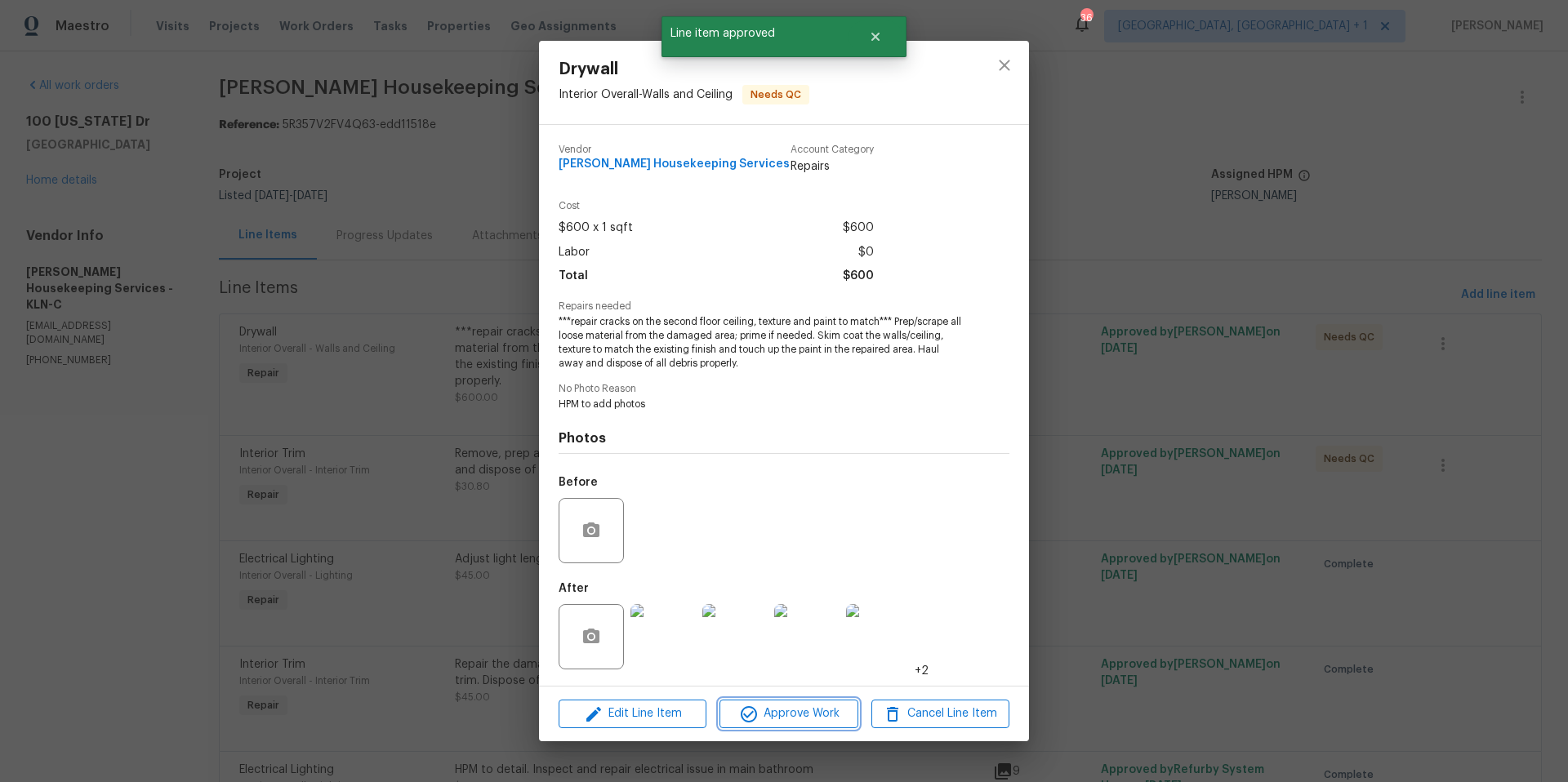
click at [762, 727] on button "Approve Work" at bounding box center [788, 714] width 138 height 28
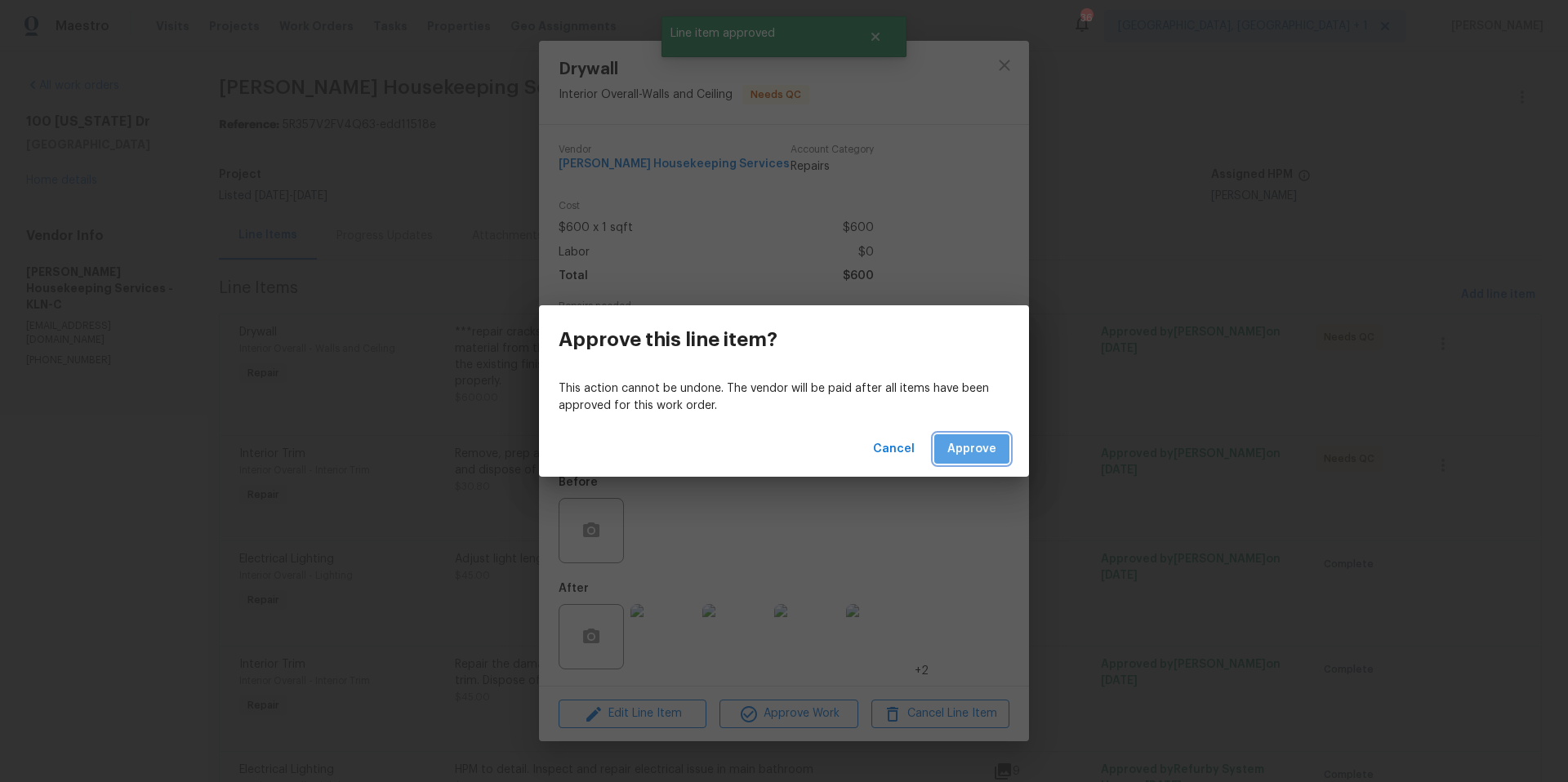
click at [966, 442] on span "Approve" at bounding box center [971, 449] width 49 height 21
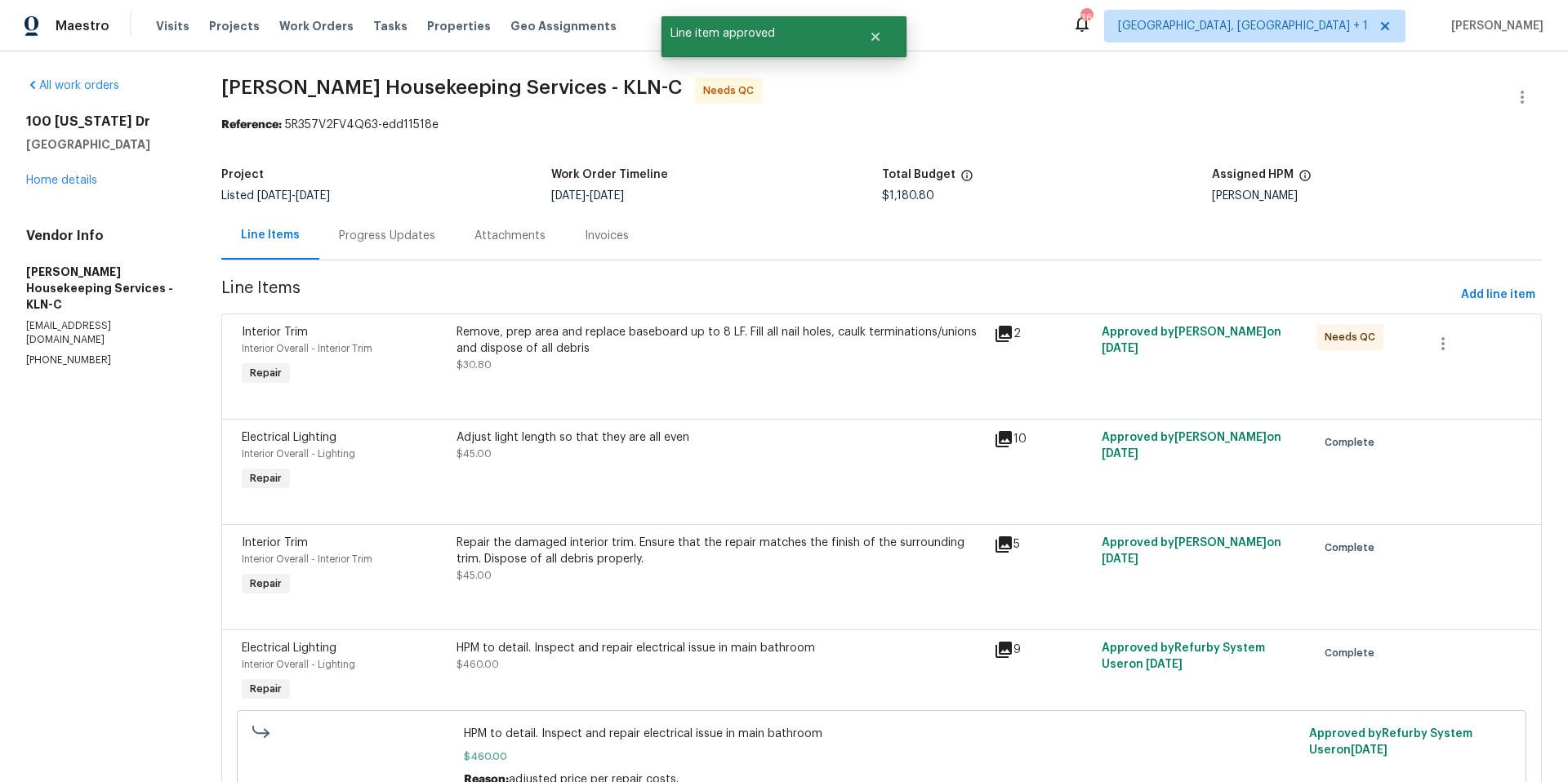
click at [801, 349] on div "Remove, prep area and replace baseboard up to 8 LF. Fill all nail holes, caulk …" at bounding box center [720, 340] width 528 height 32
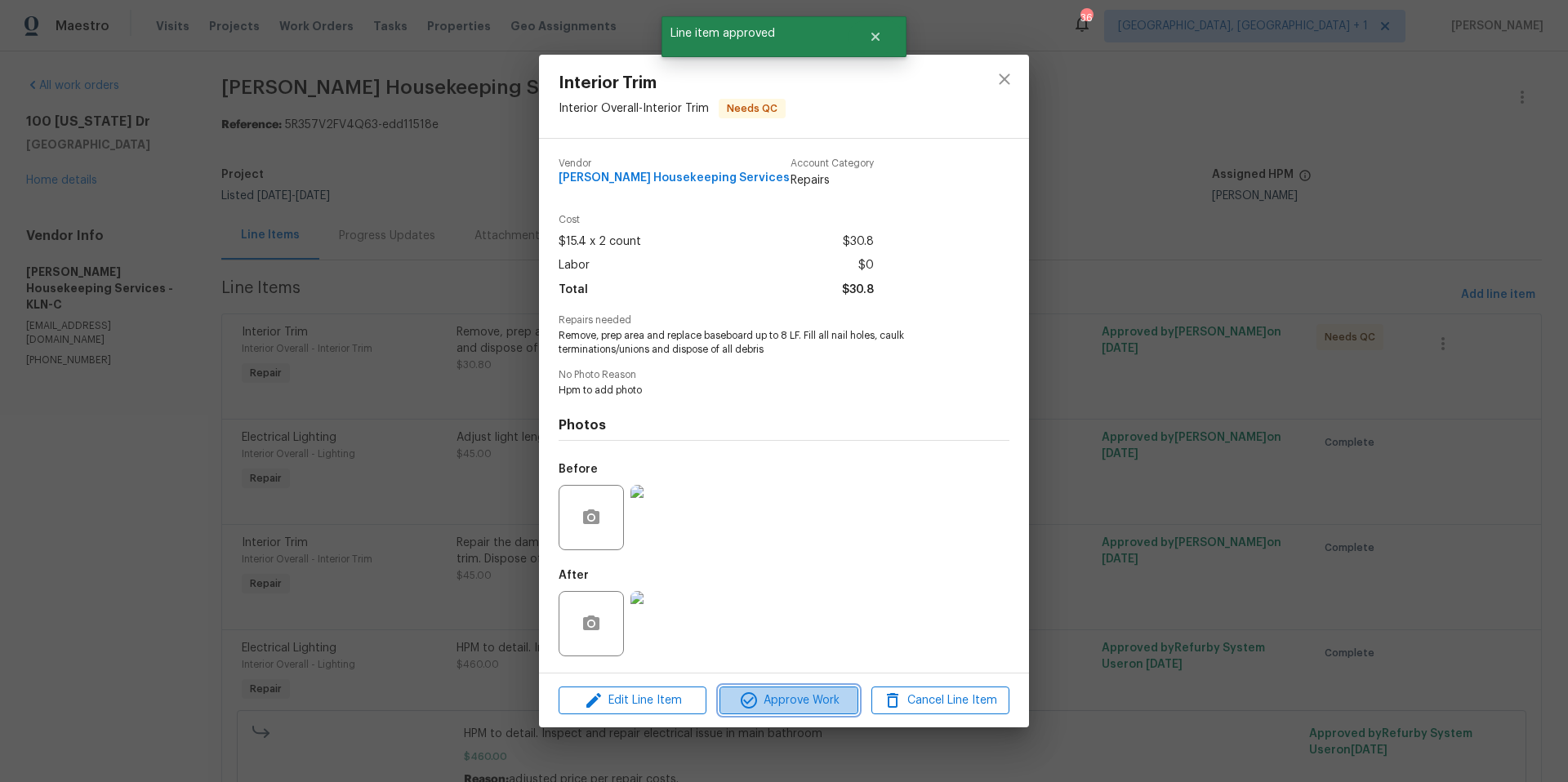
click at [798, 707] on span "Approve Work" at bounding box center [788, 701] width 129 height 21
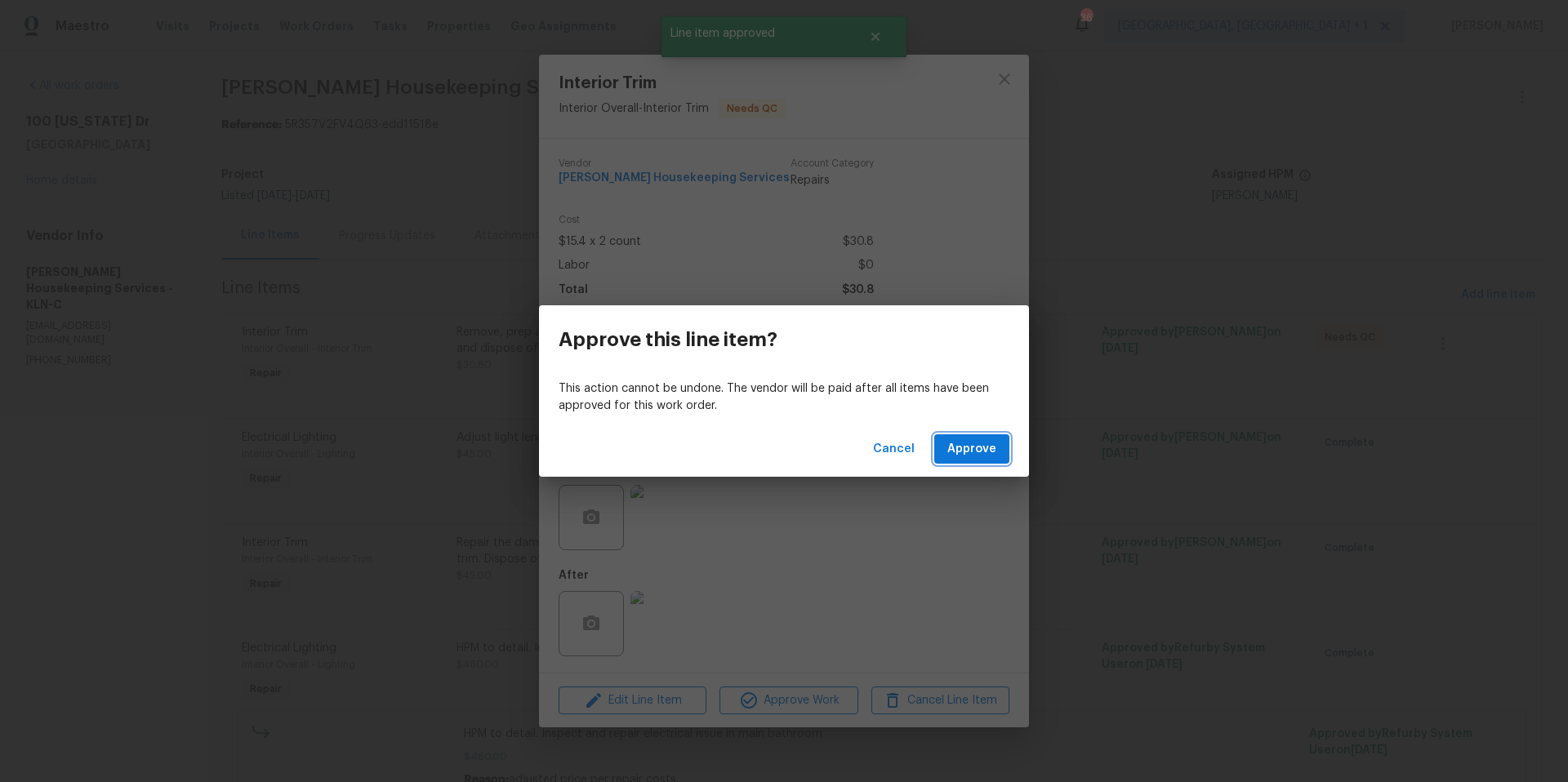
click at [986, 446] on span "Approve" at bounding box center [971, 449] width 49 height 21
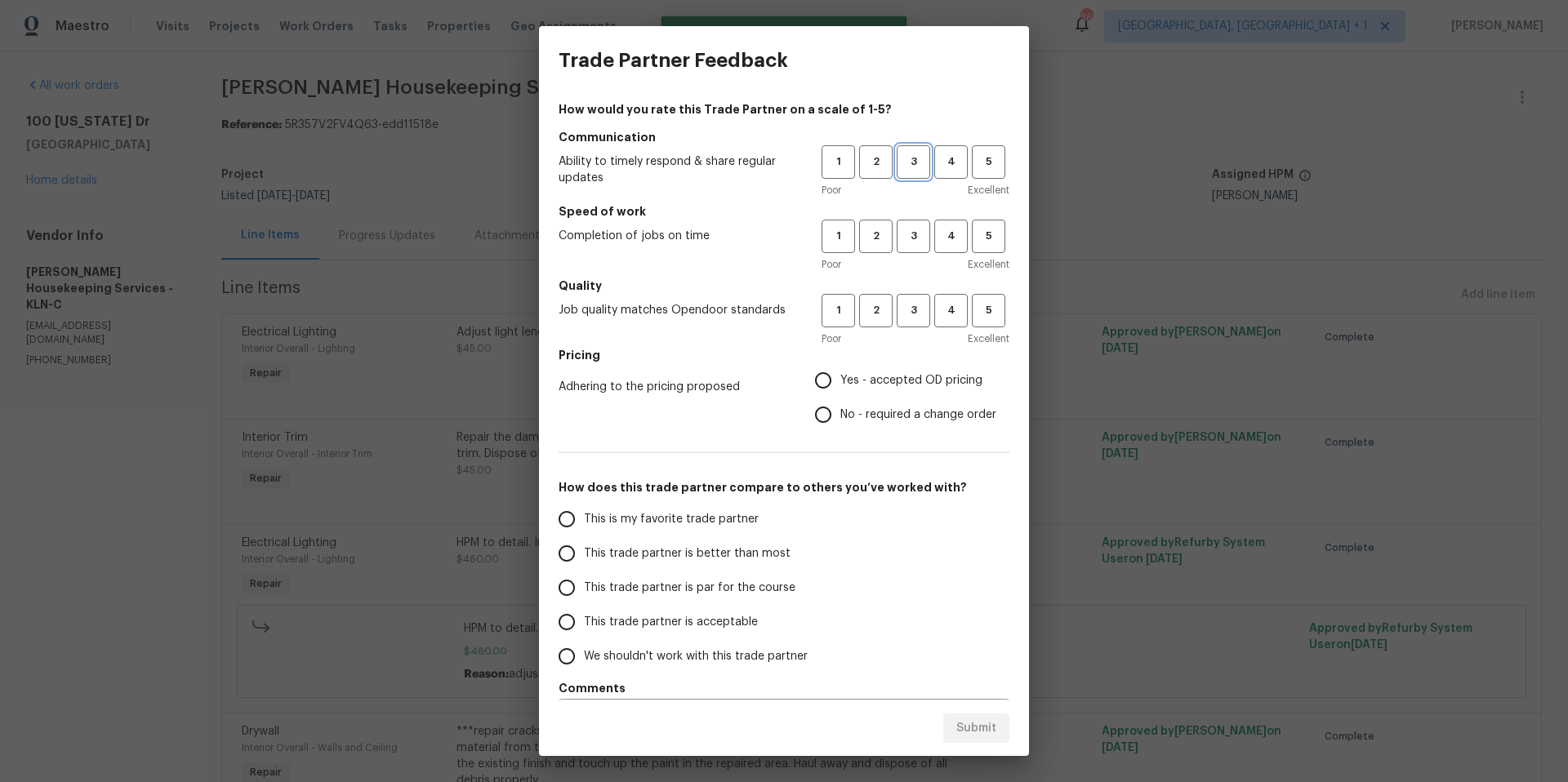
click at [898, 158] on span "3" at bounding box center [913, 162] width 30 height 19
drag, startPoint x: 897, startPoint y: 253, endPoint x: 898, endPoint y: 265, distance: 12.0
click at [897, 253] on div "1 2 3 4 5 Poor Excellent" at bounding box center [915, 246] width 187 height 53
drag, startPoint x: 913, startPoint y: 236, endPoint x: 905, endPoint y: 292, distance: 56.6
click at [913, 236] on span "3" at bounding box center [913, 236] width 30 height 19
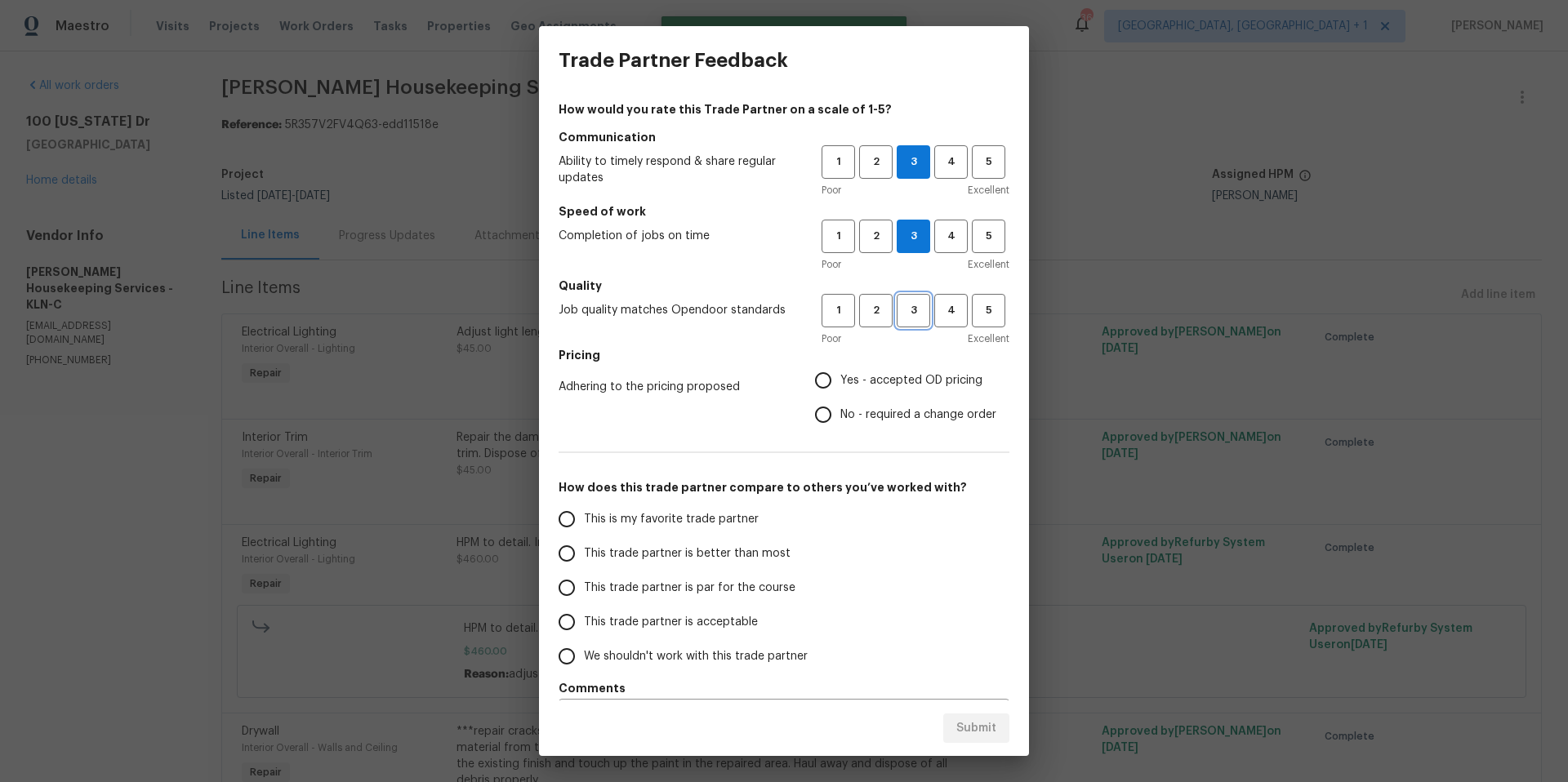
drag, startPoint x: 904, startPoint y: 312, endPoint x: 823, endPoint y: 390, distance: 112.4
click at [904, 315] on span "3" at bounding box center [913, 310] width 30 height 19
click at [824, 386] on input "Yes - accepted OD pricing" at bounding box center [823, 380] width 34 height 34
radio input "true"
click at [594, 595] on span "This trade partner is par for the course" at bounding box center [689, 588] width 212 height 17
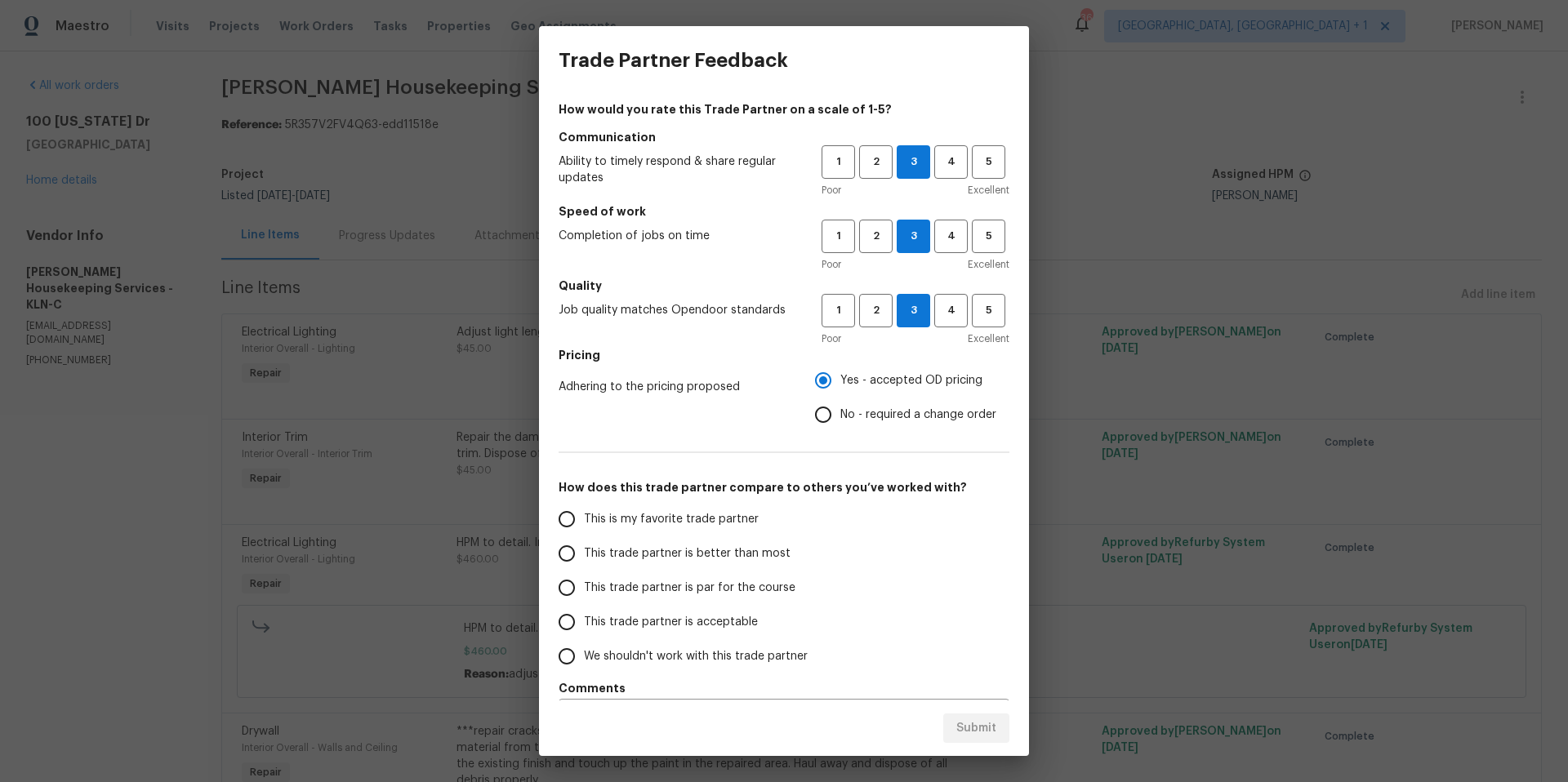
click at [584, 595] on input "This trade partner is par for the course" at bounding box center [567, 587] width 34 height 34
click at [974, 726] on span "Submit" at bounding box center [976, 728] width 40 height 21
radio input "true"
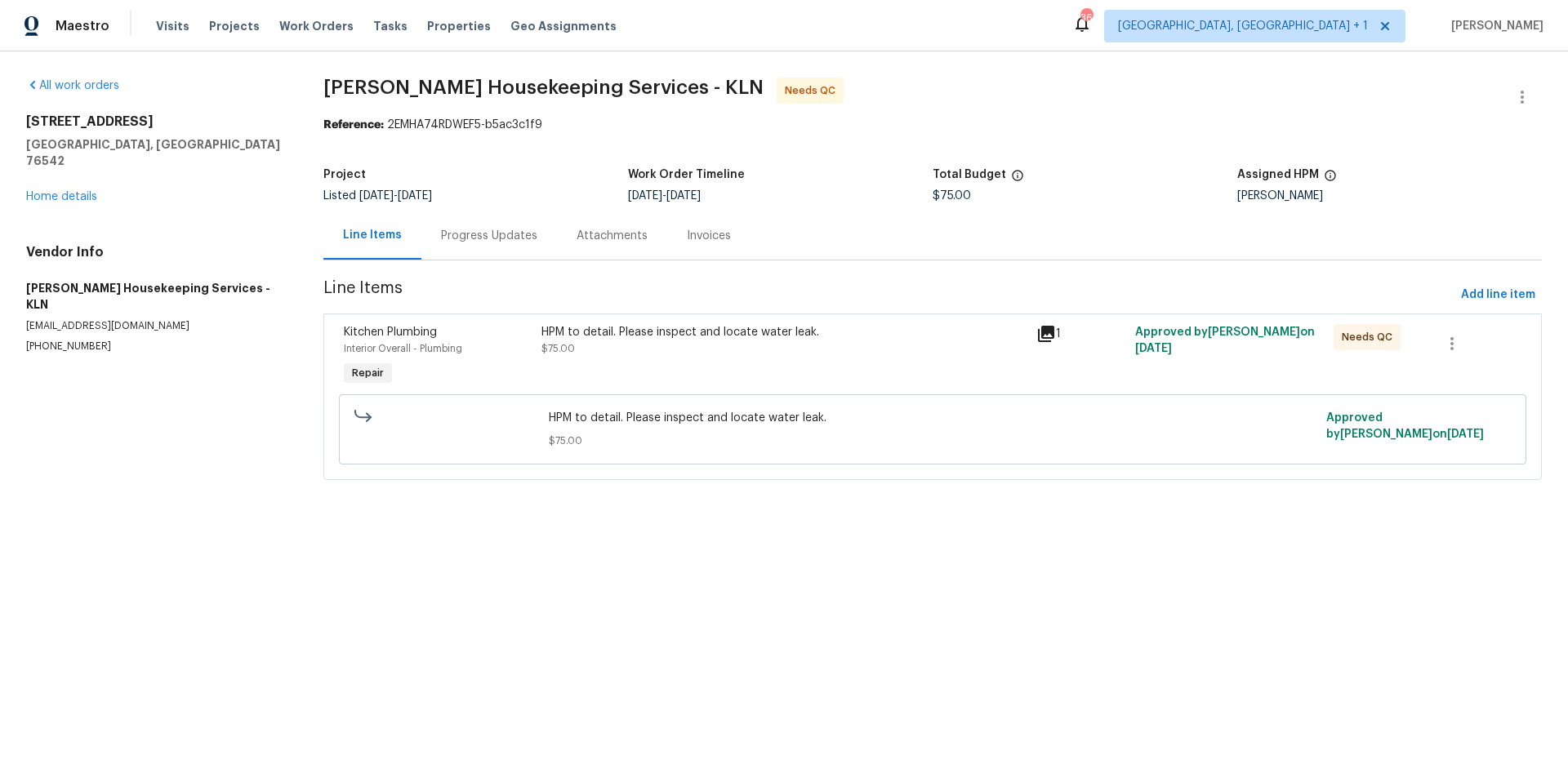
click at [1038, 334] on icon at bounding box center [1046, 334] width 17 height 17
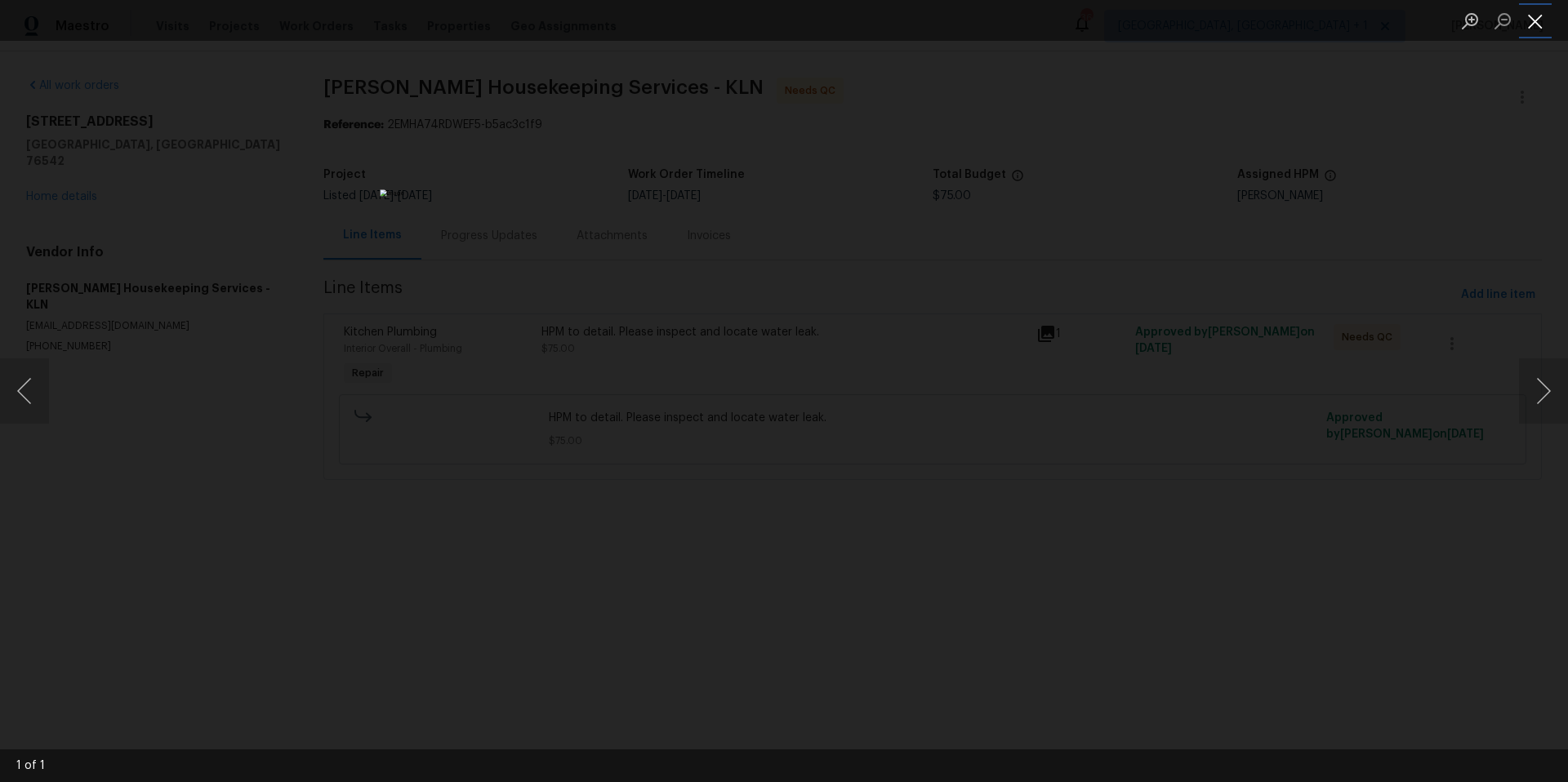
click at [1530, 27] on button "Close lightbox" at bounding box center [1535, 21] width 32 height 28
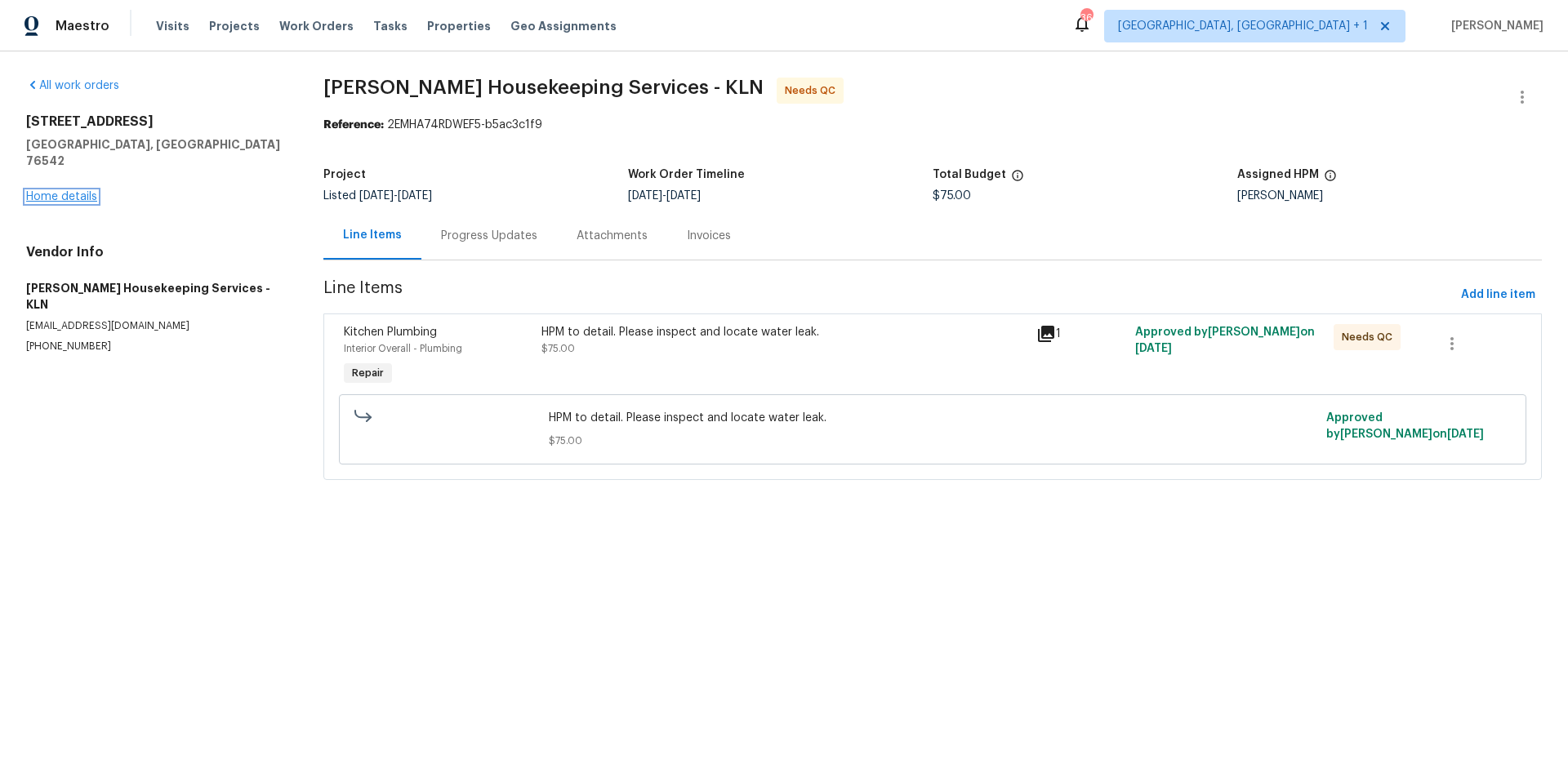
click at [73, 191] on link "Home details" at bounding box center [62, 197] width 71 height 12
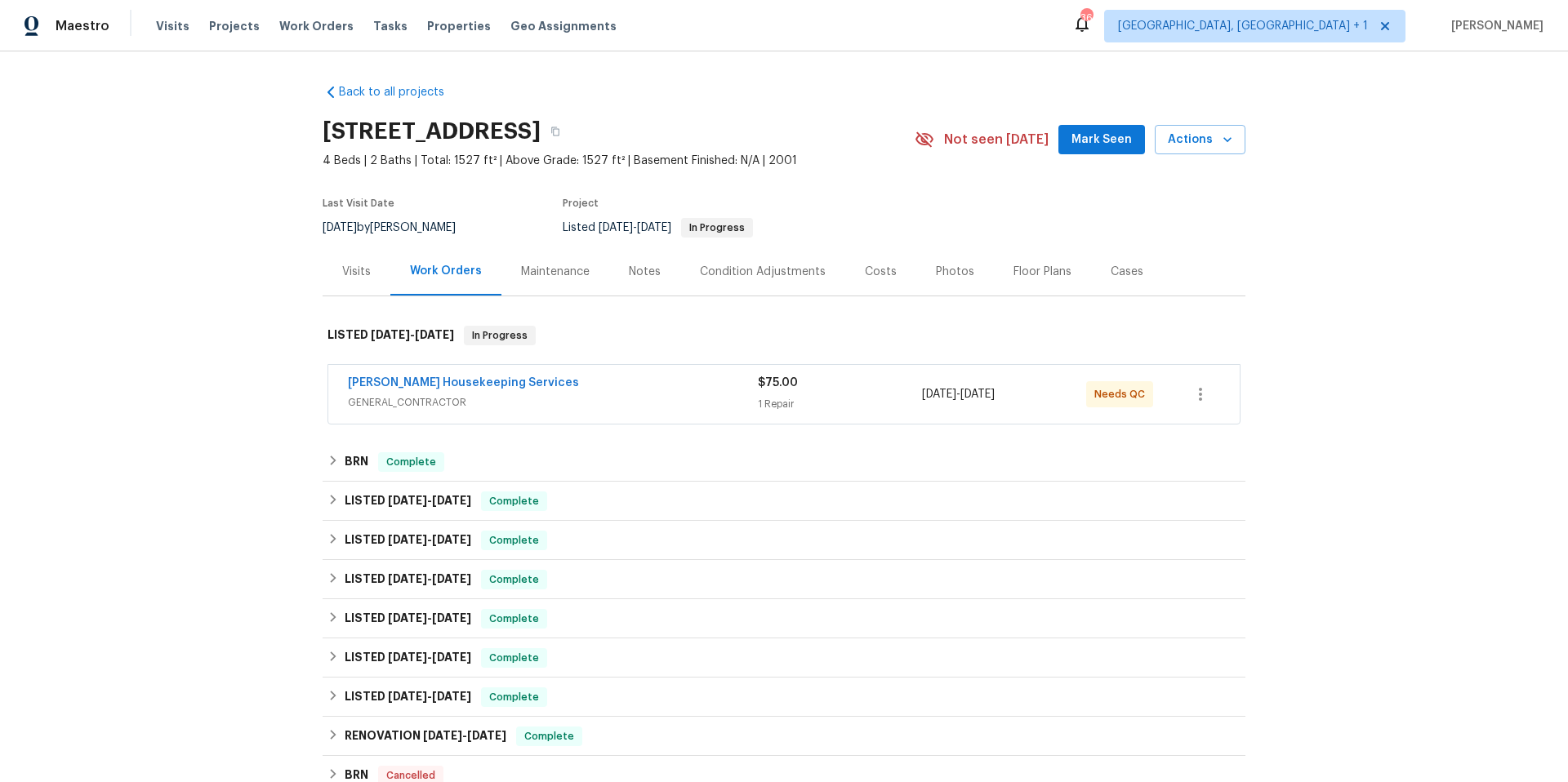
click at [524, 382] on div "[PERSON_NAME] Housekeeping Services" at bounding box center [553, 385] width 410 height 20
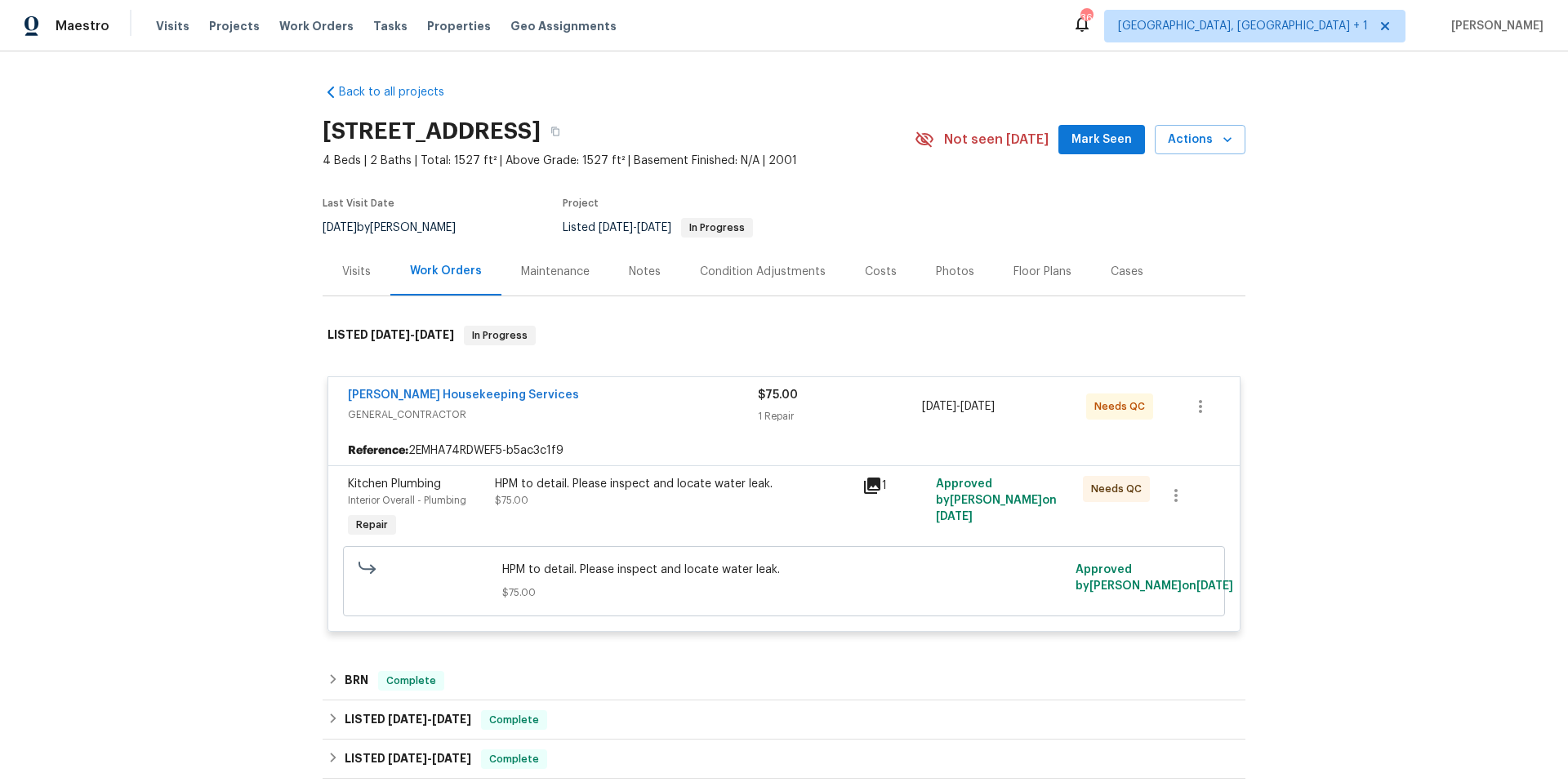
click at [618, 416] on span "GENERAL_CONTRACTOR" at bounding box center [553, 415] width 410 height 17
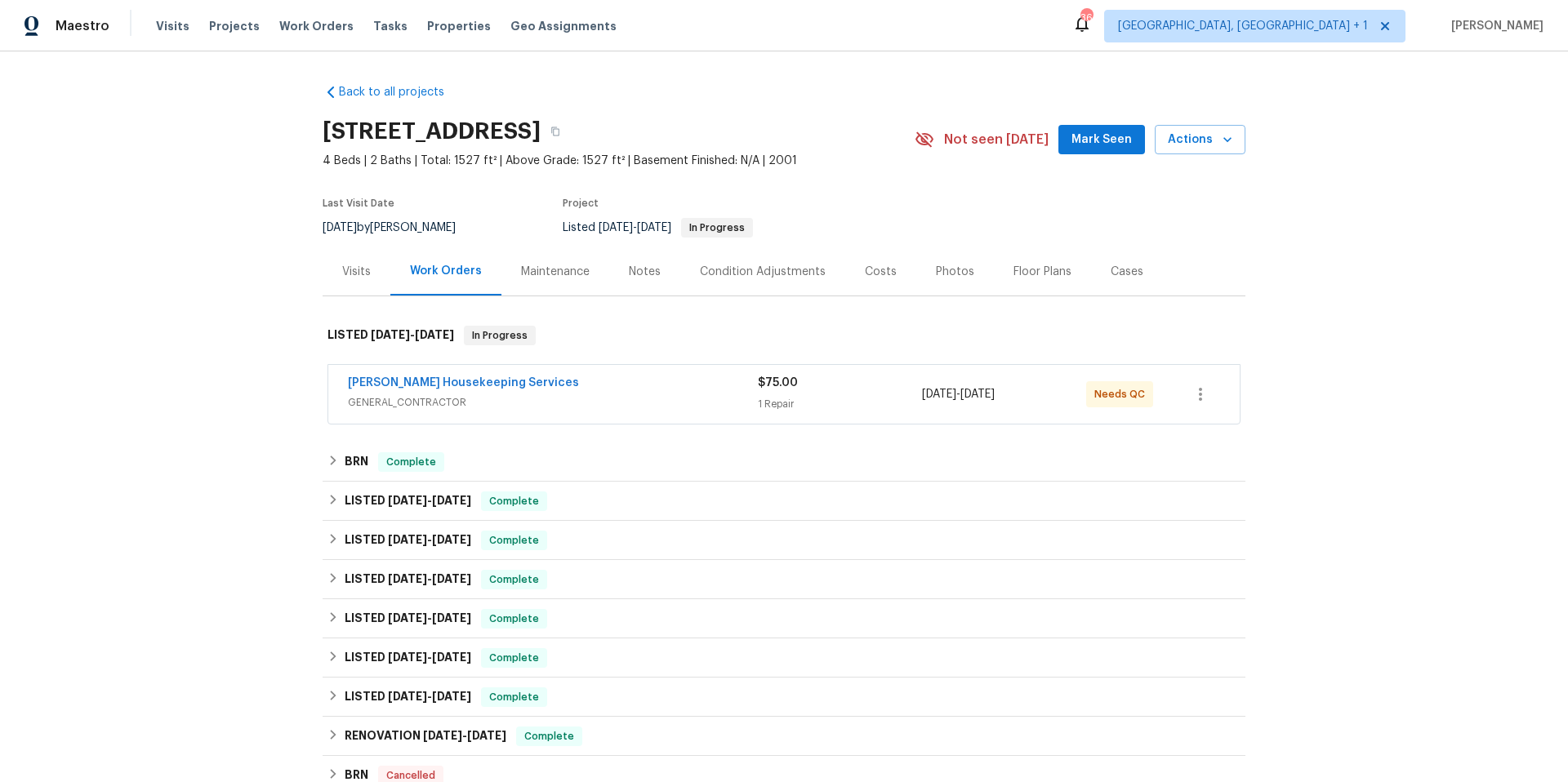
drag, startPoint x: 618, startPoint y: 394, endPoint x: 634, endPoint y: 404, distance: 18.9
click at [619, 395] on span "GENERAL_CONTRACTOR" at bounding box center [553, 403] width 410 height 17
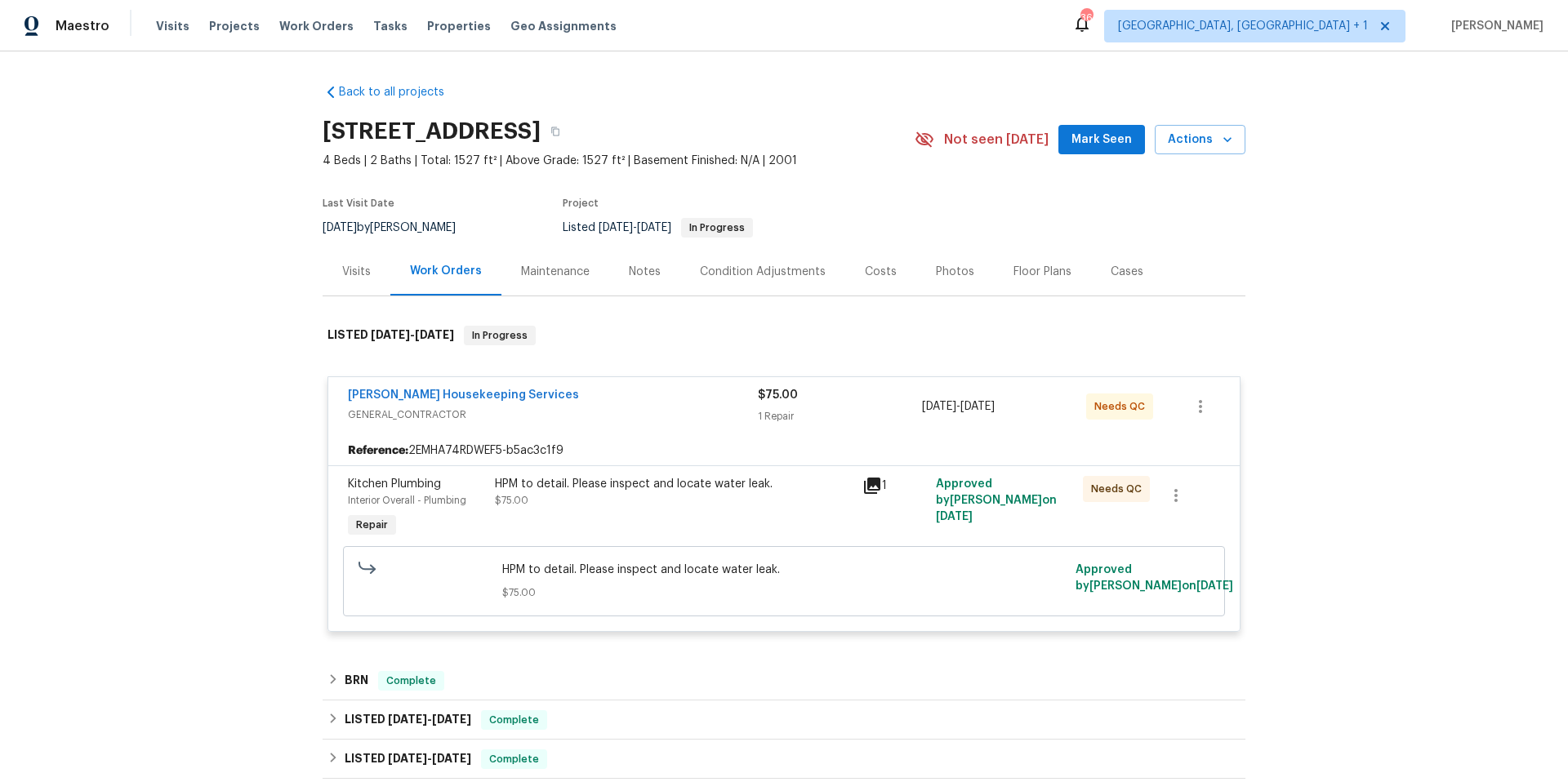
click at [626, 493] on div "HPM to detail. Please inspect and locate water leak. $75.00" at bounding box center [674, 492] width 358 height 32
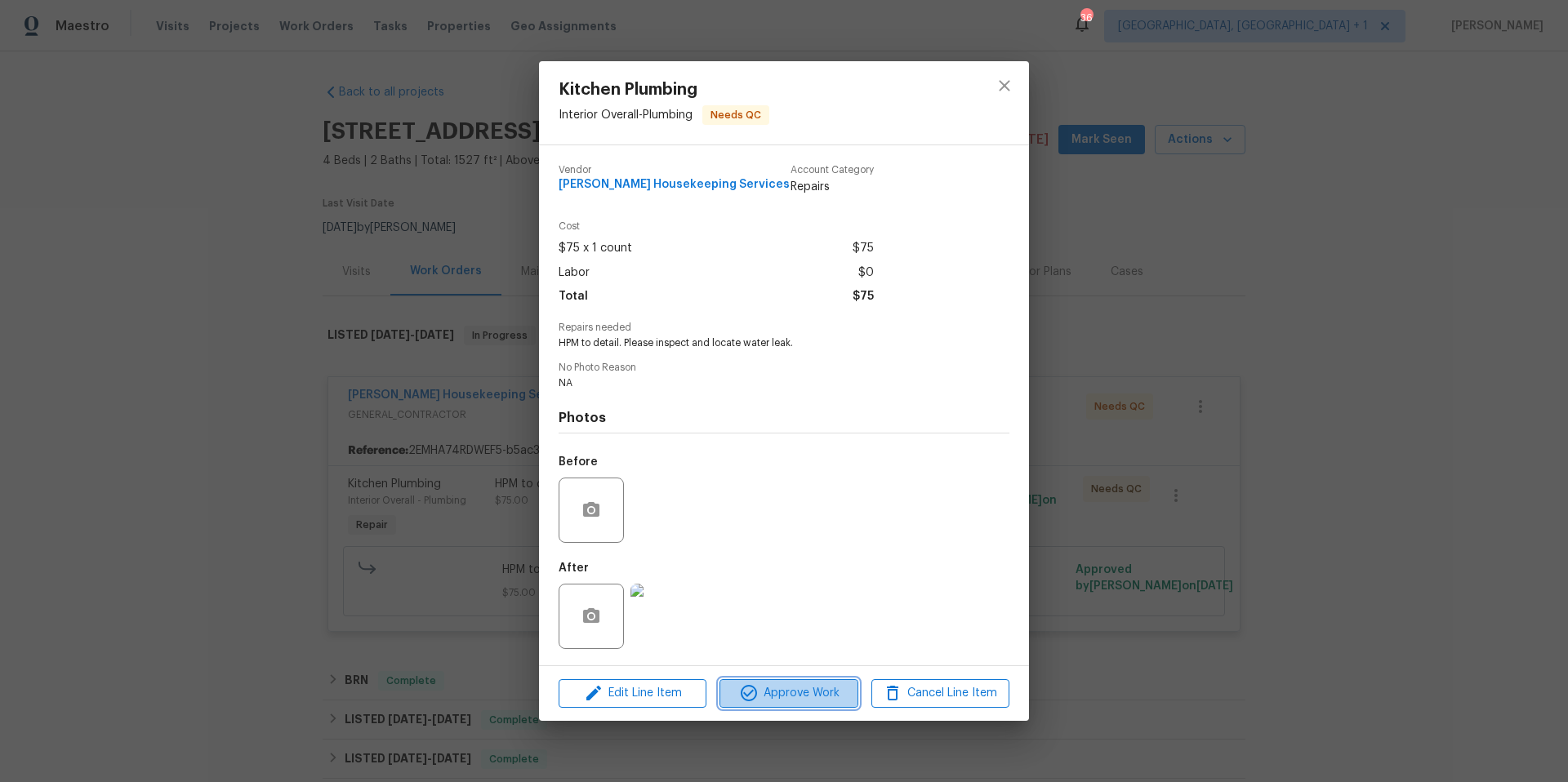
click at [801, 690] on span "Approve Work" at bounding box center [788, 693] width 129 height 21
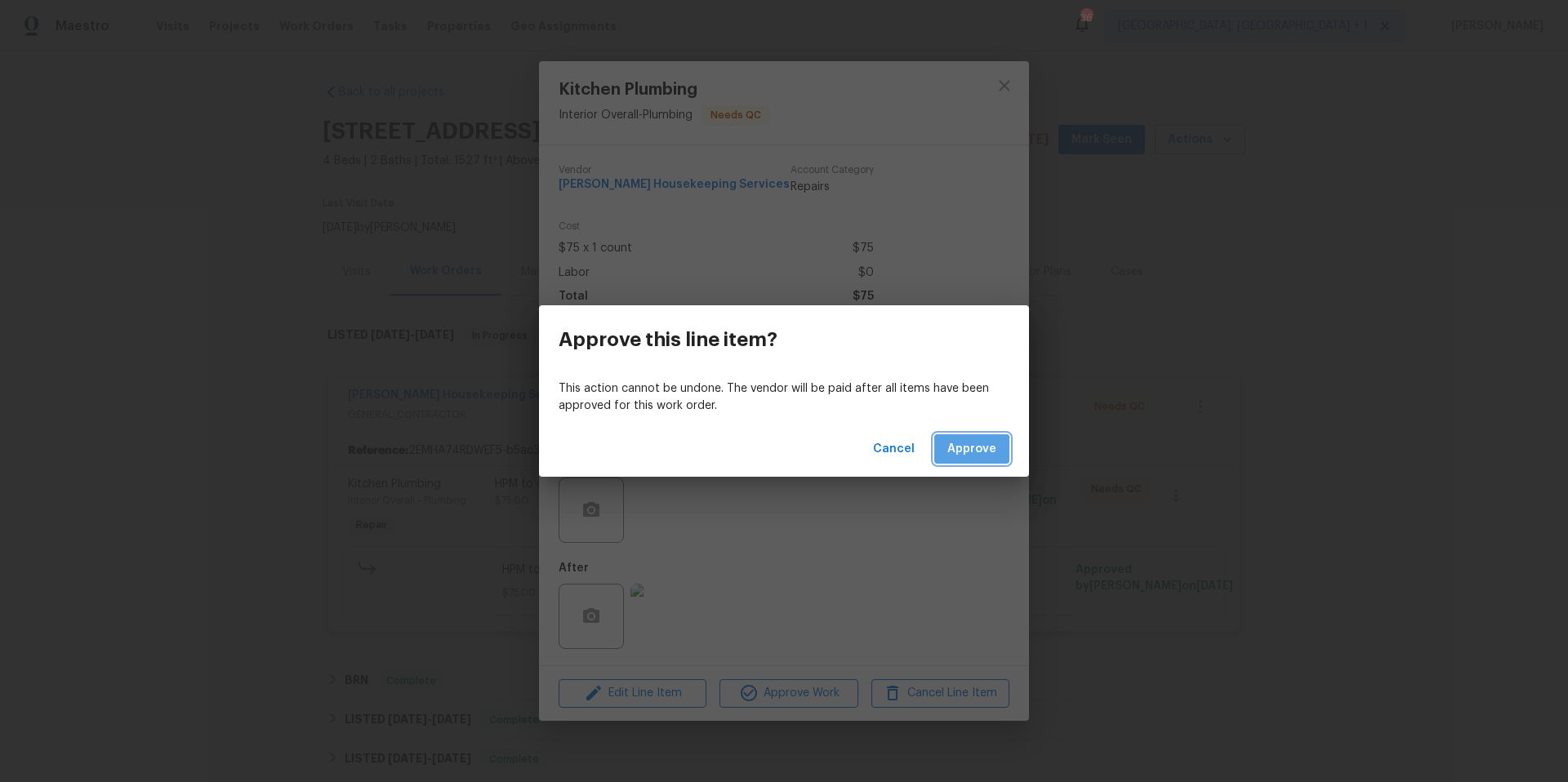
click at [953, 455] on span "Approve" at bounding box center [971, 449] width 49 height 21
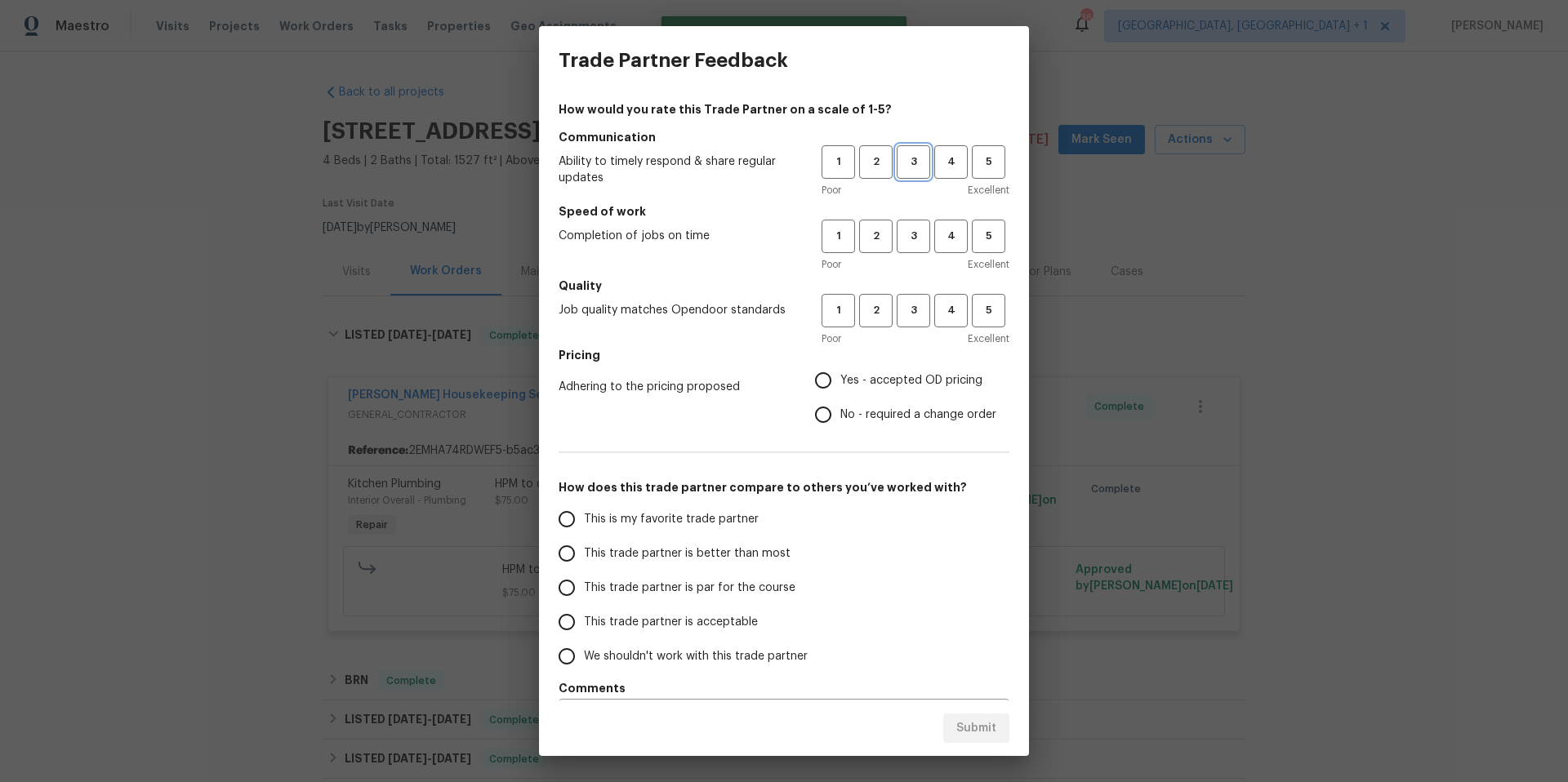
click at [903, 149] on button "3" at bounding box center [913, 162] width 33 height 33
click at [907, 234] on span "3" at bounding box center [913, 236] width 30 height 19
drag, startPoint x: 912, startPoint y: 316, endPoint x: 890, endPoint y: 342, distance: 34.1
click at [911, 318] on span "3" at bounding box center [913, 310] width 30 height 19
click at [840, 380] on span "Yes - accepted OD pricing" at bounding box center [911, 381] width 142 height 17
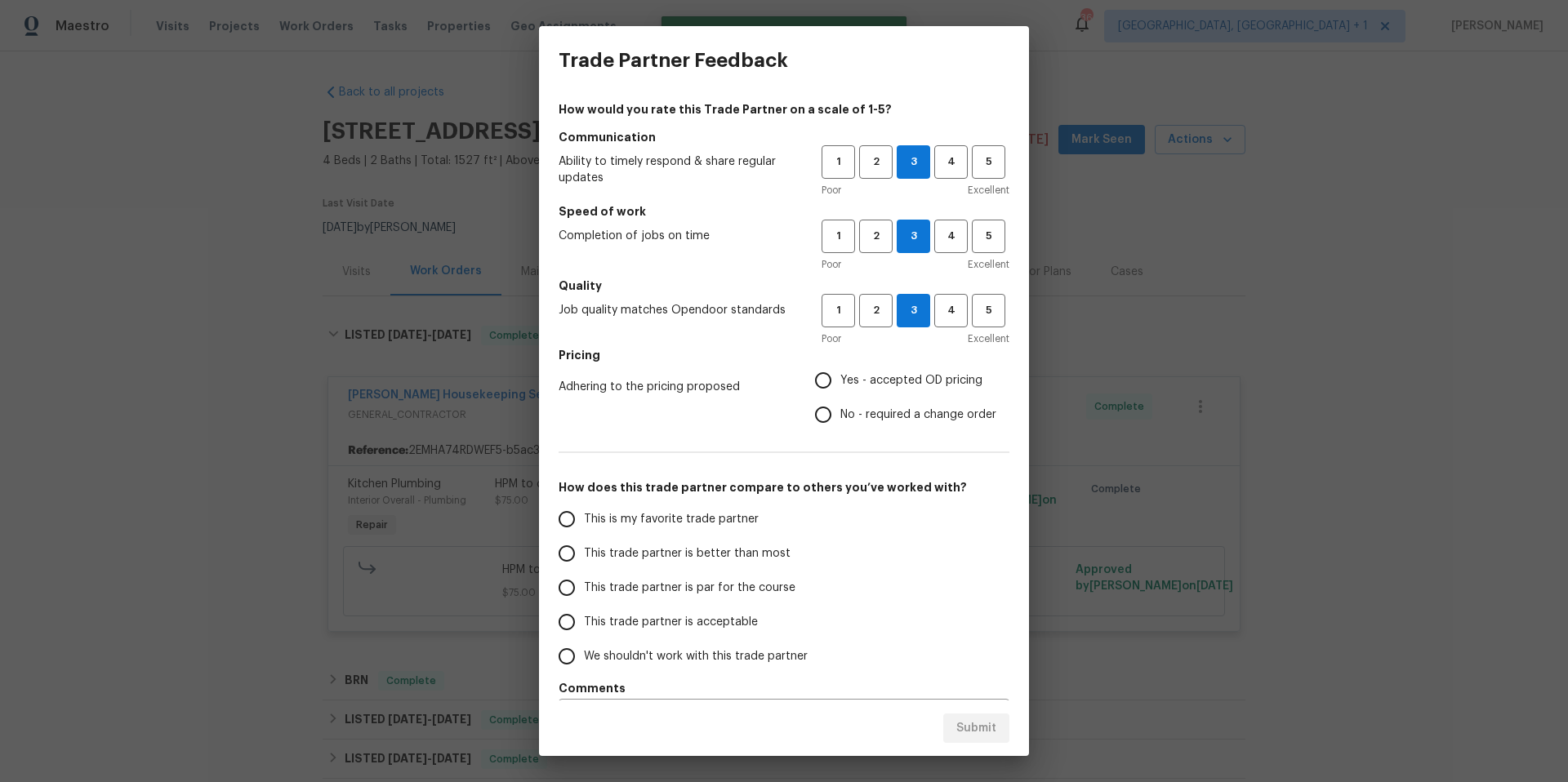
click at [829, 380] on input "Yes - accepted OD pricing" at bounding box center [823, 380] width 34 height 34
radio input "true"
click at [571, 592] on input "This trade partner is par for the course" at bounding box center [567, 587] width 34 height 34
click at [1005, 729] on button "Submit" at bounding box center [976, 728] width 66 height 30
radio input "true"
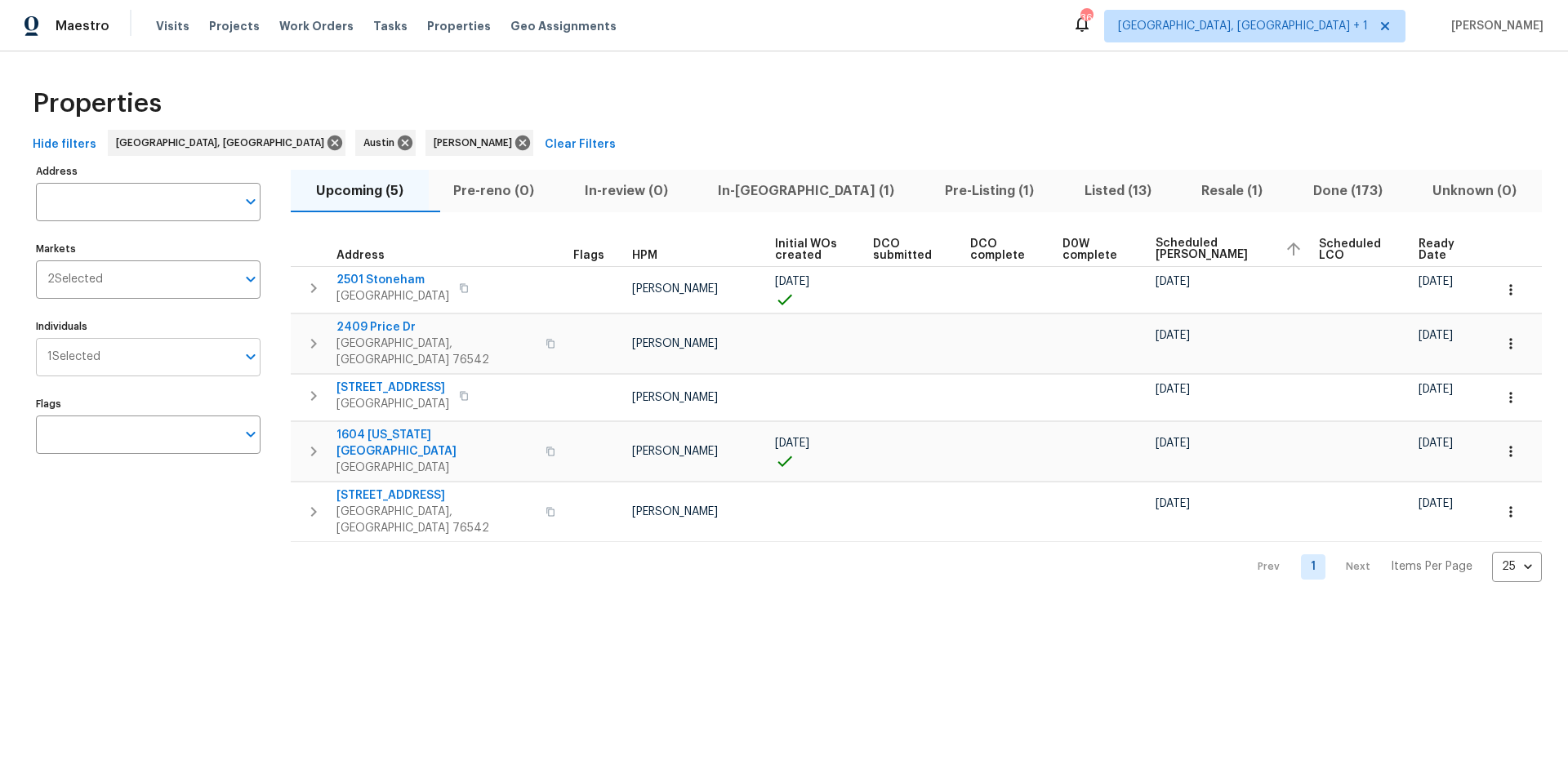
click at [182, 346] on input "Individuals" at bounding box center [168, 357] width 135 height 38
type input "martin chagolla"
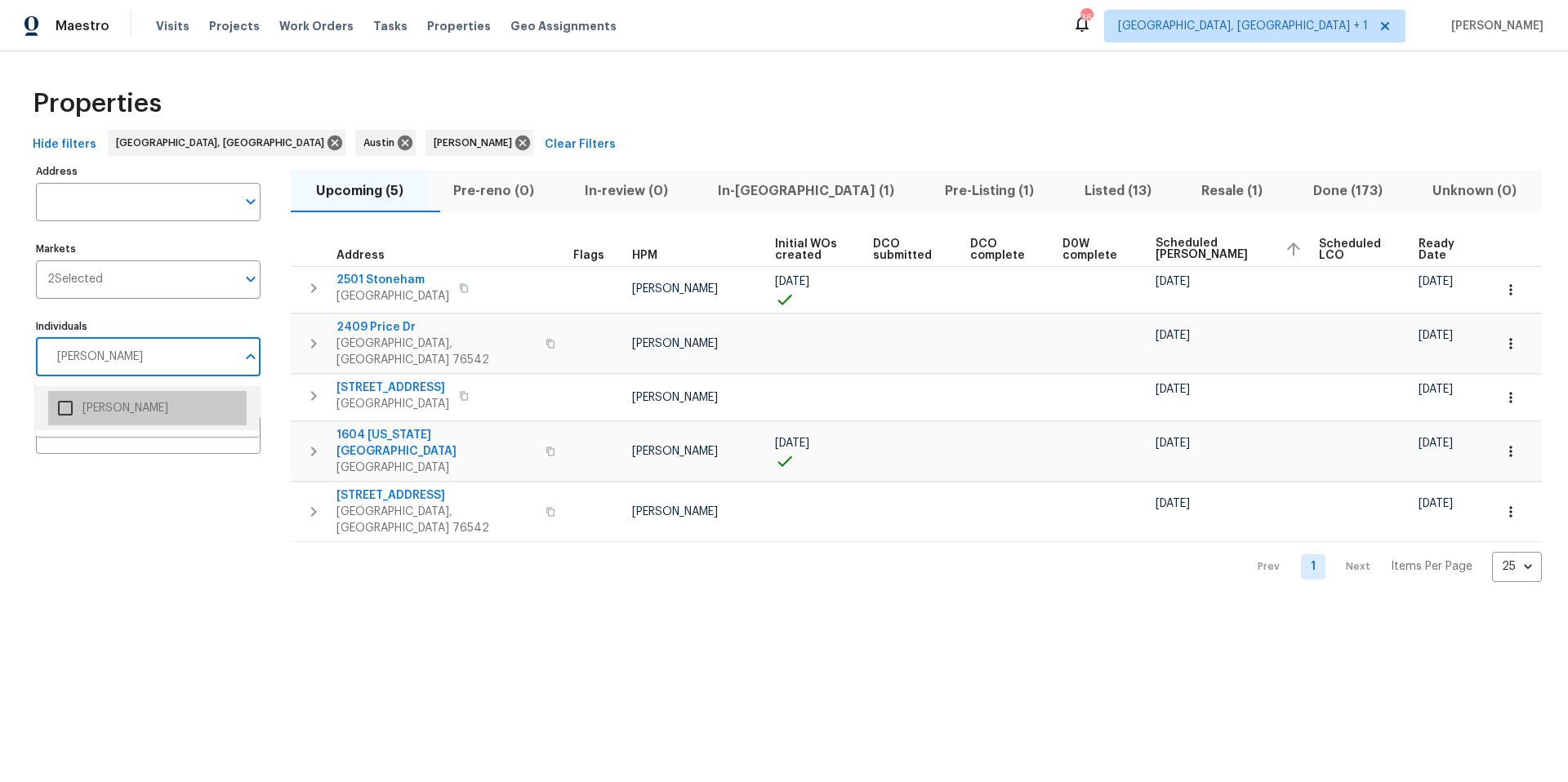
click at [144, 404] on li "[PERSON_NAME]" at bounding box center [147, 408] width 198 height 34
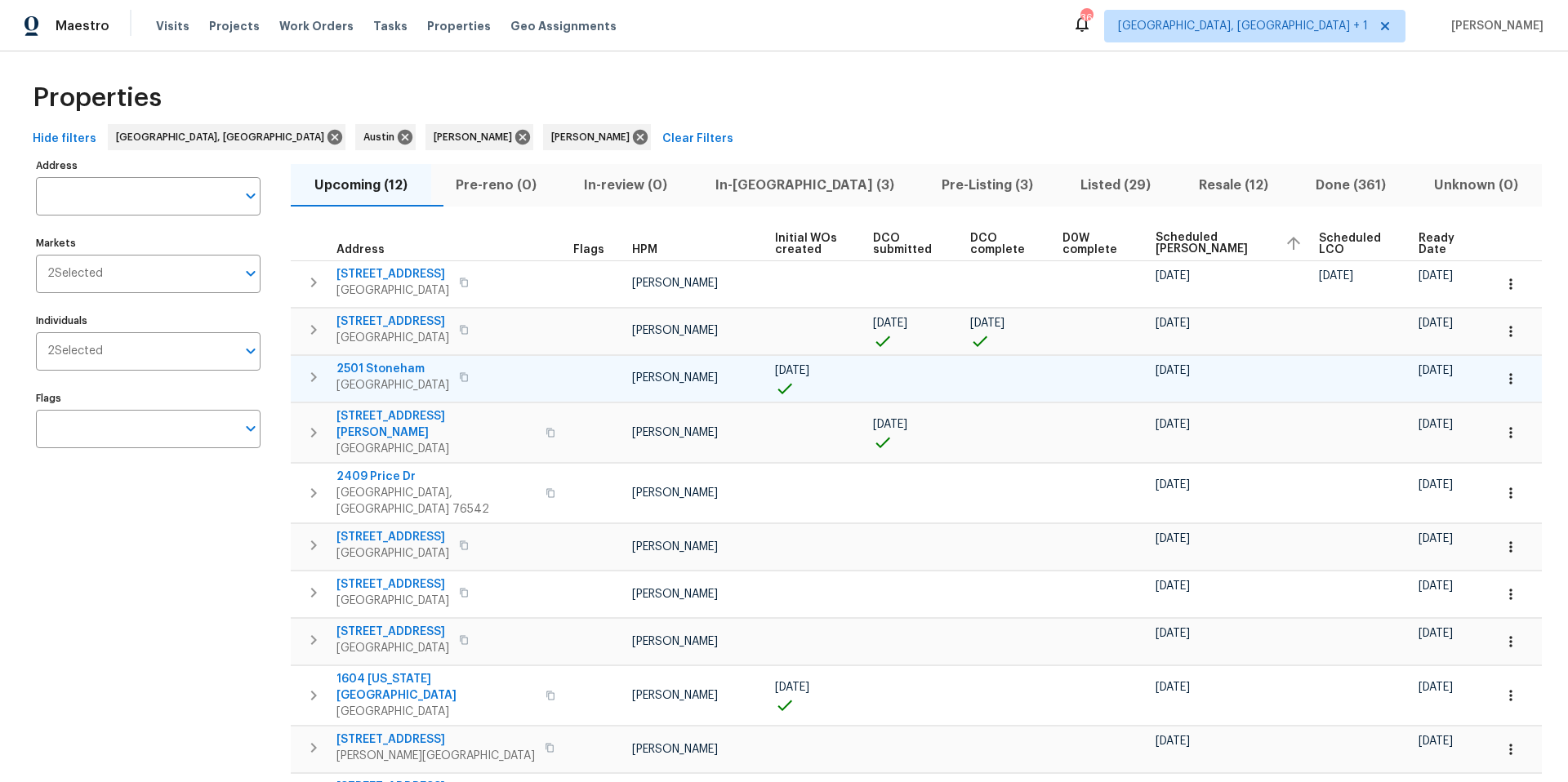
scroll to position [7, 0]
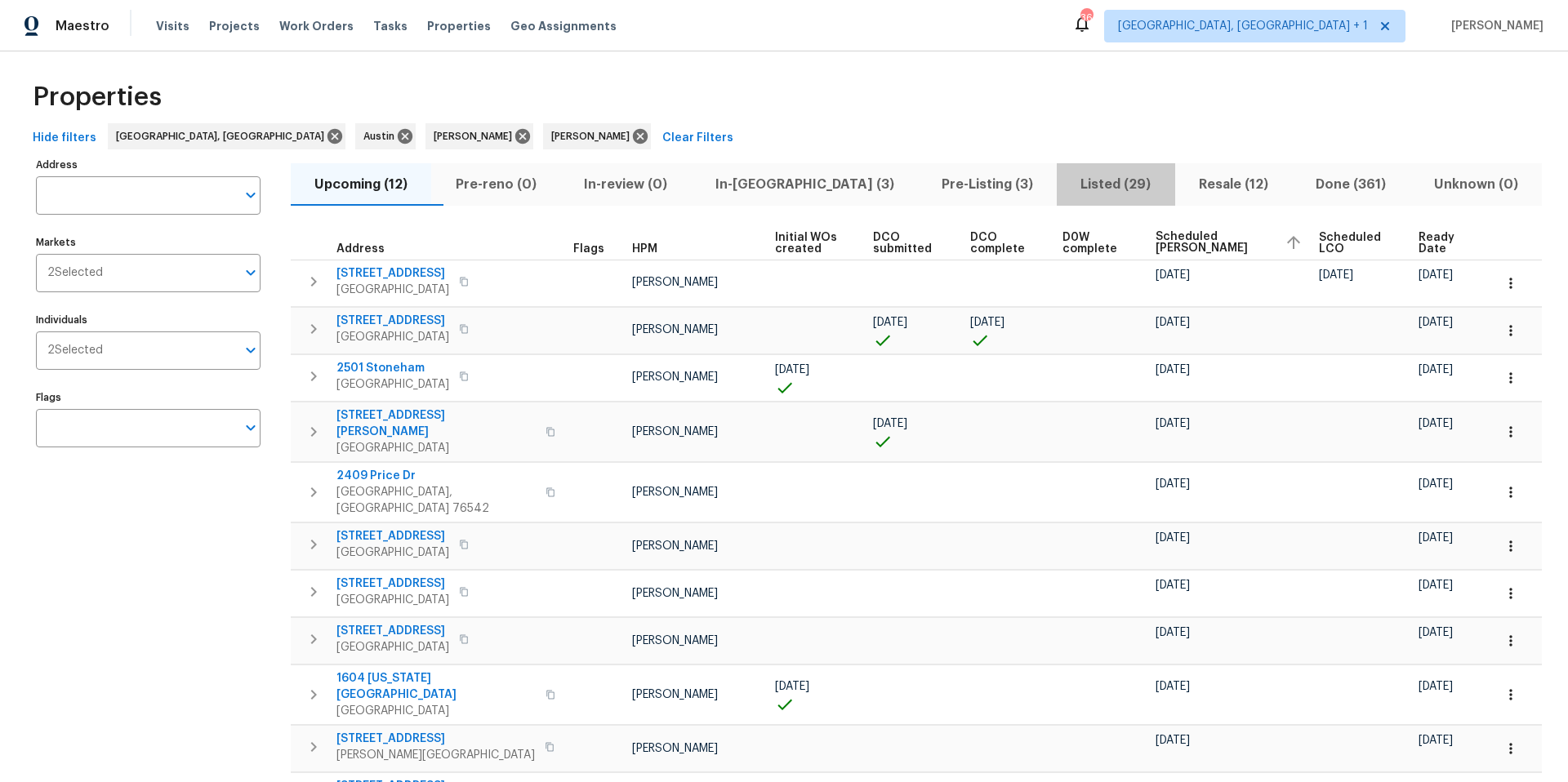
click at [1067, 189] on span "Listed (29)" at bounding box center [1116, 185] width 98 height 23
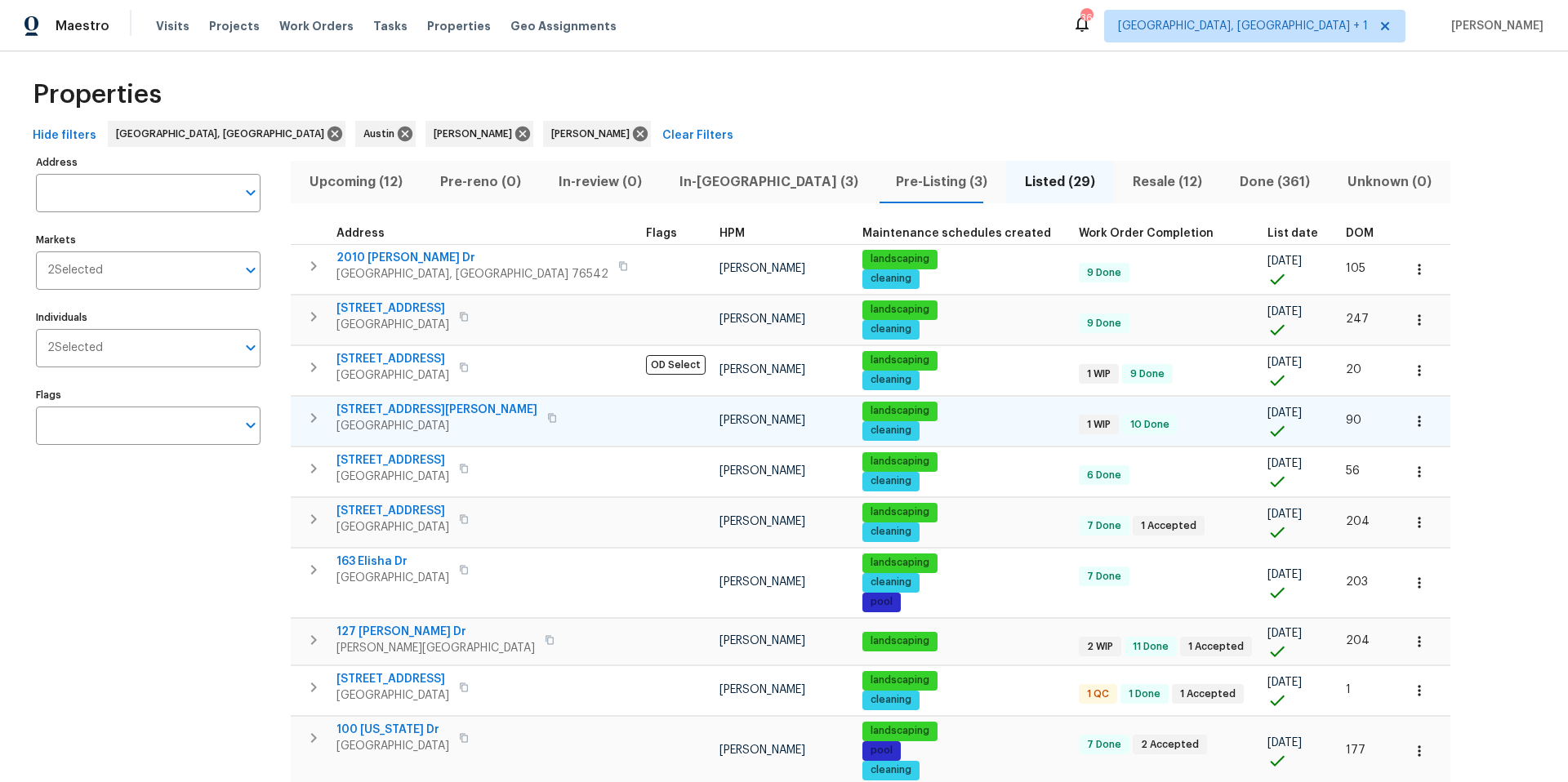
scroll to position [21, 0]
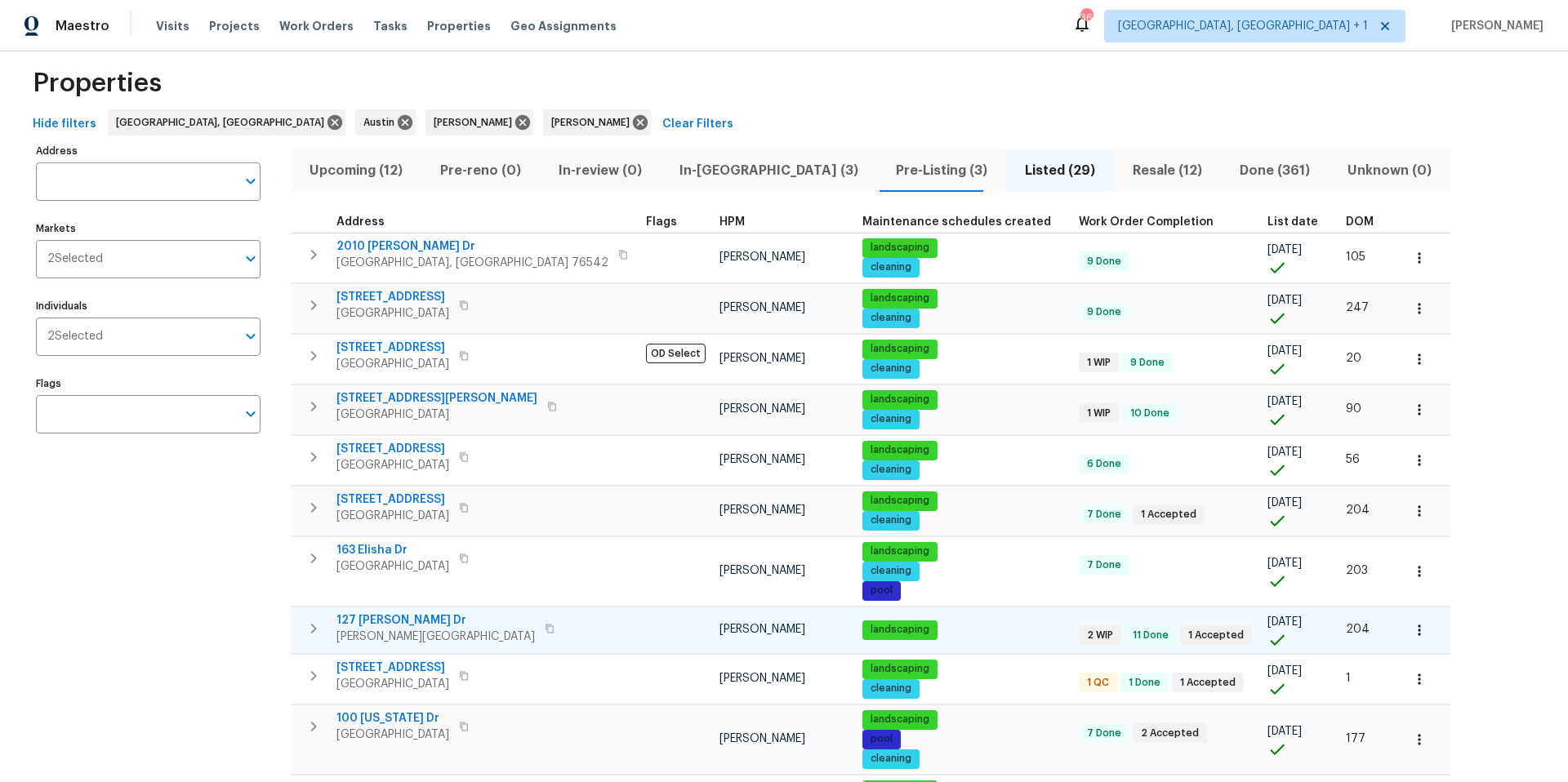
click at [380, 616] on span "127 [PERSON_NAME] Dr" at bounding box center [436, 620] width 198 height 17
click at [343, 167] on span "Upcoming (12)" at bounding box center [356, 171] width 111 height 23
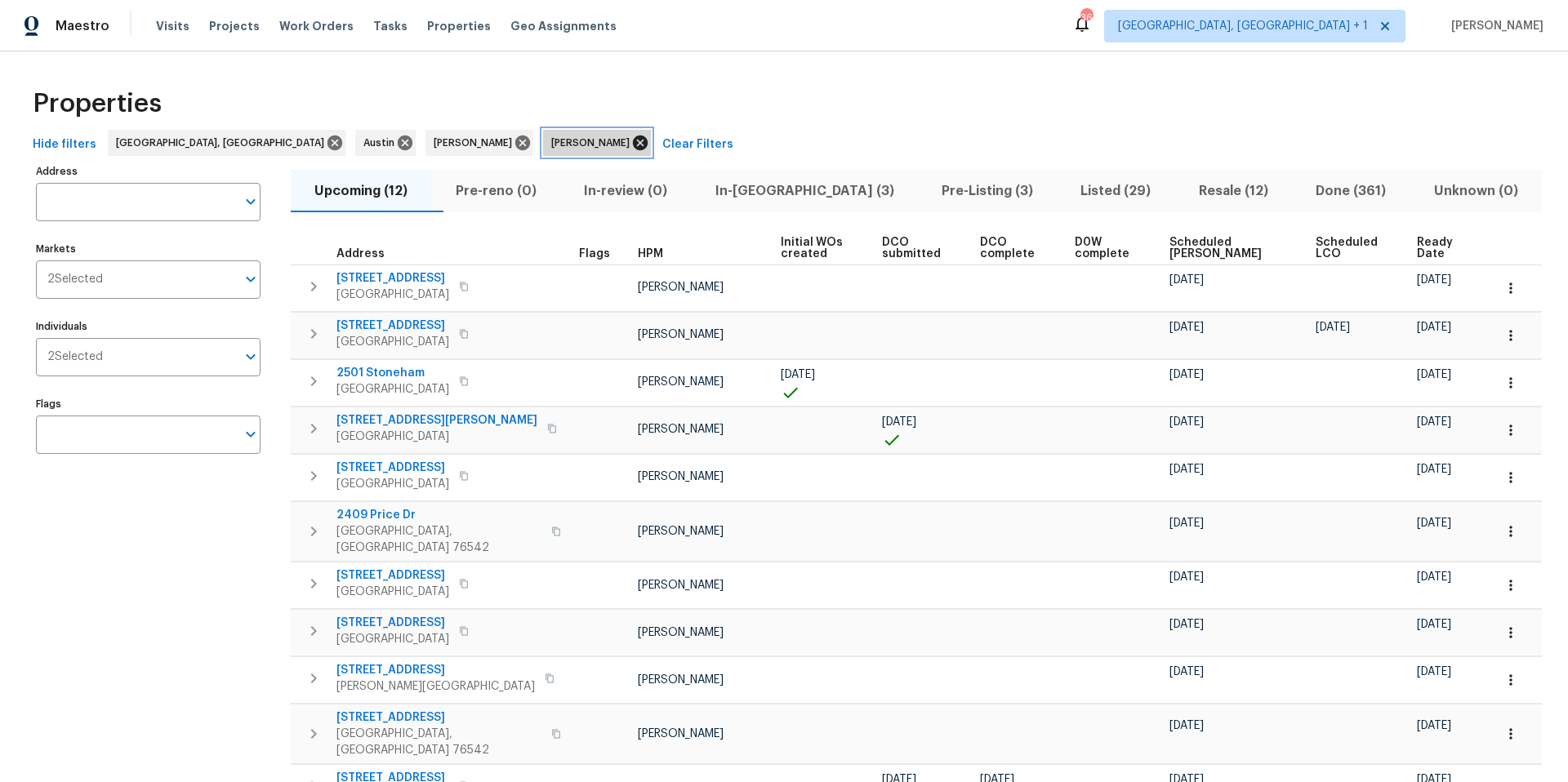
click at [633, 138] on icon at bounding box center [640, 143] width 15 height 15
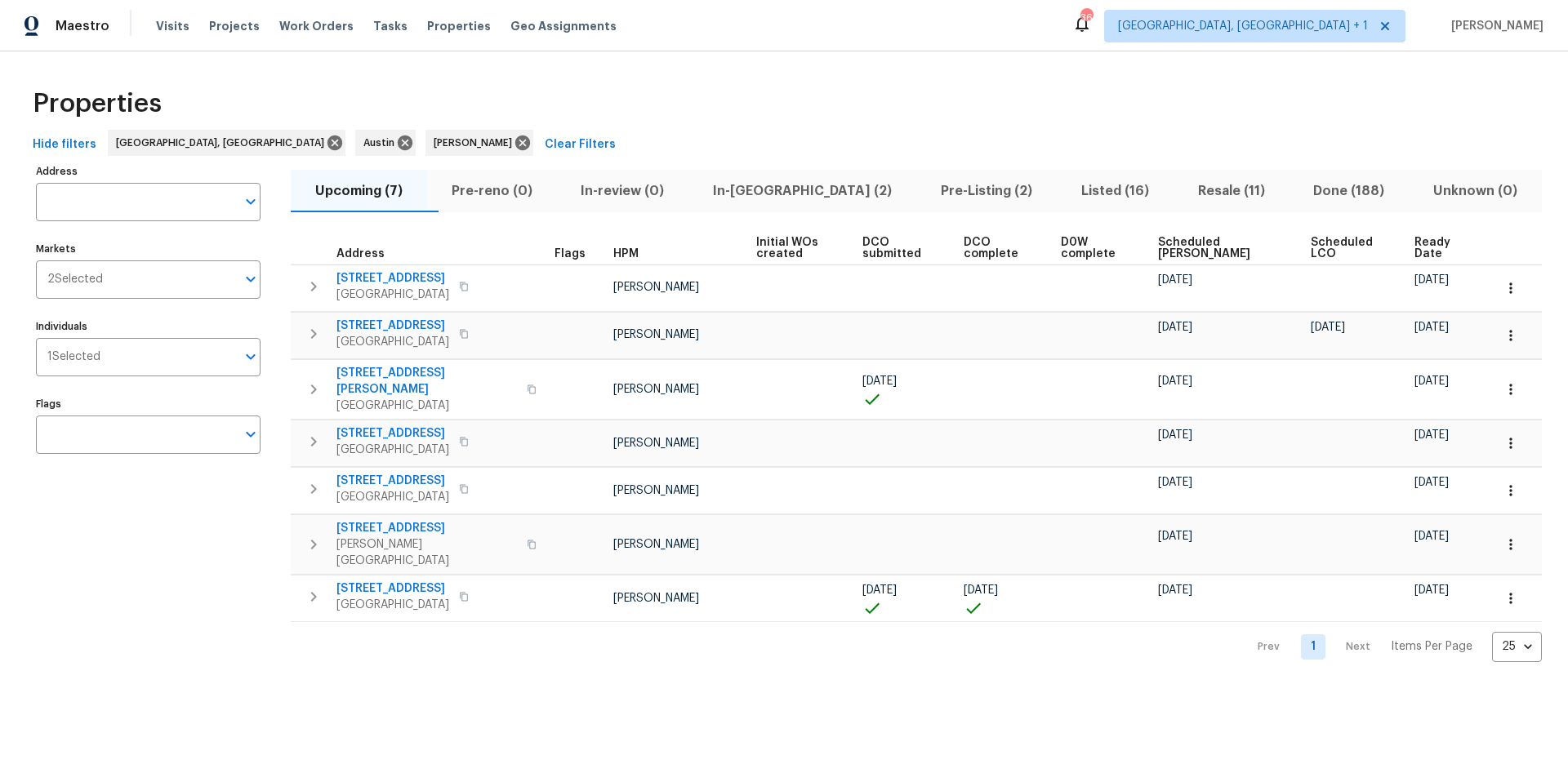
click at [1204, 252] on span "Scheduled COE" at bounding box center [1220, 249] width 125 height 23
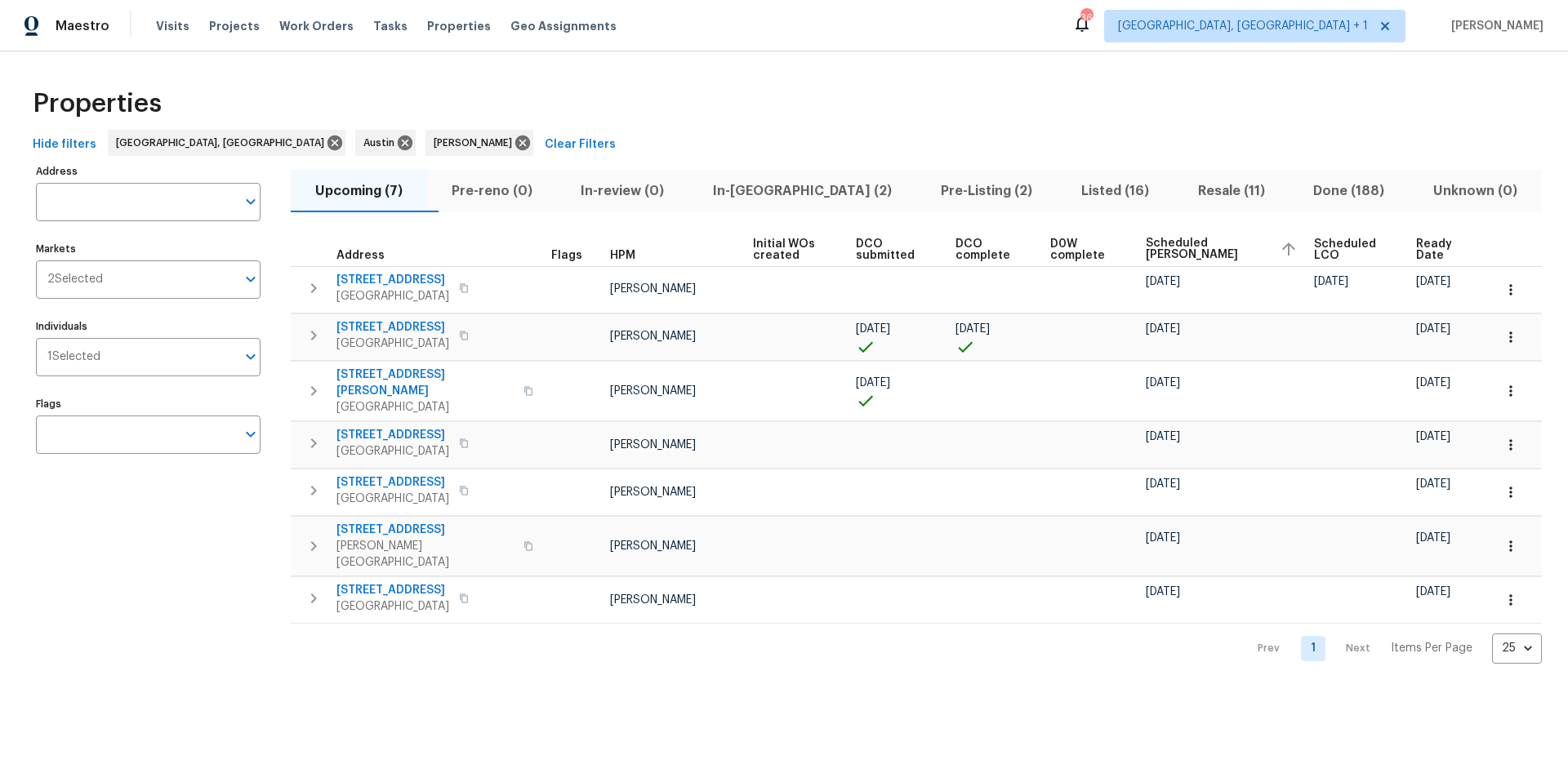
click at [1067, 187] on span "Listed (16)" at bounding box center [1115, 192] width 97 height 23
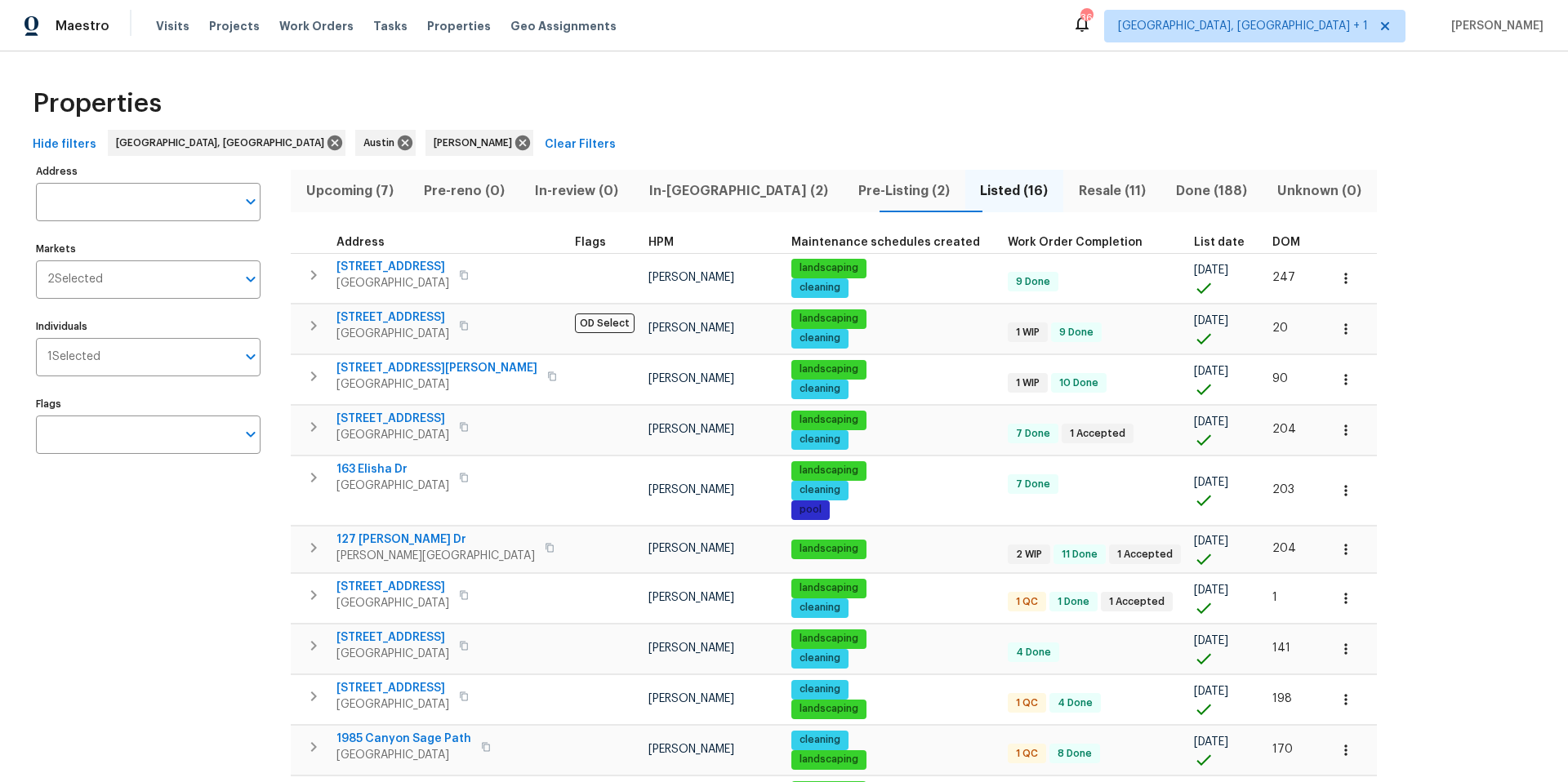
scroll to position [372, 0]
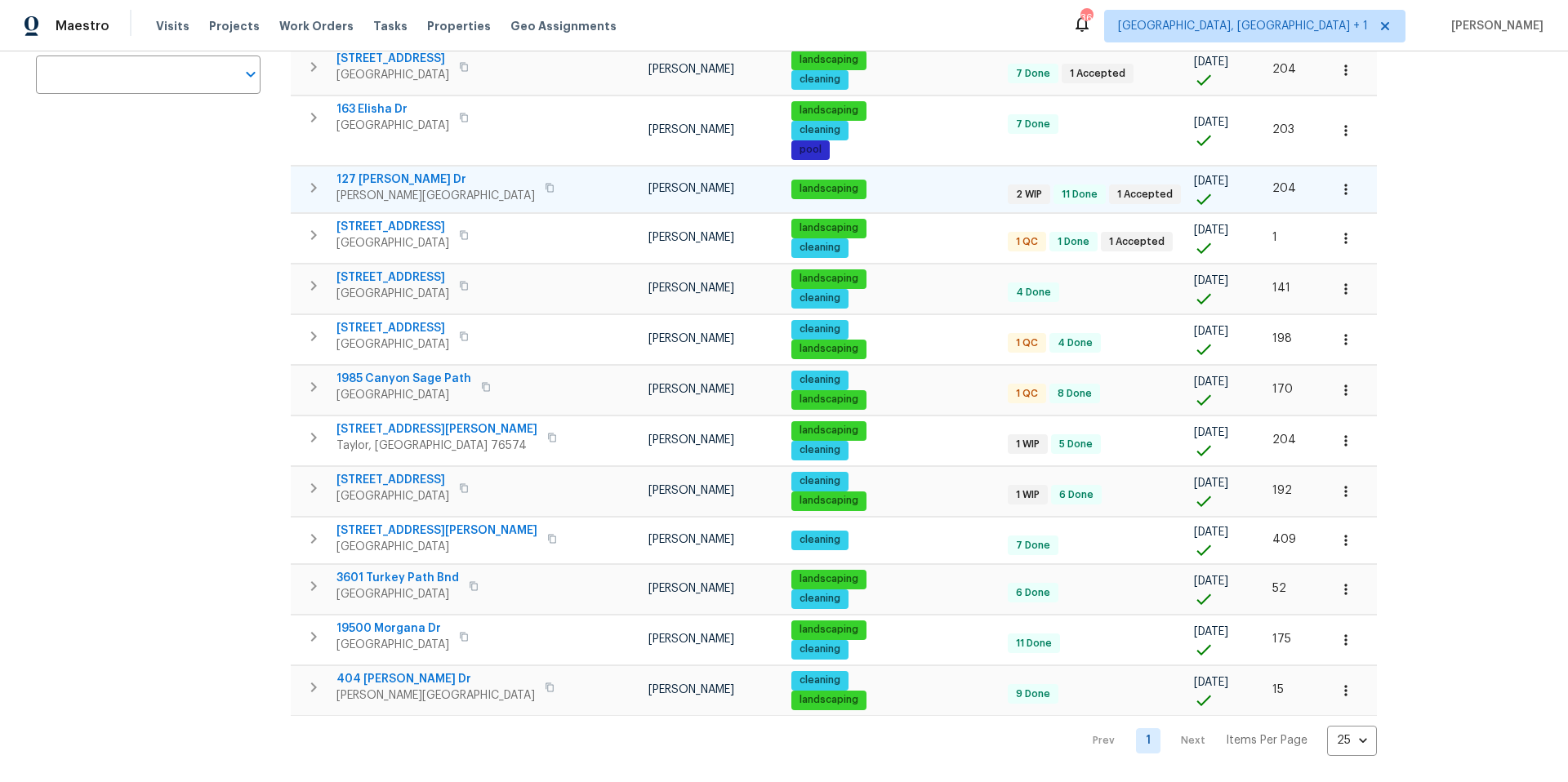
click at [1338, 182] on icon "button" at bounding box center [1346, 190] width 17 height 17
click at [1265, 241] on li "Admin" at bounding box center [1303, 242] width 183 height 27
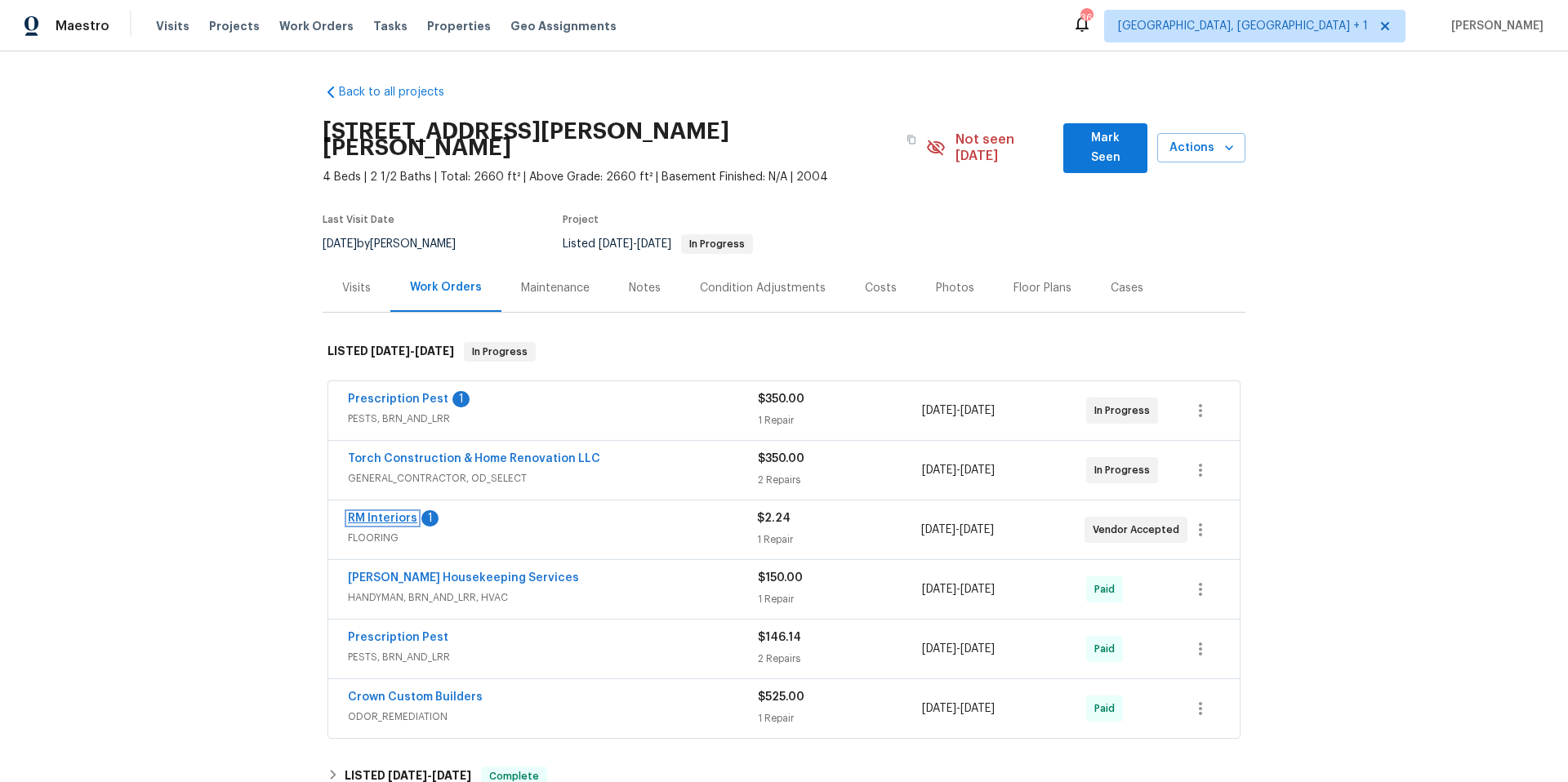
click at [395, 512] on link "RM Interiors" at bounding box center [382, 518] width 70 height 12
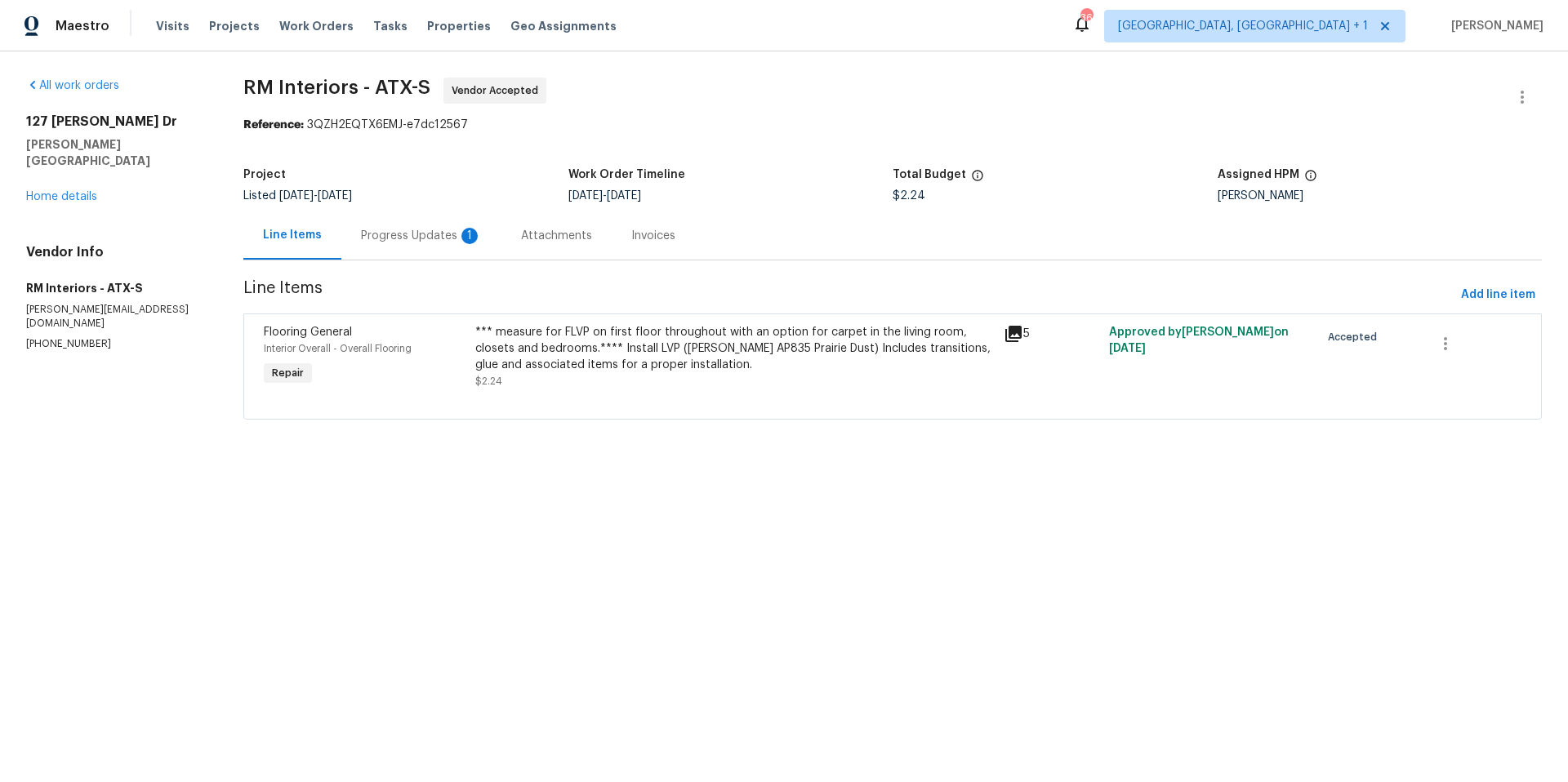
click at [407, 236] on div "Progress Updates 1" at bounding box center [421, 236] width 121 height 17
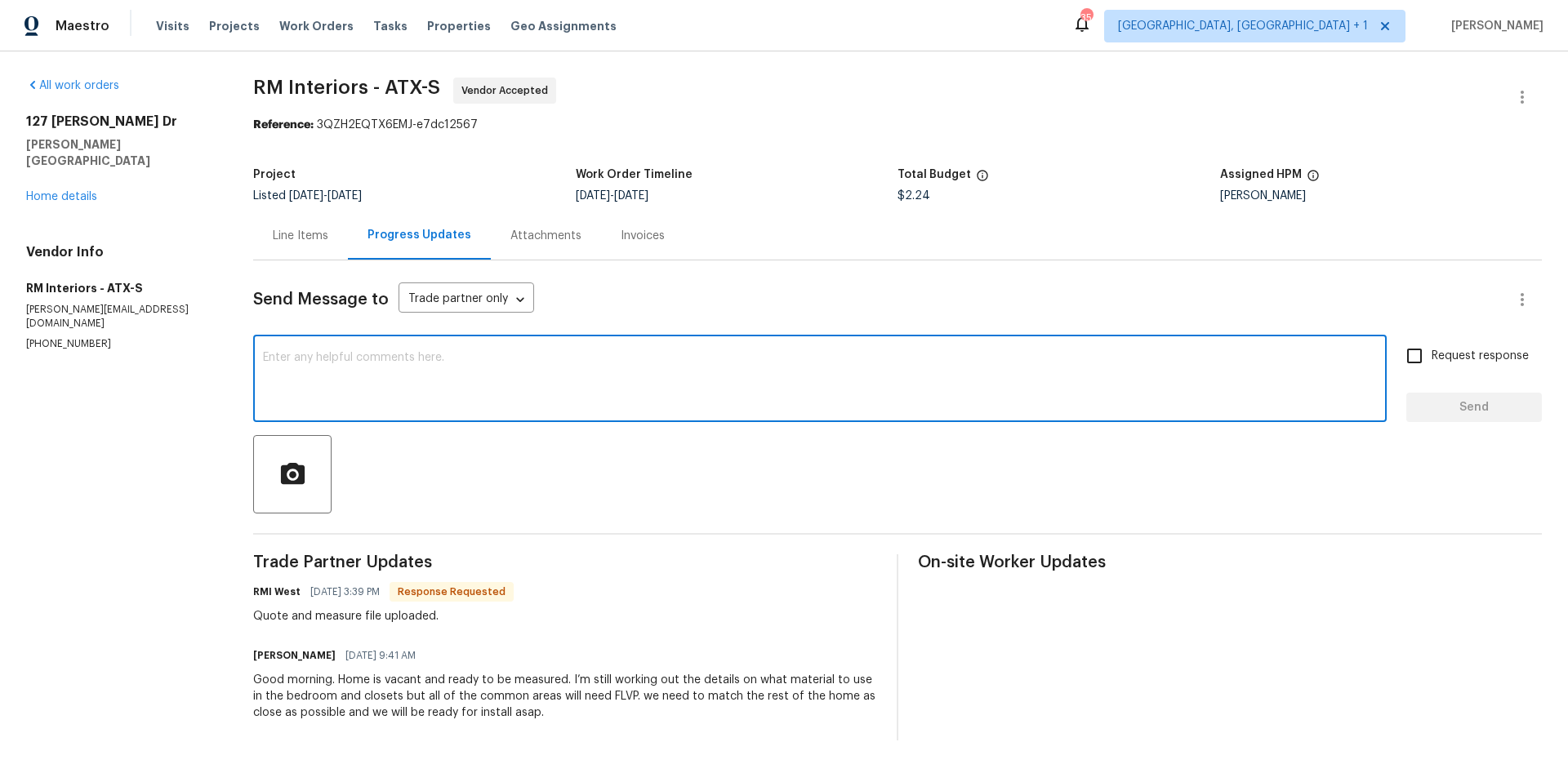
click at [397, 405] on textarea at bounding box center [820, 380] width 1114 height 57
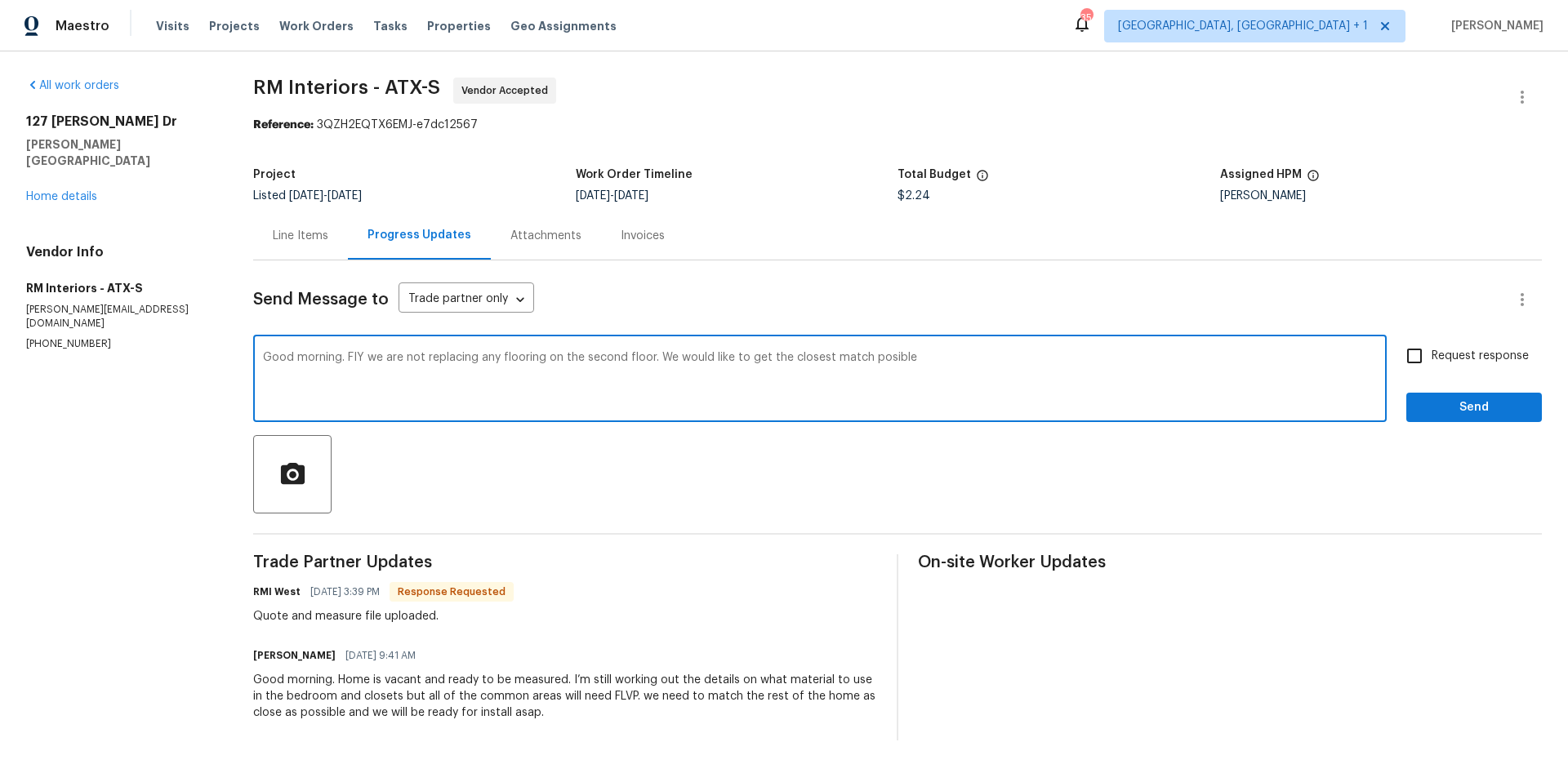
click at [923, 353] on textarea "Good morning. FIY we are not replacing any flooring on the second floor. We wou…" at bounding box center [820, 380] width 1114 height 57
drag, startPoint x: 1049, startPoint y: 358, endPoint x: 1061, endPoint y: 367, distance: 15.0
click at [1051, 358] on textarea "Good morning. FIY we are not replacing any flooring on the second floor. We wou…" at bounding box center [820, 380] width 1114 height 57
click at [1117, 362] on textarea "Good morning. FIY we are not replacing any flooring on the second floor. We wou…" at bounding box center [820, 380] width 1114 height 57
type textarea "Good morning. FIY we are not replacing any flooring on the second floor. We wou…"
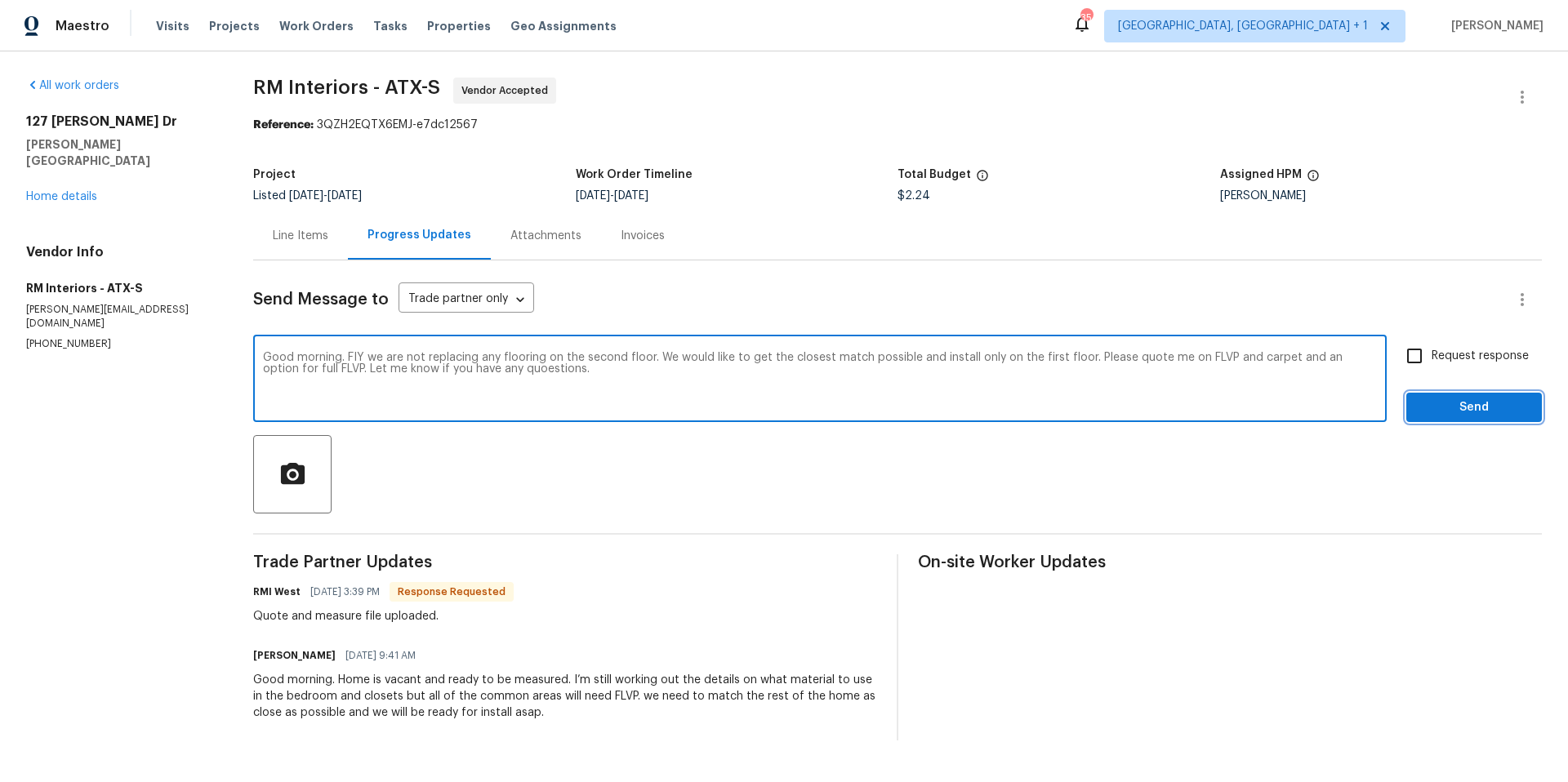
click at [1254, 417] on span "Send" at bounding box center [1474, 407] width 110 height 21
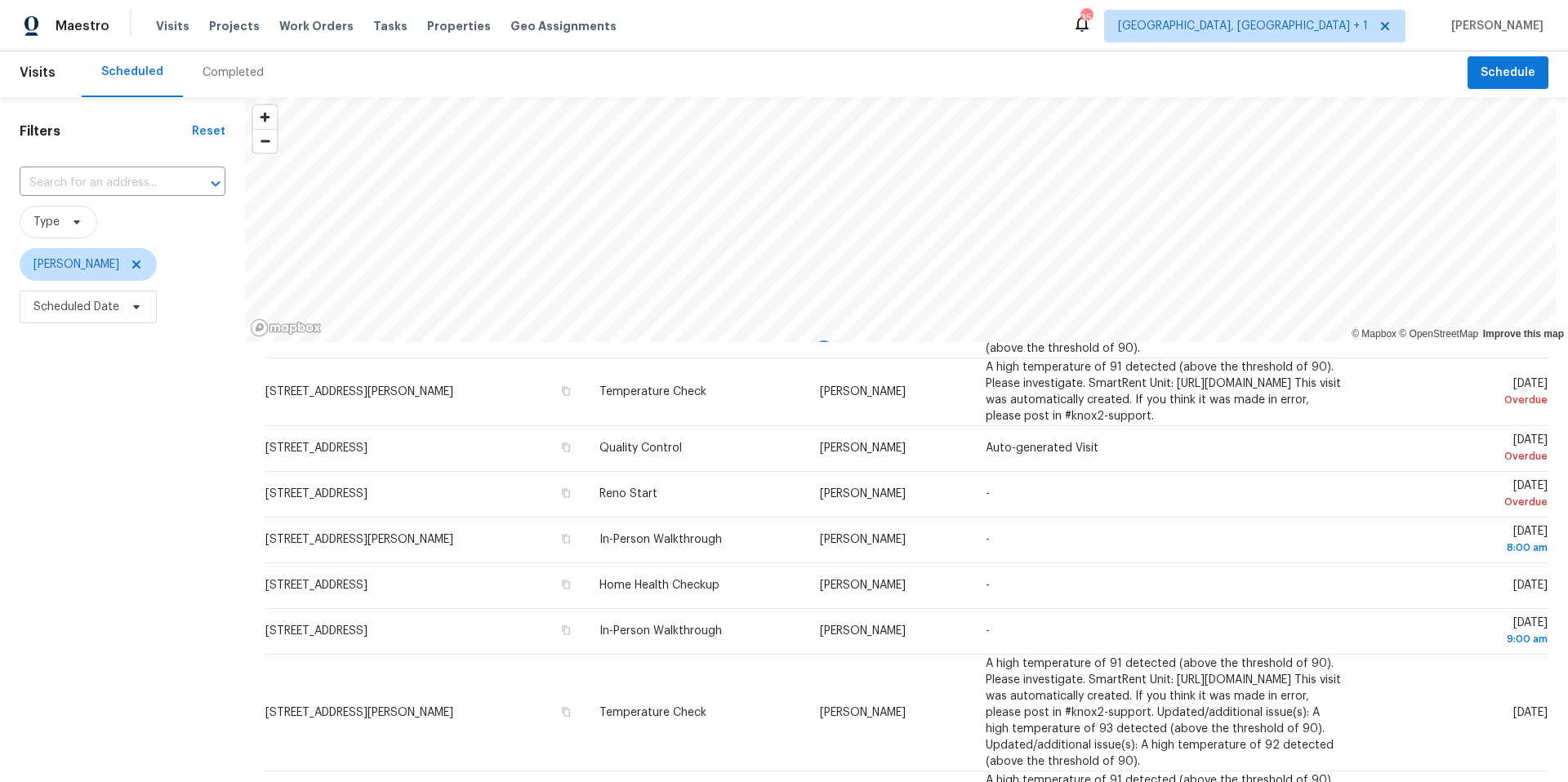
scroll to position [11, 0]
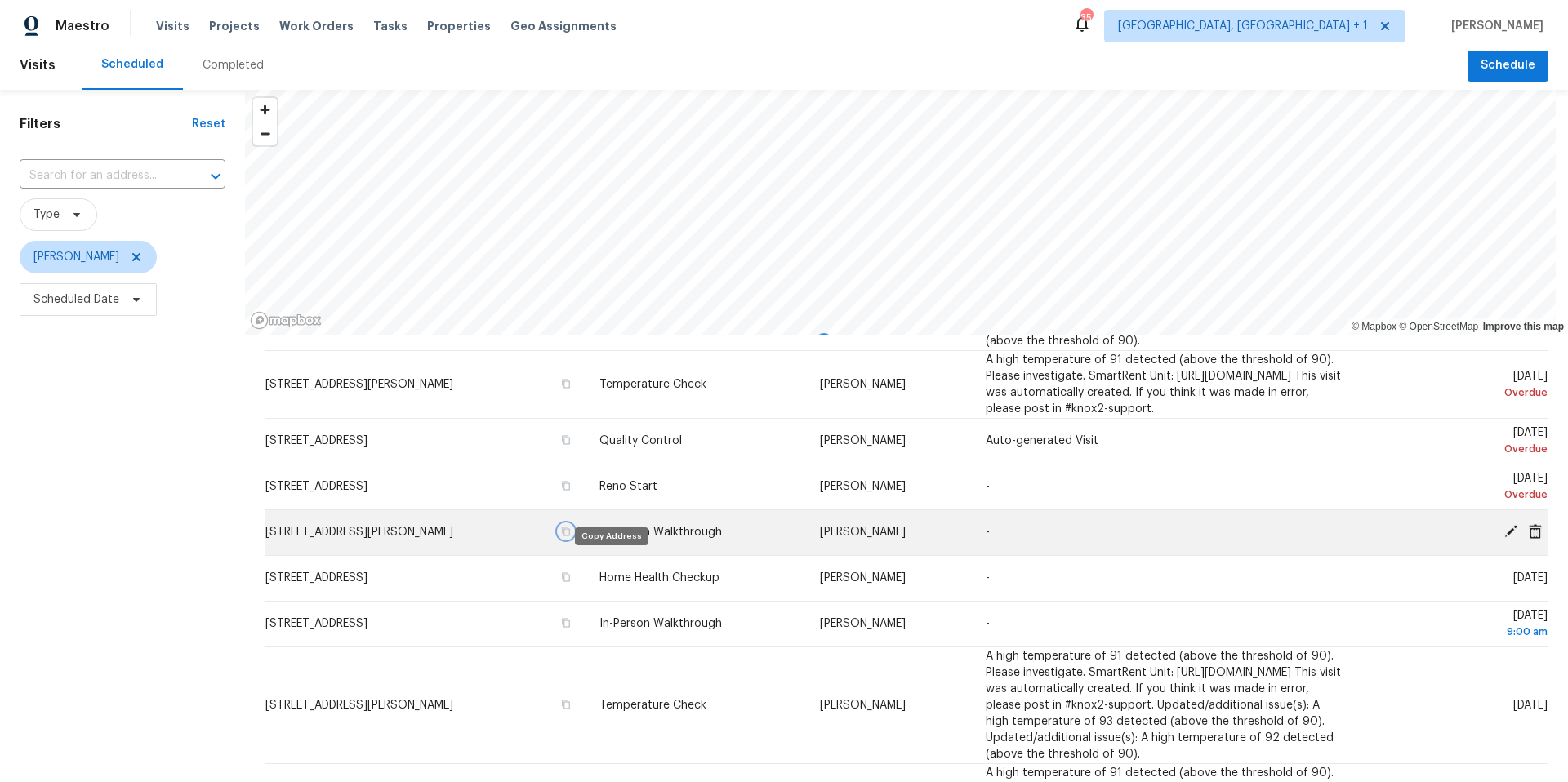
click at [571, 537] on icon "button" at bounding box center [566, 532] width 10 height 10
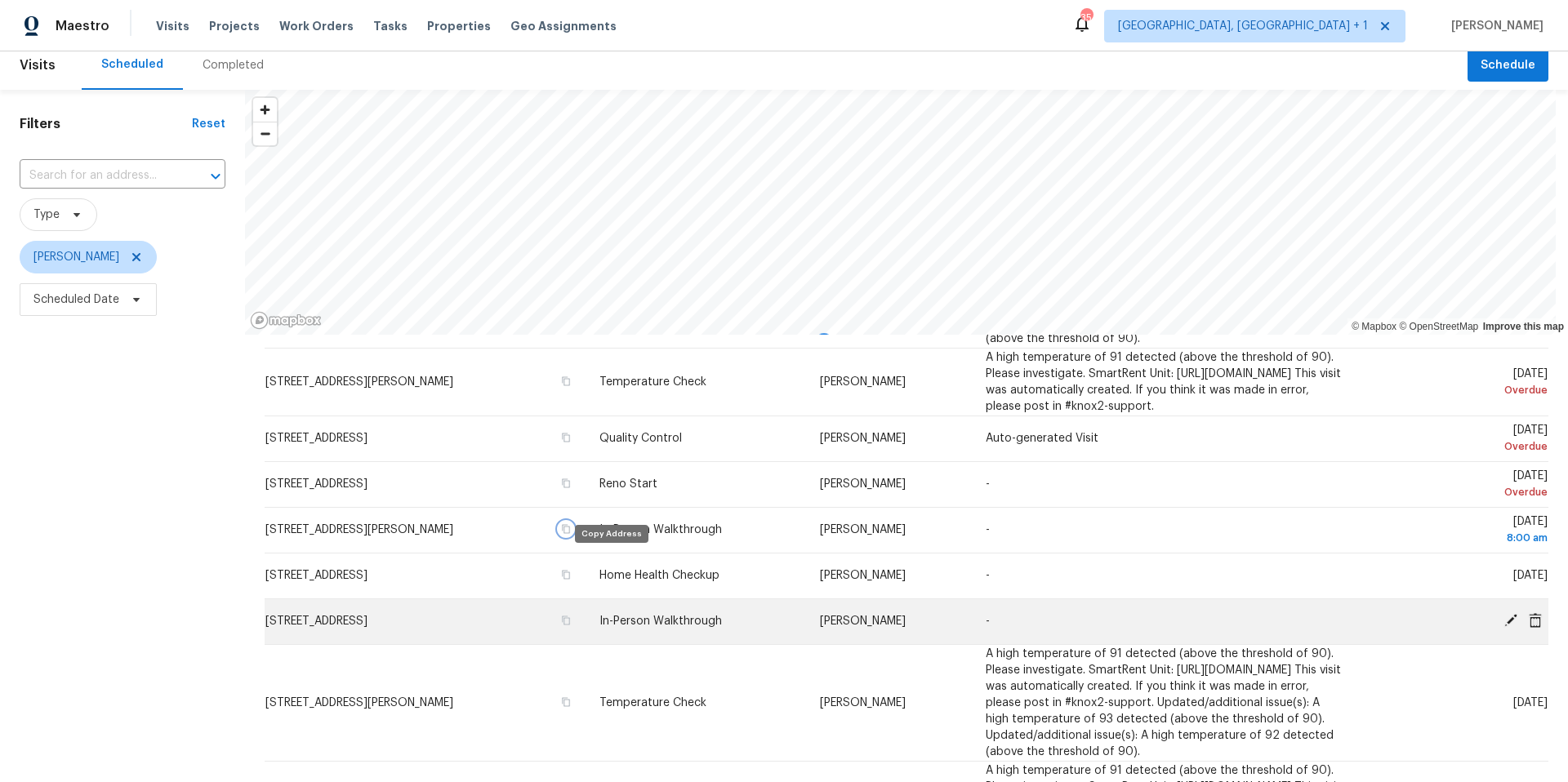
scroll to position [199, 0]
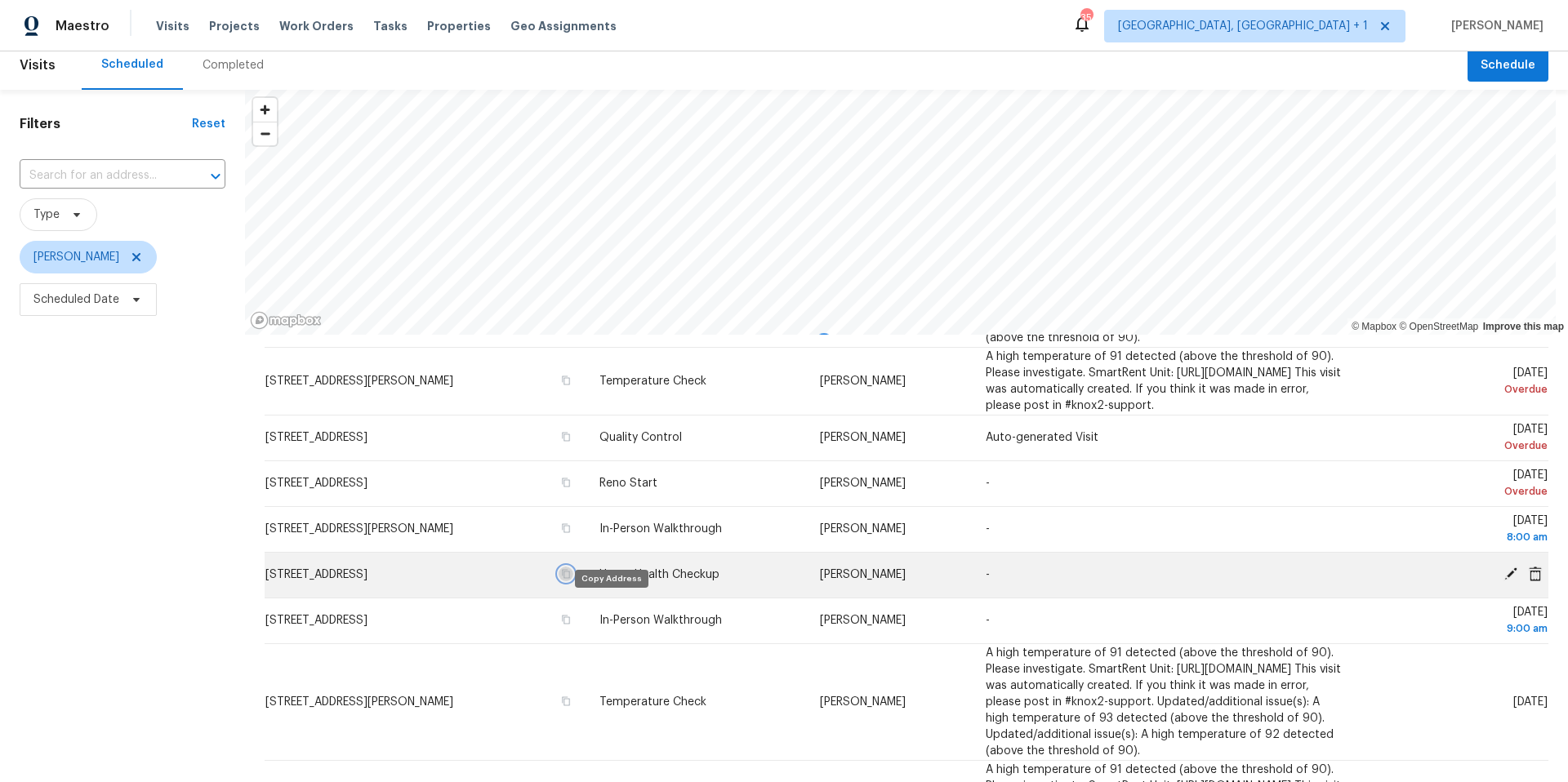
click at [571, 579] on icon "button" at bounding box center [566, 574] width 10 height 10
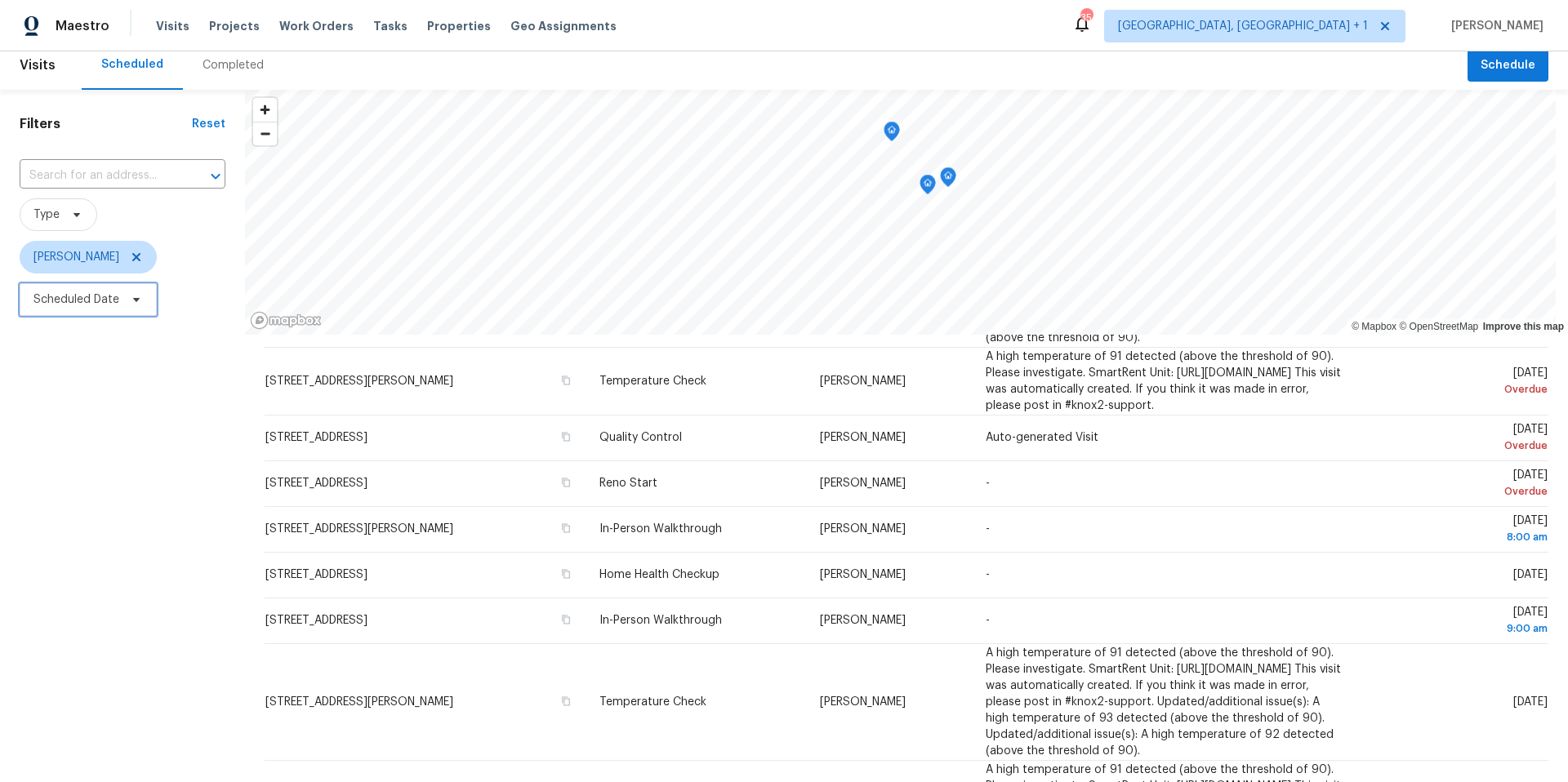
click at [107, 300] on span "Scheduled Date" at bounding box center [75, 299] width 85 height 17
click at [112, 344] on input "text" at bounding box center [110, 354] width 161 height 32
select select "8"
select select "2025"
select select "9"
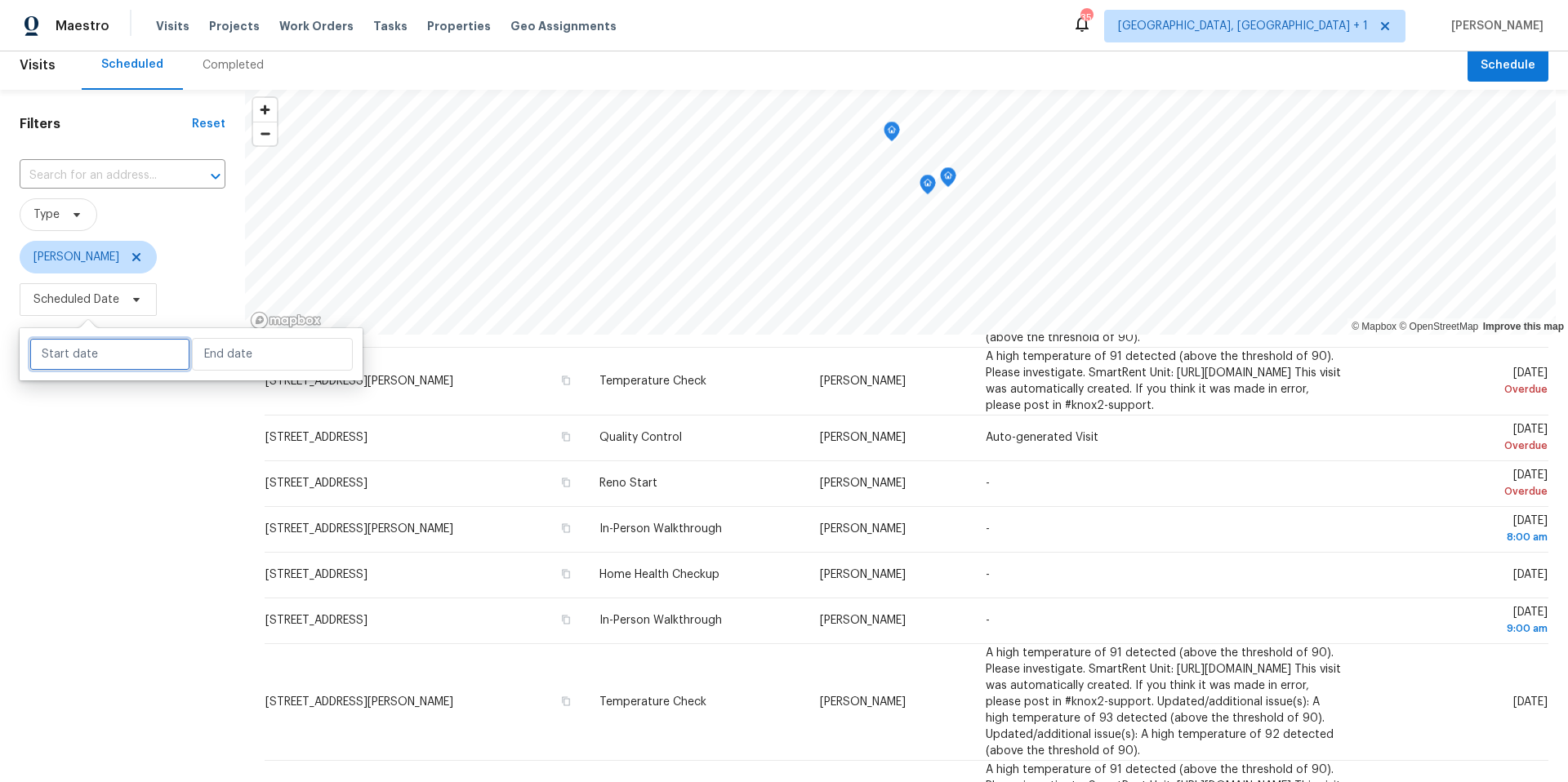
select select "2025"
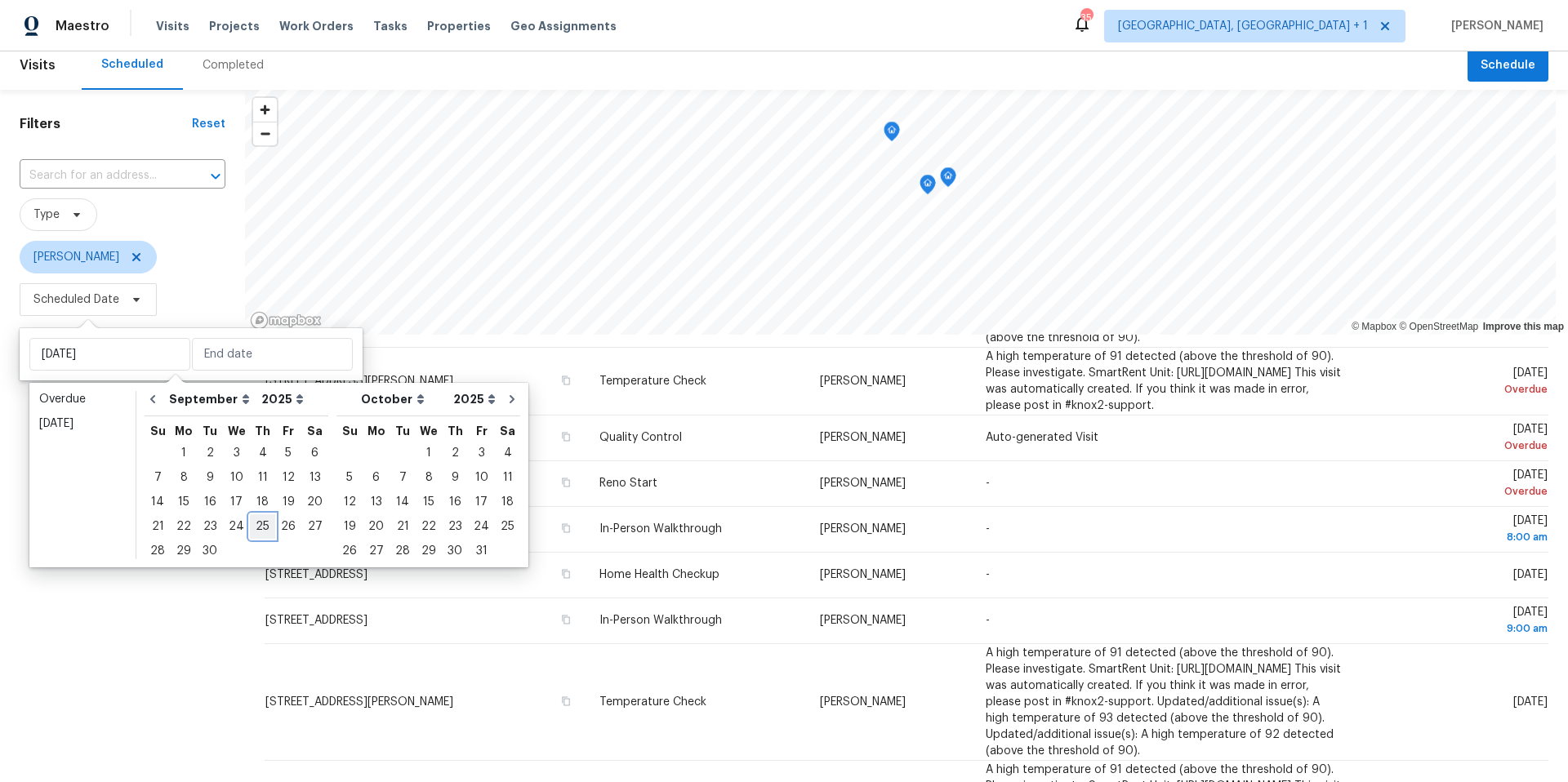
click at [250, 523] on div "25" at bounding box center [262, 527] width 26 height 23
type input "Thu, Sep 25"
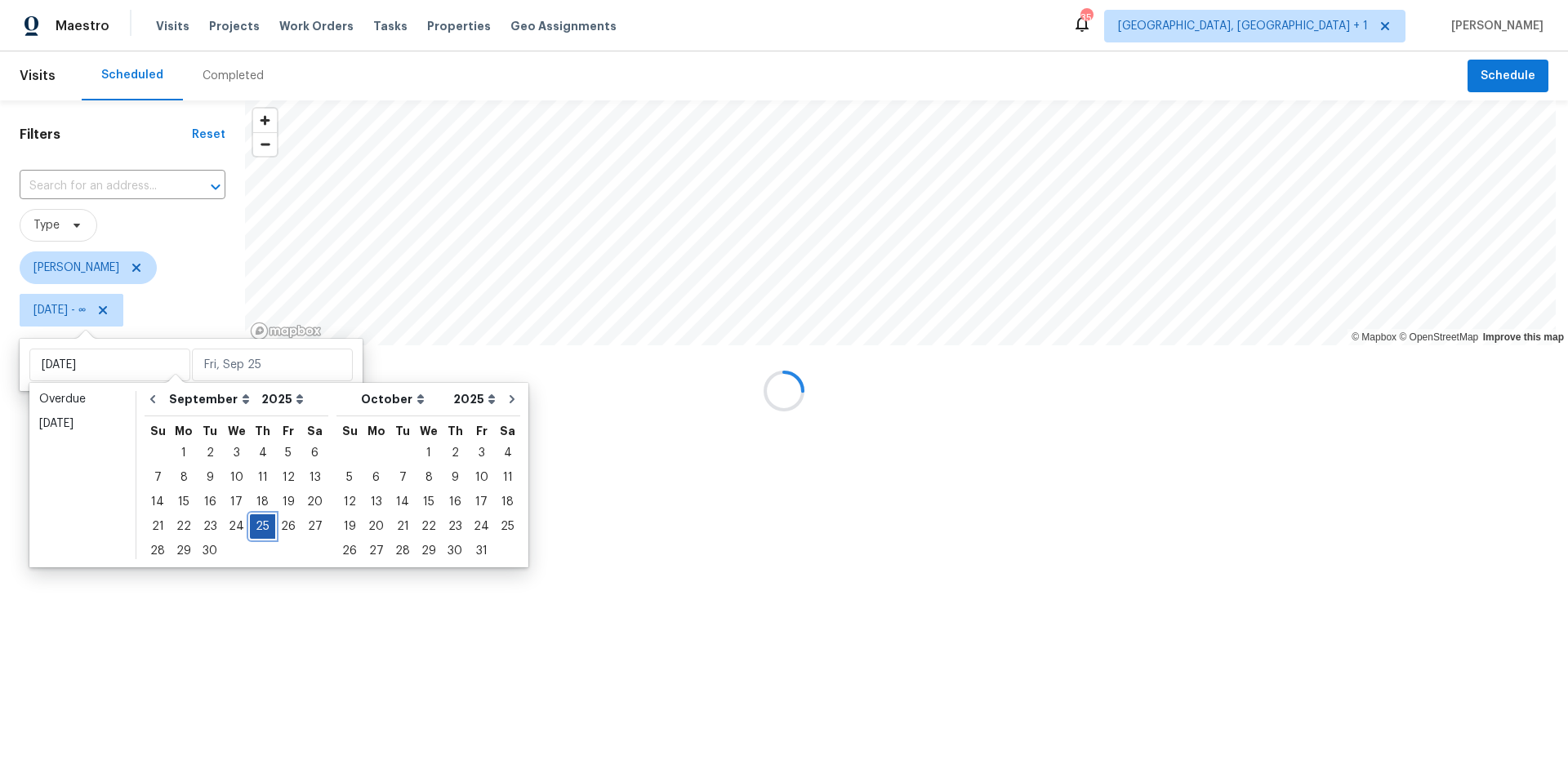
click at [251, 523] on div "25" at bounding box center [262, 527] width 26 height 23
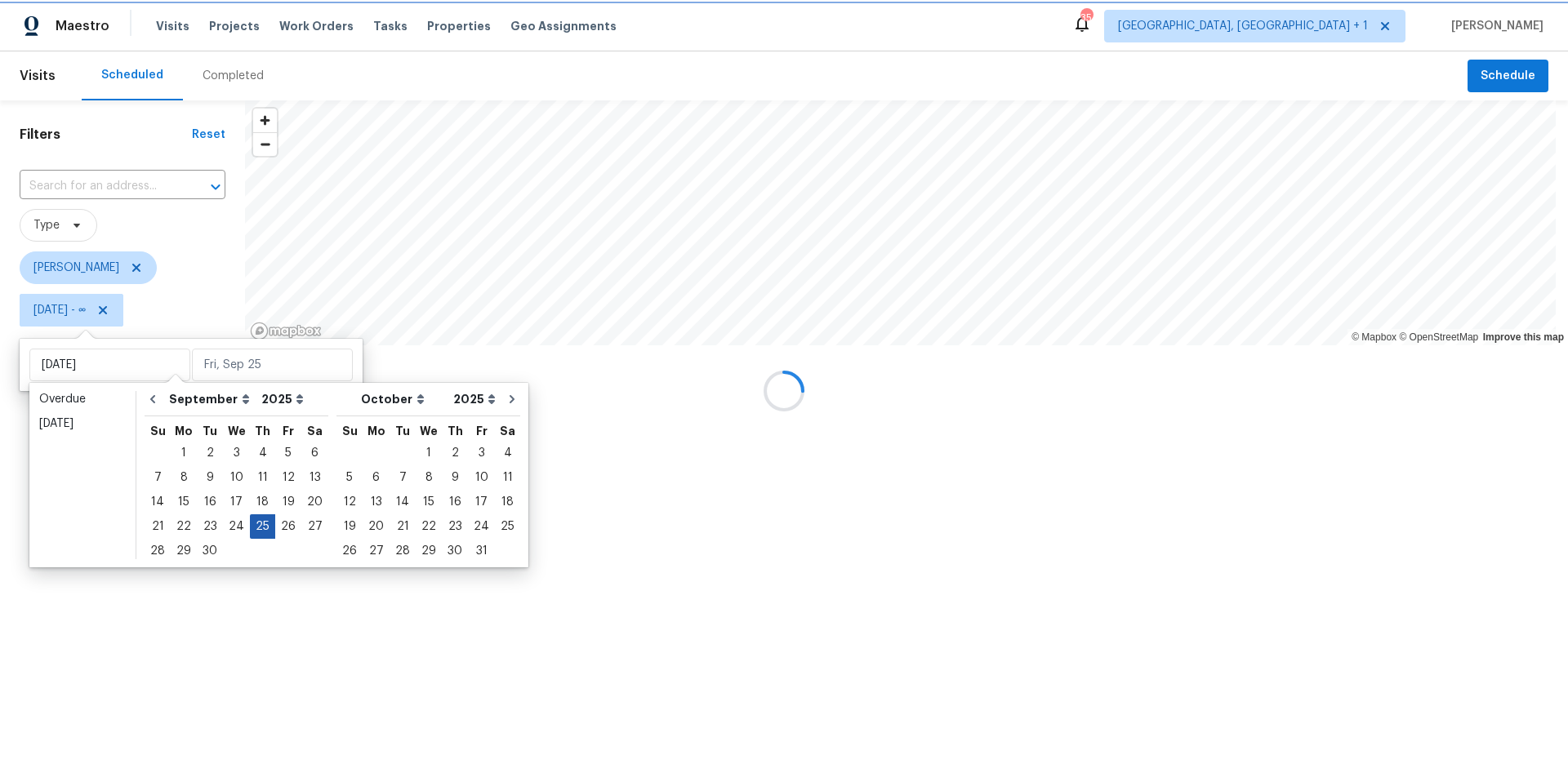
type input "Thu, Sep 25"
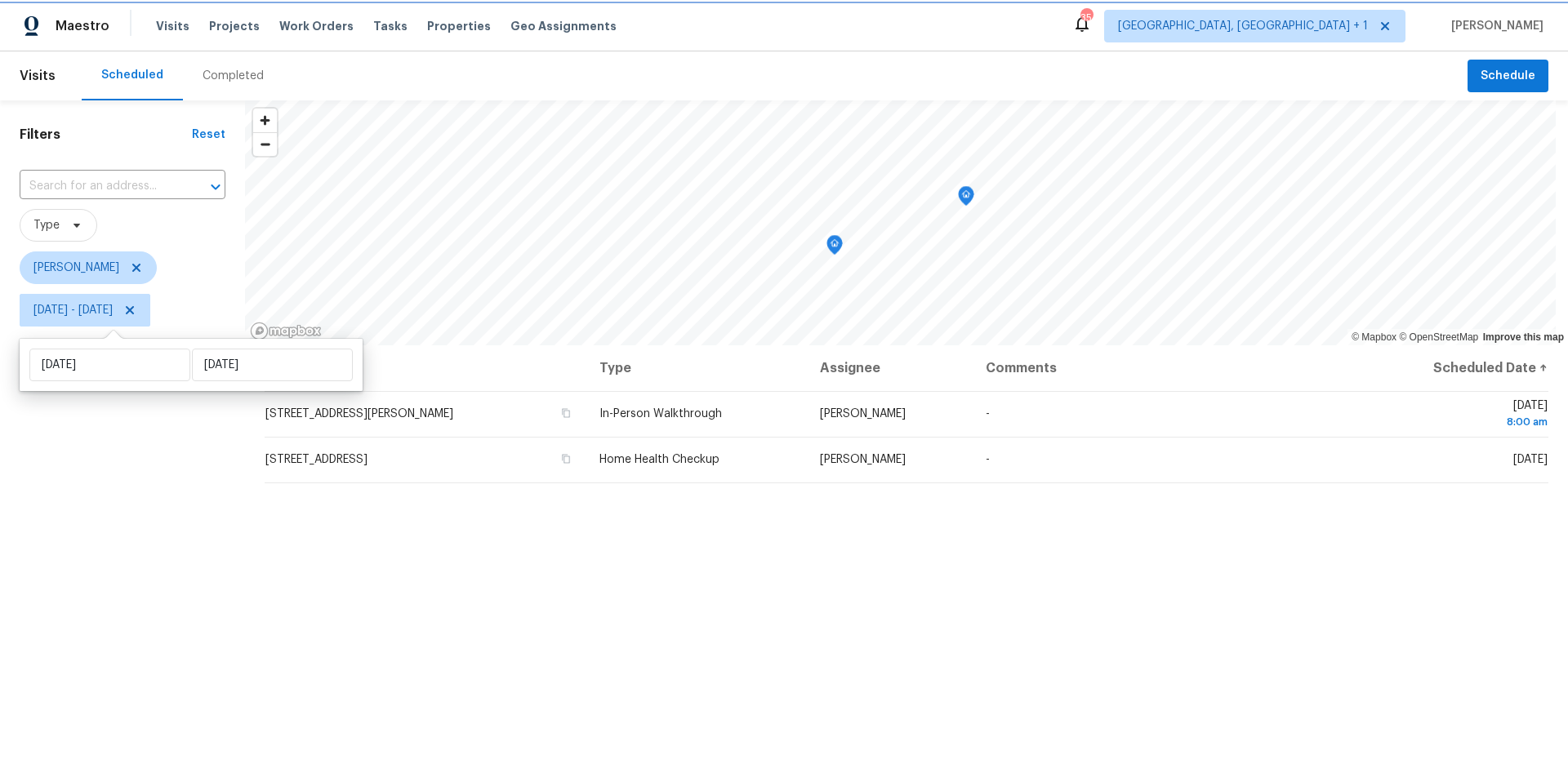
click at [965, 197] on icon "Map marker" at bounding box center [967, 196] width 15 height 19
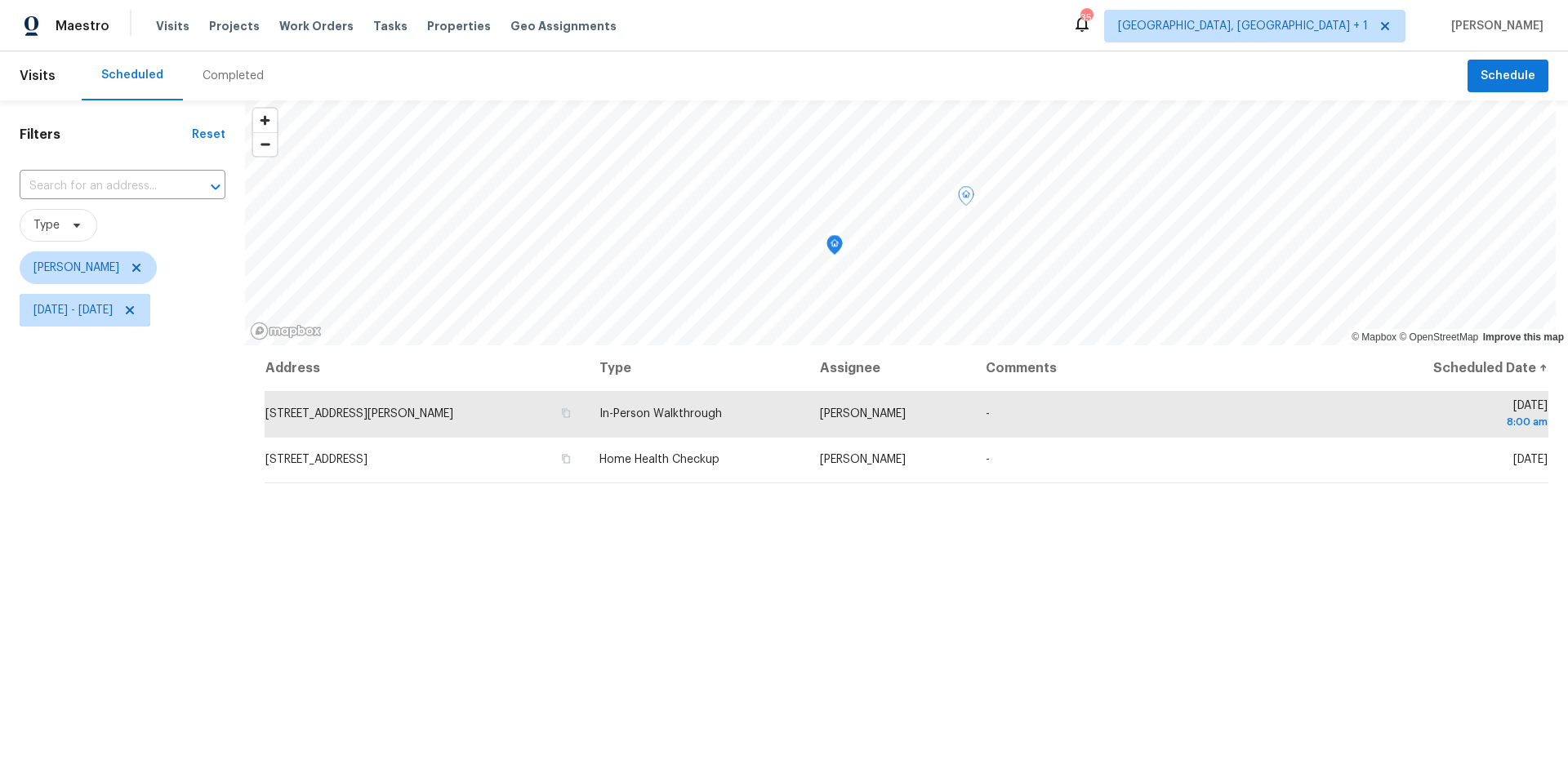
click at [834, 245] on icon "Map marker" at bounding box center [835, 244] width 5 height 4
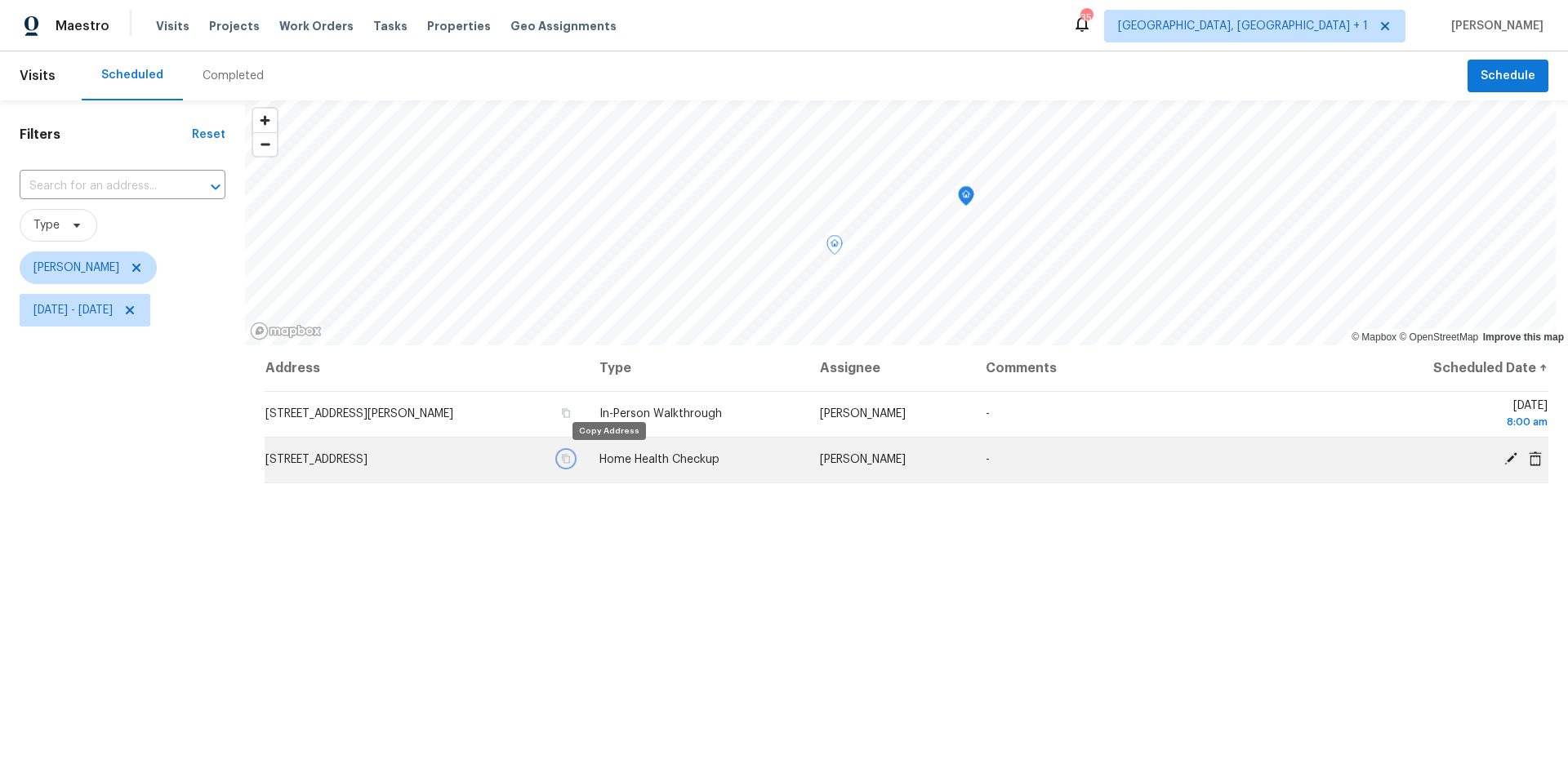
click at [570, 463] on icon "button" at bounding box center [566, 459] width 8 height 9
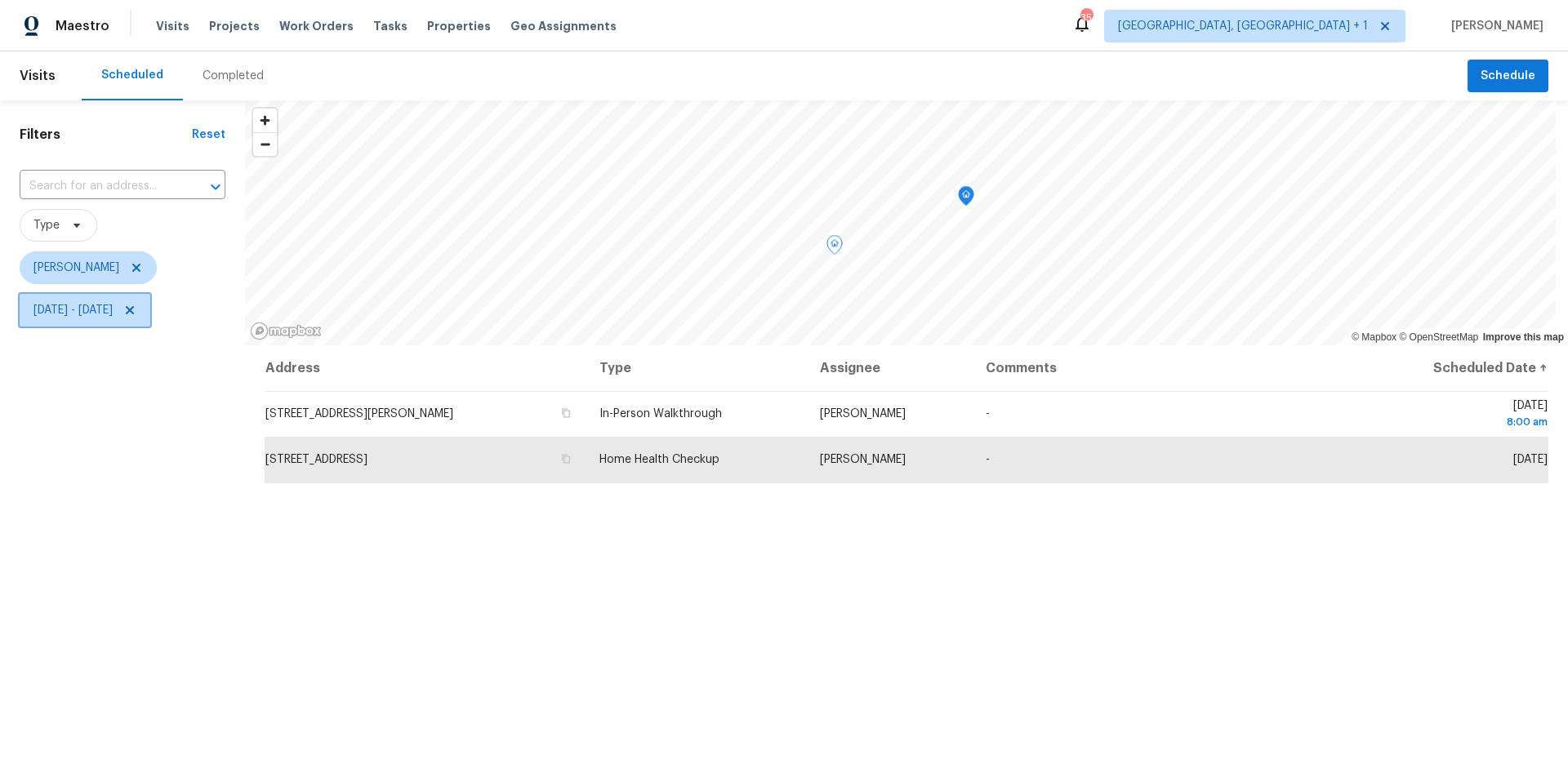
click at [113, 317] on span "Thu, Sep 25 - Thu, Sep 25" at bounding box center [73, 310] width 80 height 17
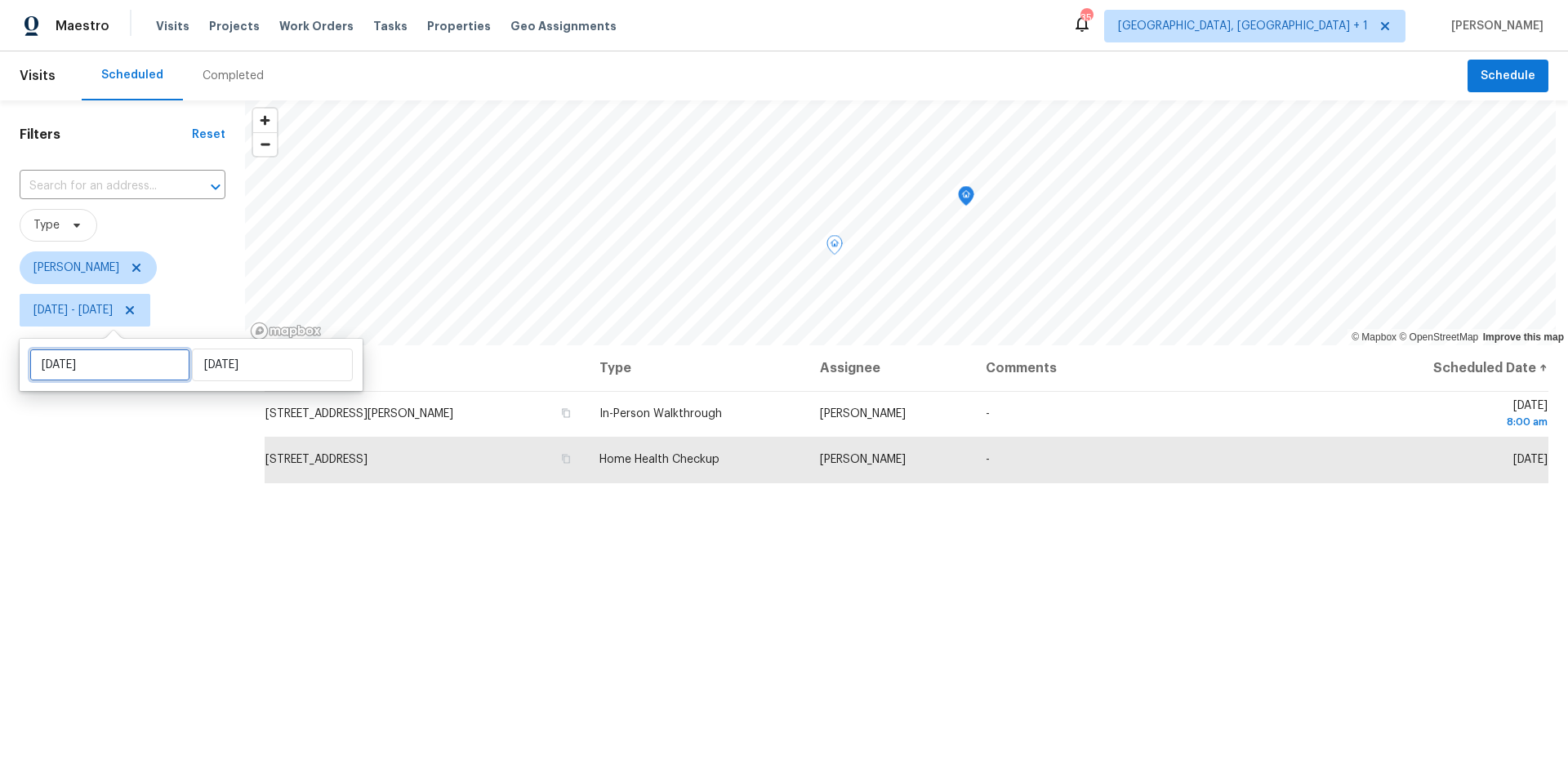
click at [128, 353] on input "Thu, Sep 25" at bounding box center [110, 364] width 161 height 32
select select "8"
select select "2025"
select select "9"
select select "2025"
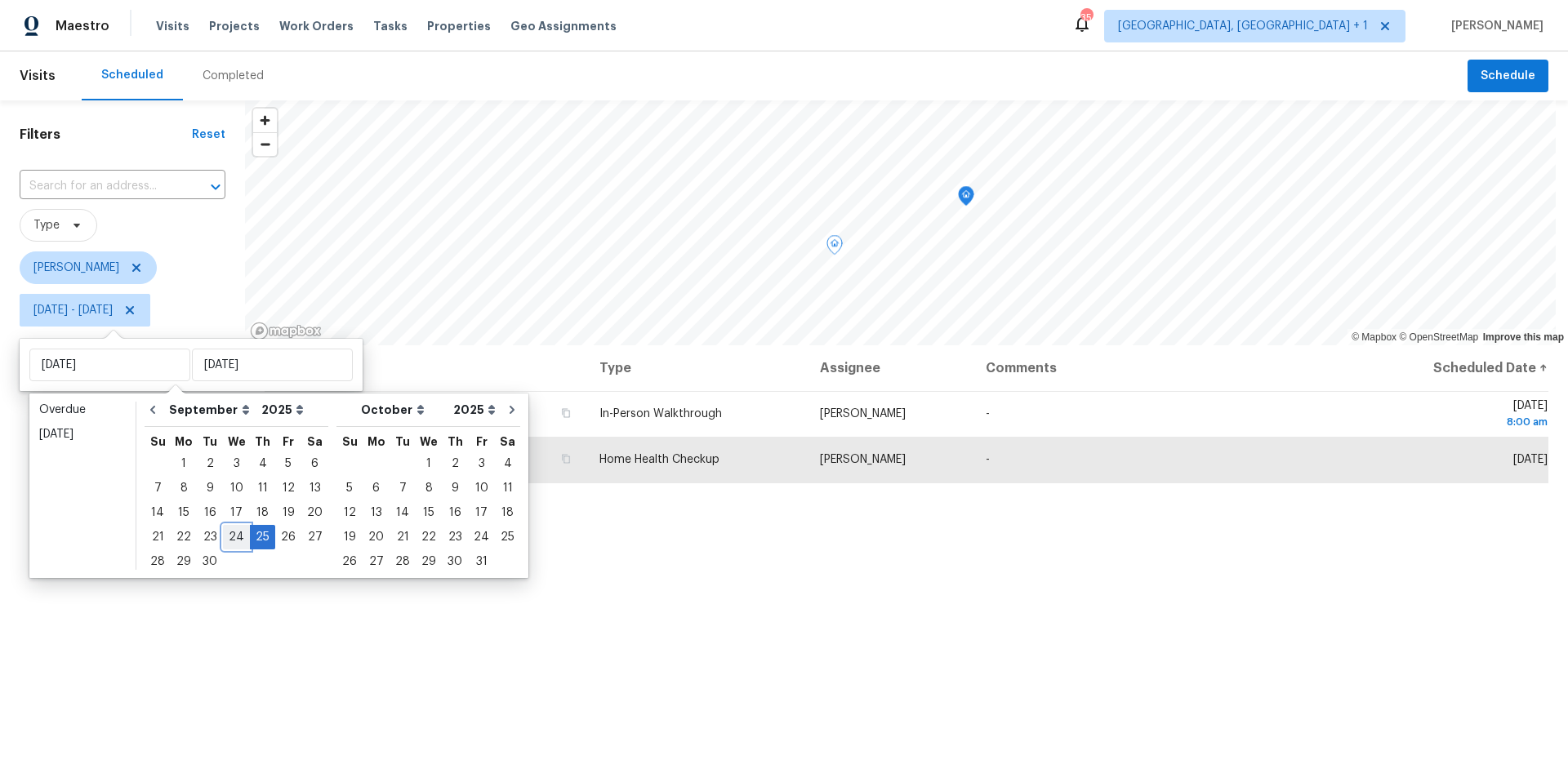
click at [230, 531] on div "24" at bounding box center [236, 537] width 27 height 23
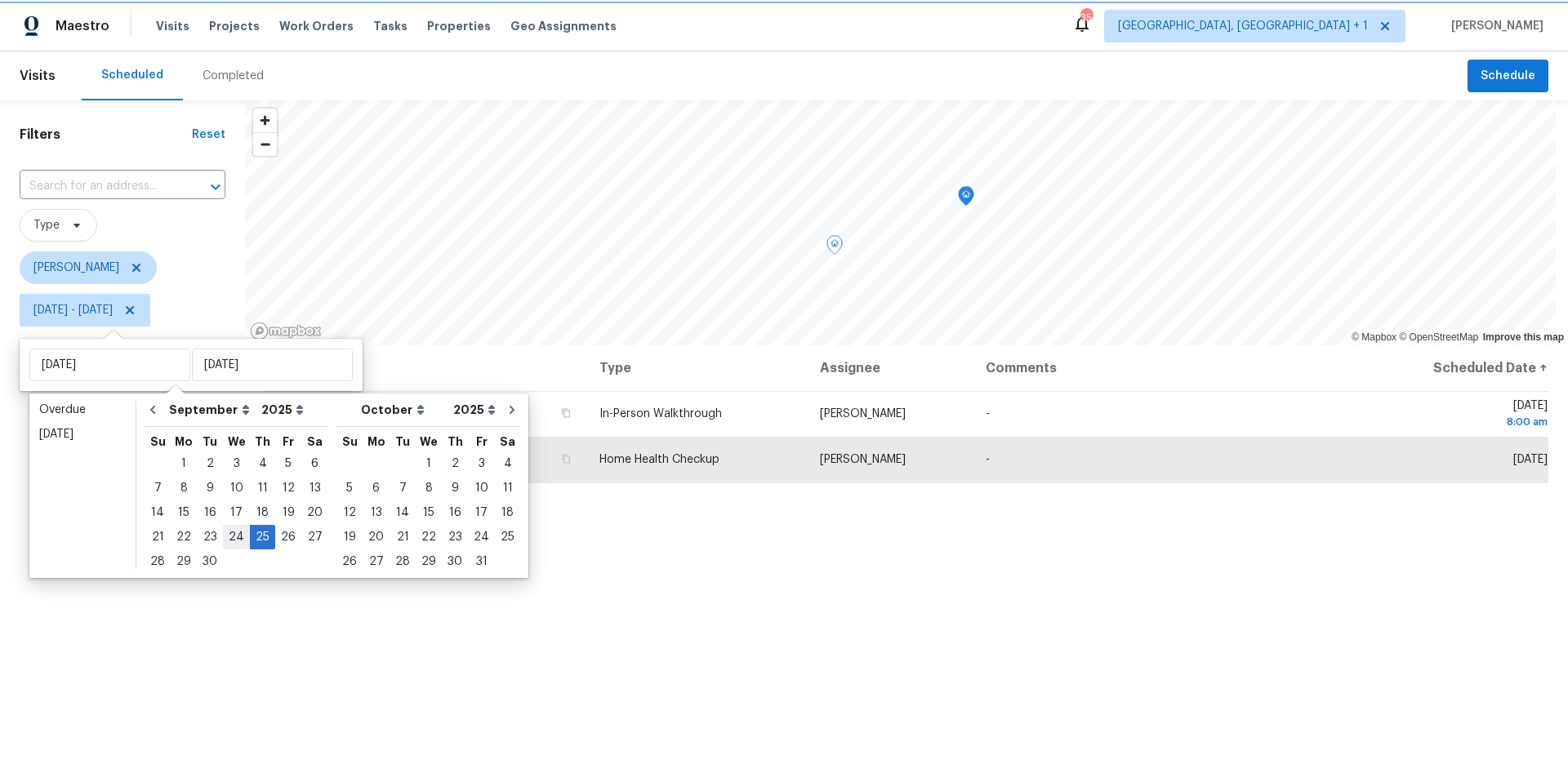
type input "Wed, Sep 24"
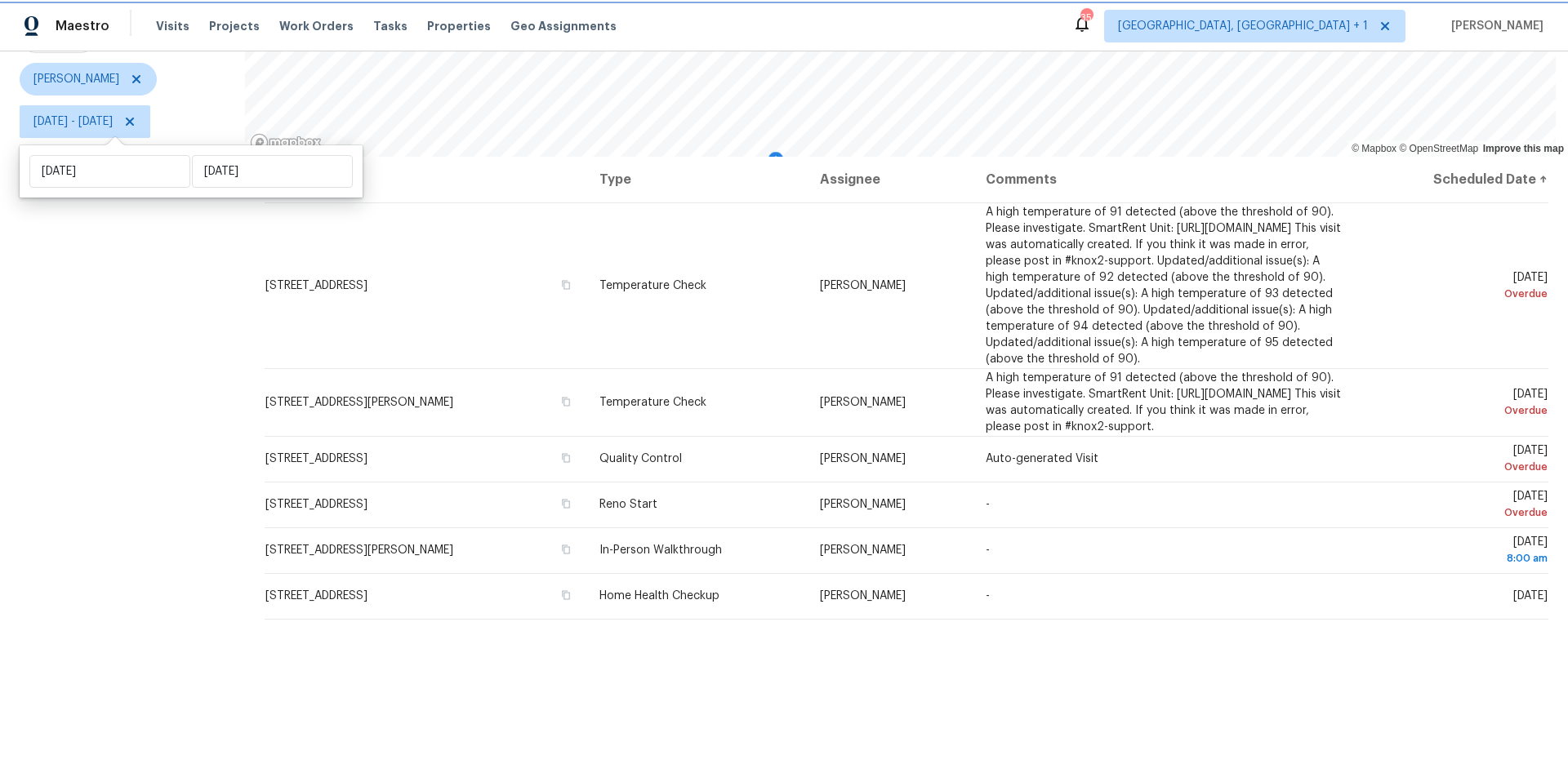
scroll to position [201, 0]
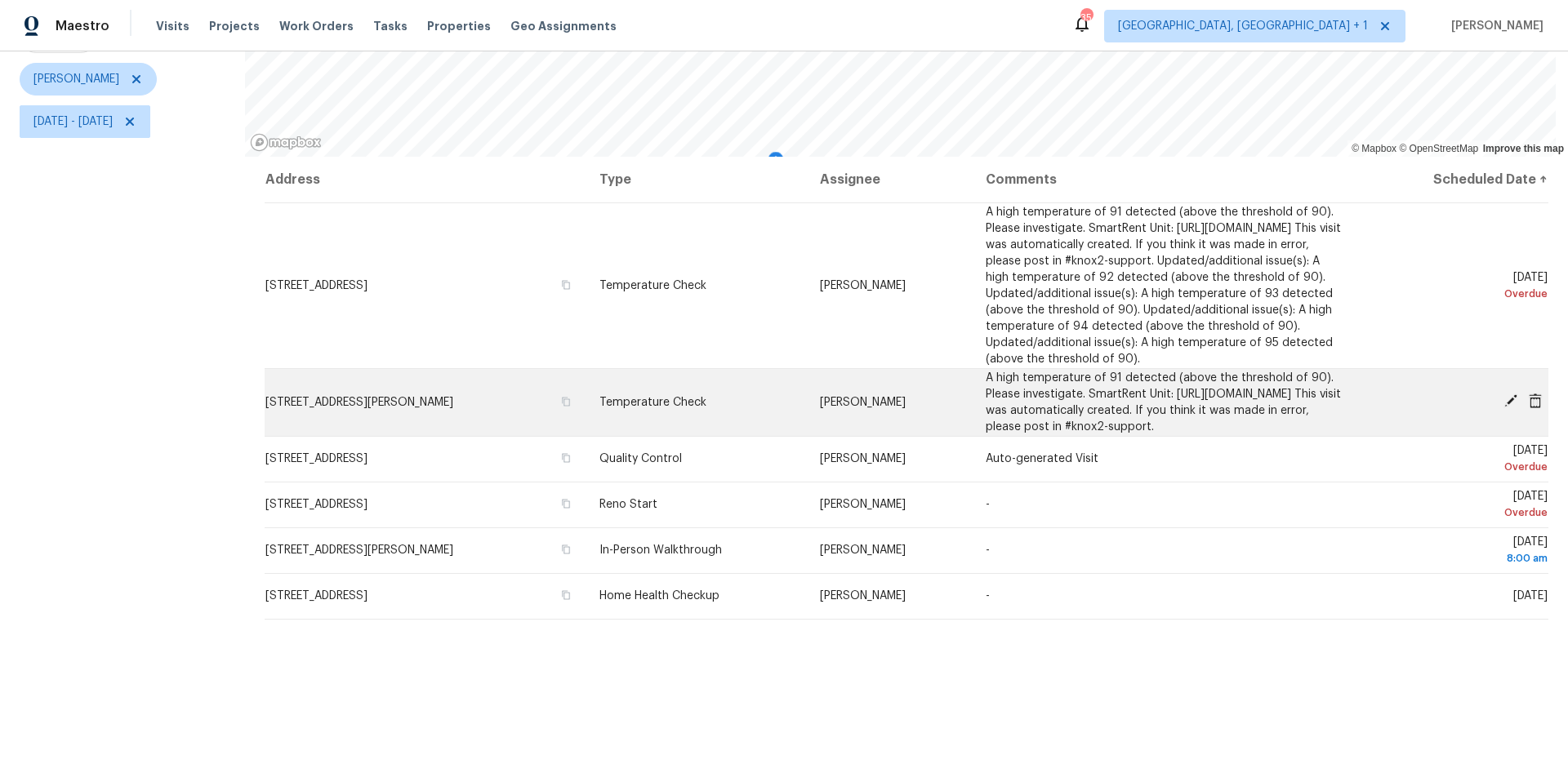
click at [1505, 407] on icon at bounding box center [1512, 401] width 13 height 13
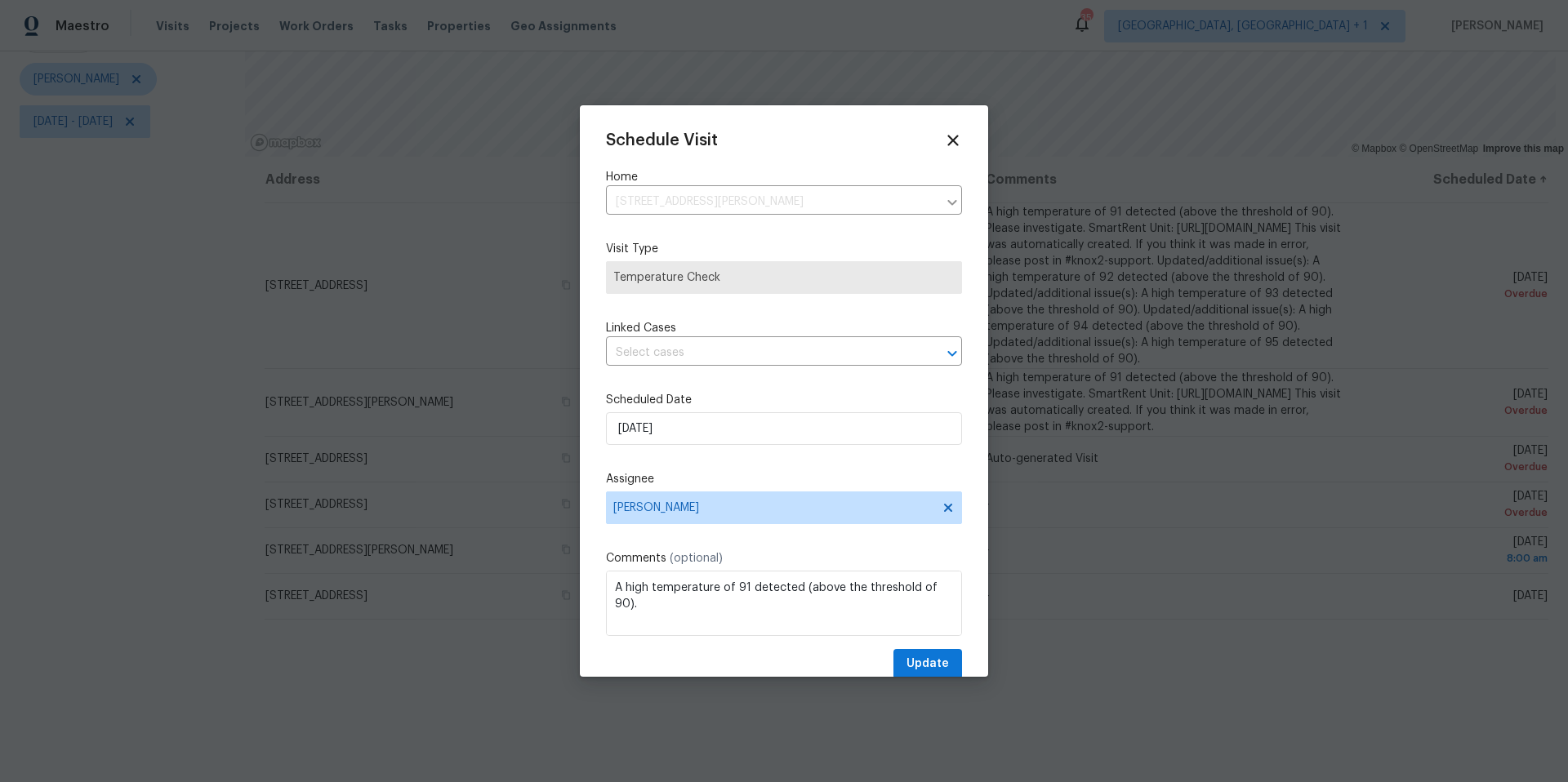
click at [743, 380] on div "Schedule Visit Home 2010 Schorn Dr, Killeen, TX 76542 ​ Visit Type Temperature …" at bounding box center [784, 406] width 356 height 548
click at [737, 416] on input "[DATE]" at bounding box center [784, 428] width 356 height 32
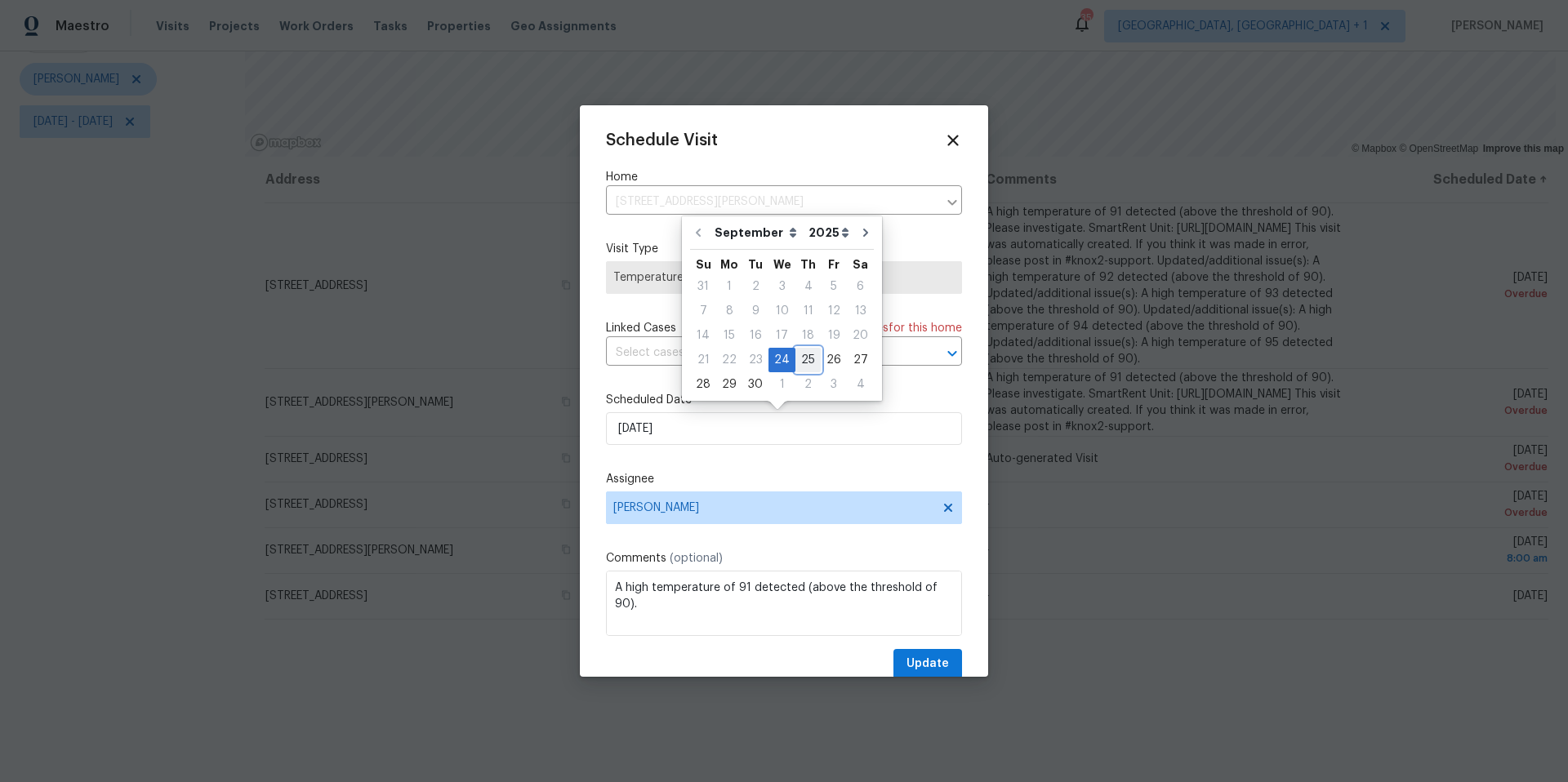
click at [796, 358] on div "25" at bounding box center [808, 360] width 26 height 23
type input "9/25/2025"
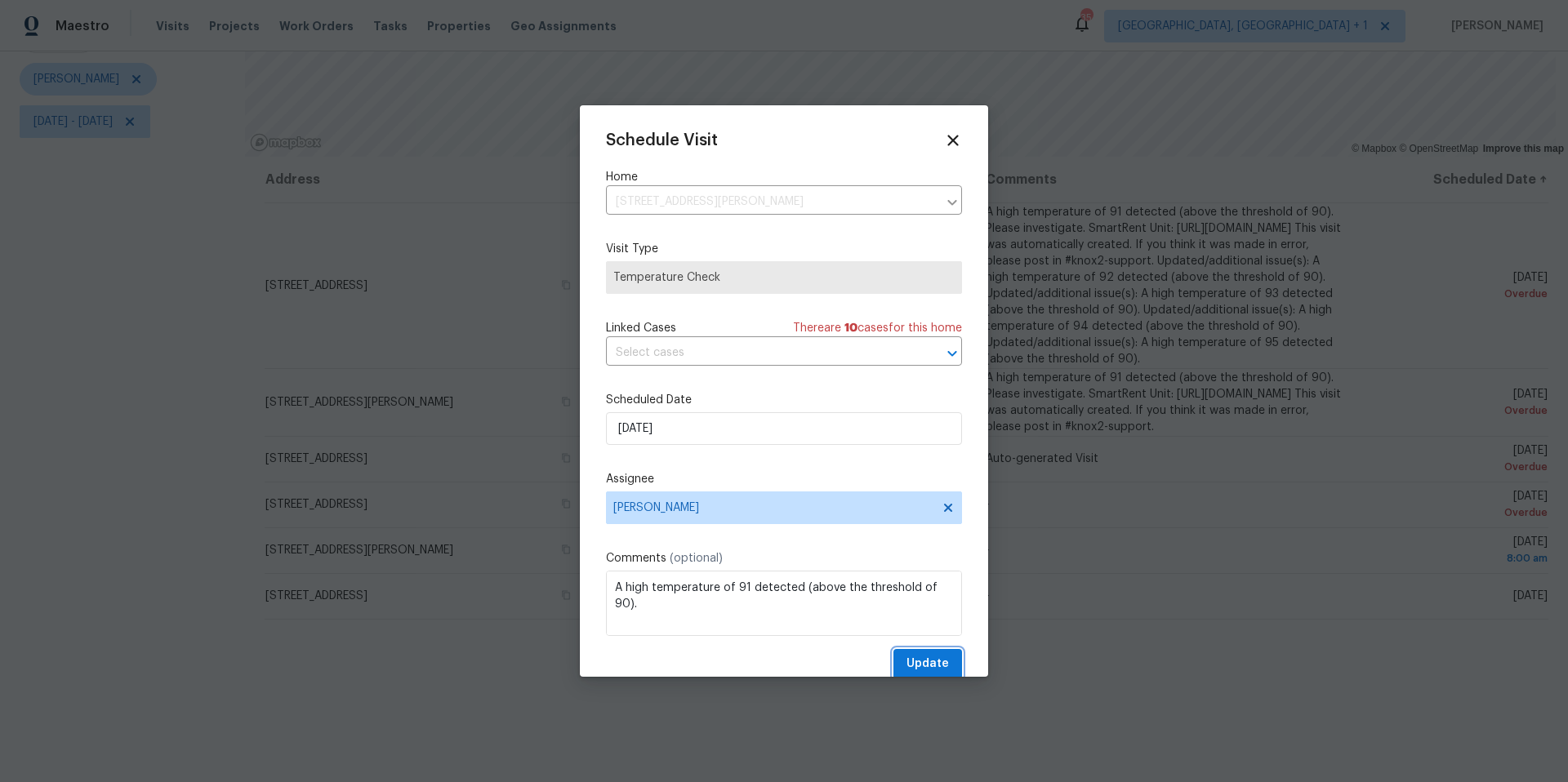
click at [908, 669] on span "Update" at bounding box center [928, 664] width 42 height 21
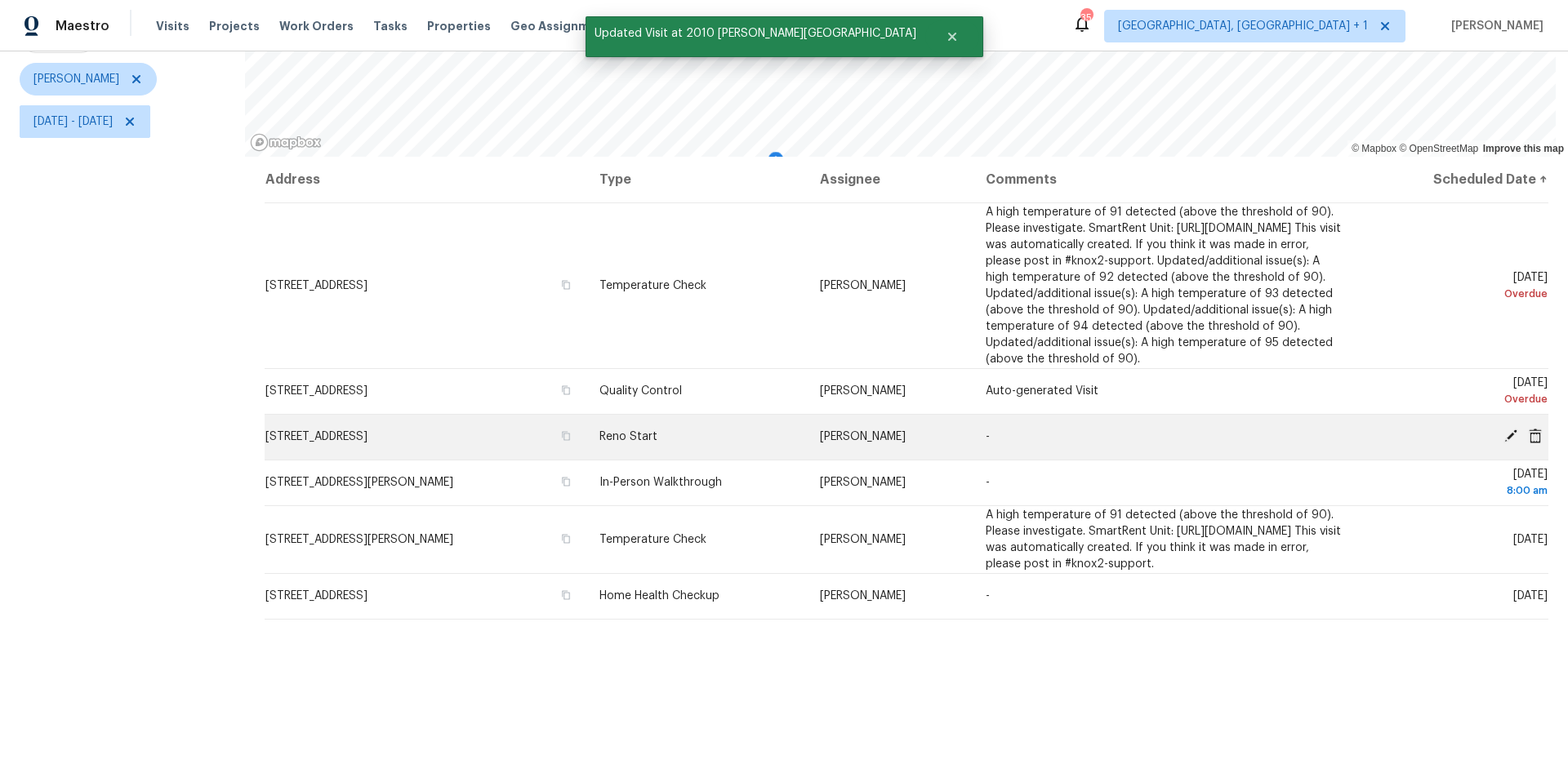
click at [1505, 439] on icon at bounding box center [1512, 436] width 13 height 13
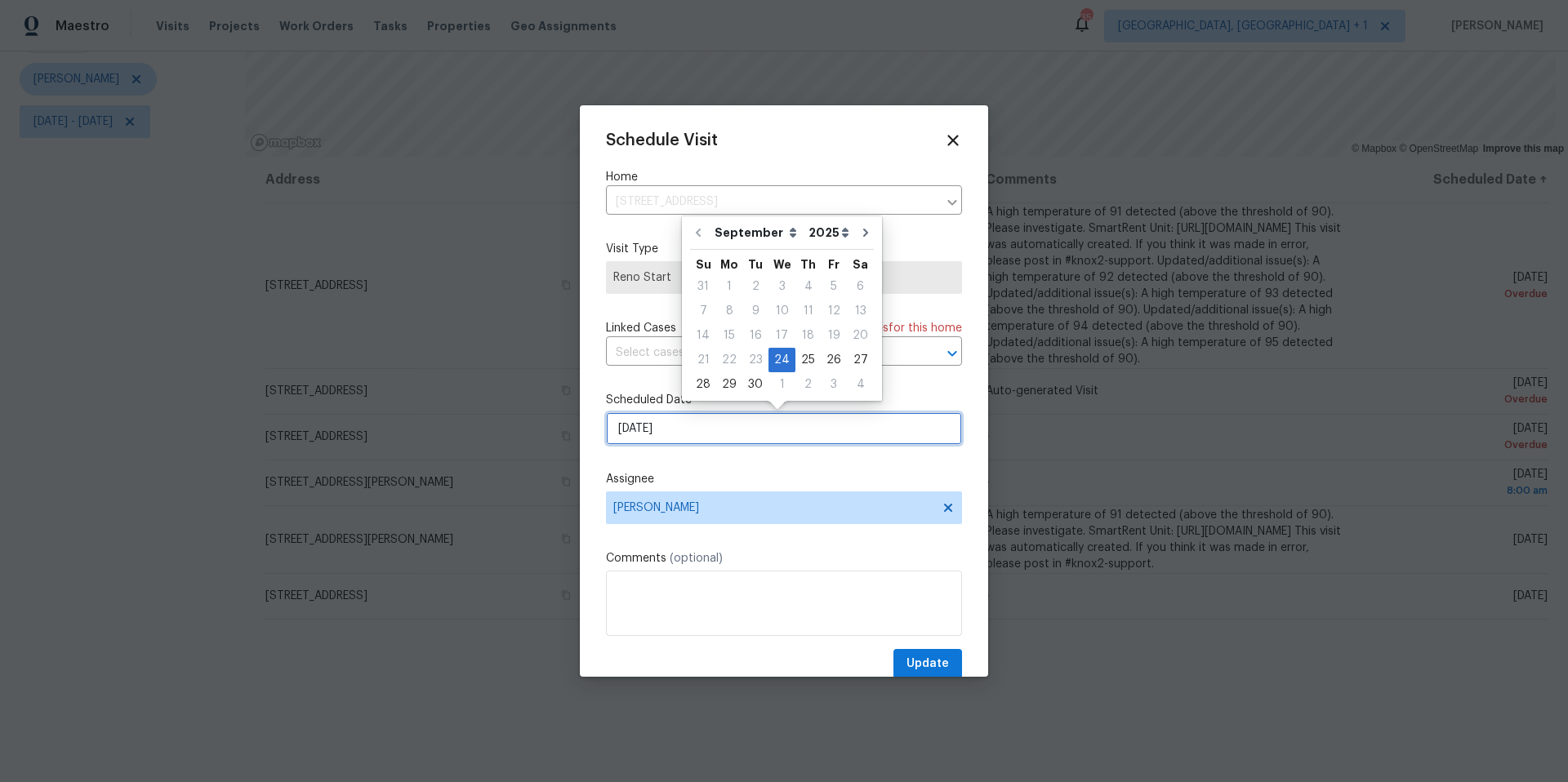
click at [759, 427] on input "[DATE]" at bounding box center [784, 428] width 356 height 32
click at [796, 357] on div "25" at bounding box center [808, 360] width 26 height 23
type input "9/25/2025"
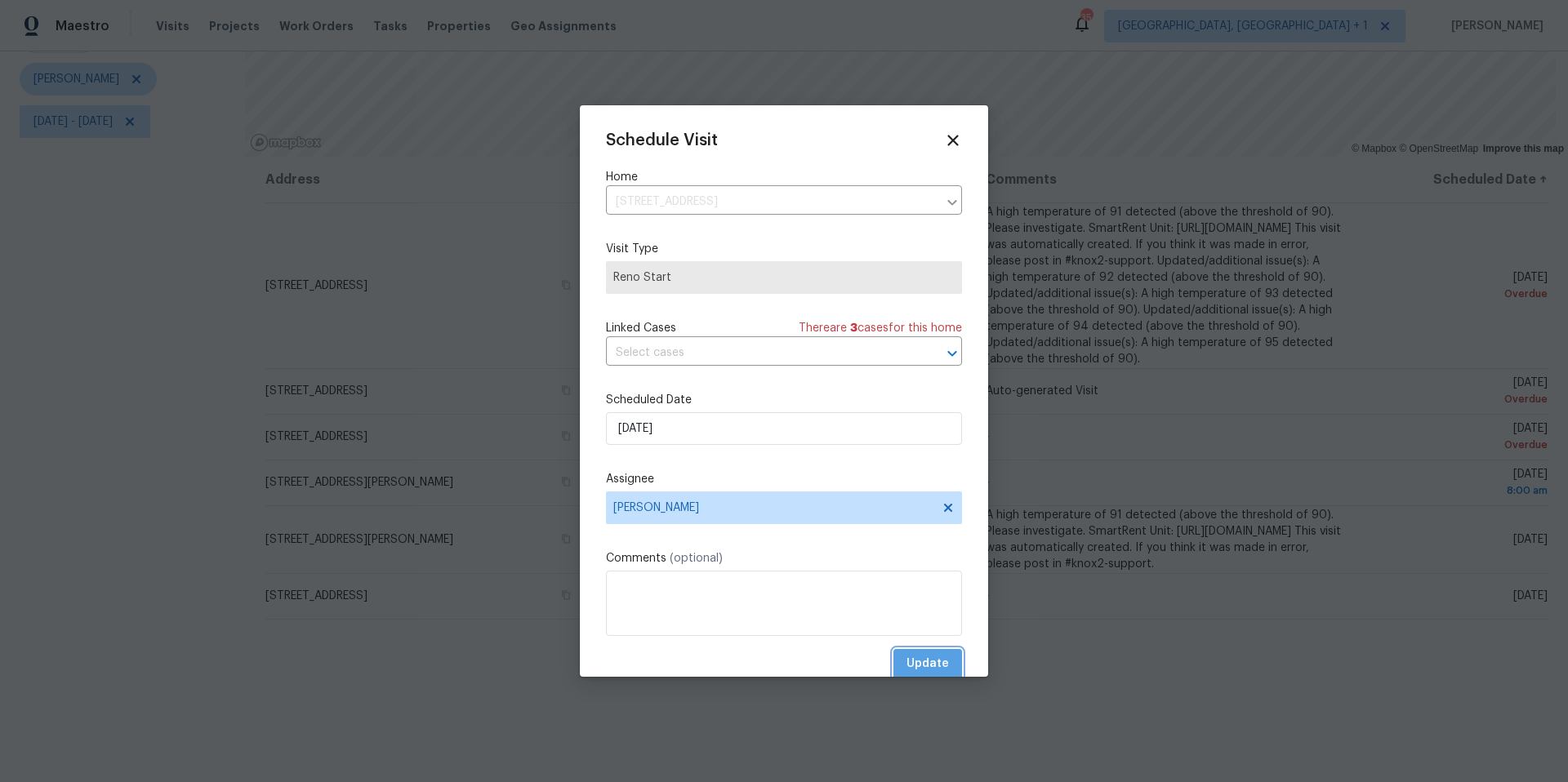
click at [911, 659] on span "Update" at bounding box center [928, 664] width 42 height 21
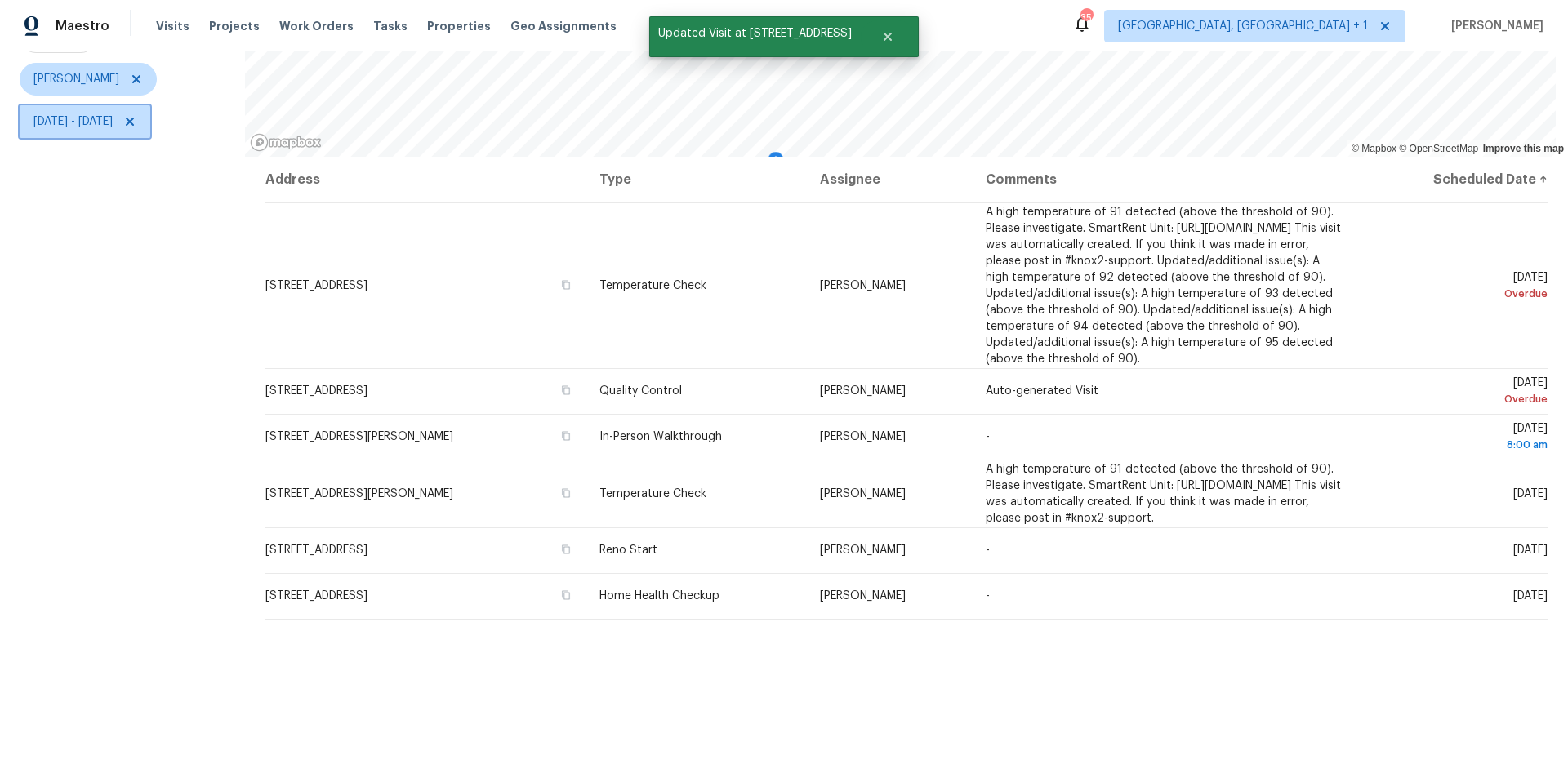
click at [113, 117] on span "Wed, Sep 24 - Thu, Sep 25" at bounding box center [73, 122] width 80 height 17
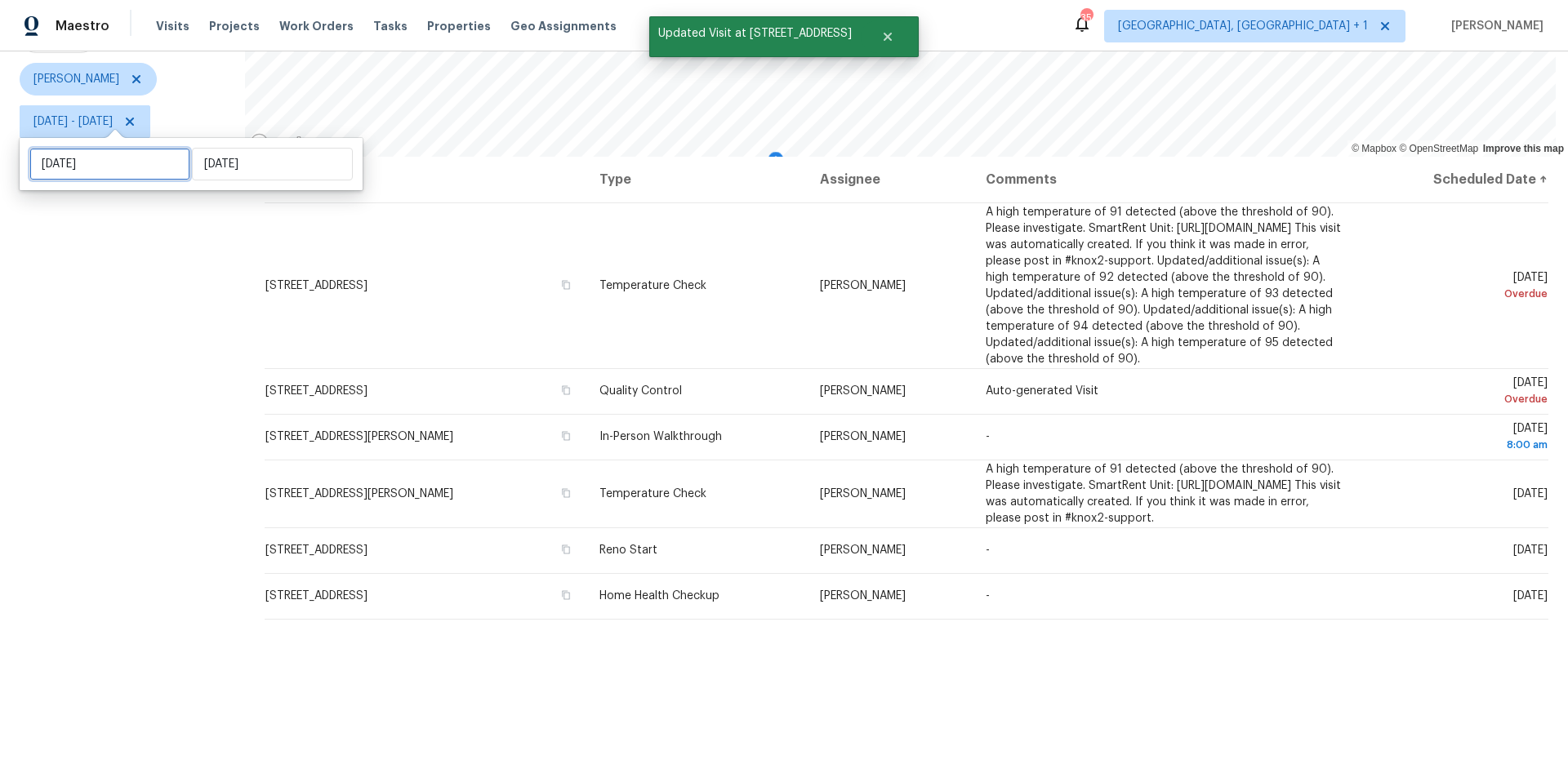
select select "8"
select select "2025"
select select "9"
select select "2025"
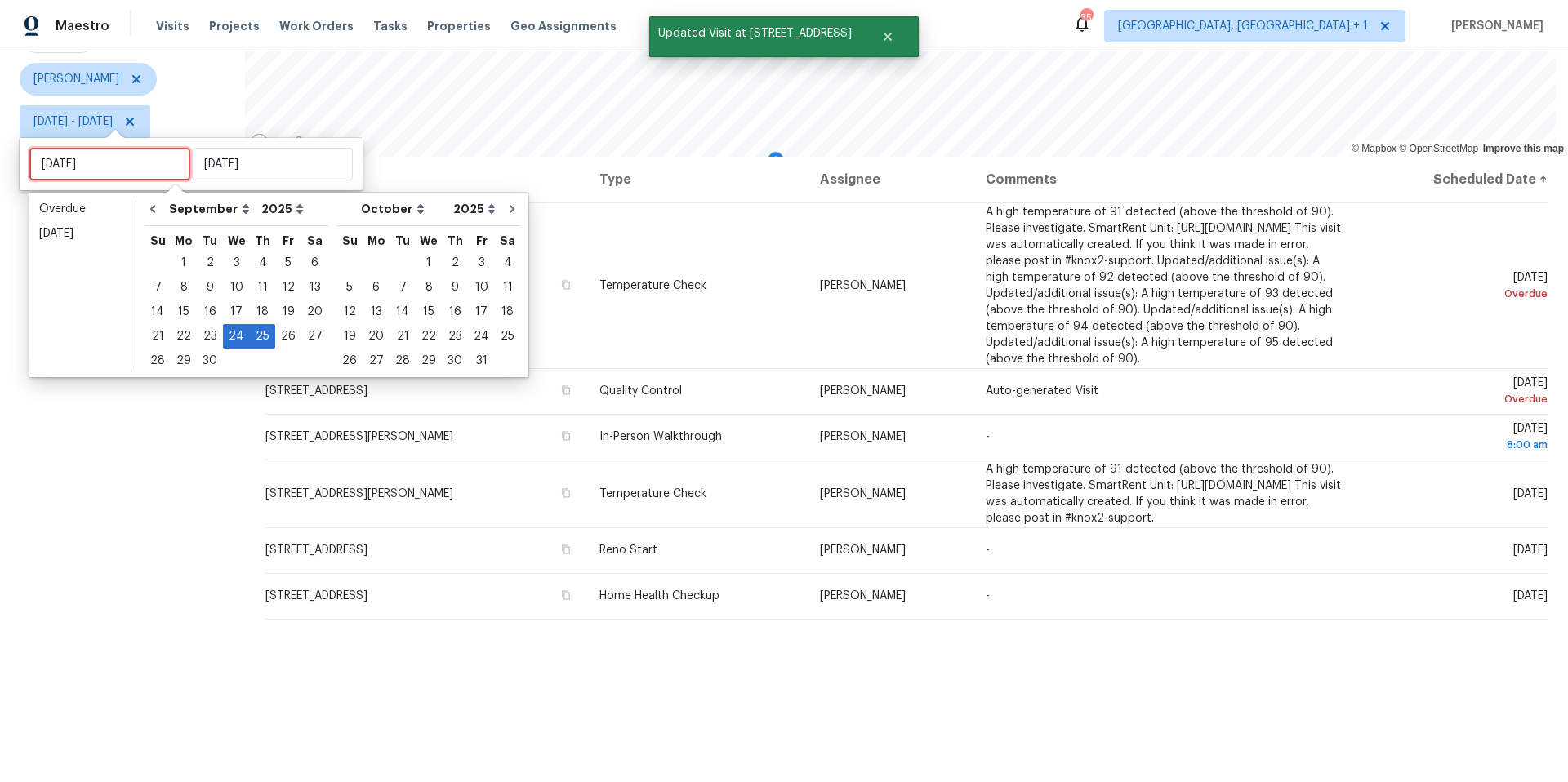
click at [134, 163] on input "Wed, Sep 24" at bounding box center [110, 163] width 161 height 32
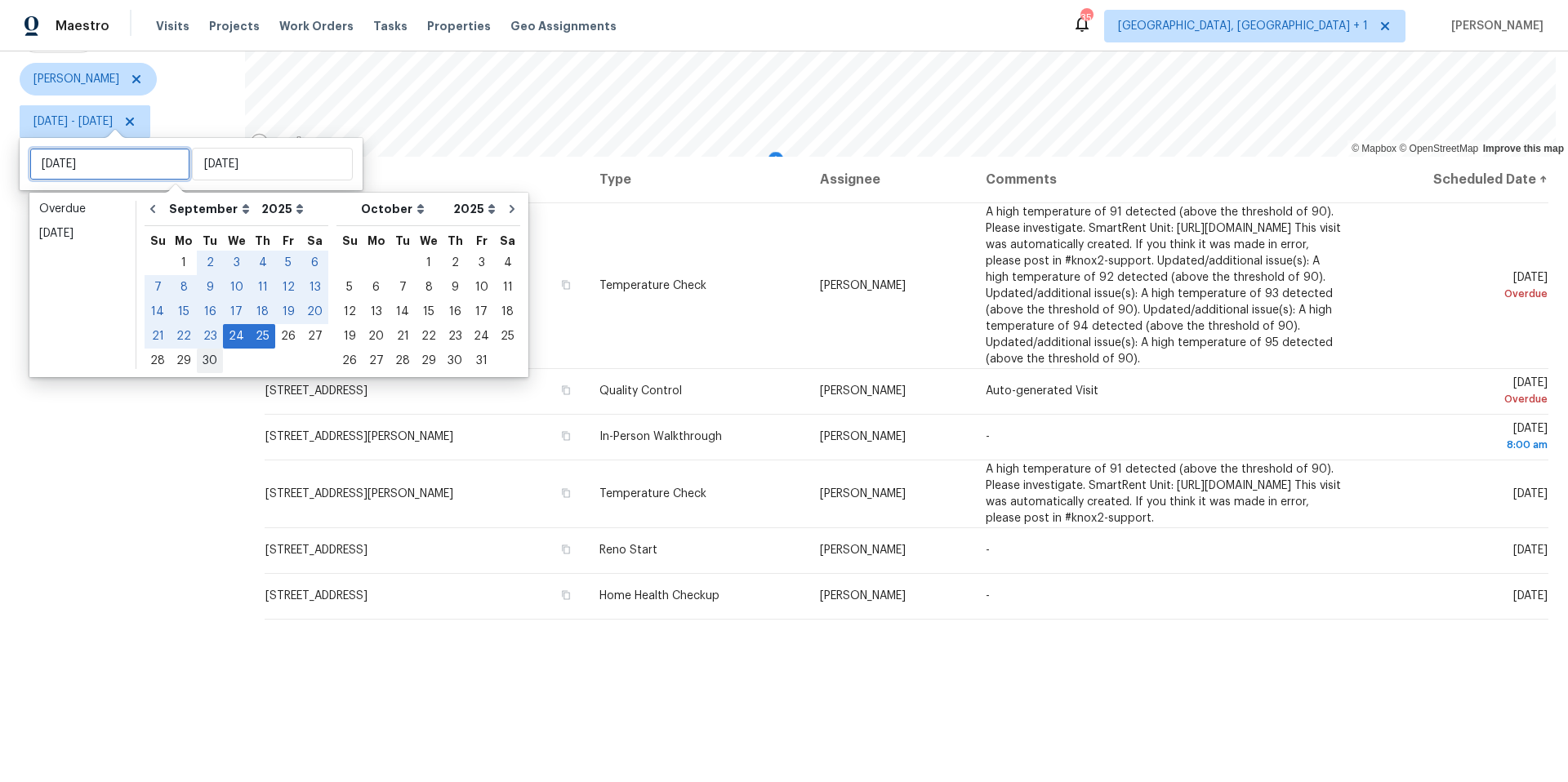
type input "Tue, Sep 30"
type input "Tue, Sep 23"
type input "Thu, Sep 25"
drag, startPoint x: 210, startPoint y: 338, endPoint x: 256, endPoint y: 338, distance: 46.0
click at [256, 338] on div "21 22 23 24 25 26 27" at bounding box center [236, 337] width 184 height 25
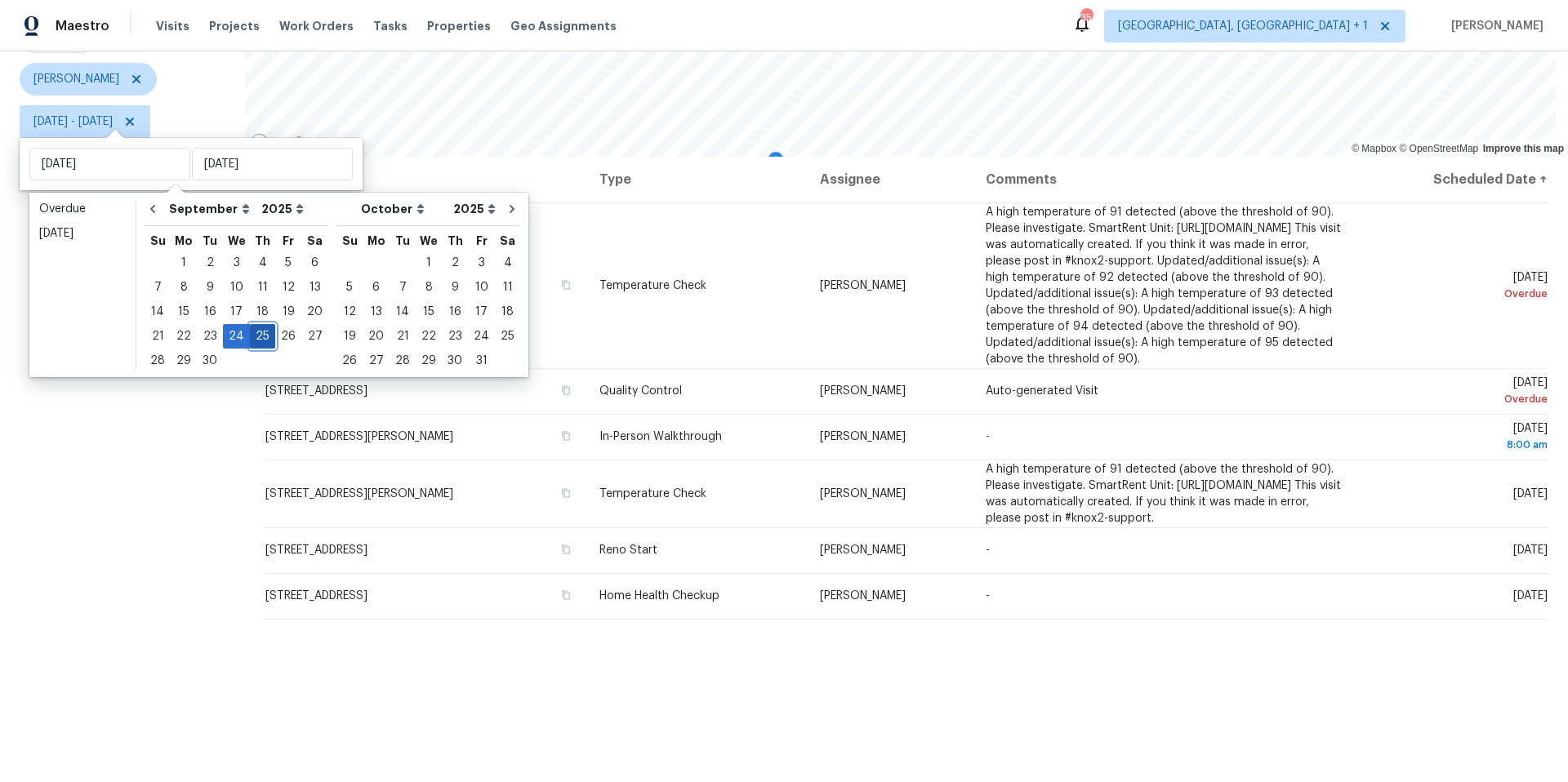
click at [256, 338] on div "25" at bounding box center [262, 337] width 26 height 23
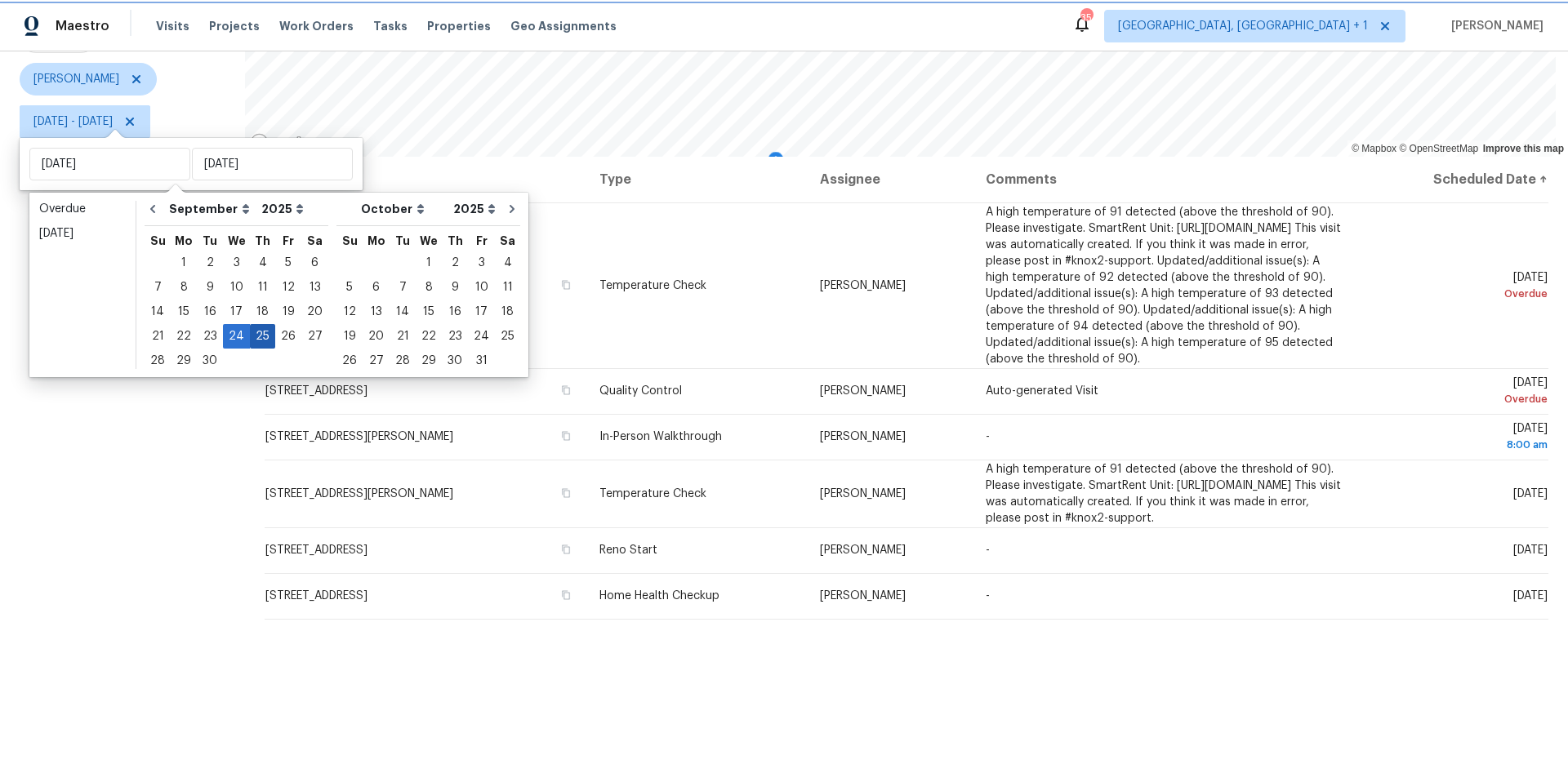
type input "Thu, Sep 25"
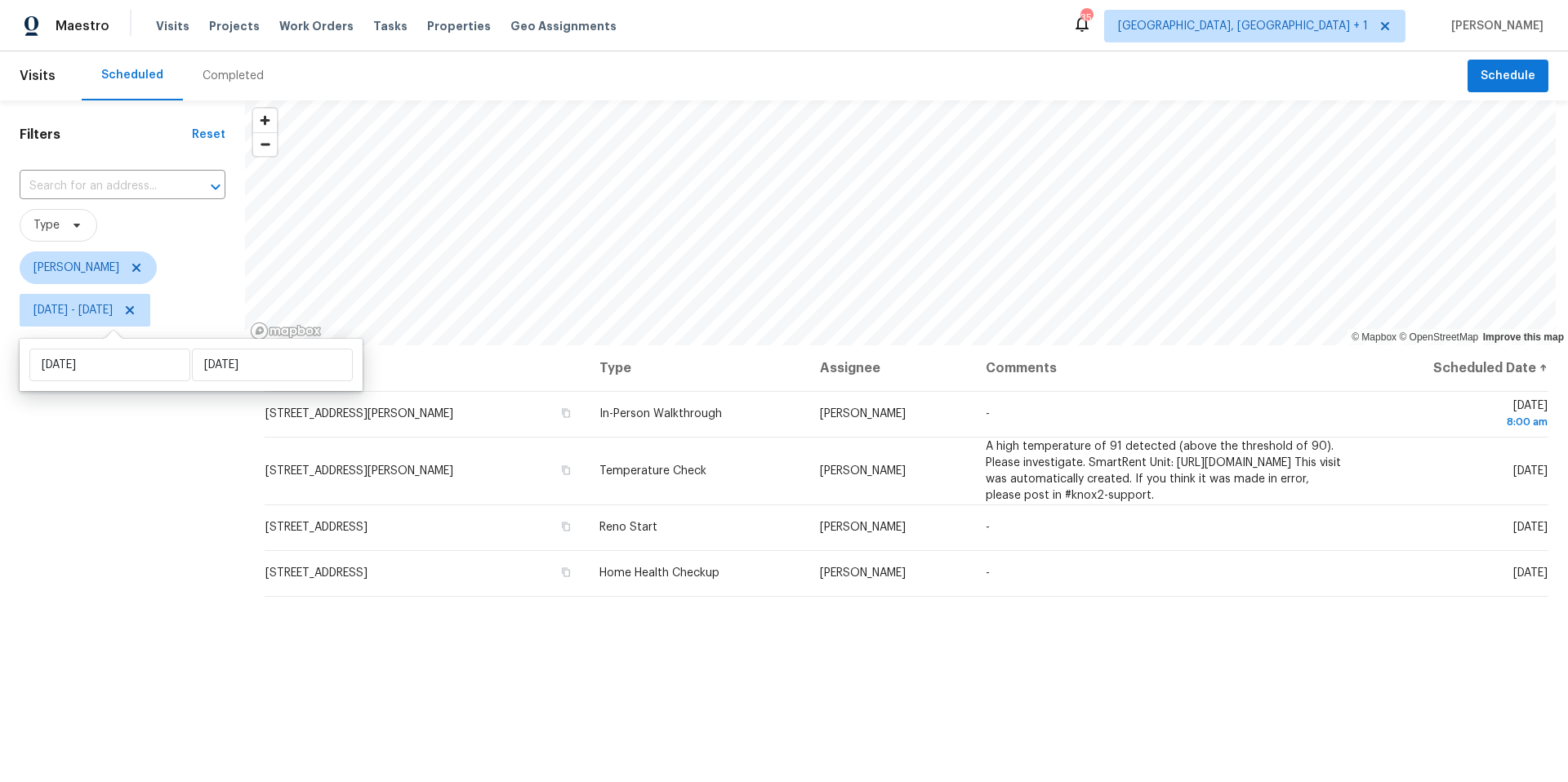
drag, startPoint x: 207, startPoint y: 444, endPoint x: 212, endPoint y: 437, distance: 8.6
click at [207, 444] on div "Filters Reset ​ Type Nelson Figueroa Thu, Sep 25 - Thu, Sep 25" at bounding box center [122, 536] width 245 height 871
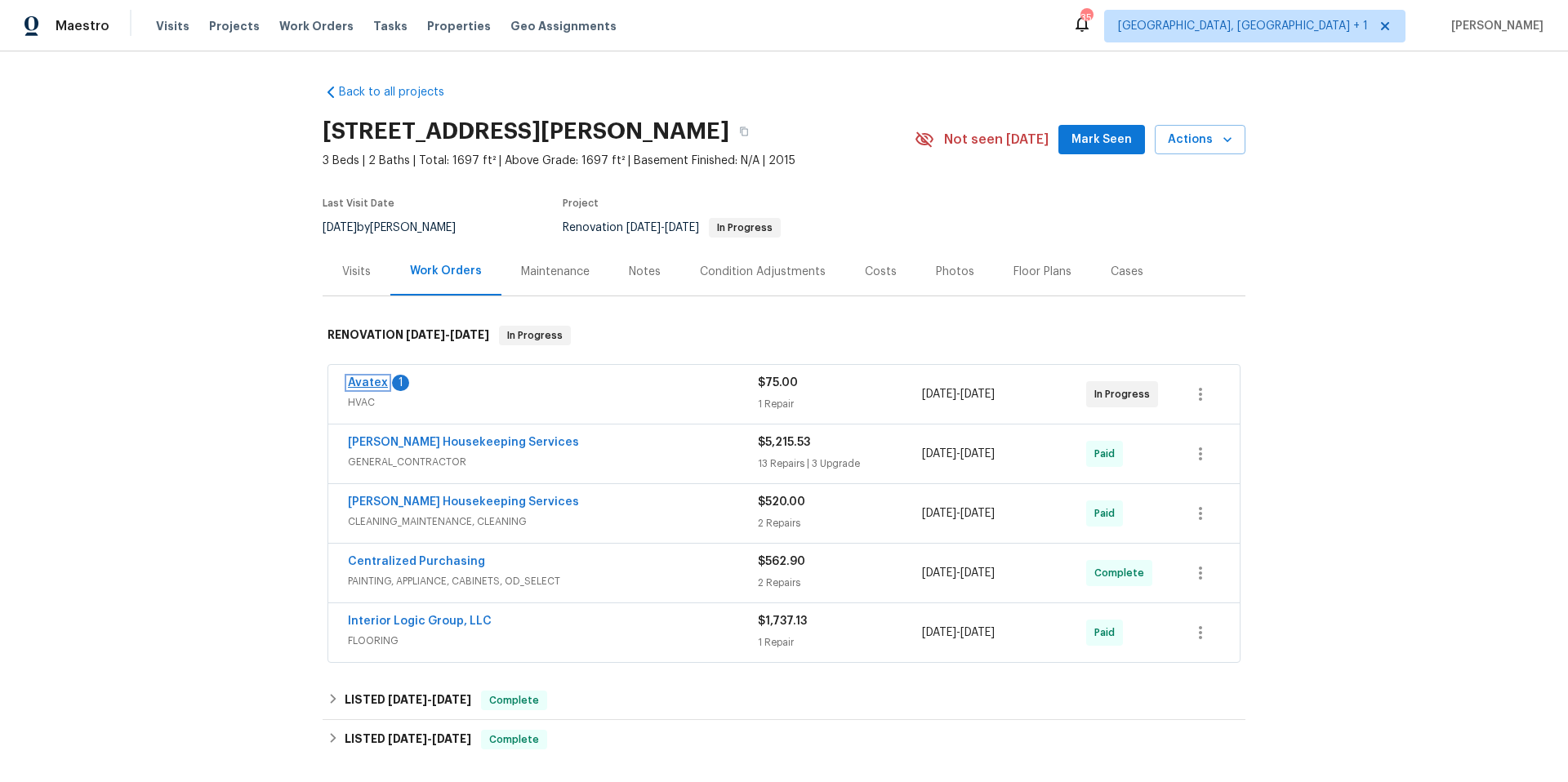
click at [373, 379] on link "Avatex" at bounding box center [368, 383] width 40 height 12
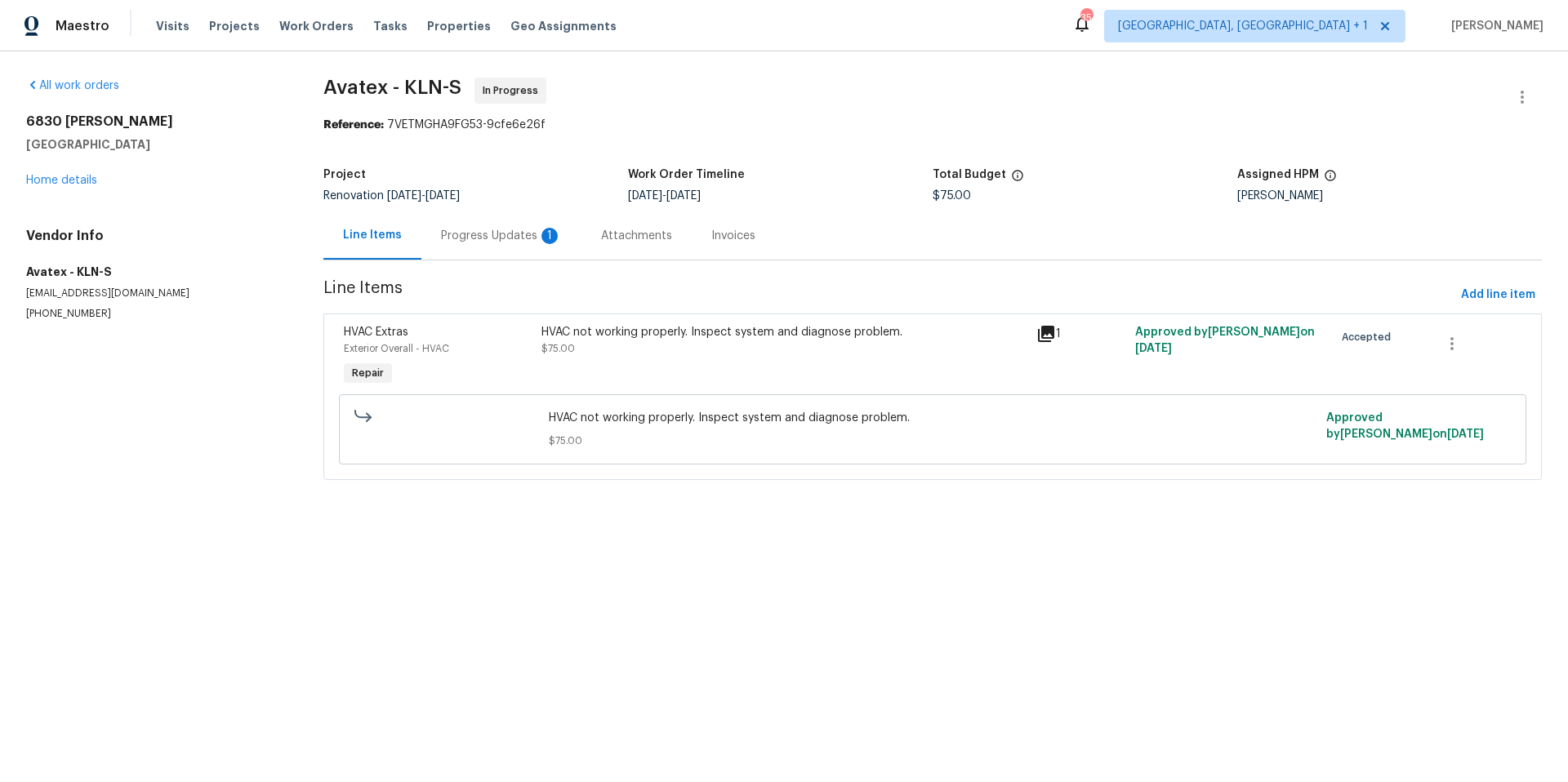
click at [509, 236] on div "Progress Updates 1" at bounding box center [502, 236] width 121 height 17
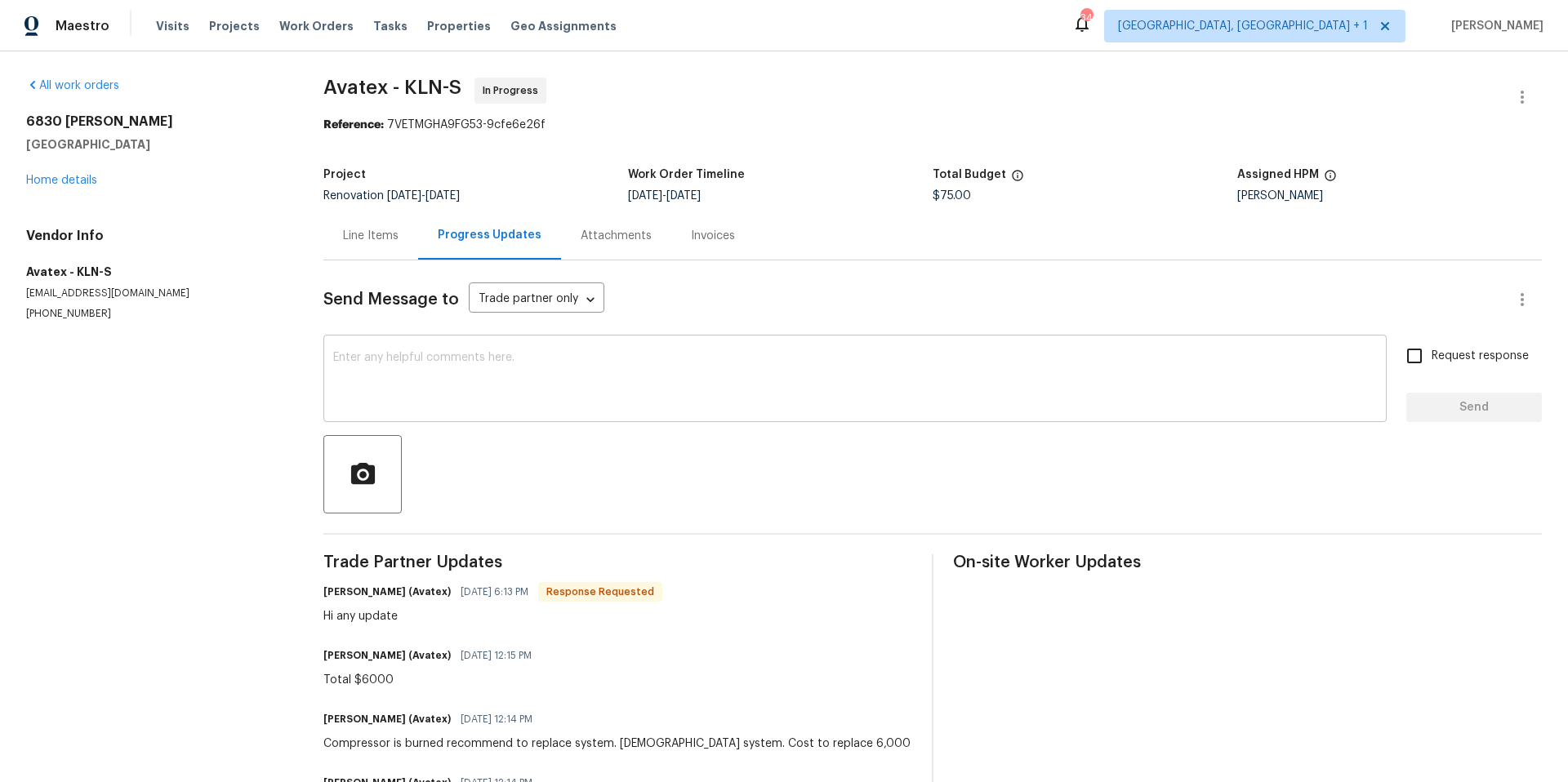
click at [511, 386] on textarea at bounding box center [855, 380] width 1044 height 57
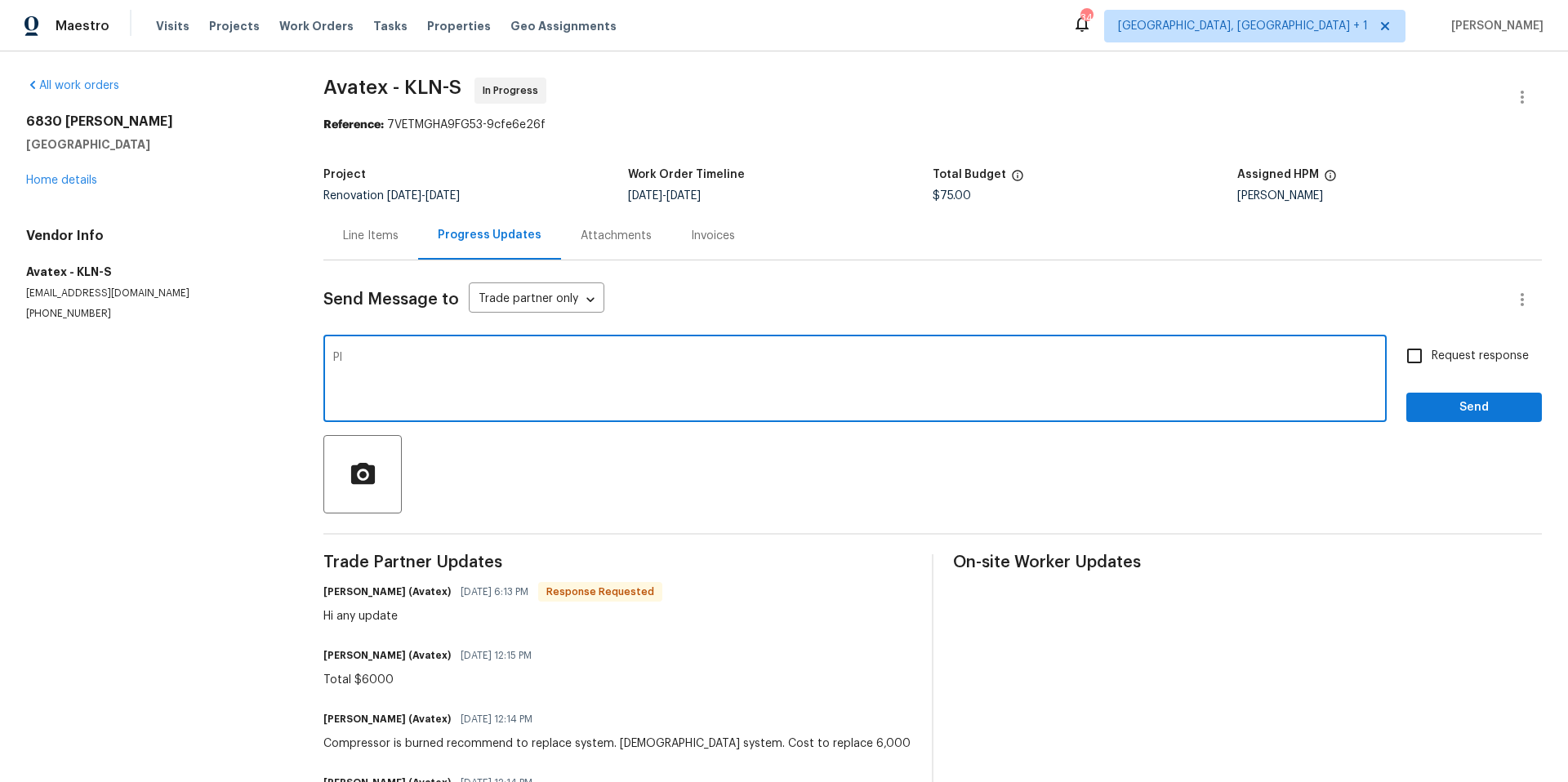
type textarea "P"
type textarea "Approved. Please schedule the replacement asap. Thank you."
click at [1254, 410] on span "Send" at bounding box center [1474, 407] width 110 height 21
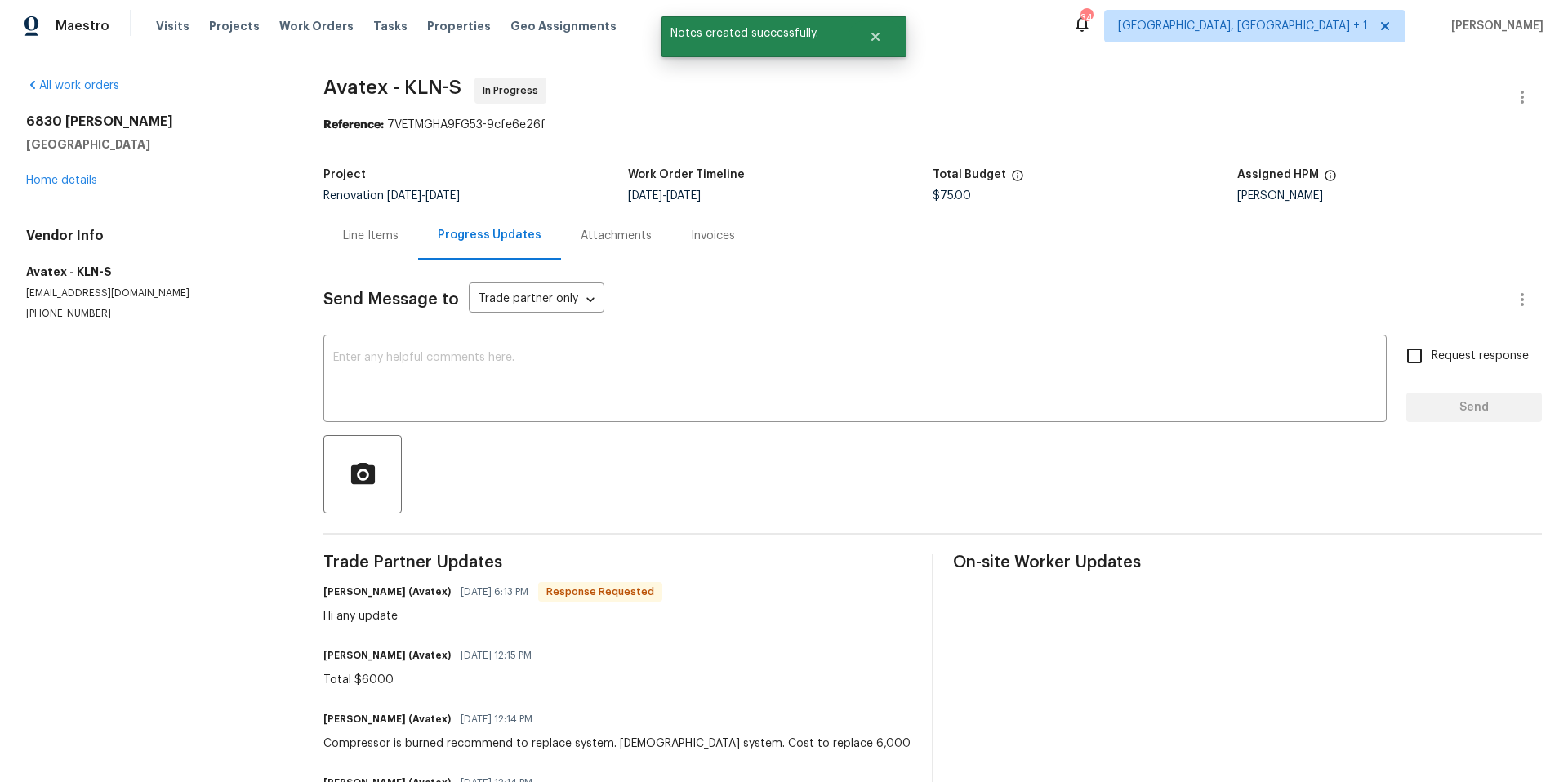
click at [358, 233] on div "Line Items" at bounding box center [371, 236] width 56 height 17
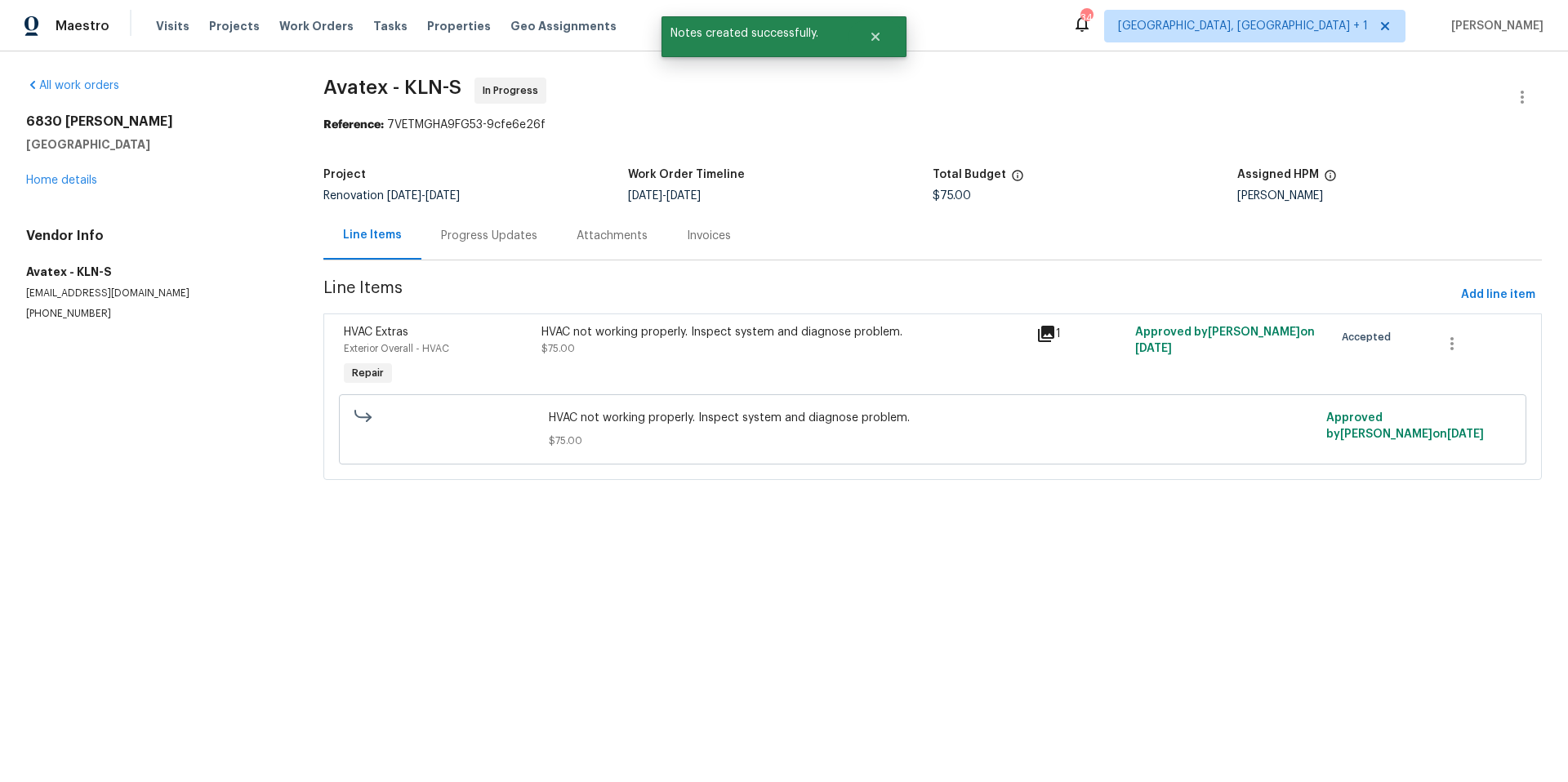
click at [572, 365] on div "HVAC not working properly. Inspect system and diagnose problem. $75.00" at bounding box center [784, 357] width 495 height 75
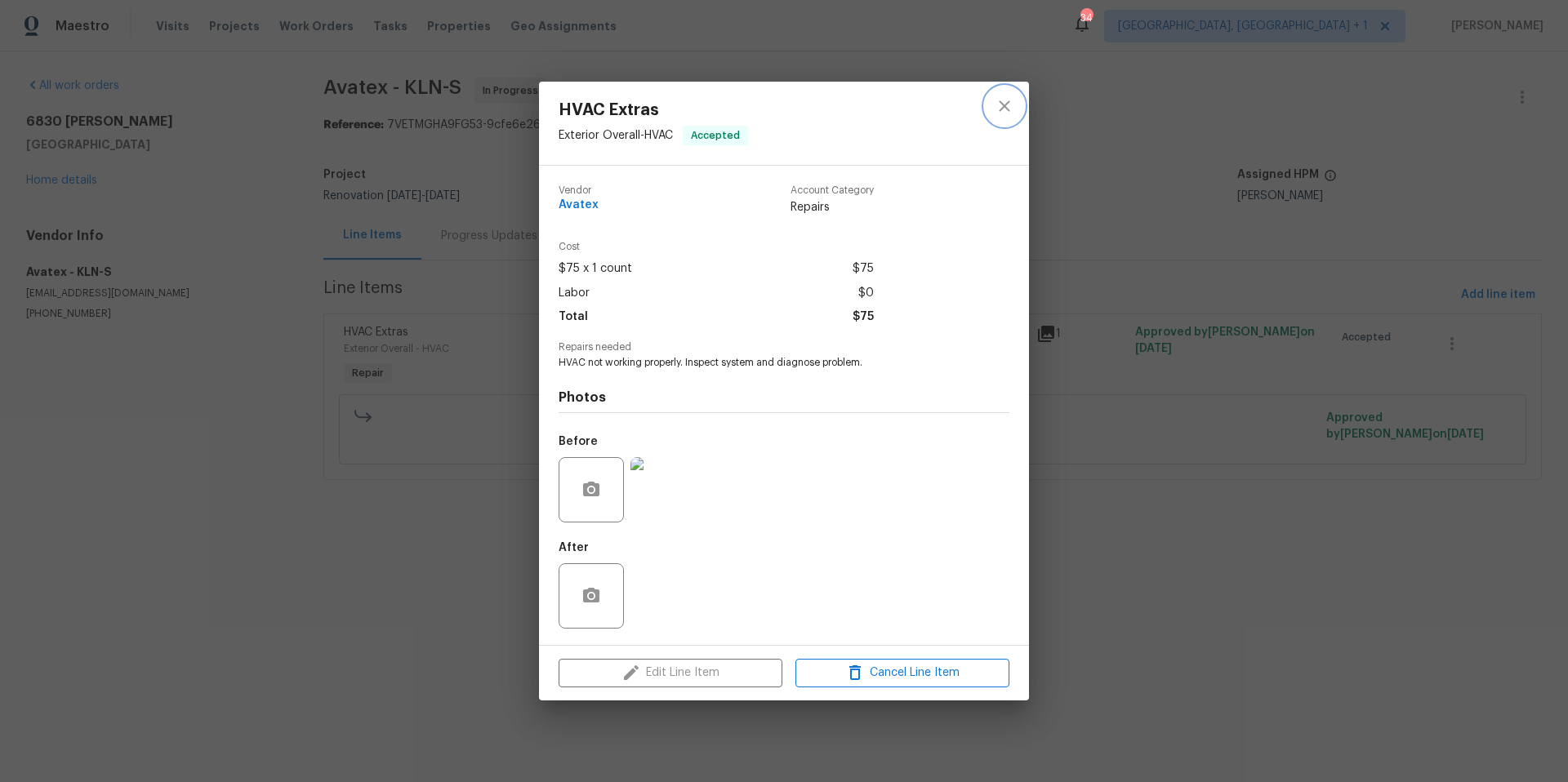
click at [1010, 109] on icon "close" at bounding box center [1005, 106] width 20 height 20
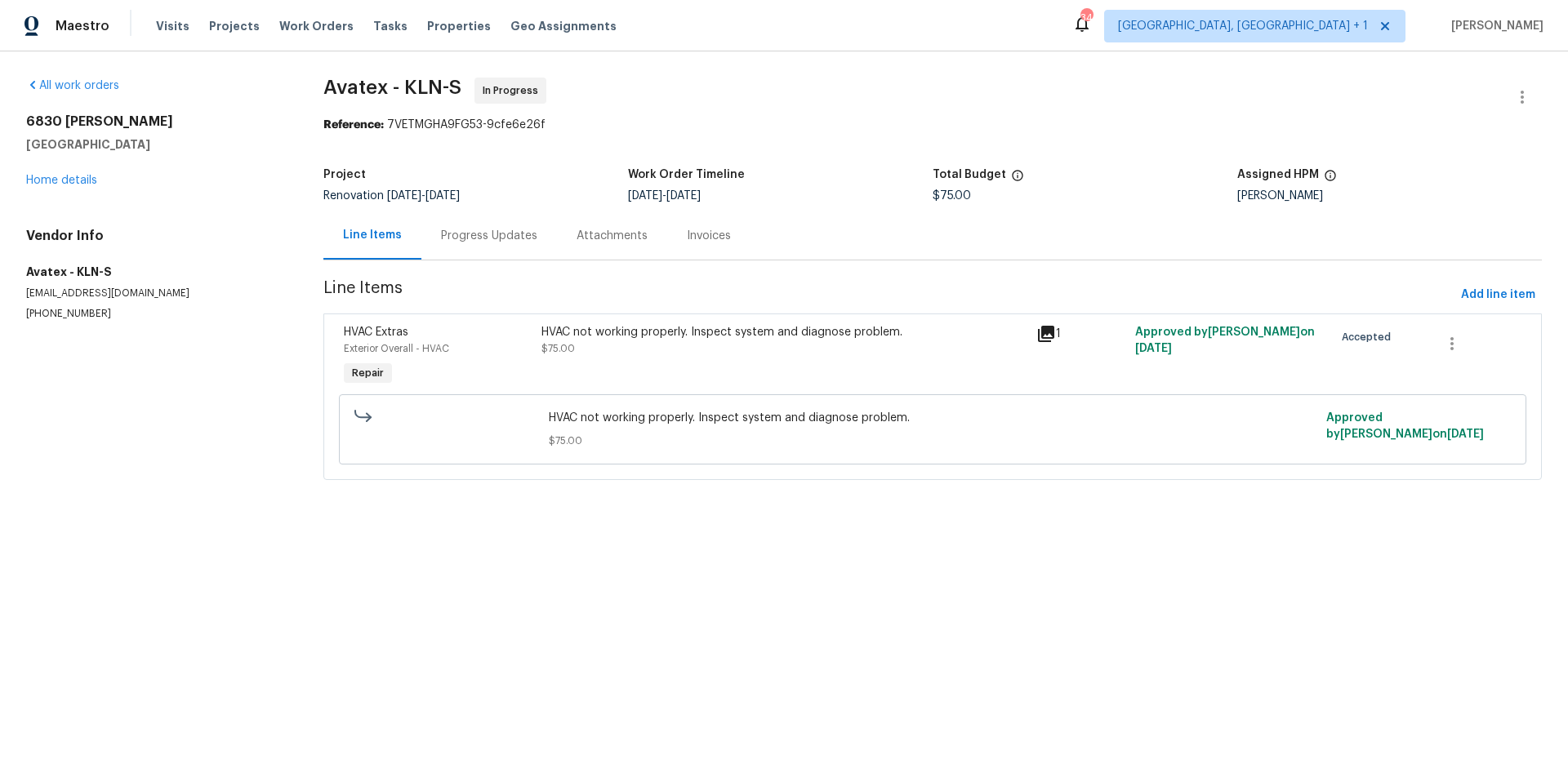
click at [1113, 326] on div "1" at bounding box center [1080, 334] width 89 height 20
click at [794, 348] on div "HVAC not working properly. Inspect system and diagnose problem. $75.00" at bounding box center [784, 340] width 485 height 32
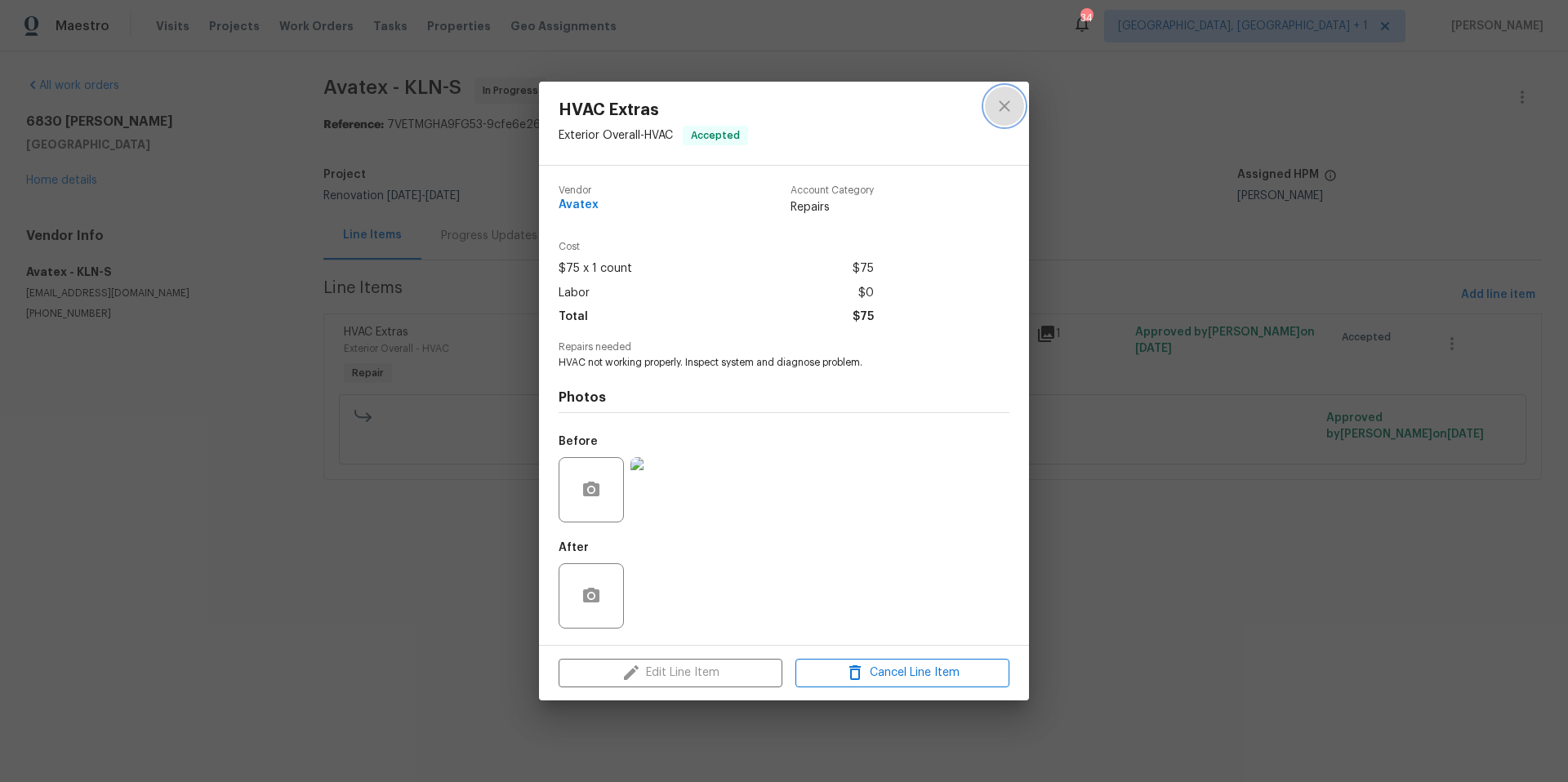
click at [1006, 105] on icon "close" at bounding box center [1004, 106] width 11 height 11
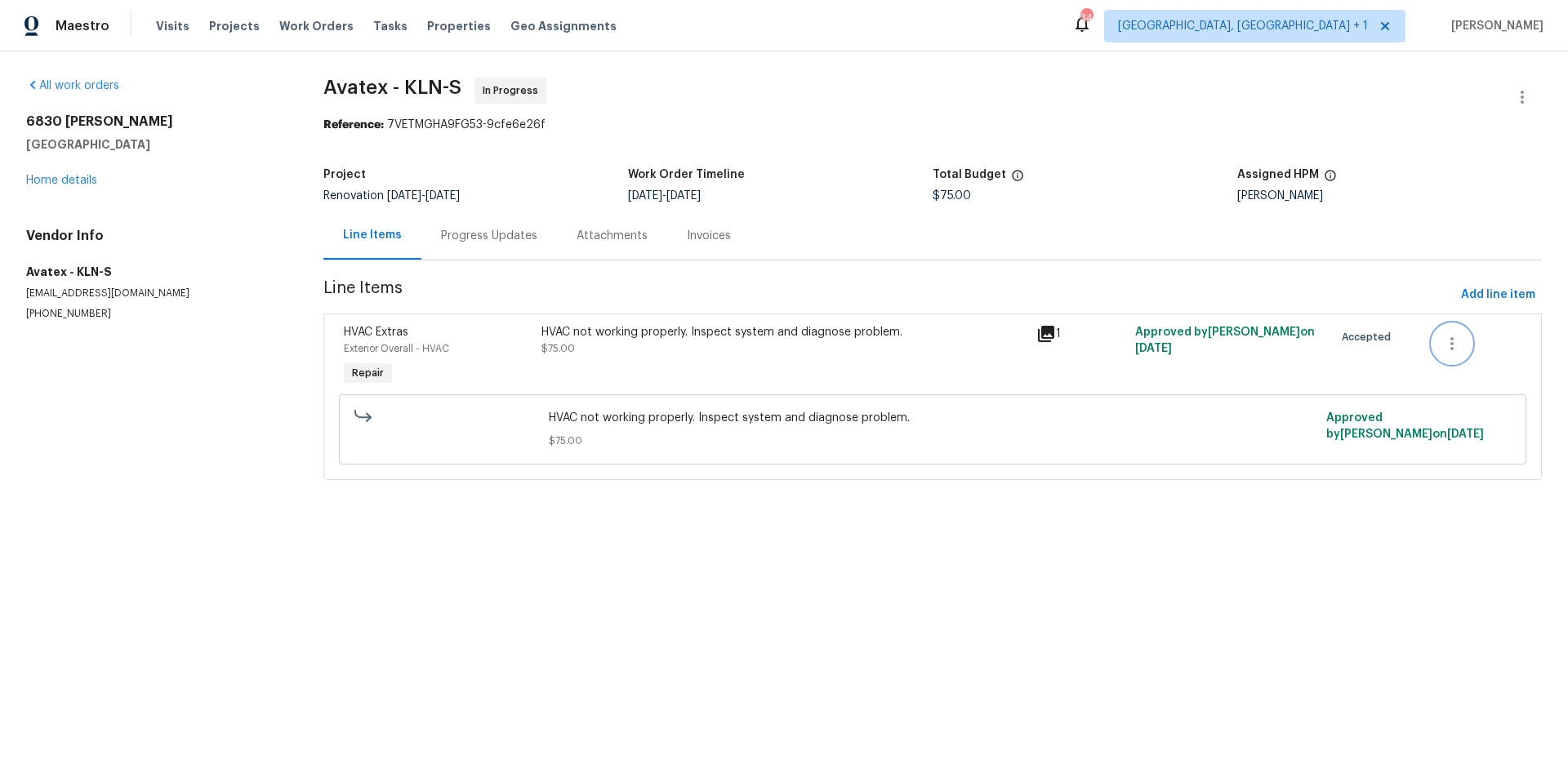
click at [1254, 331] on button "button" at bounding box center [1452, 343] width 39 height 39
click at [1254, 294] on div at bounding box center [784, 391] width 1568 height 782
click at [1254, 287] on span "Add line item" at bounding box center [1498, 295] width 75 height 21
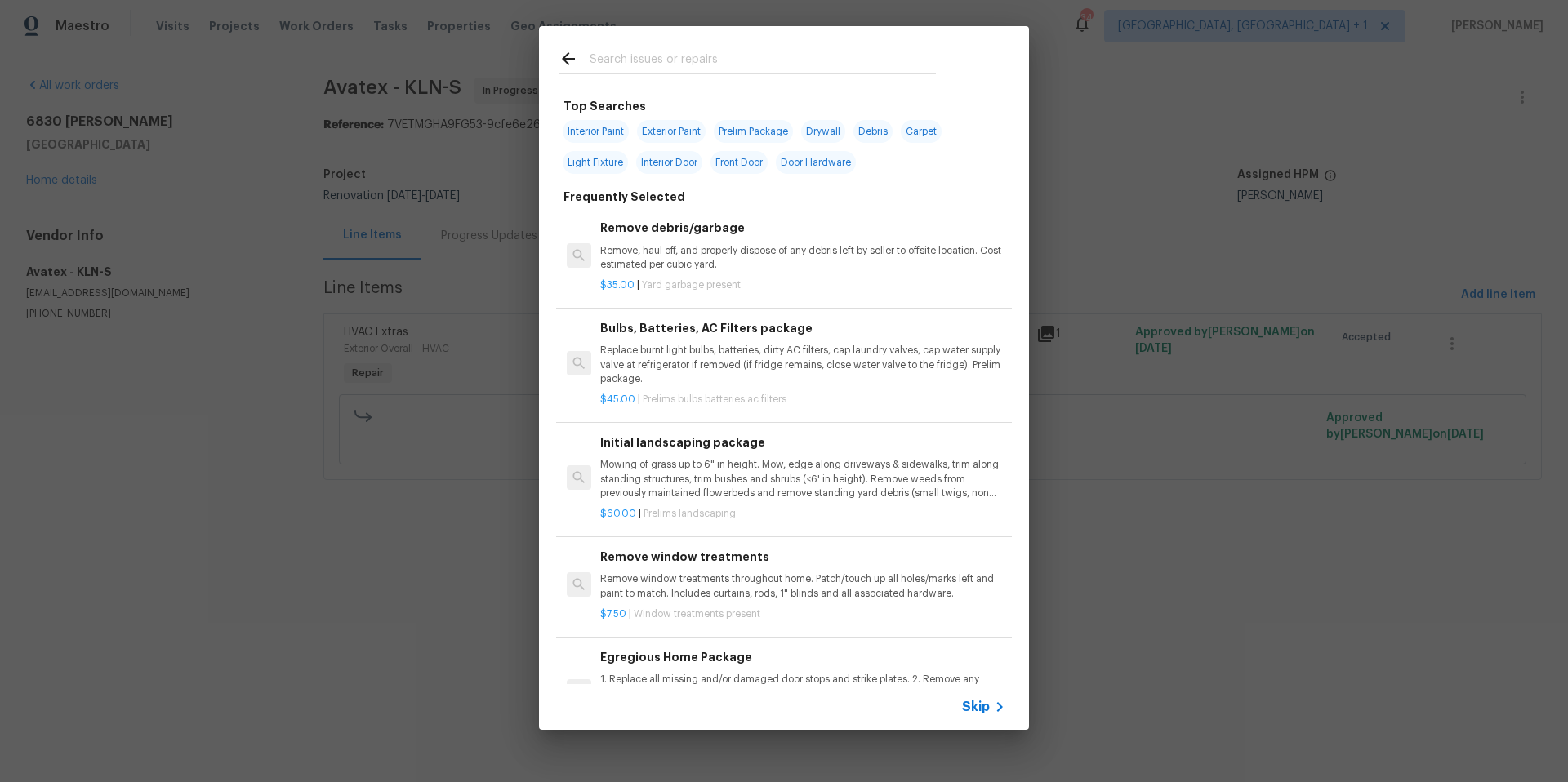
click at [634, 68] on input "text" at bounding box center [762, 61] width 346 height 25
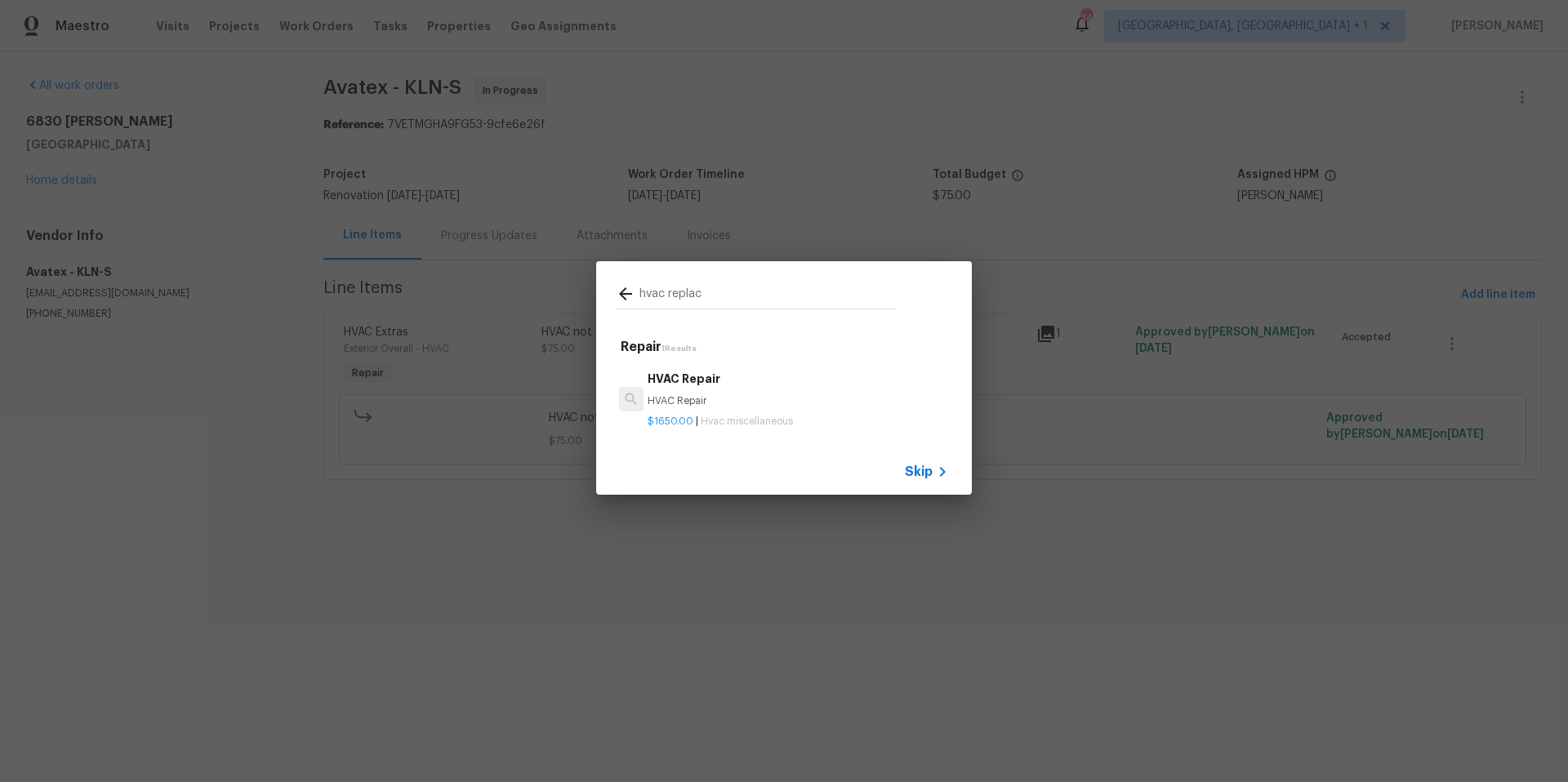
type input "hvac replac"
click at [916, 466] on span "Skip" at bounding box center [918, 472] width 27 height 17
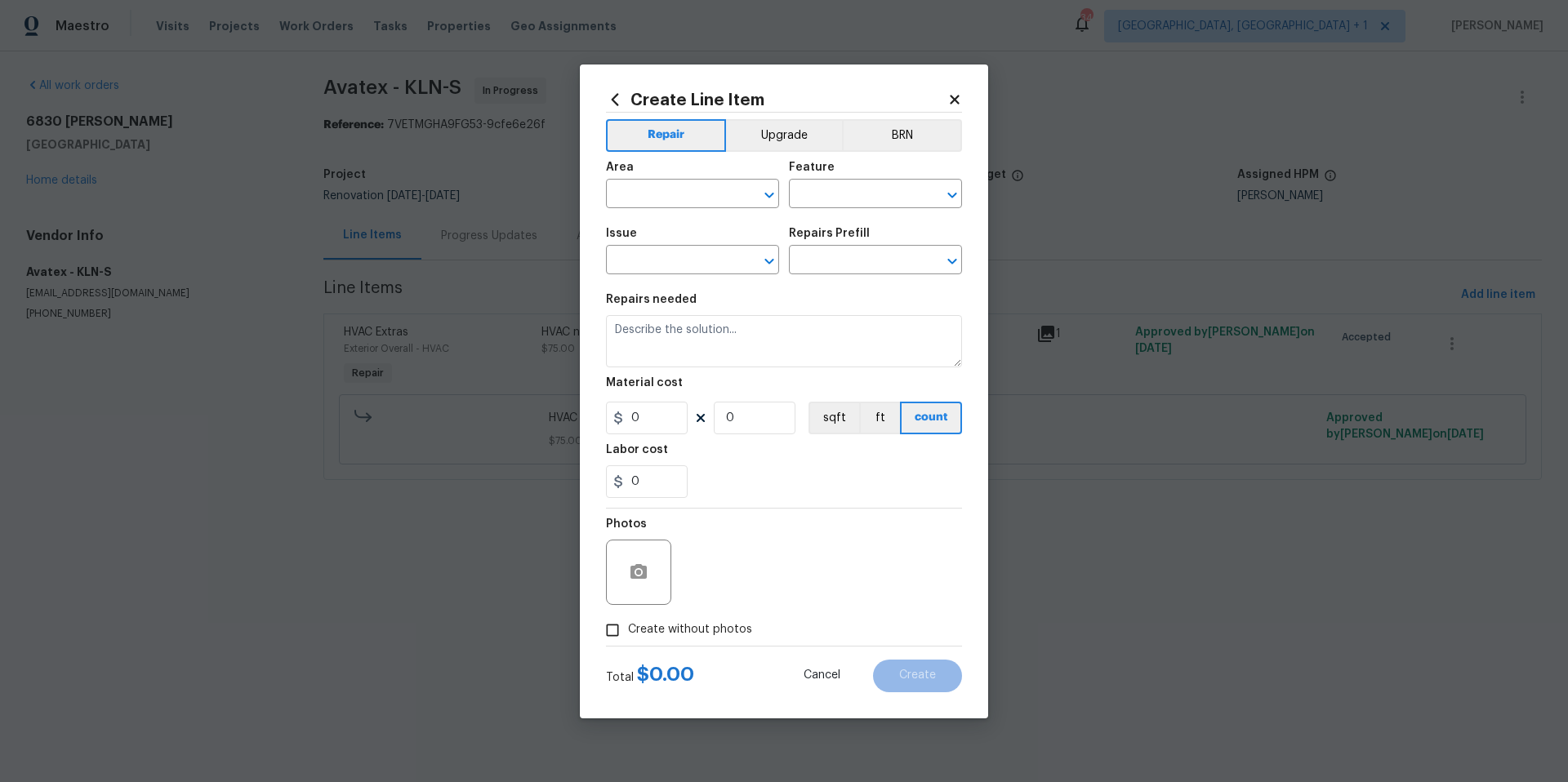
click at [660, 208] on span "Area ​" at bounding box center [693, 185] width 173 height 66
click at [660, 202] on input "text" at bounding box center [670, 196] width 128 height 26
drag, startPoint x: 666, startPoint y: 256, endPoint x: 775, endPoint y: 245, distance: 109.6
click at [671, 256] on li "Exterior Overall" at bounding box center [693, 258] width 173 height 27
type input "Exterior Overall"
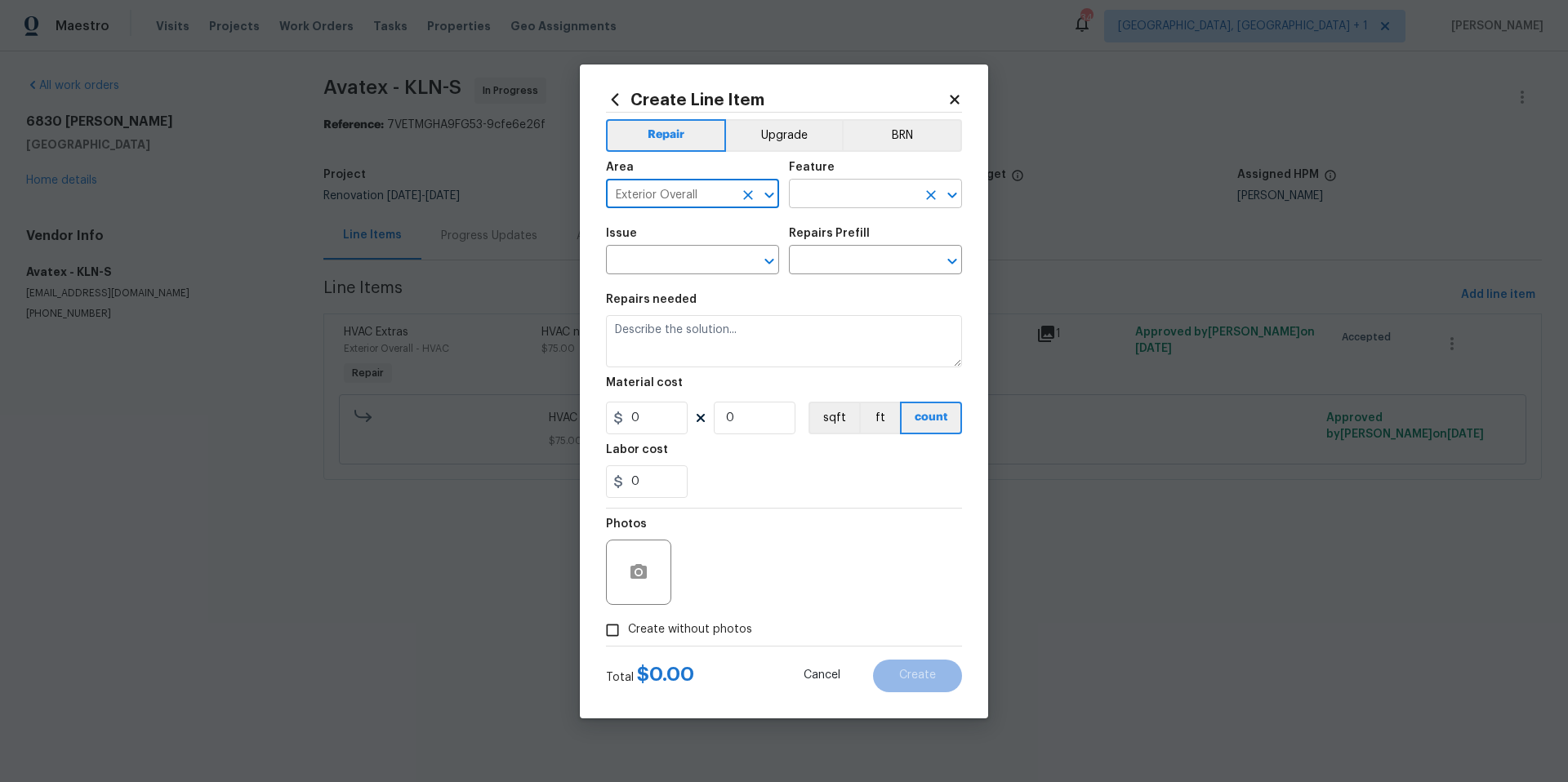
click at [877, 189] on input "text" at bounding box center [853, 196] width 128 height 26
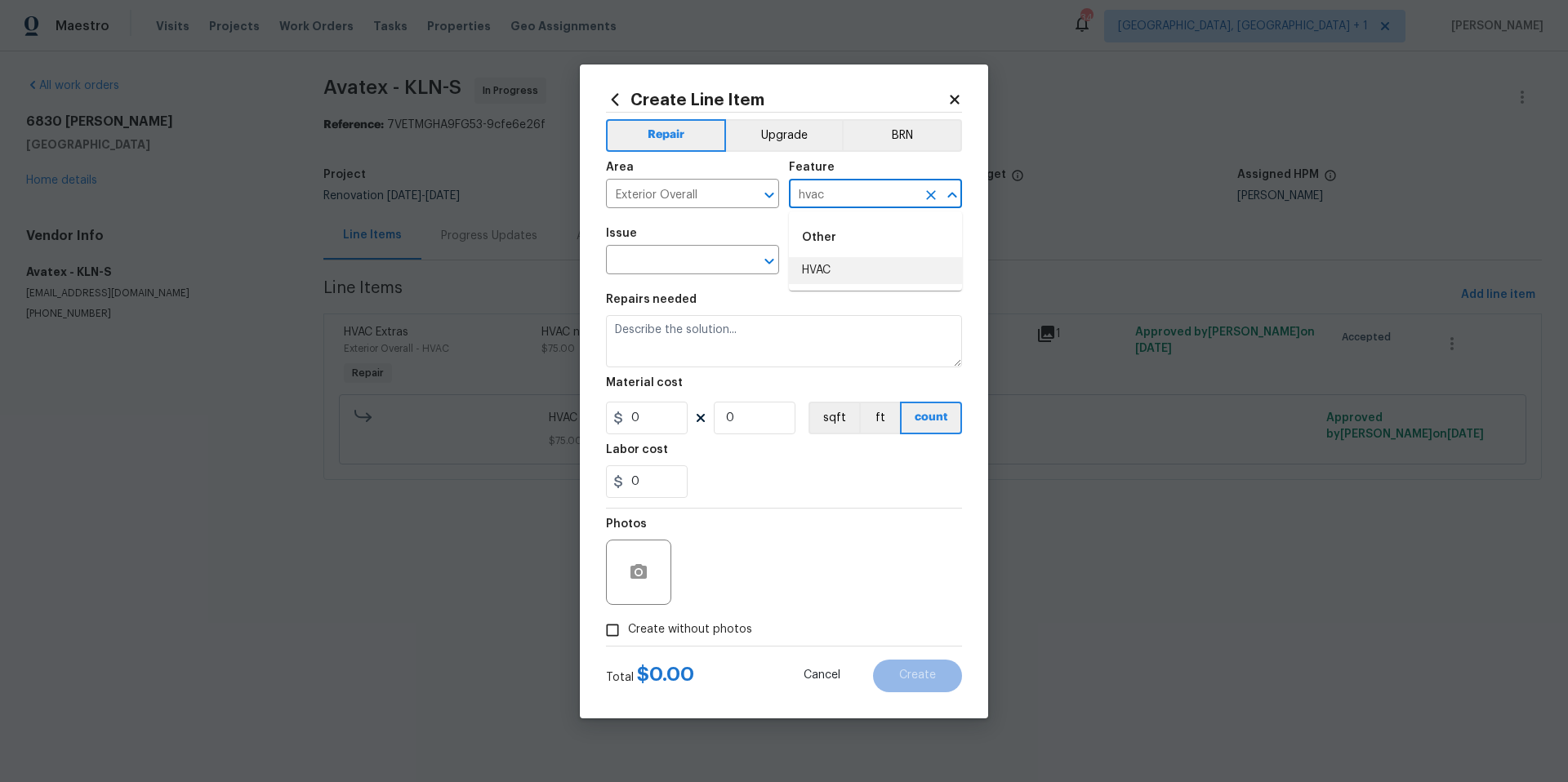
click at [860, 274] on li "HVAC" at bounding box center [875, 270] width 173 height 27
type input "HVAC"
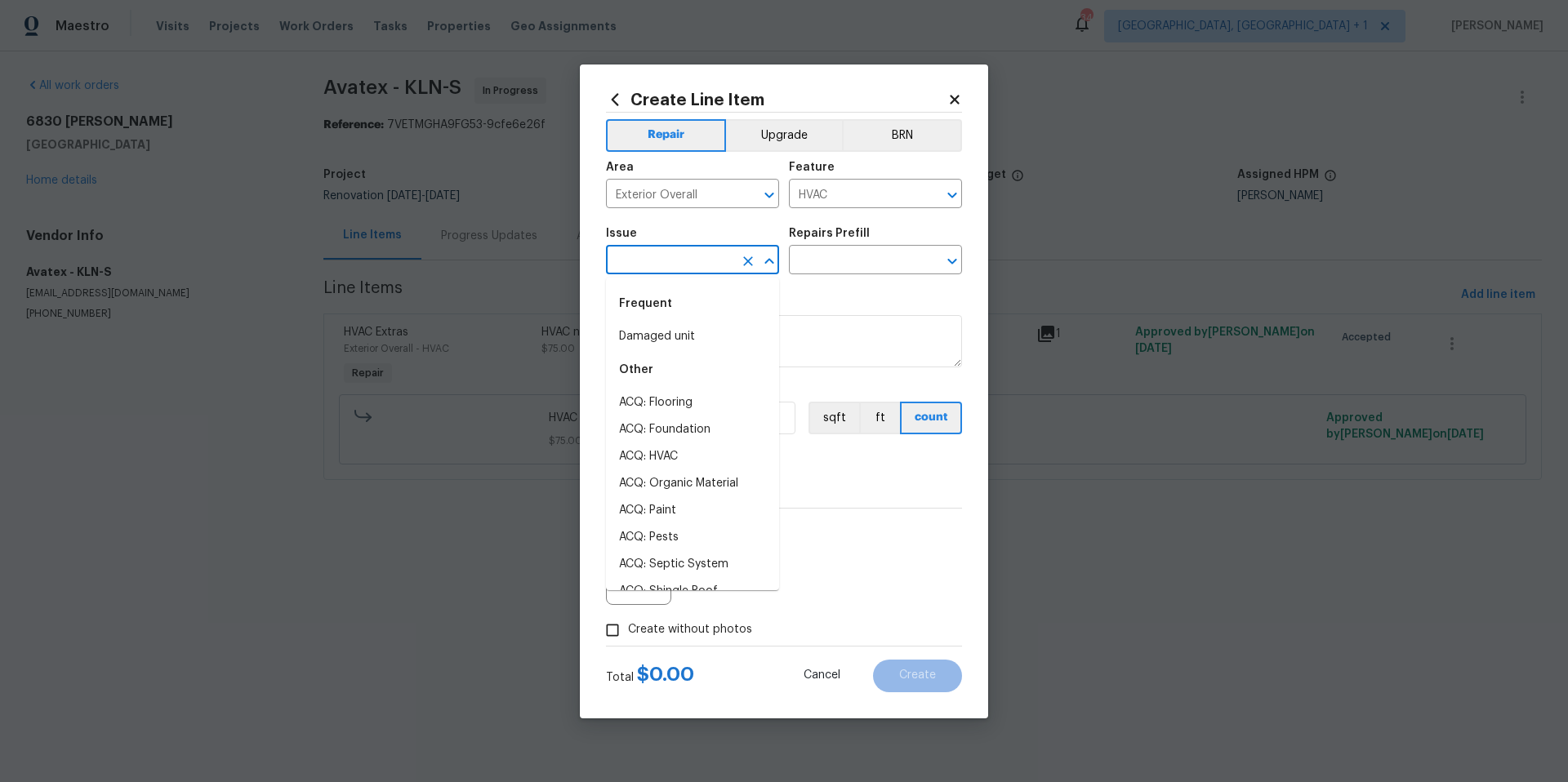
click at [715, 255] on input "text" at bounding box center [670, 261] width 128 height 26
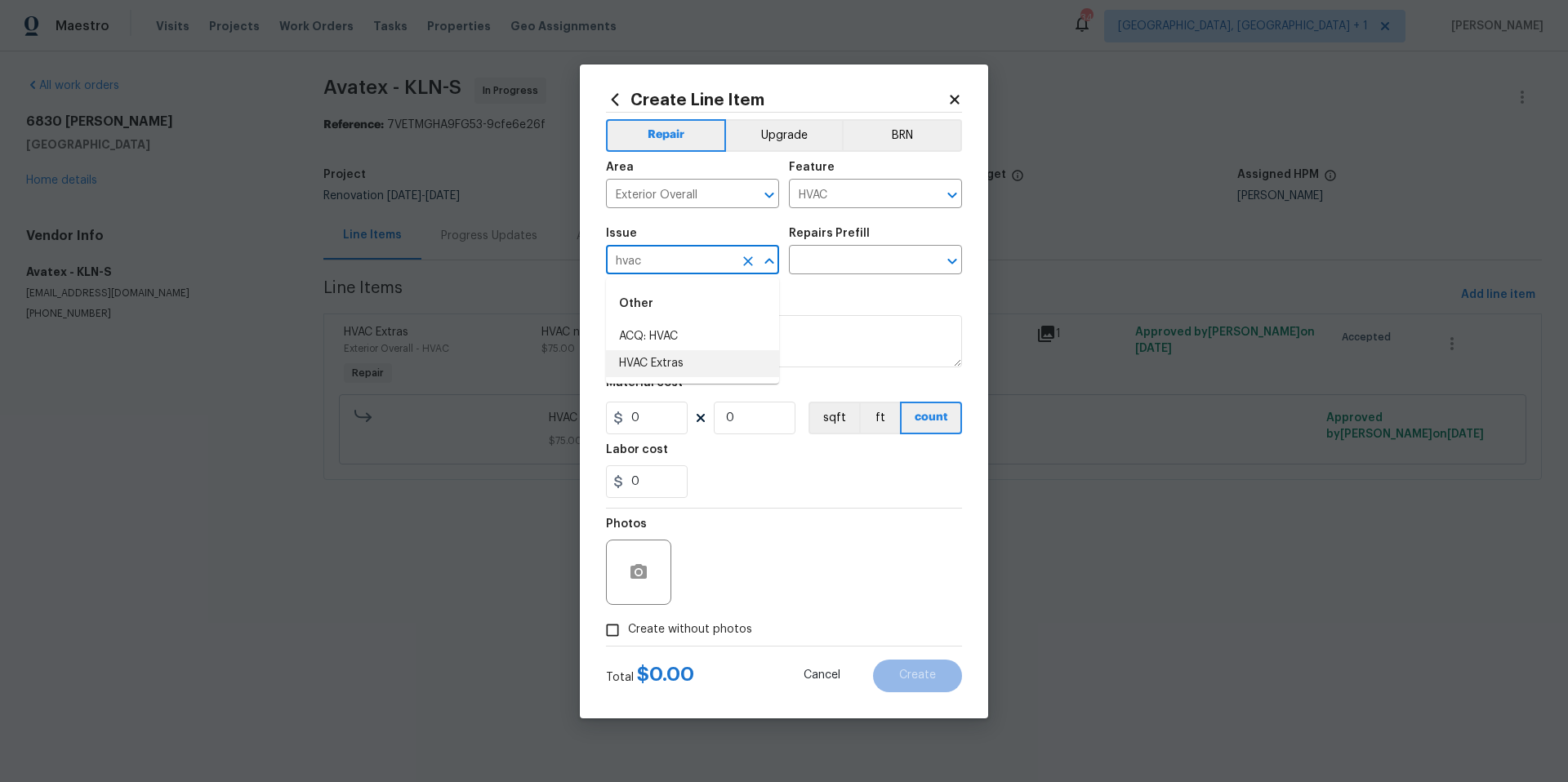
click at [668, 366] on li "HVAC Extras" at bounding box center [693, 363] width 173 height 27
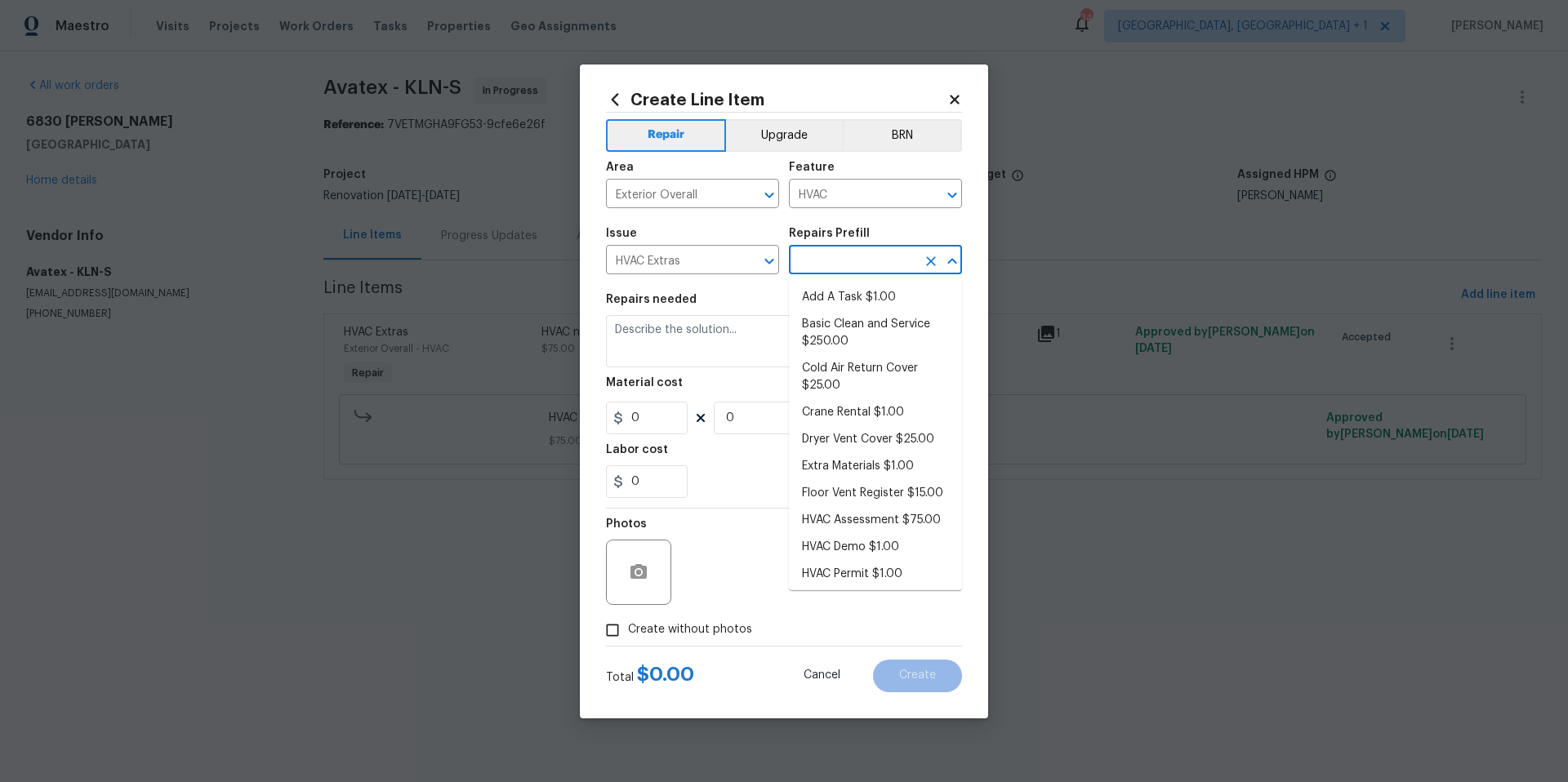
click at [817, 268] on input "text" at bounding box center [853, 261] width 128 height 26
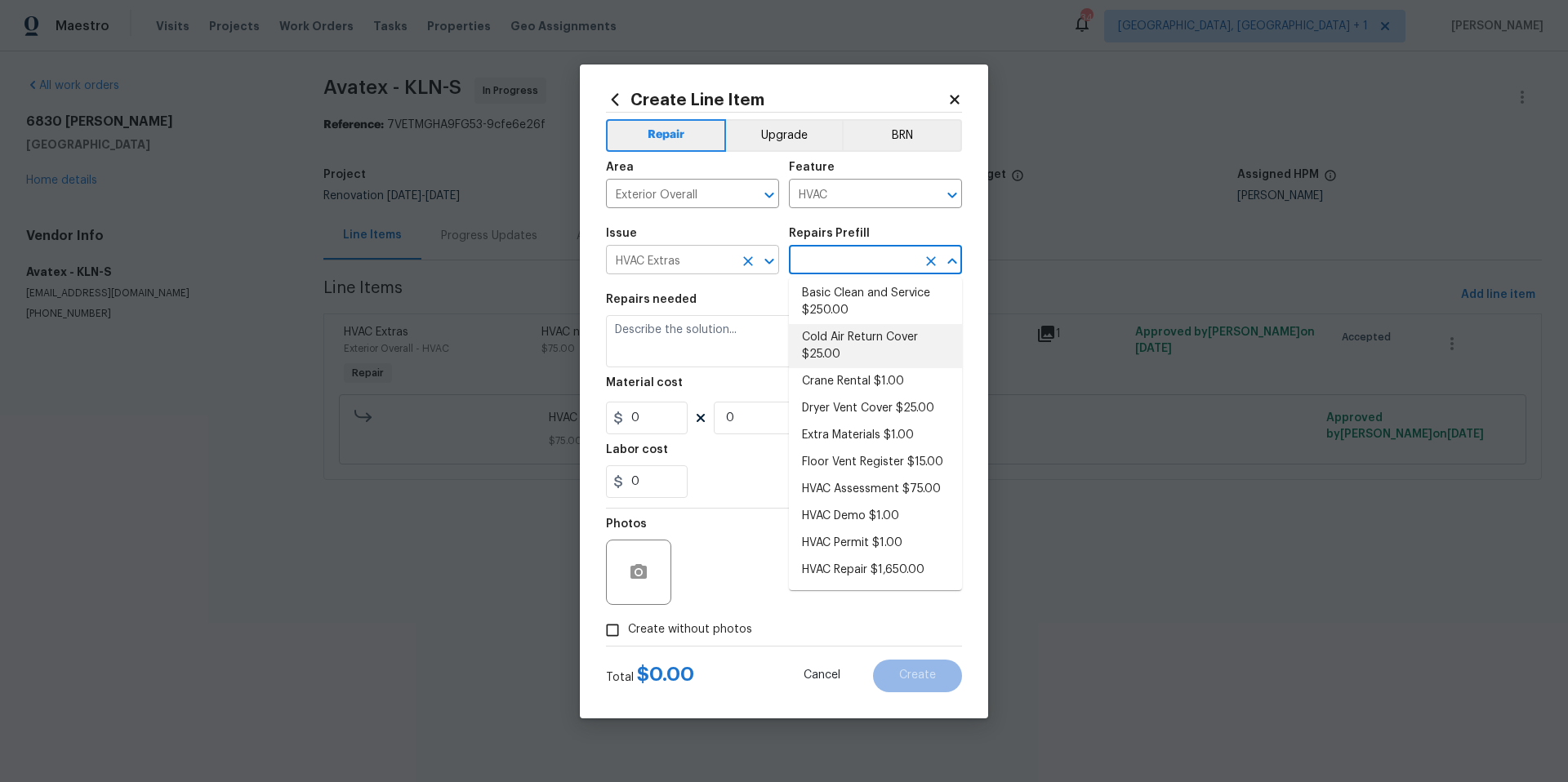
click at [714, 270] on input "HVAC Extras" at bounding box center [670, 261] width 128 height 26
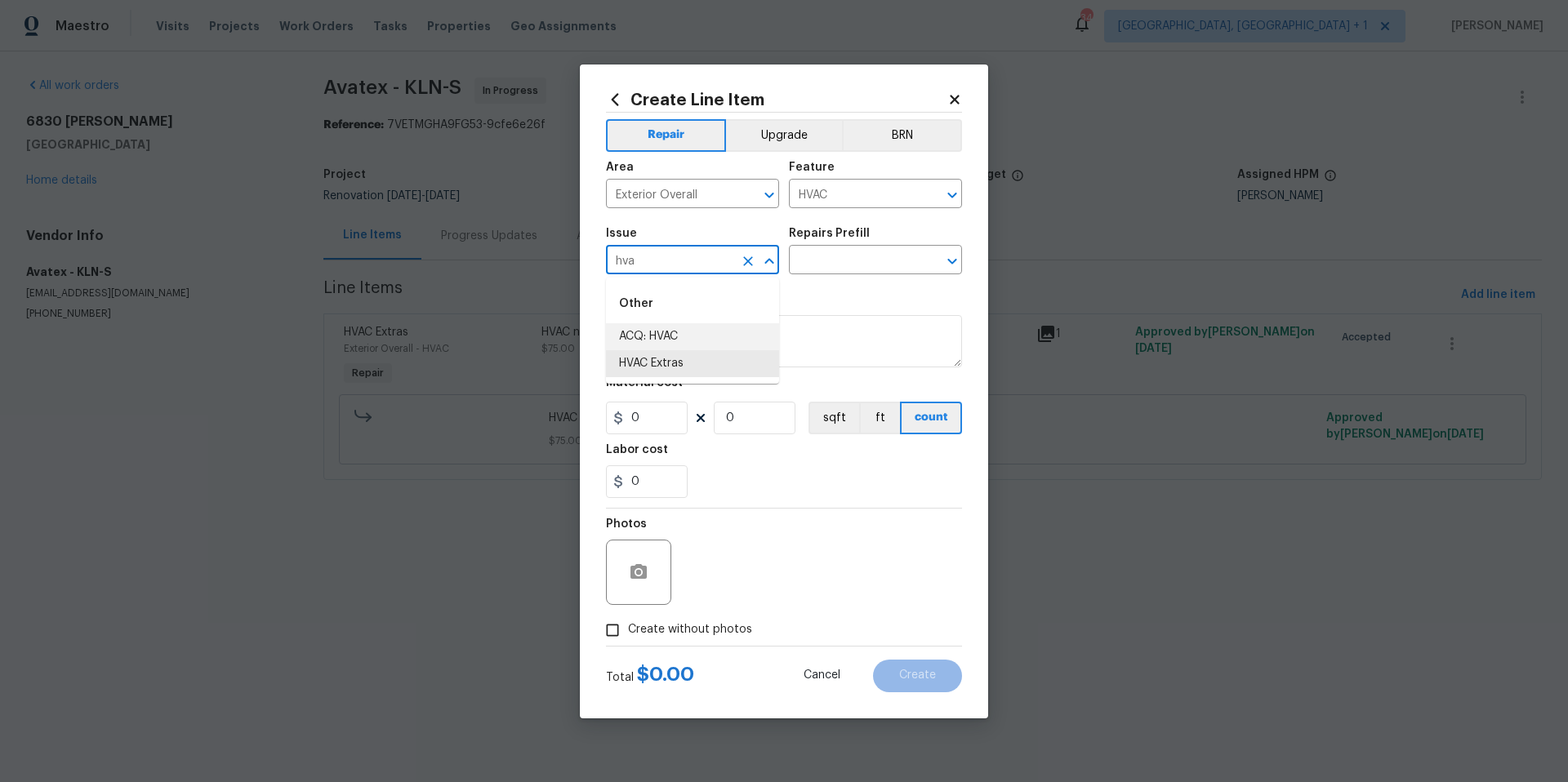
click at [704, 336] on li "ACQ: HVAC" at bounding box center [693, 337] width 173 height 27
type input "ACQ: HVAC"
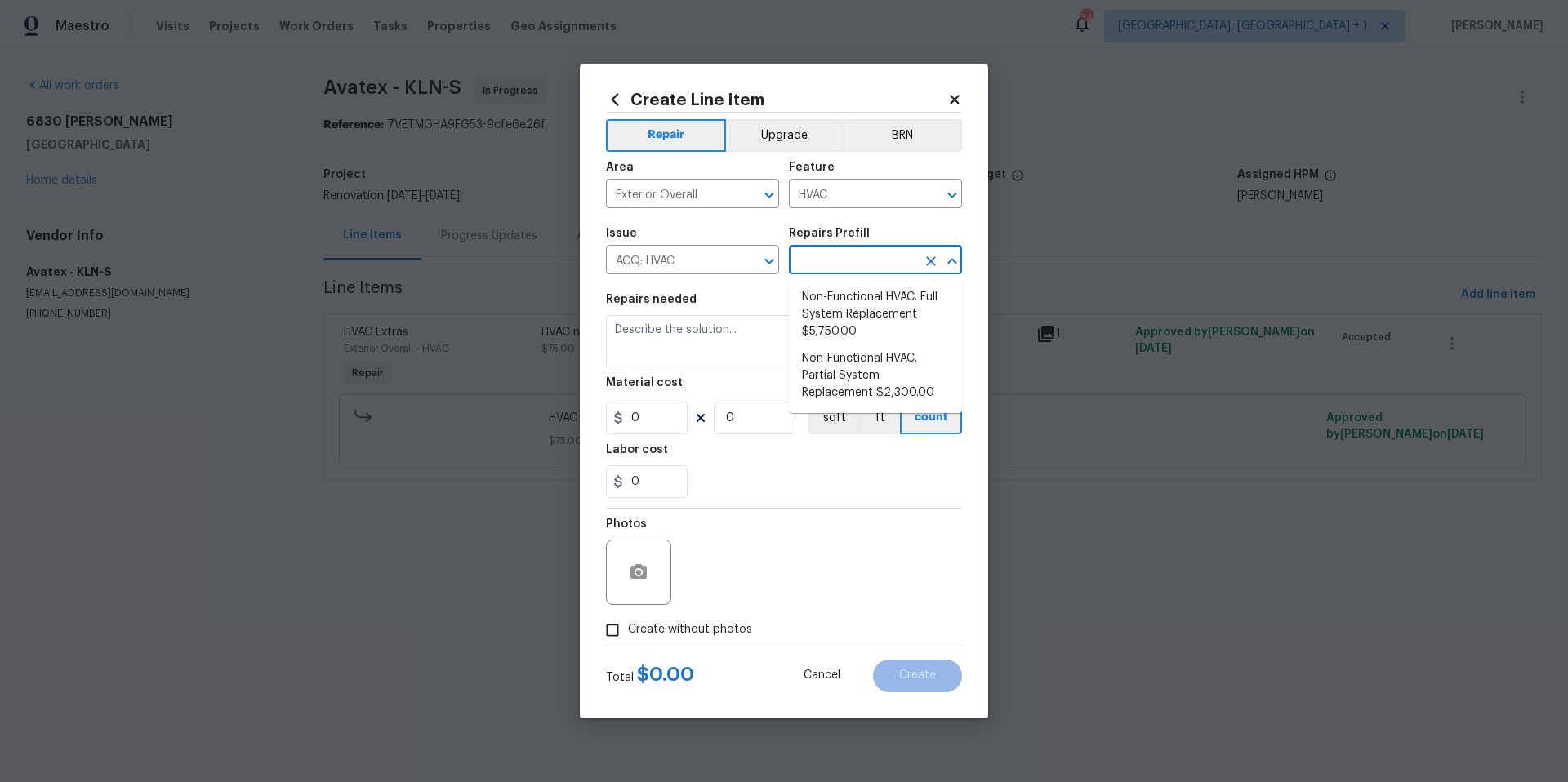
click at [850, 272] on input "text" at bounding box center [853, 261] width 128 height 26
click at [874, 328] on li "Non-Functional HVAC. Full System Replacement $5,750.00" at bounding box center [875, 315] width 173 height 61
type input "Acquisition"
type input "Non-Functional HVAC. Full System Replacement $5,750.00"
type textarea "Acquisition Scope: Full System Replacement"
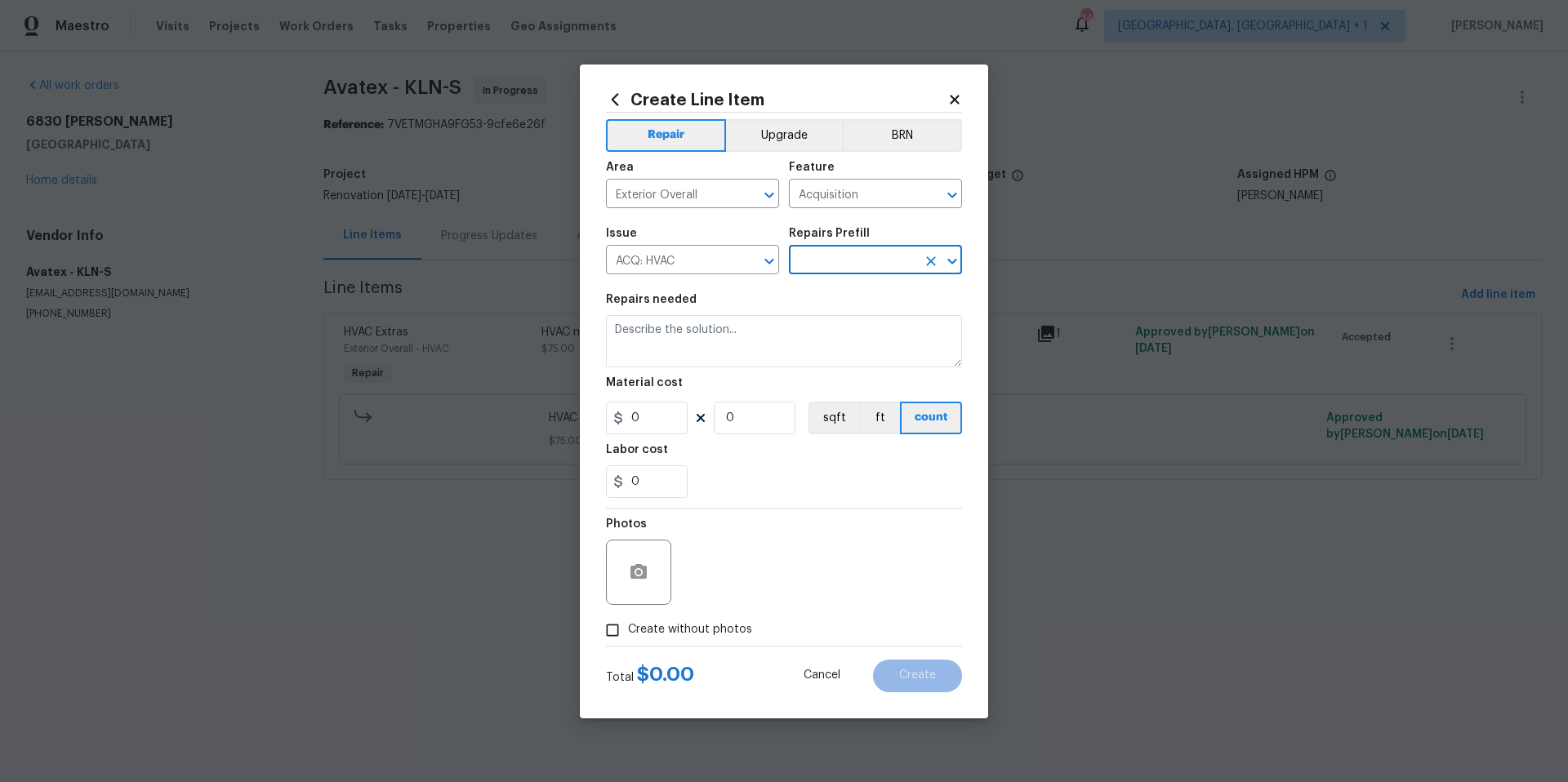
type input "5750"
type input "1"
drag, startPoint x: 673, startPoint y: 415, endPoint x: 561, endPoint y: 415, distance: 112.0
click at [562, 415] on div "Create Line Item Repair Upgrade BRN Area Exterior Overall ​ Feature Acquisition…" at bounding box center [784, 391] width 1568 height 782
type input "6000"
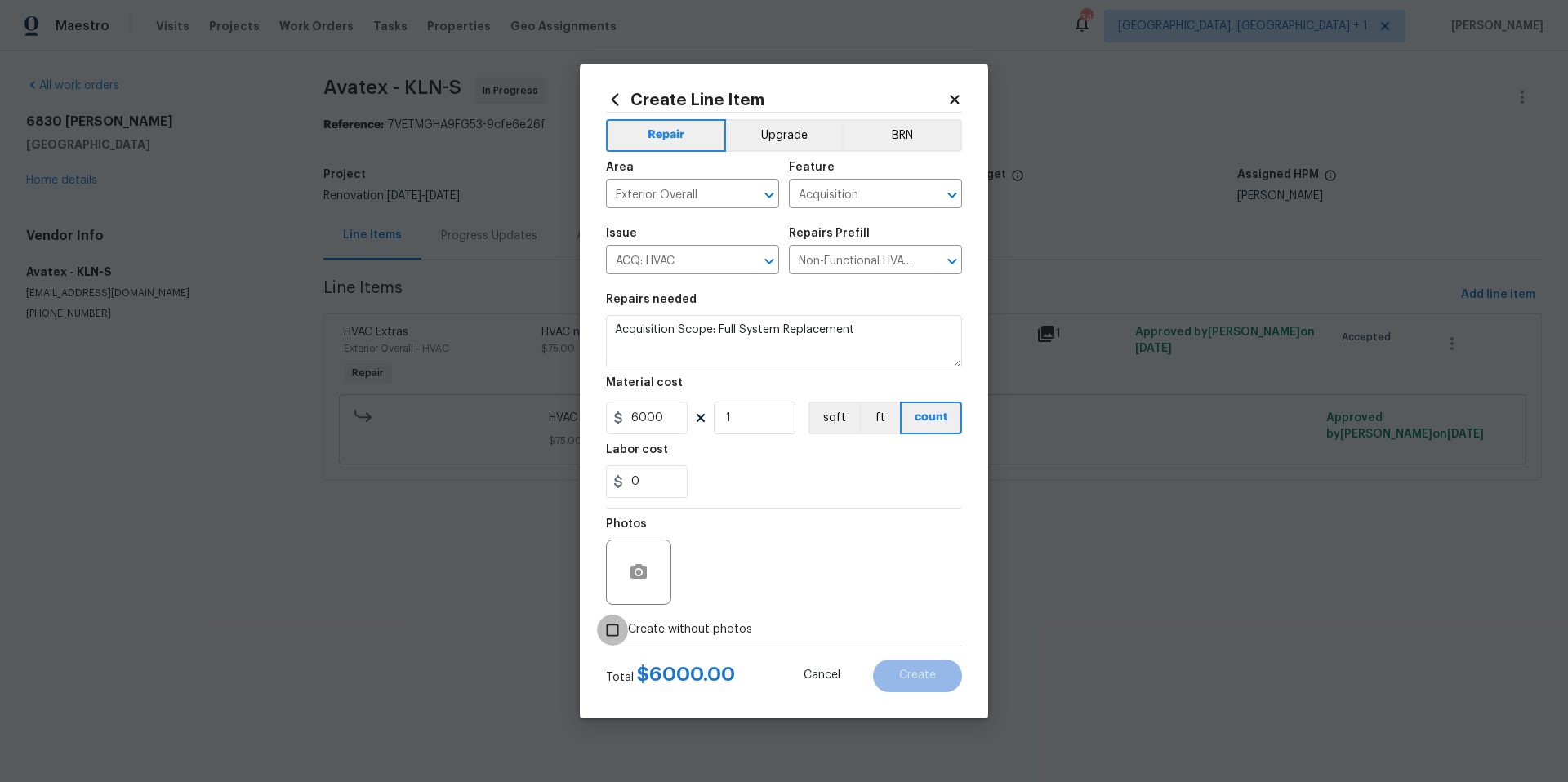
click at [620, 624] on input "Create without photos" at bounding box center [612, 629] width 31 height 31
checkbox input "true"
click at [741, 580] on textarea at bounding box center [823, 572] width 278 height 66
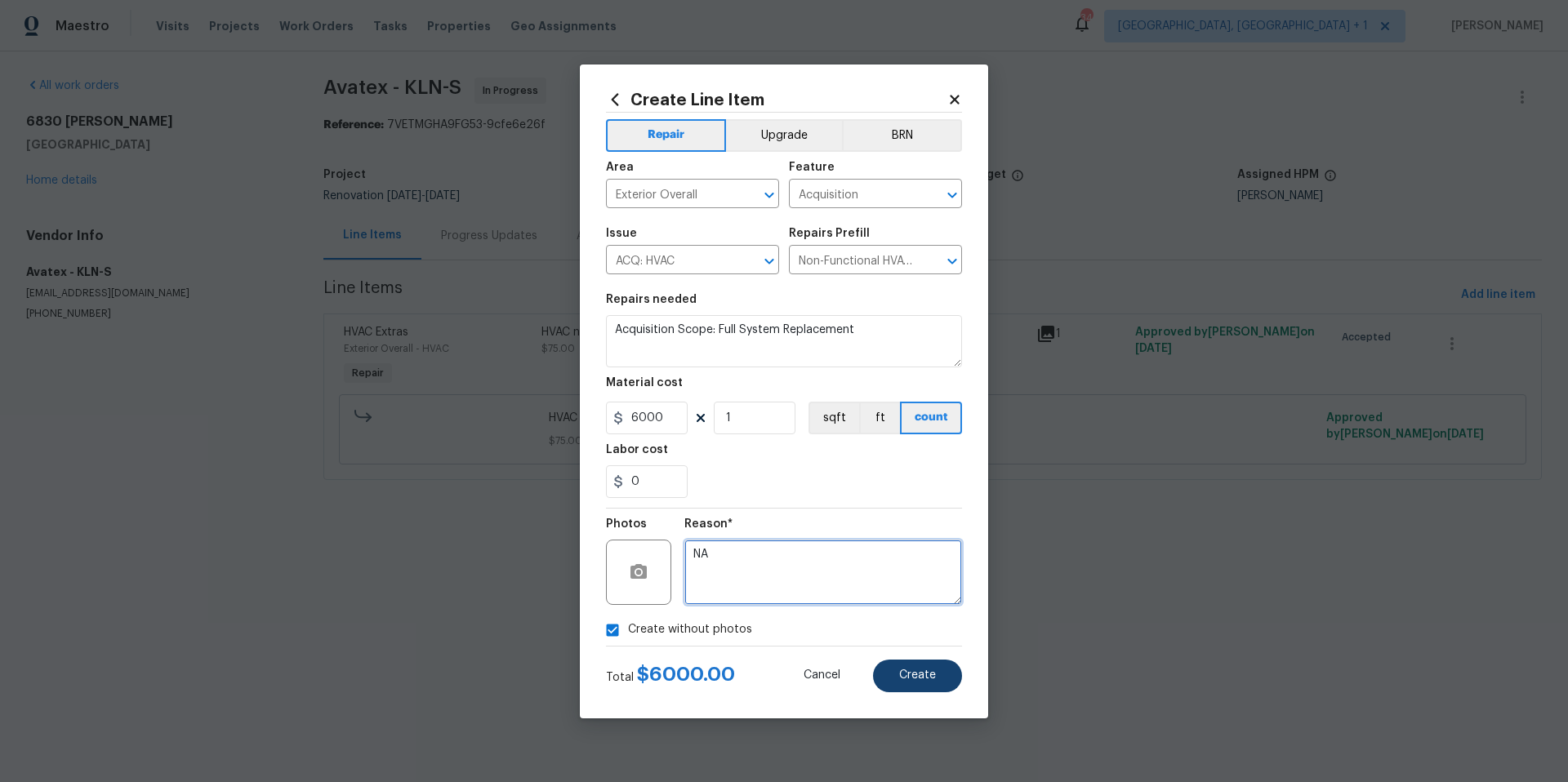
type textarea "NA"
click at [904, 624] on button "Create" at bounding box center [917, 676] width 89 height 32
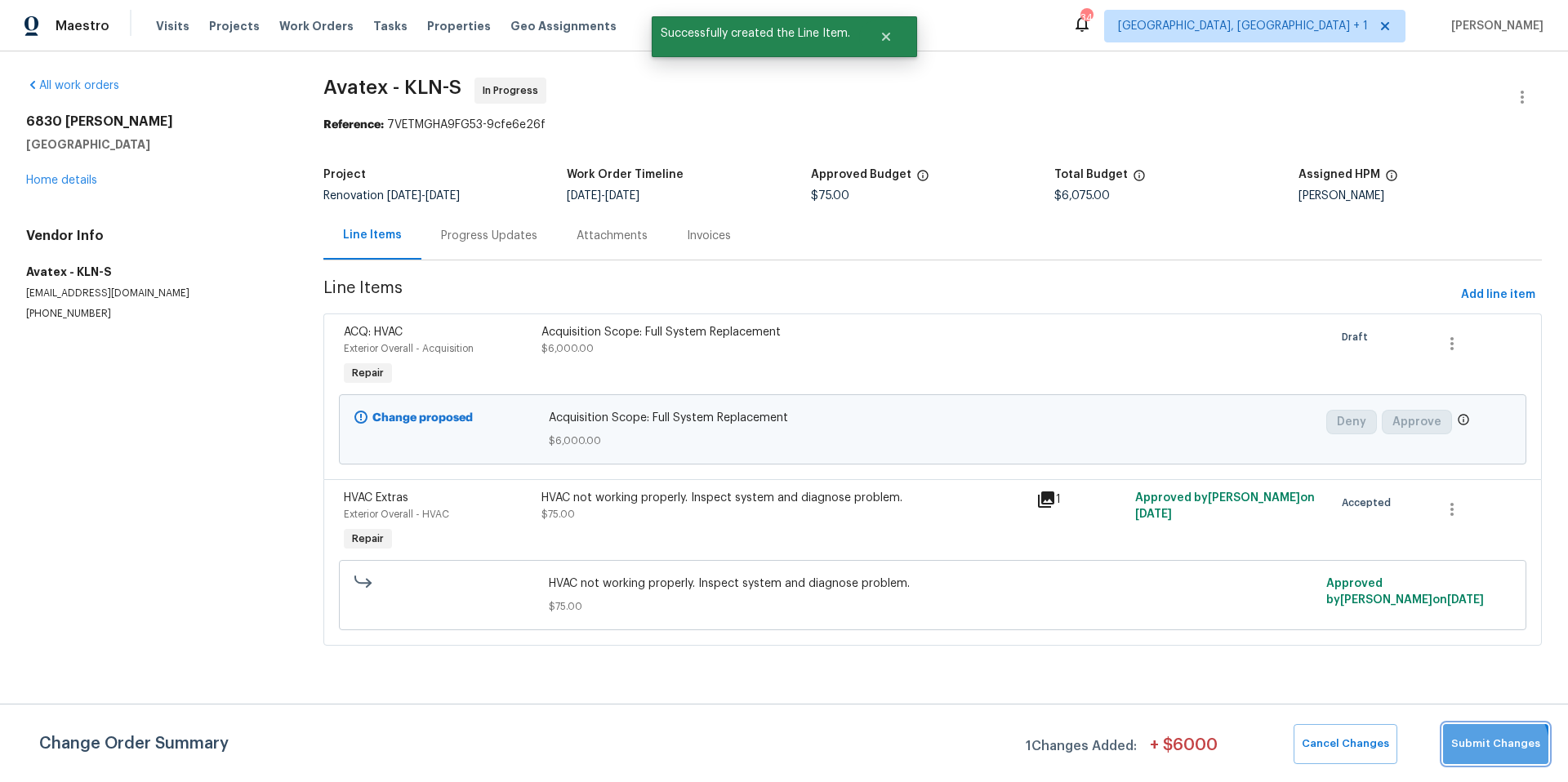
click at [1254, 624] on span "Submit Changes" at bounding box center [1496, 744] width 89 height 19
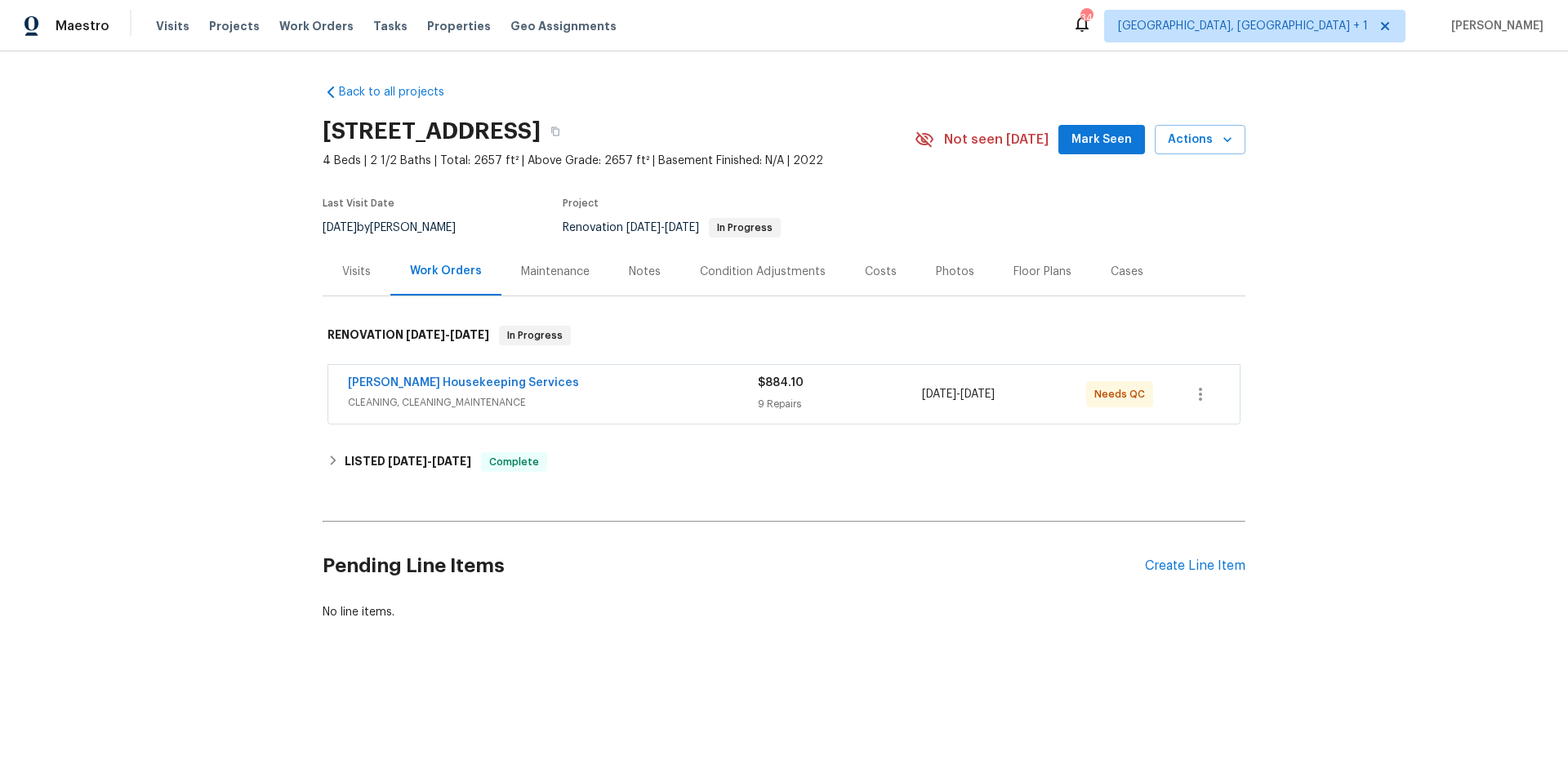
click at [560, 400] on span "CLEANING, CLEANING_MAINTENANCE" at bounding box center [553, 403] width 410 height 17
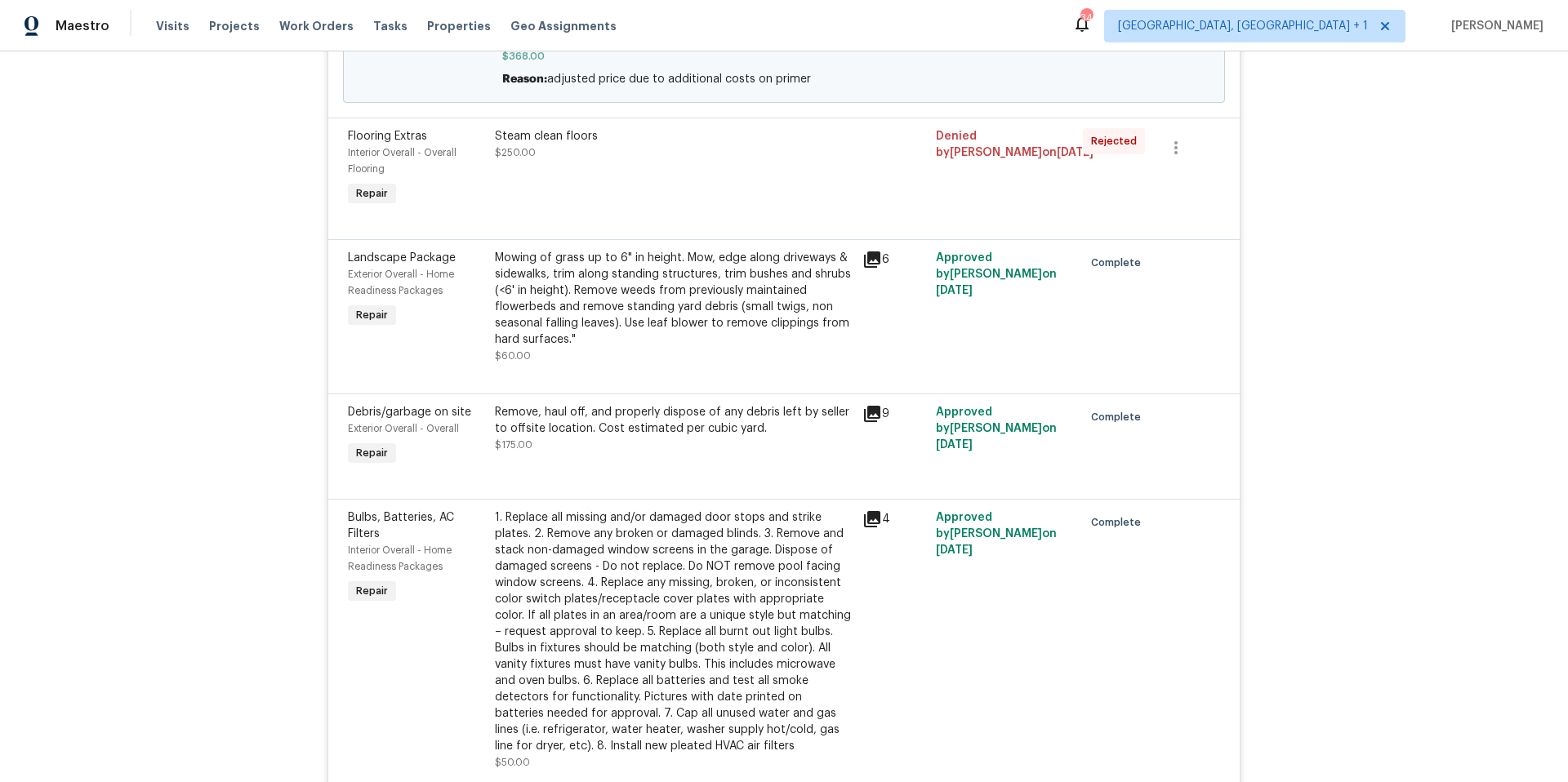
scroll to position [814, 0]
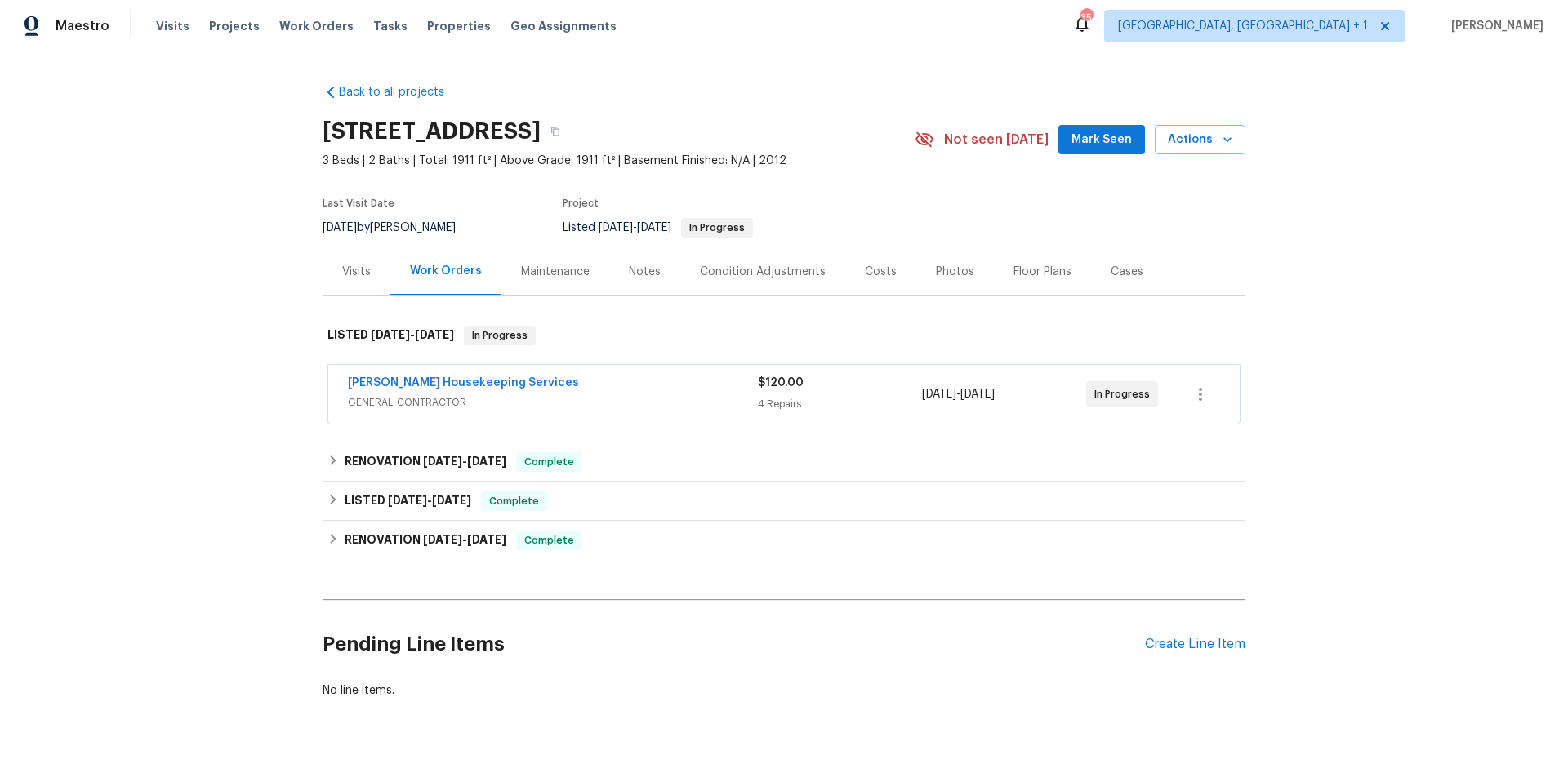
click at [575, 401] on span "GENERAL_CONTRACTOR" at bounding box center [553, 403] width 410 height 17
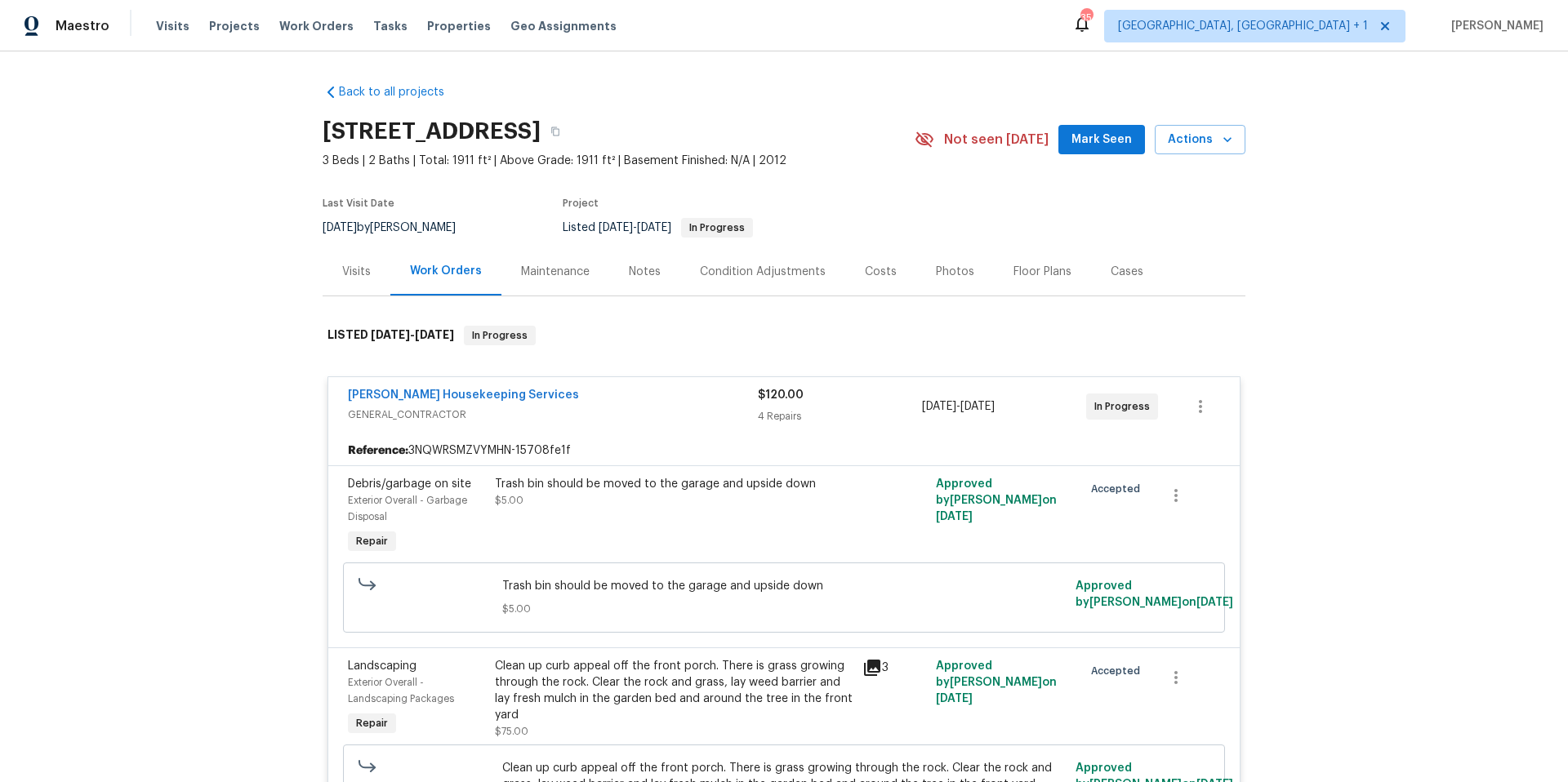
click at [356, 270] on div "Visits" at bounding box center [357, 272] width 28 height 17
